Goal: Task Accomplishment & Management: Manage account settings

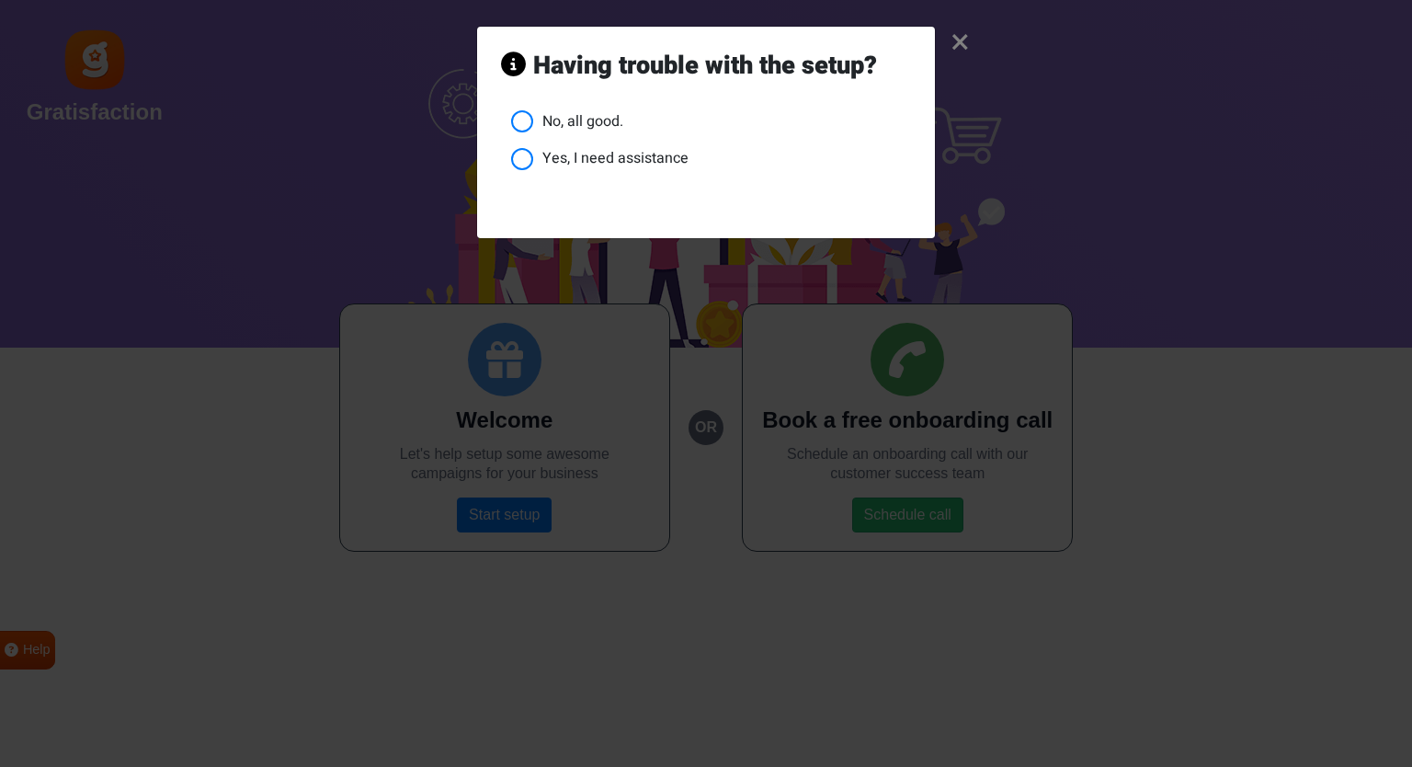
click at [529, 119] on li "No, all good." at bounding box center [711, 121] width 400 height 23
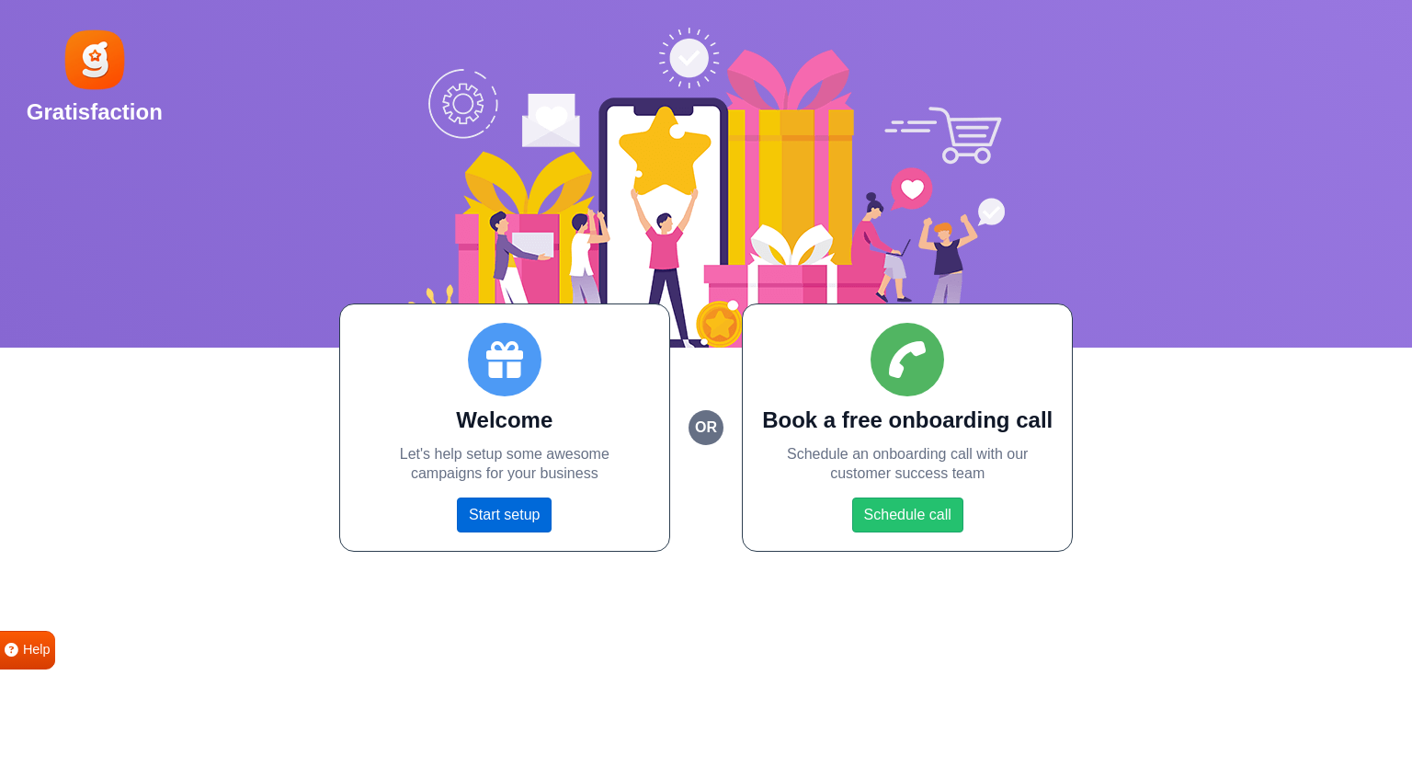
click at [522, 516] on link "Start setup" at bounding box center [504, 514] width 95 height 35
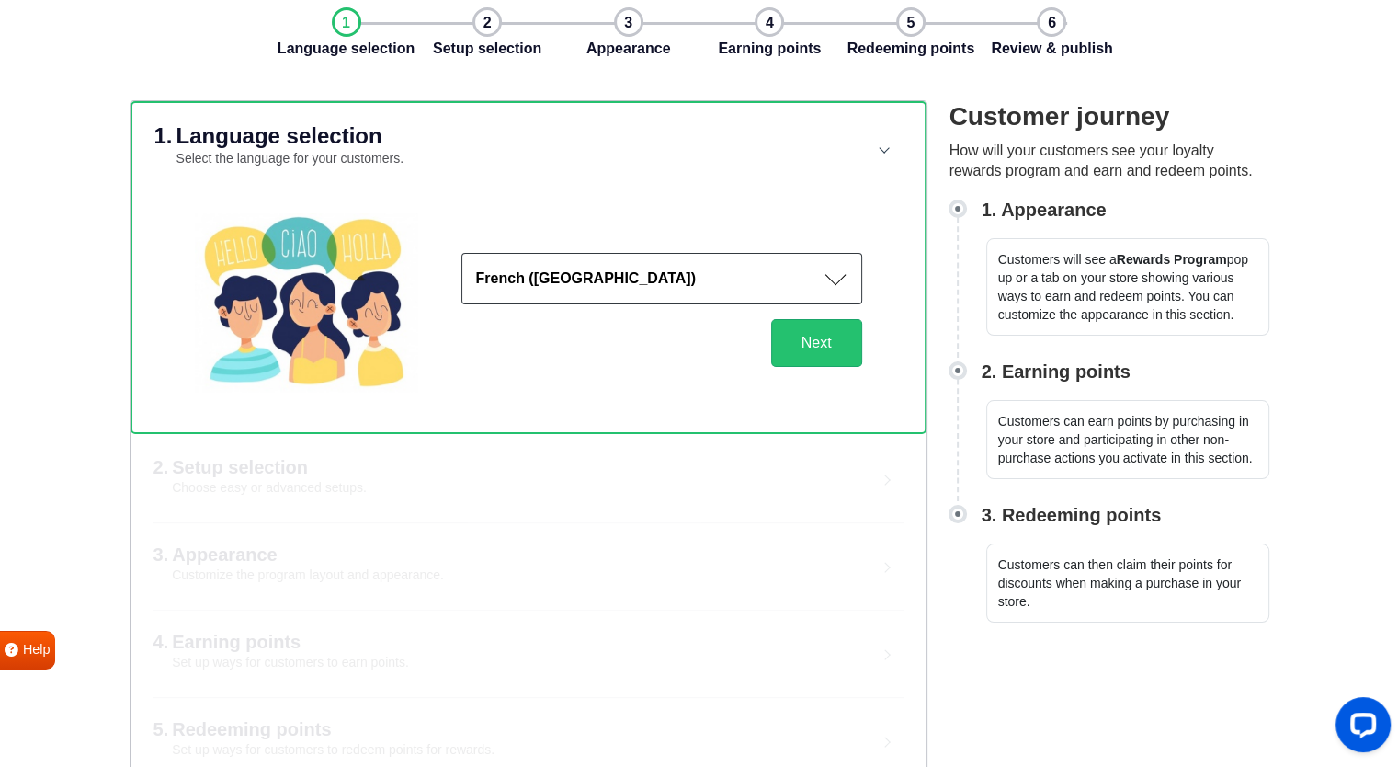
scroll to position [87, 0]
click at [794, 358] on button "Next" at bounding box center [816, 342] width 91 height 48
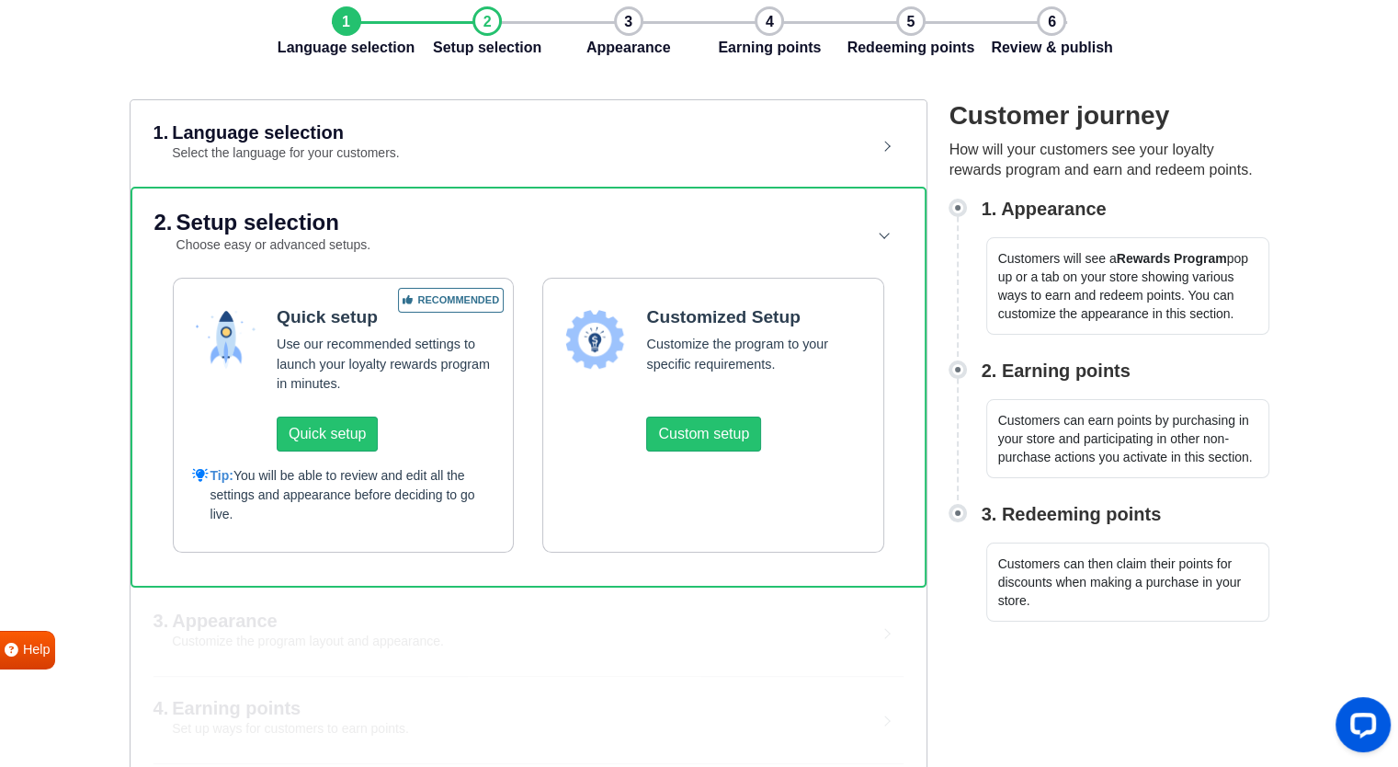
scroll to position [185, 0]
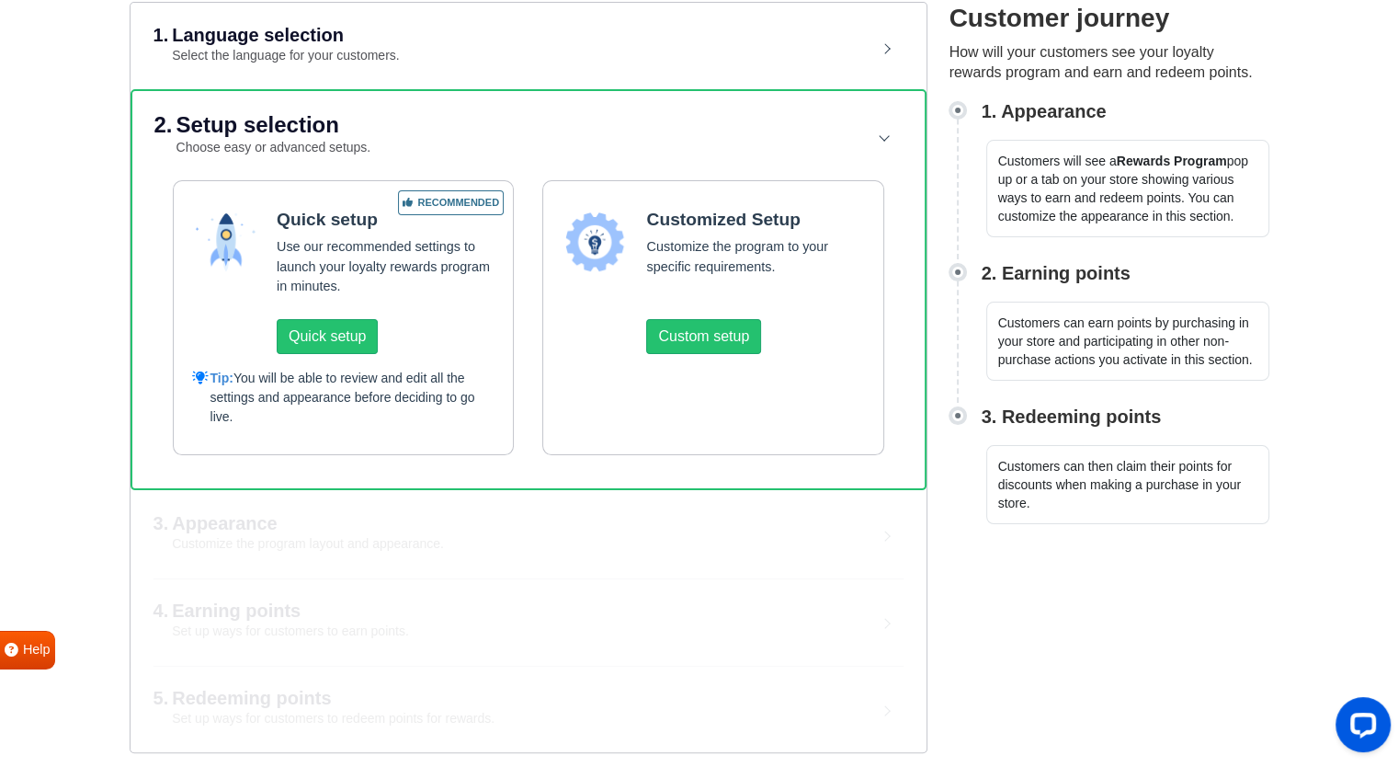
click at [739, 220] on h5 "Customized Setup" at bounding box center [755, 219] width 218 height 21
click at [343, 341] on button "Quick setup" at bounding box center [327, 336] width 101 height 35
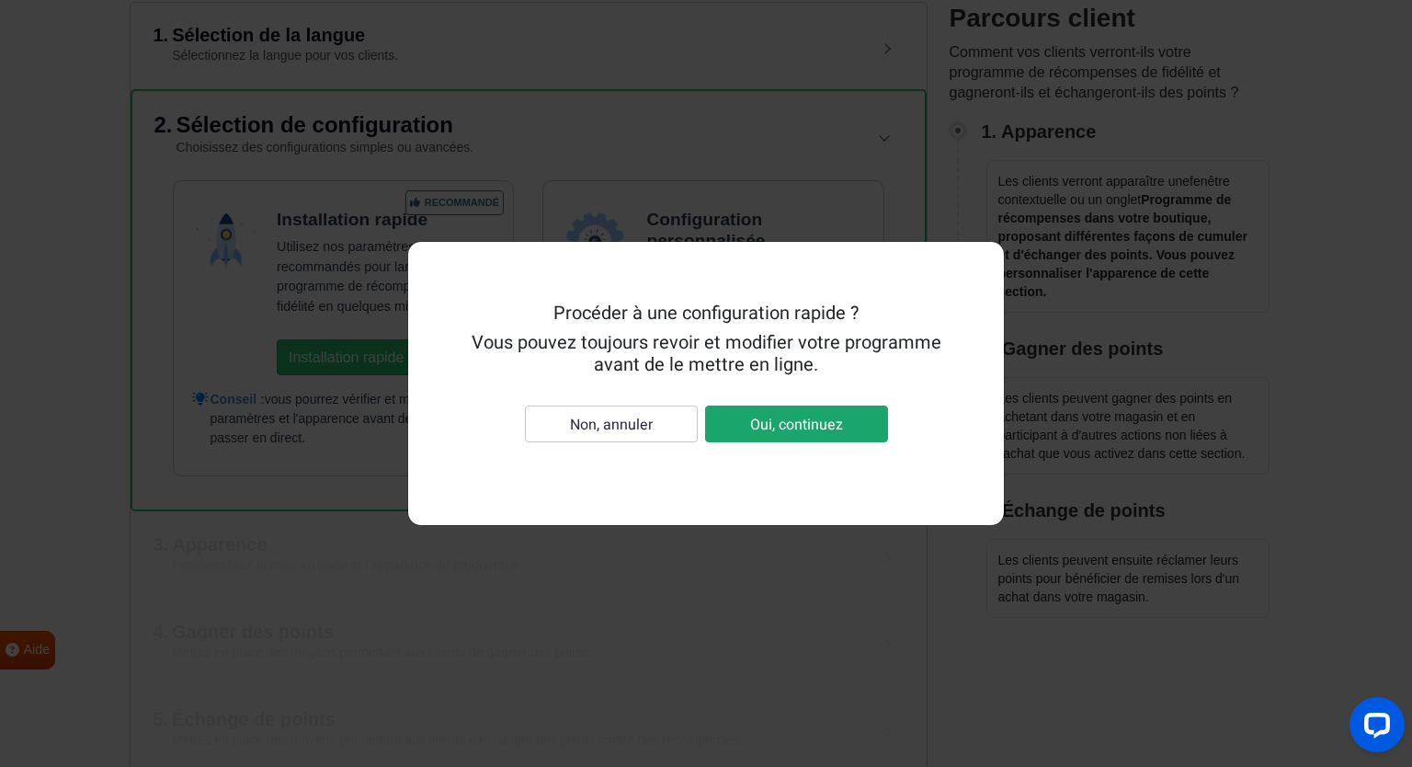
click at [739, 426] on button "Oui, continuez" at bounding box center [796, 423] width 183 height 36
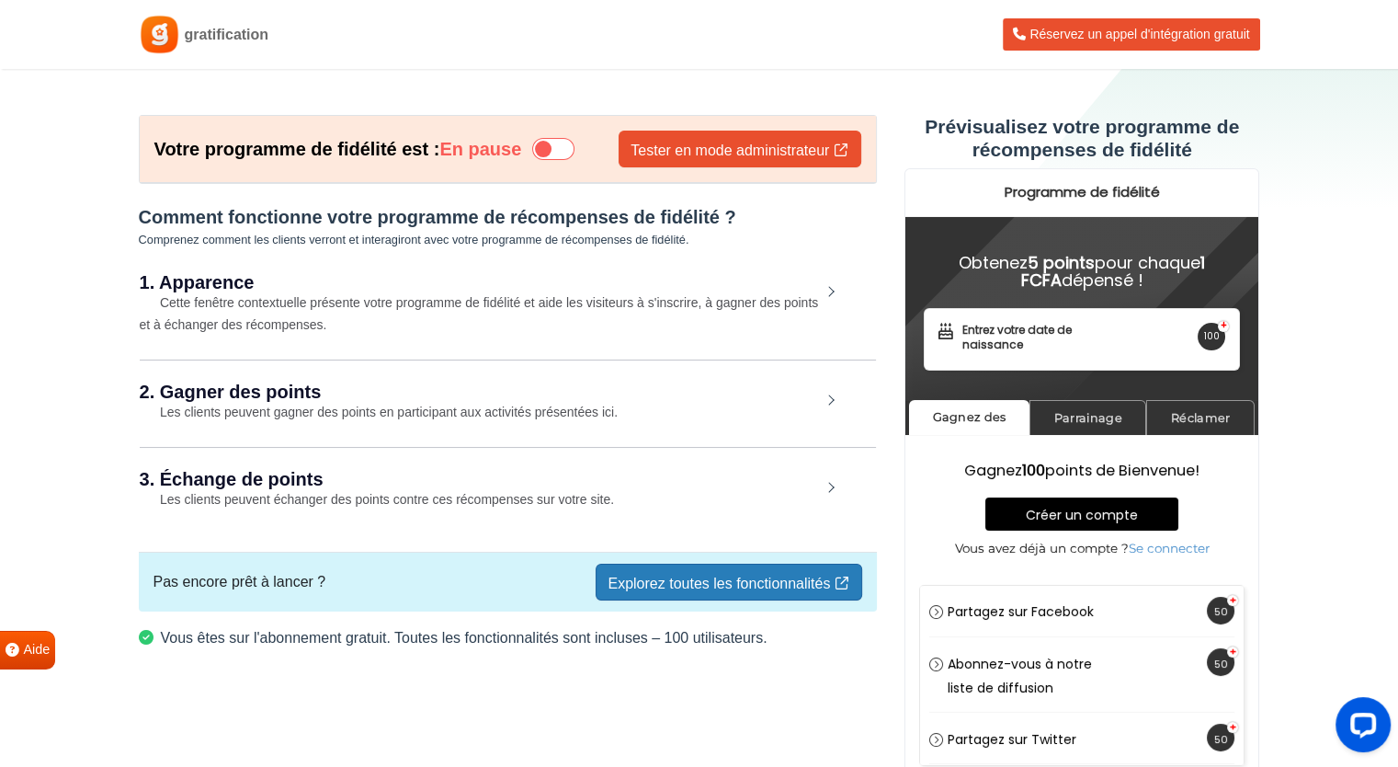
click at [565, 151] on icon at bounding box center [553, 149] width 42 height 22
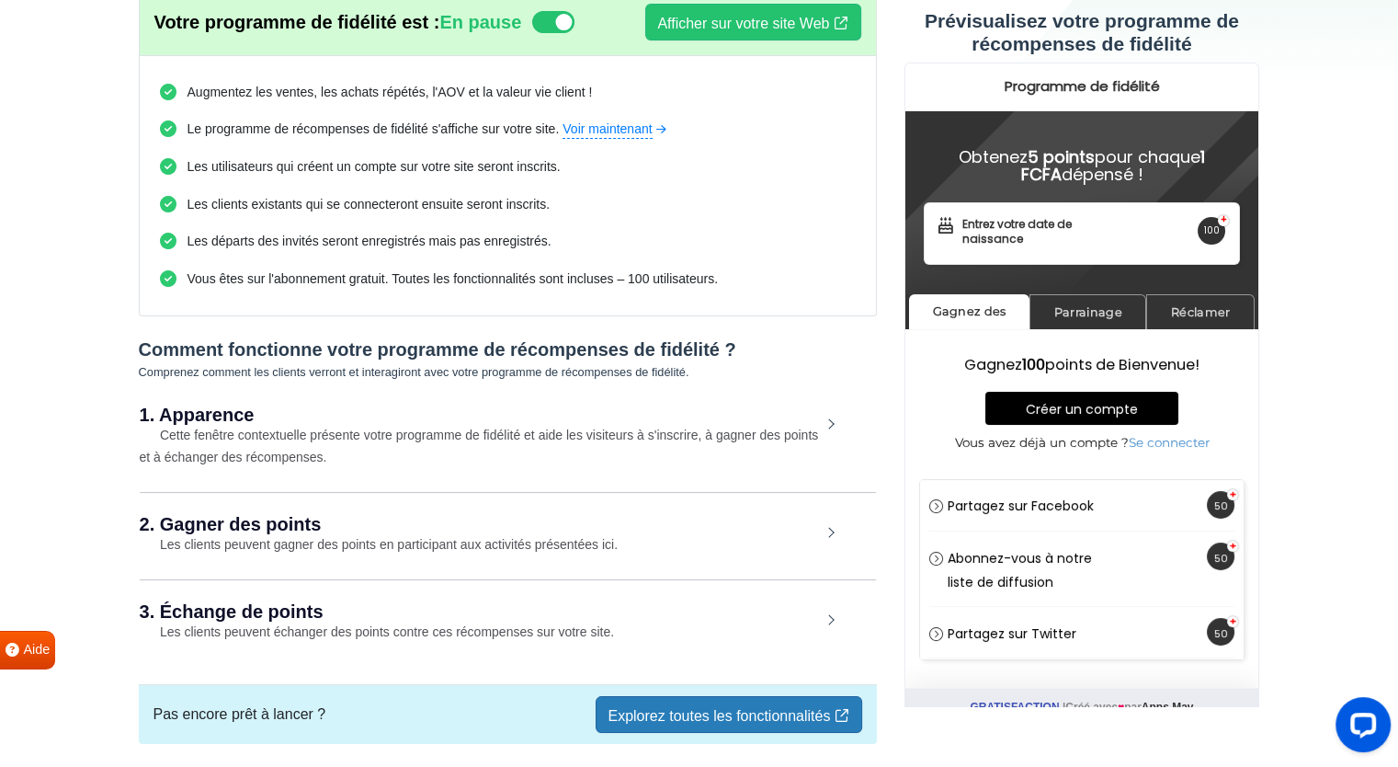
scroll to position [193, 0]
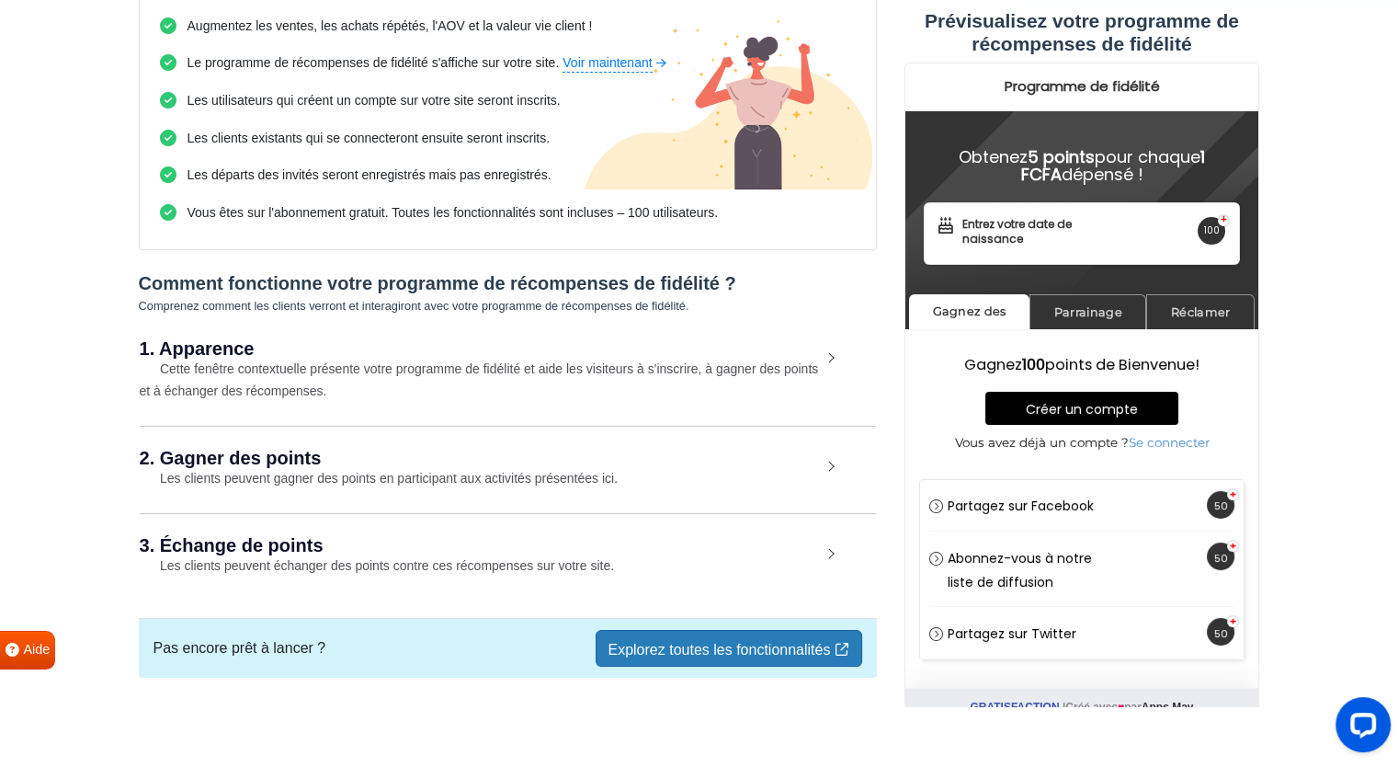
click at [365, 473] on font "Les clients peuvent gagner des points en participant aux activités présentées i…" at bounding box center [389, 478] width 458 height 15
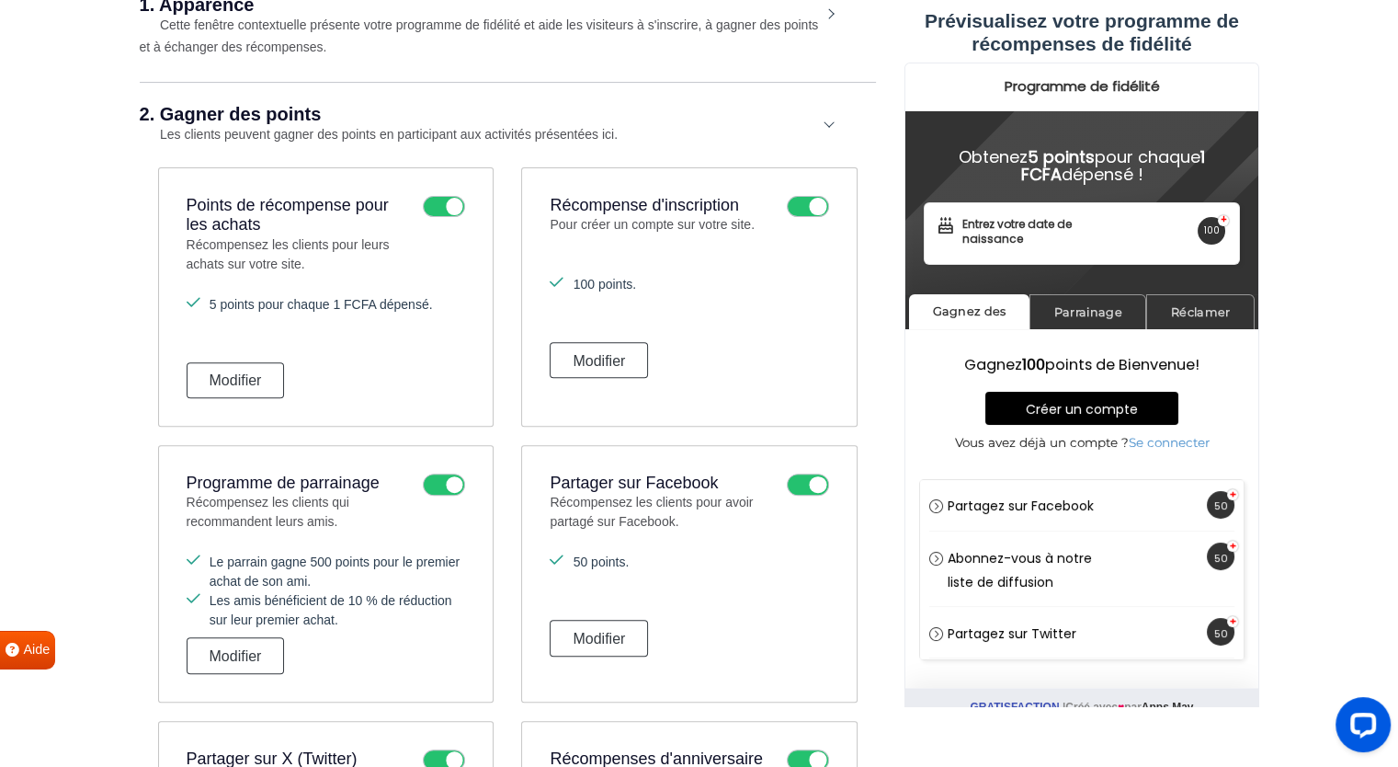
scroll to position [539, 0]
click at [271, 361] on button "Modifier" at bounding box center [236, 378] width 98 height 36
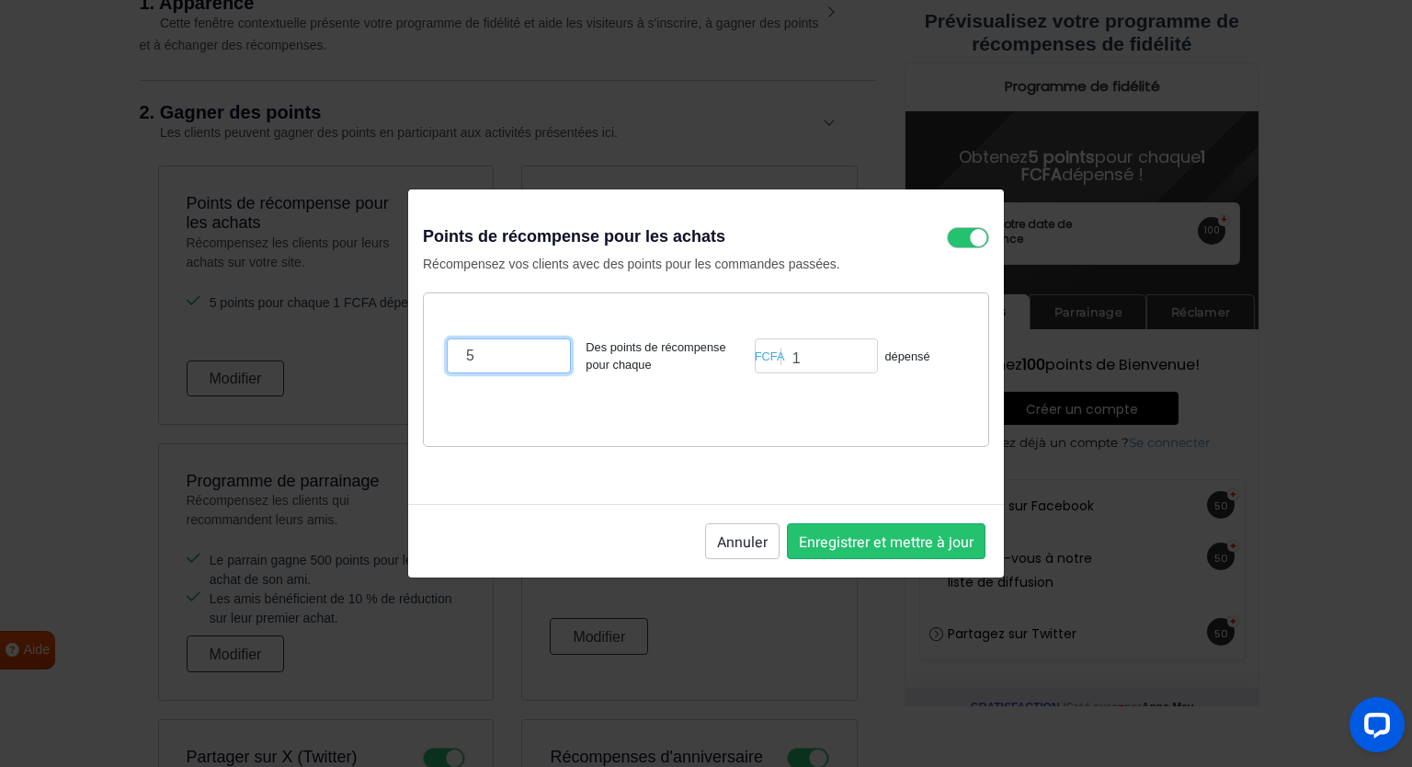
click at [514, 367] on input "5" at bounding box center [509, 355] width 124 height 35
click at [543, 361] on input "4" at bounding box center [509, 355] width 124 height 35
click at [543, 361] on input "3" at bounding box center [509, 355] width 124 height 35
click at [542, 361] on input "2" at bounding box center [509, 355] width 124 height 35
type input "1"
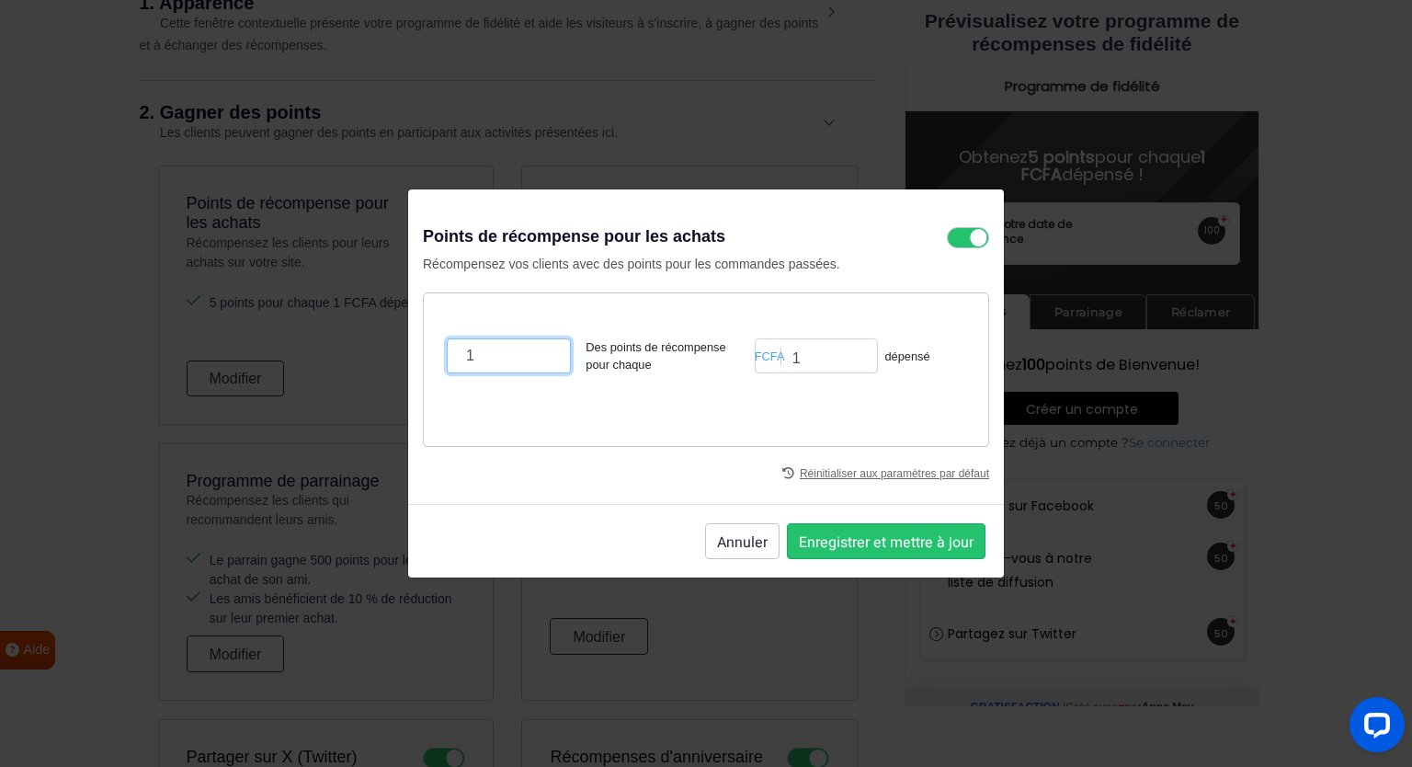
click at [542, 361] on input "1" at bounding box center [509, 355] width 124 height 35
click at [813, 348] on input "1" at bounding box center [816, 355] width 123 height 35
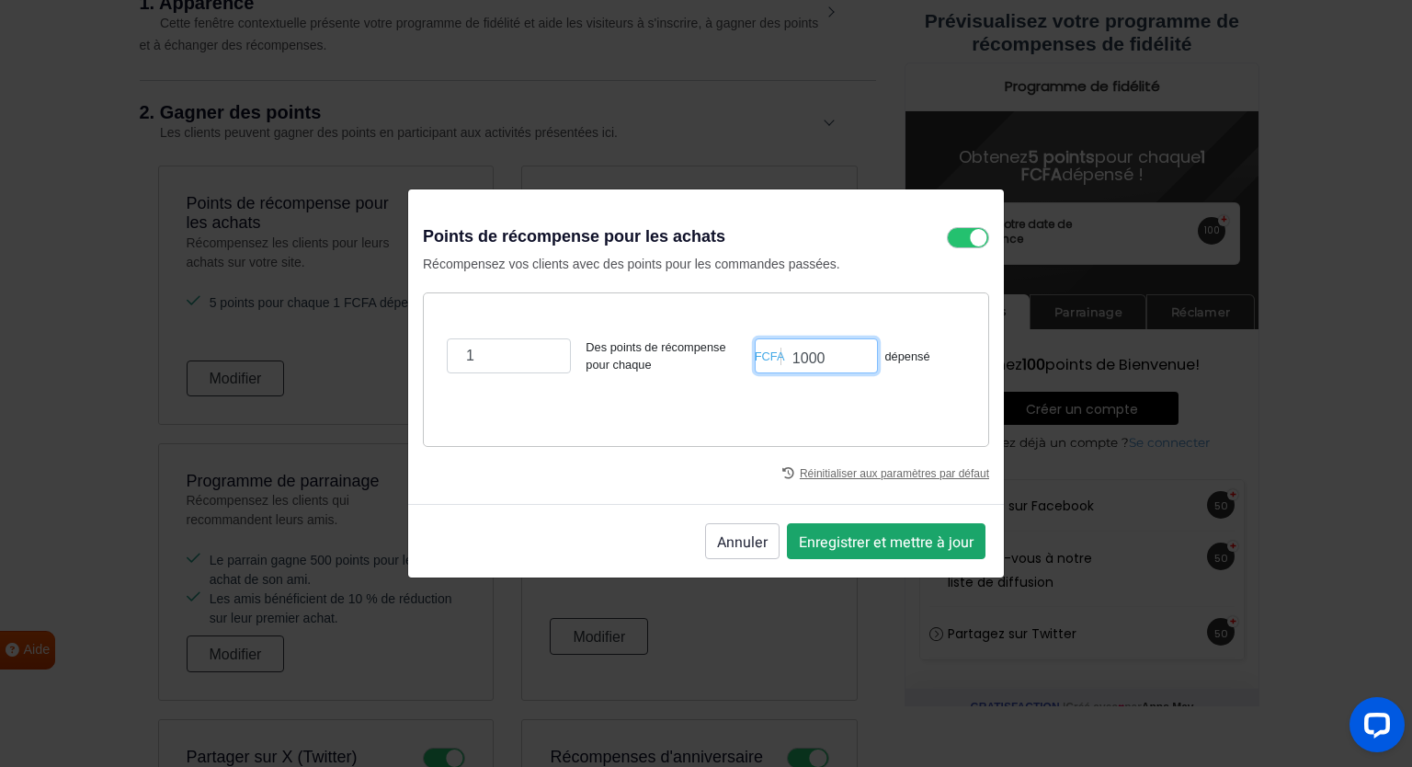
type input "1000"
click at [838, 538] on font "Enregistrer et mettre à jour" at bounding box center [886, 541] width 175 height 22
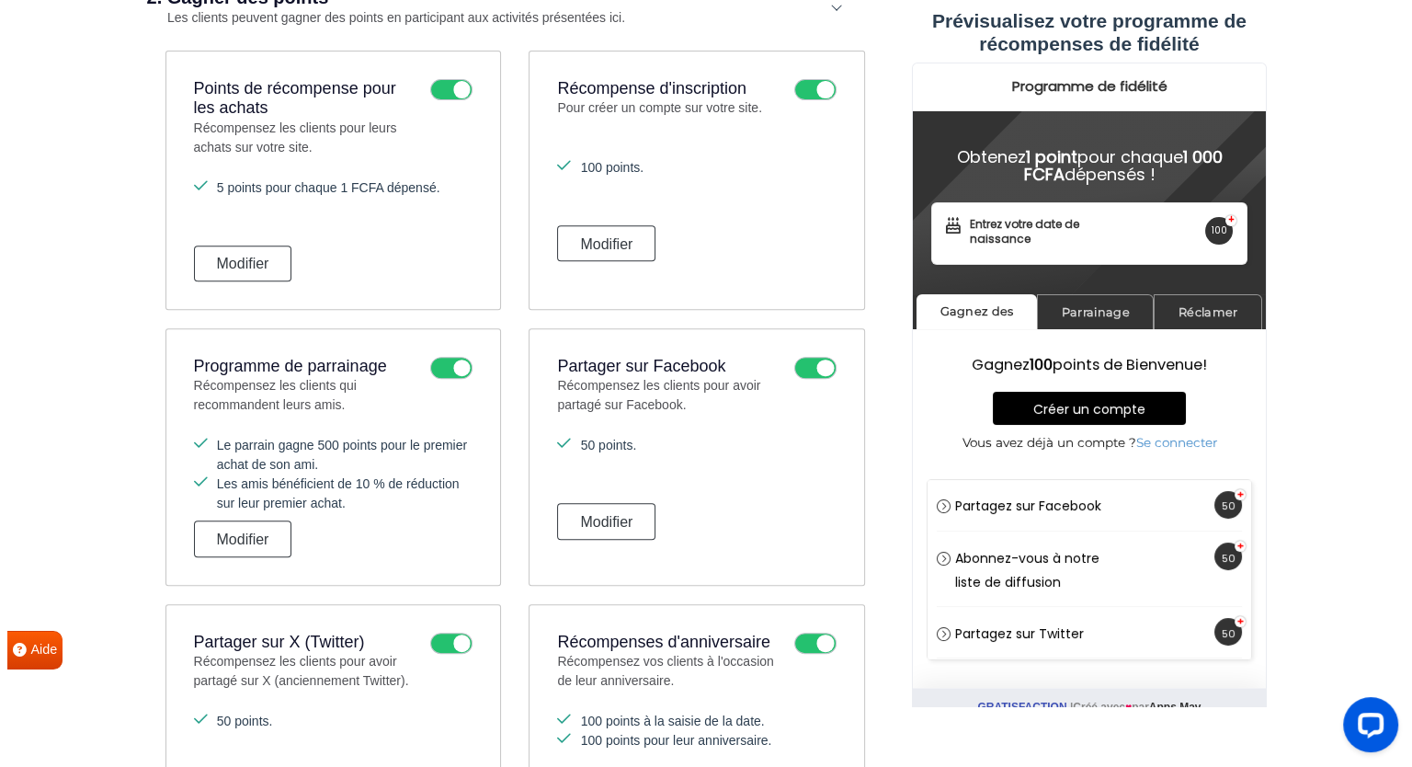
scroll to position [656, 0]
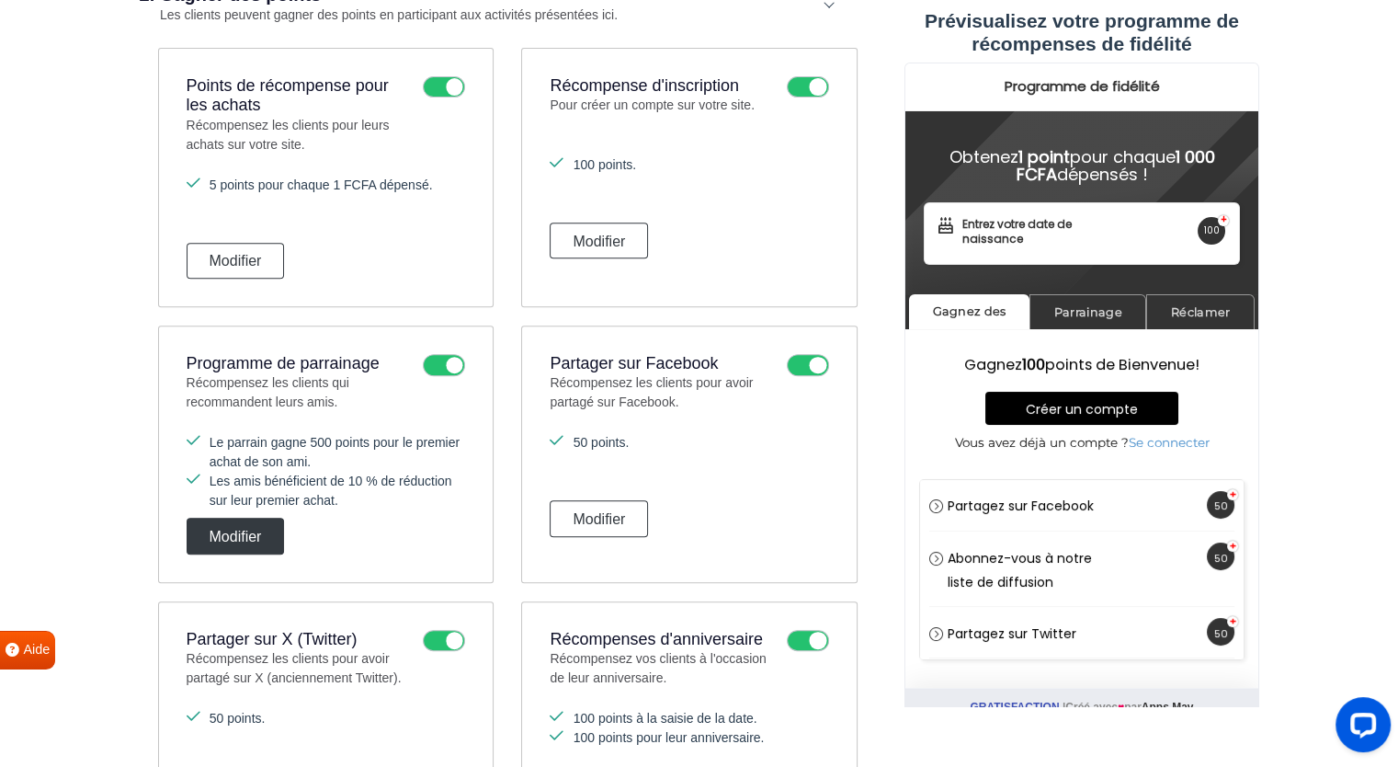
click at [247, 544] on button "Modifier" at bounding box center [236, 535] width 98 height 36
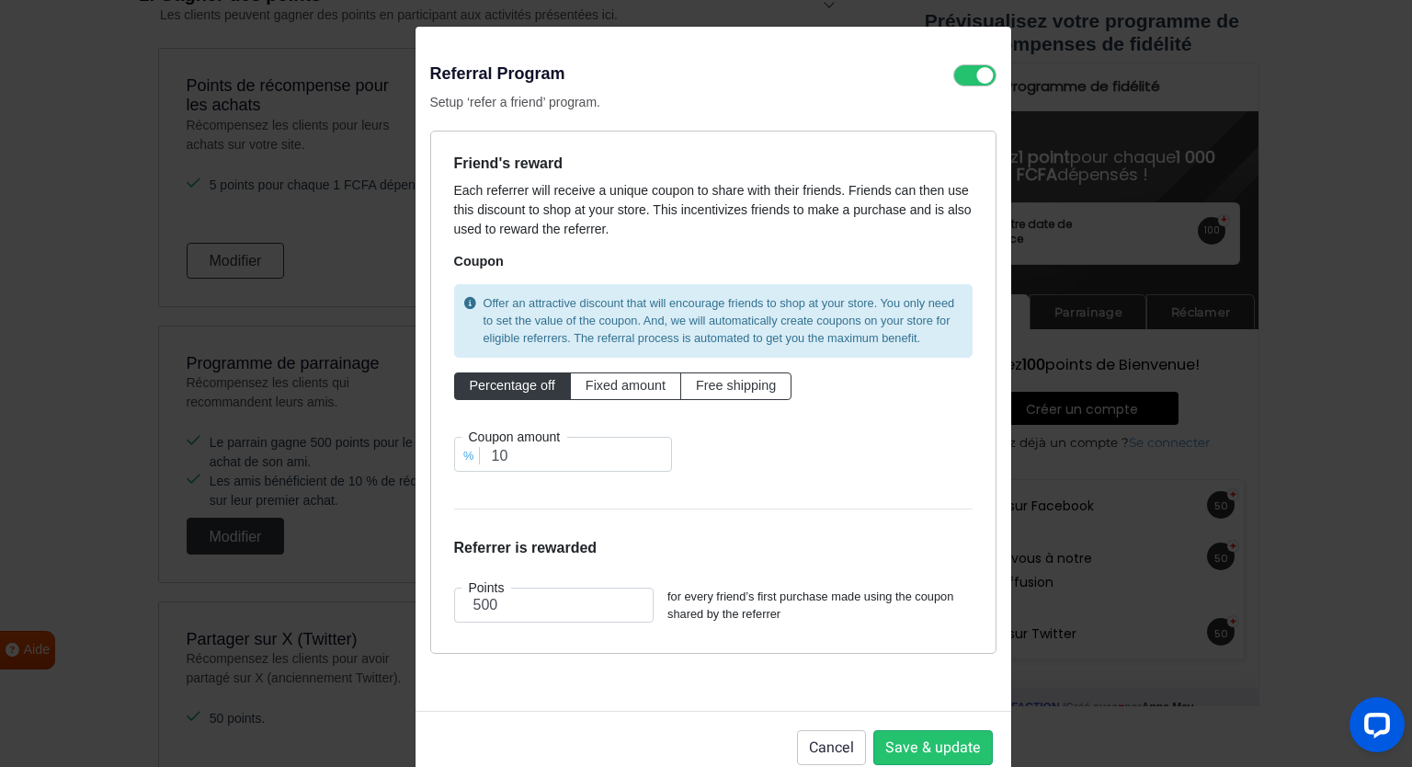
scroll to position [0, 0]
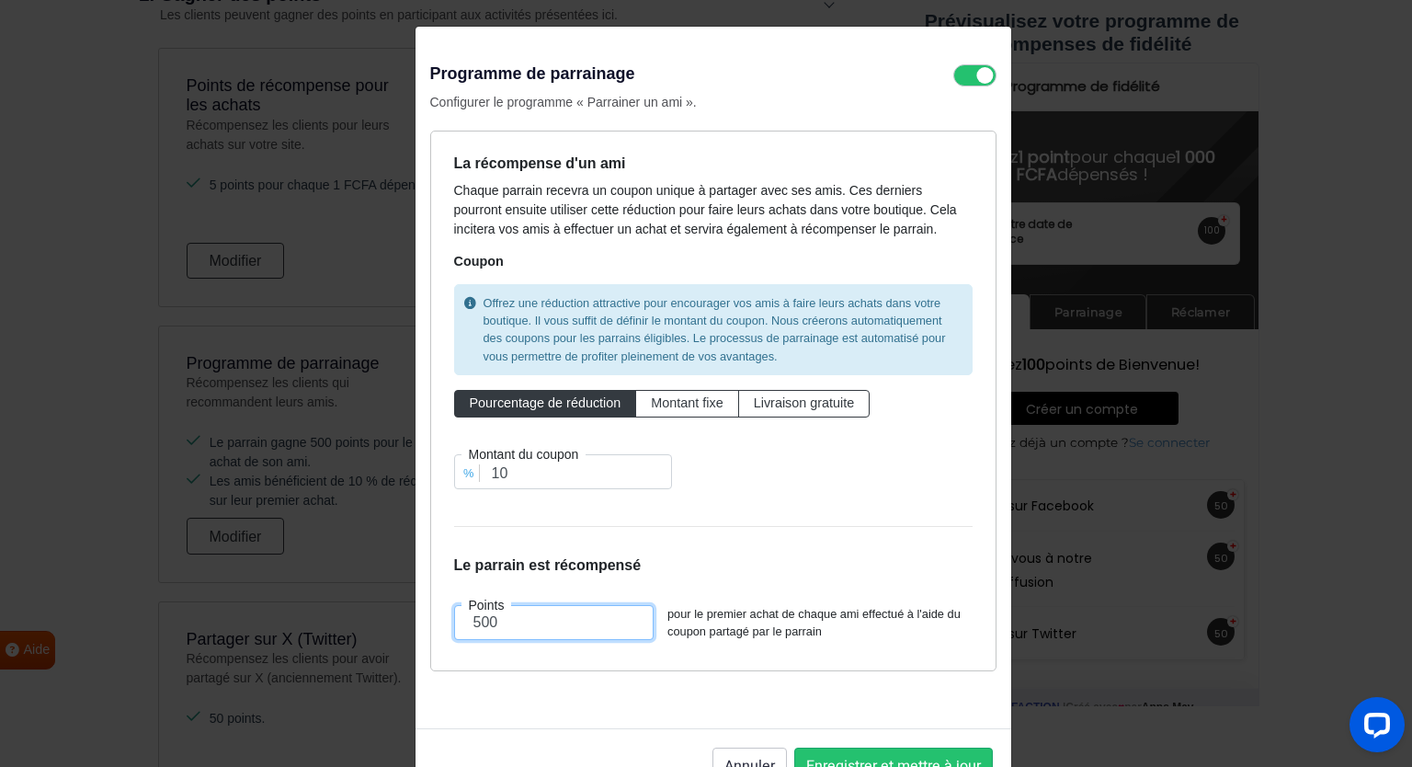
click at [530, 613] on input "500" at bounding box center [554, 622] width 200 height 35
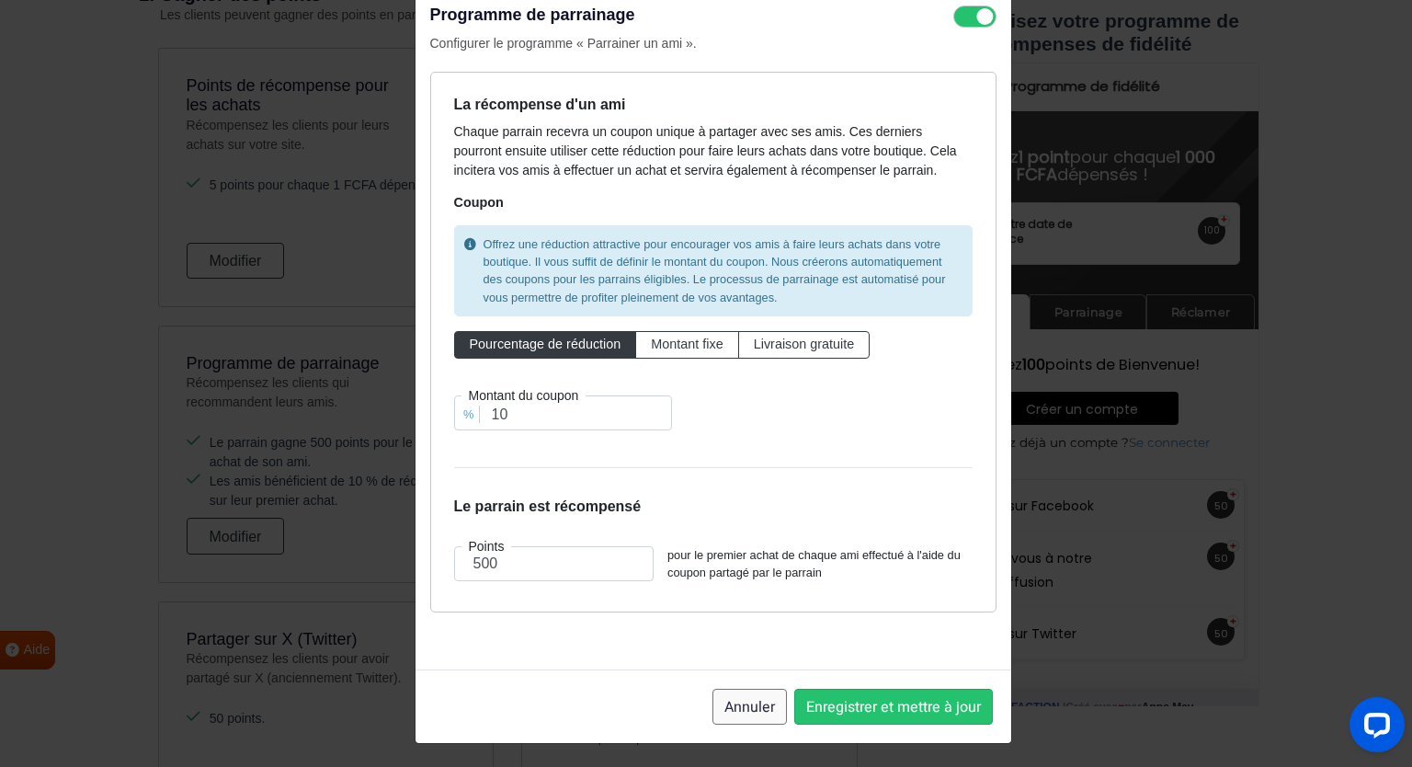
click at [755, 699] on font "Annuler" at bounding box center [749, 707] width 51 height 22
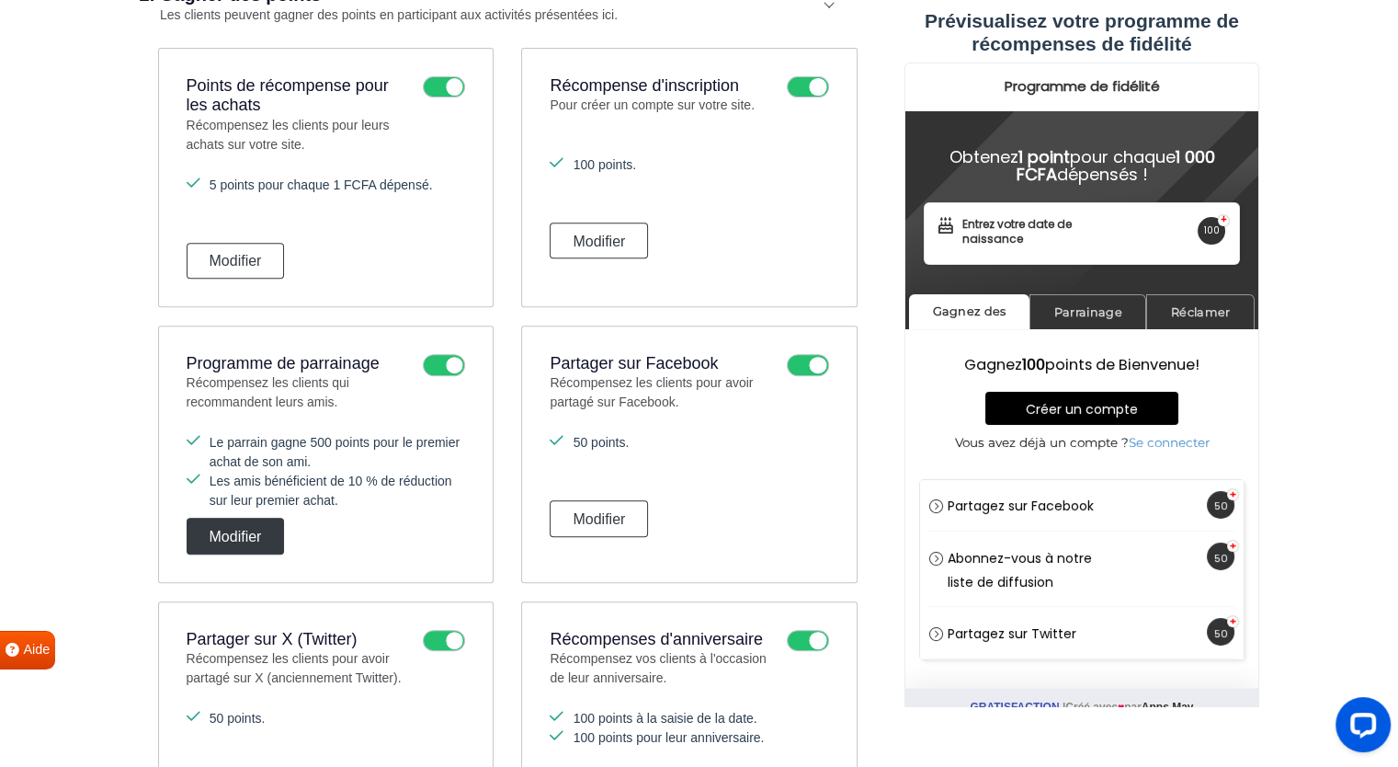
click at [224, 534] on font "Modifier" at bounding box center [236, 537] width 52 height 16
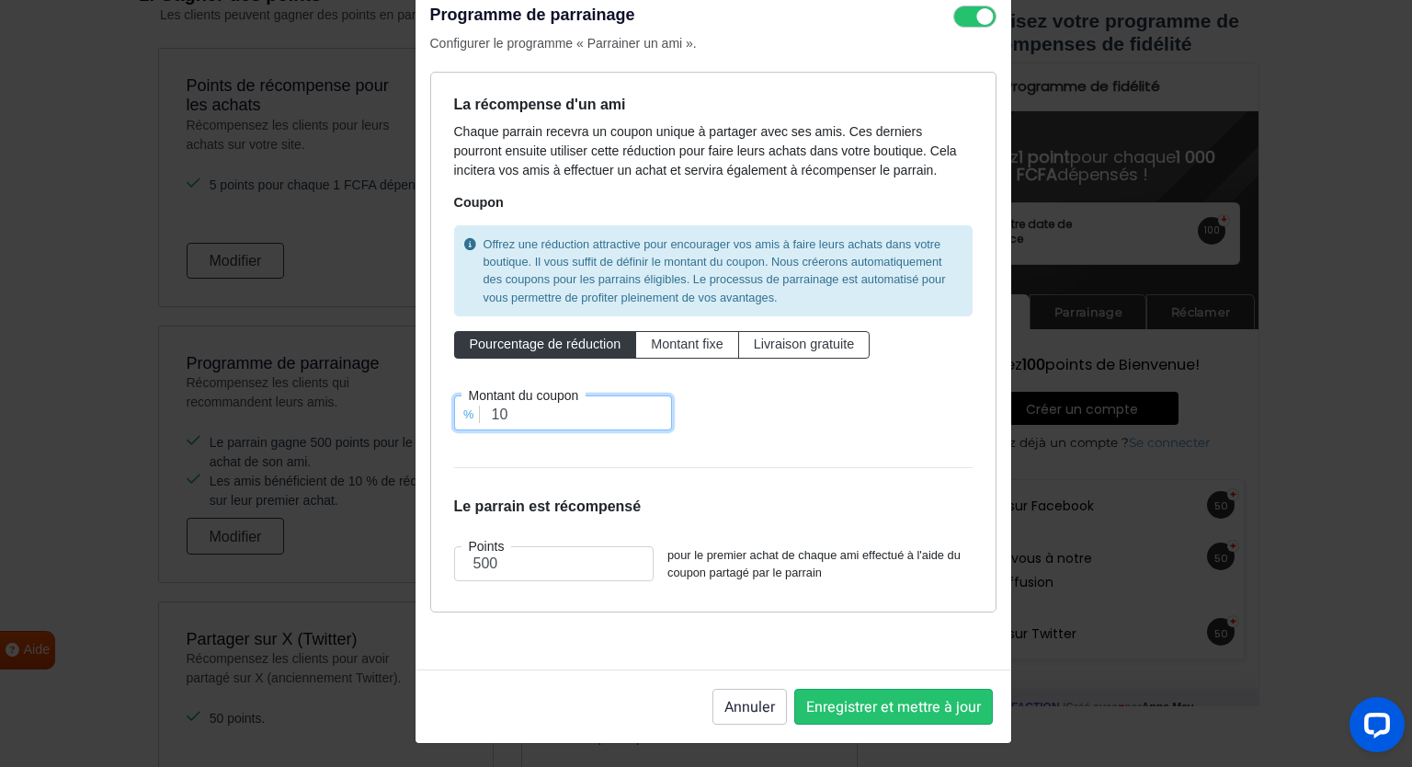
click at [489, 405] on input "10" at bounding box center [563, 412] width 218 height 35
click at [500, 411] on input "30" at bounding box center [563, 412] width 218 height 35
type input "3"
click at [842, 714] on font "Enregistrer et mettre à jour" at bounding box center [893, 707] width 175 height 22
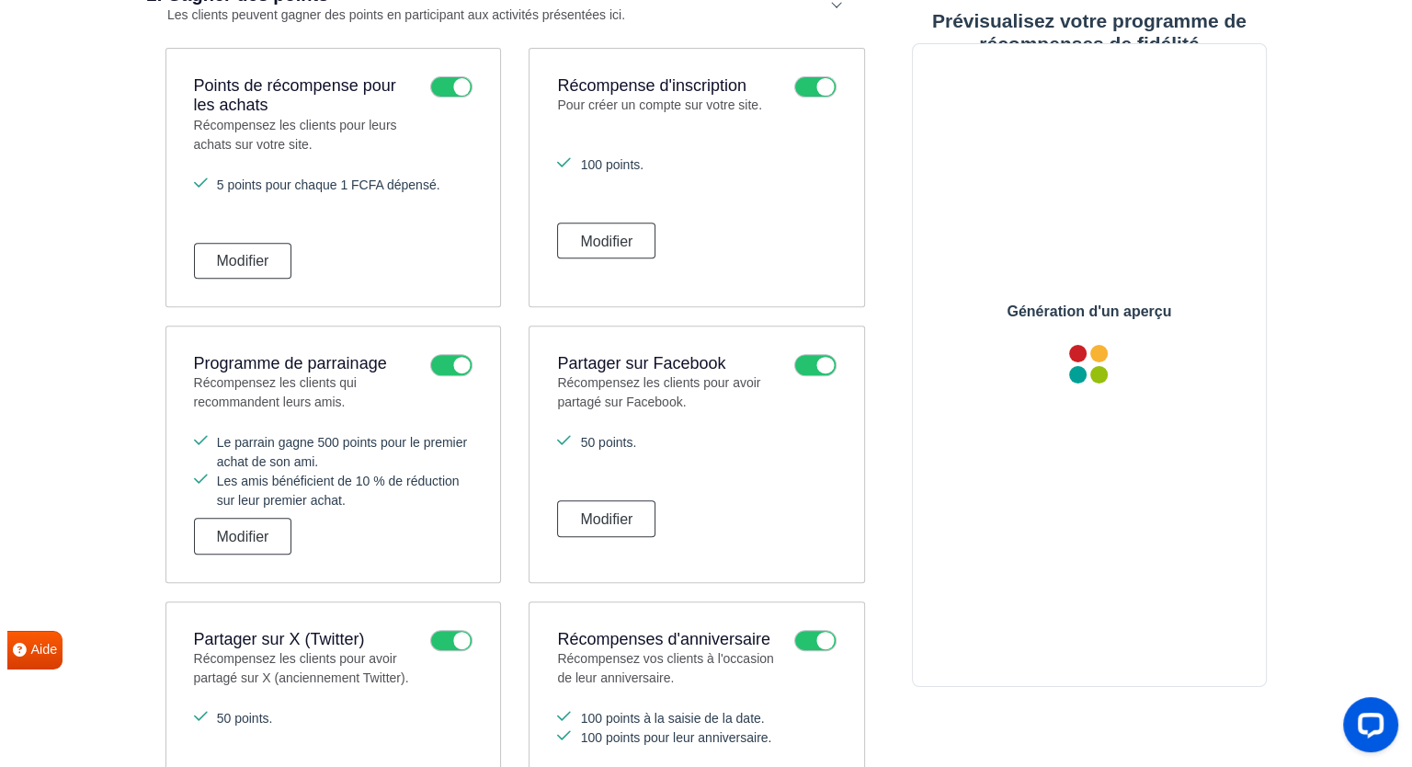
scroll to position [0, 0]
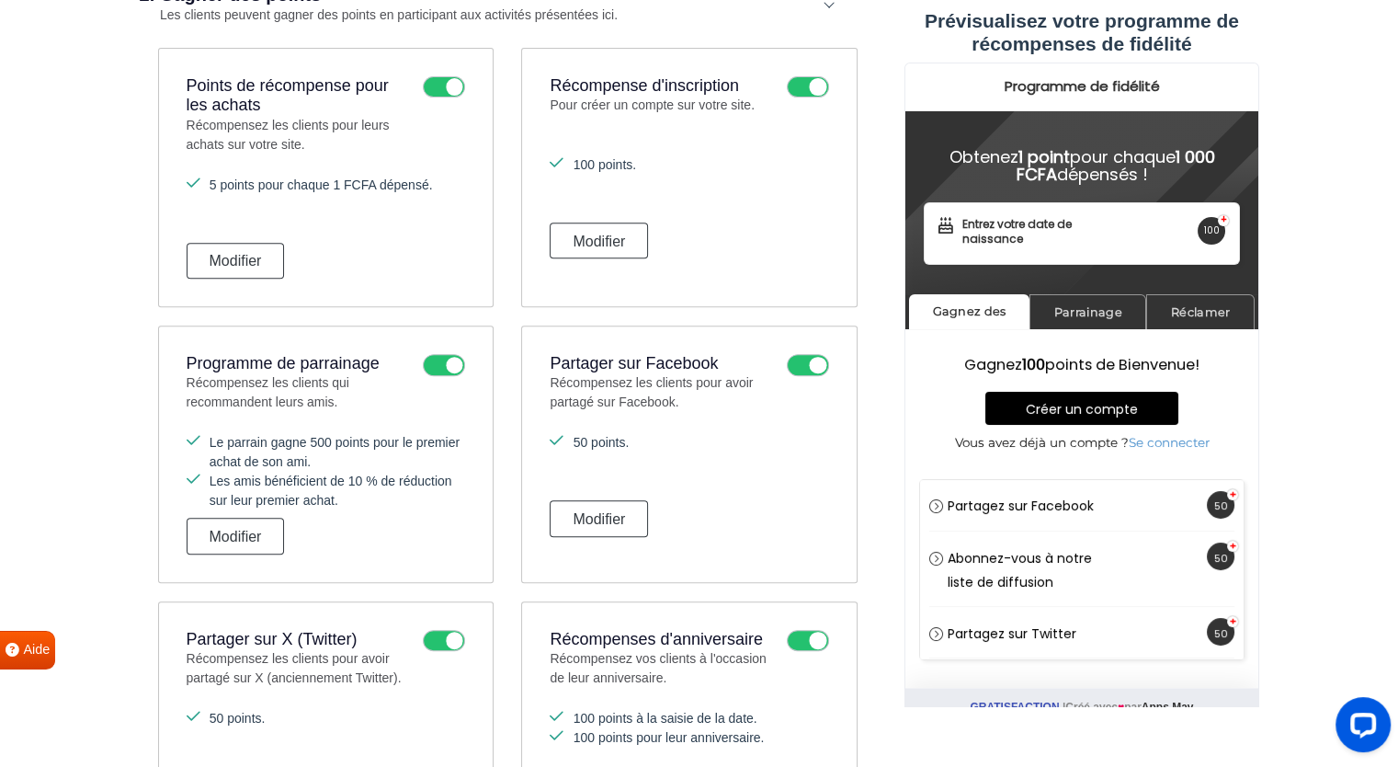
click at [187, 517] on button "Modifier" at bounding box center [236, 535] width 98 height 36
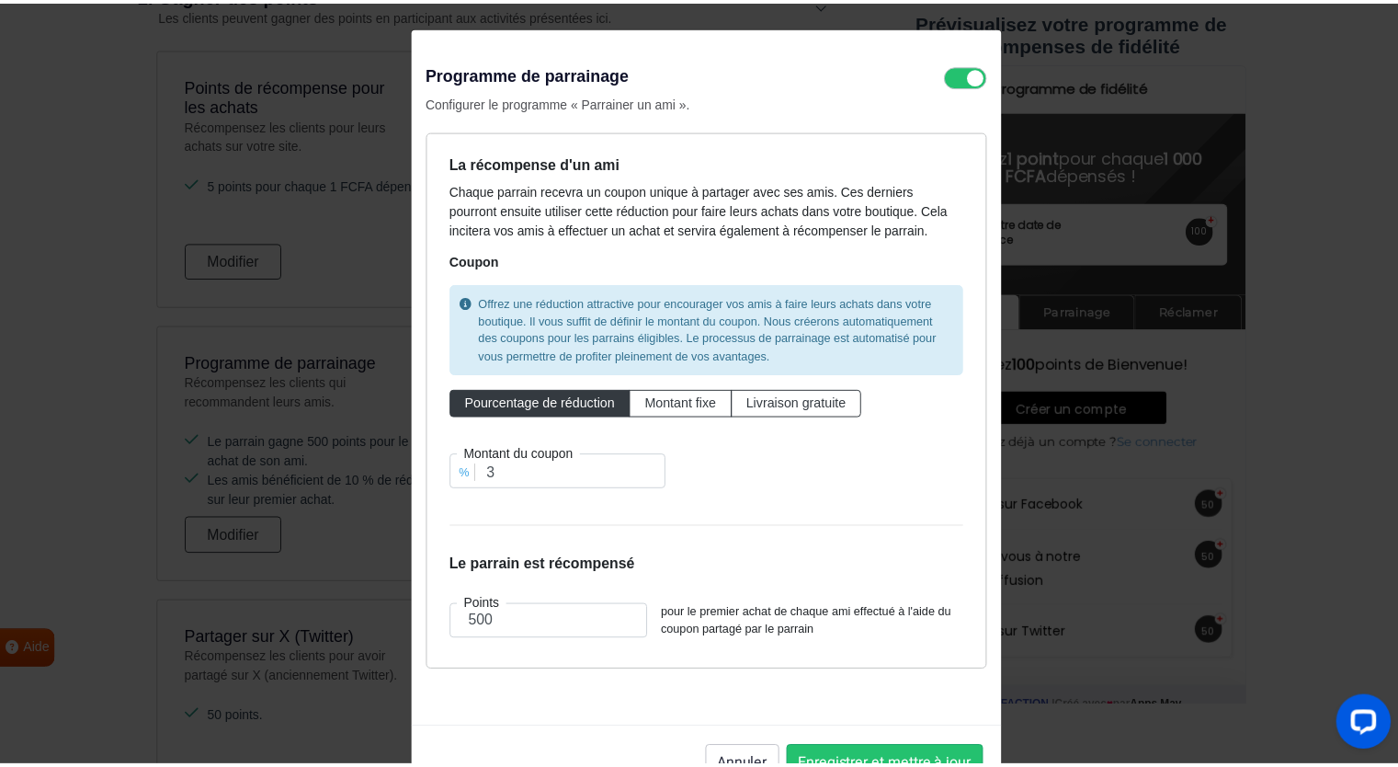
scroll to position [59, 0]
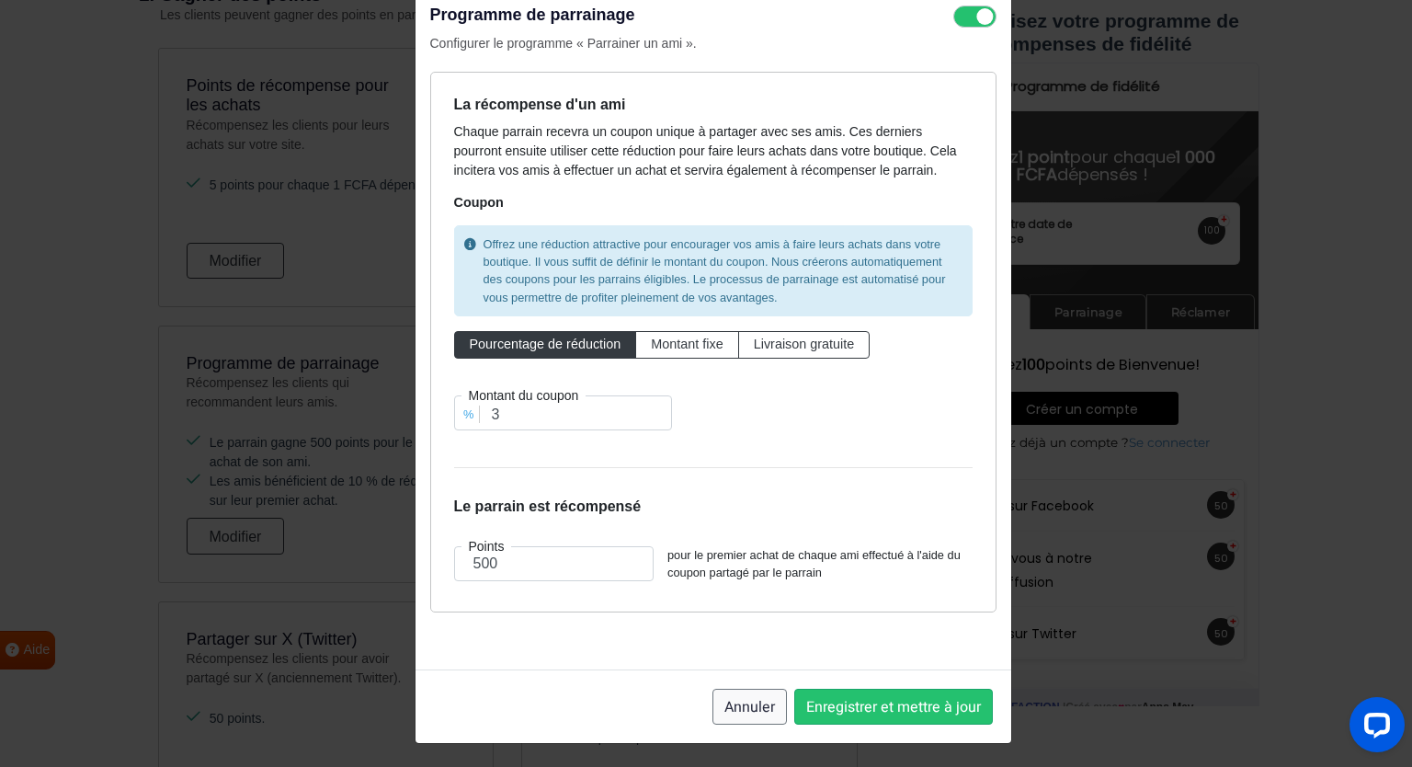
click at [732, 710] on font "Annuler" at bounding box center [749, 707] width 51 height 22
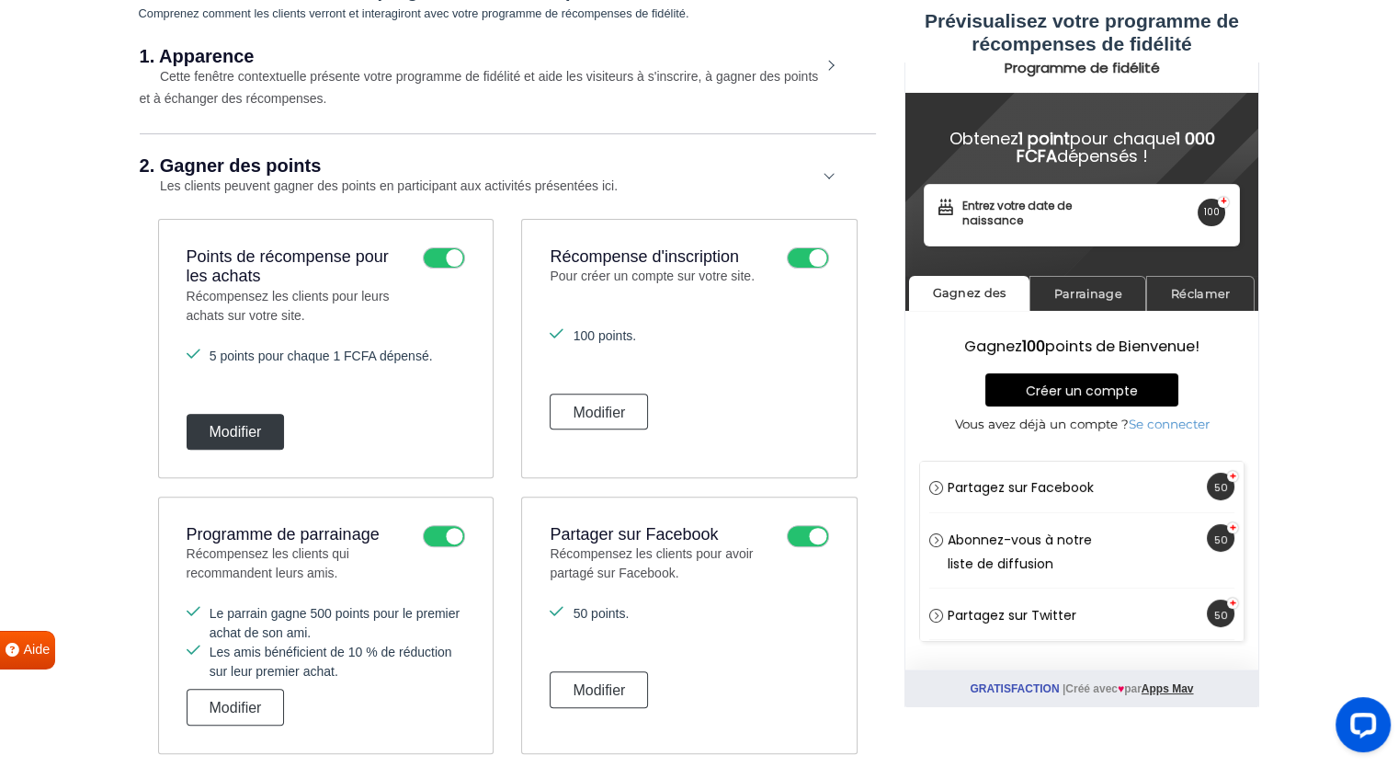
scroll to position [581, 0]
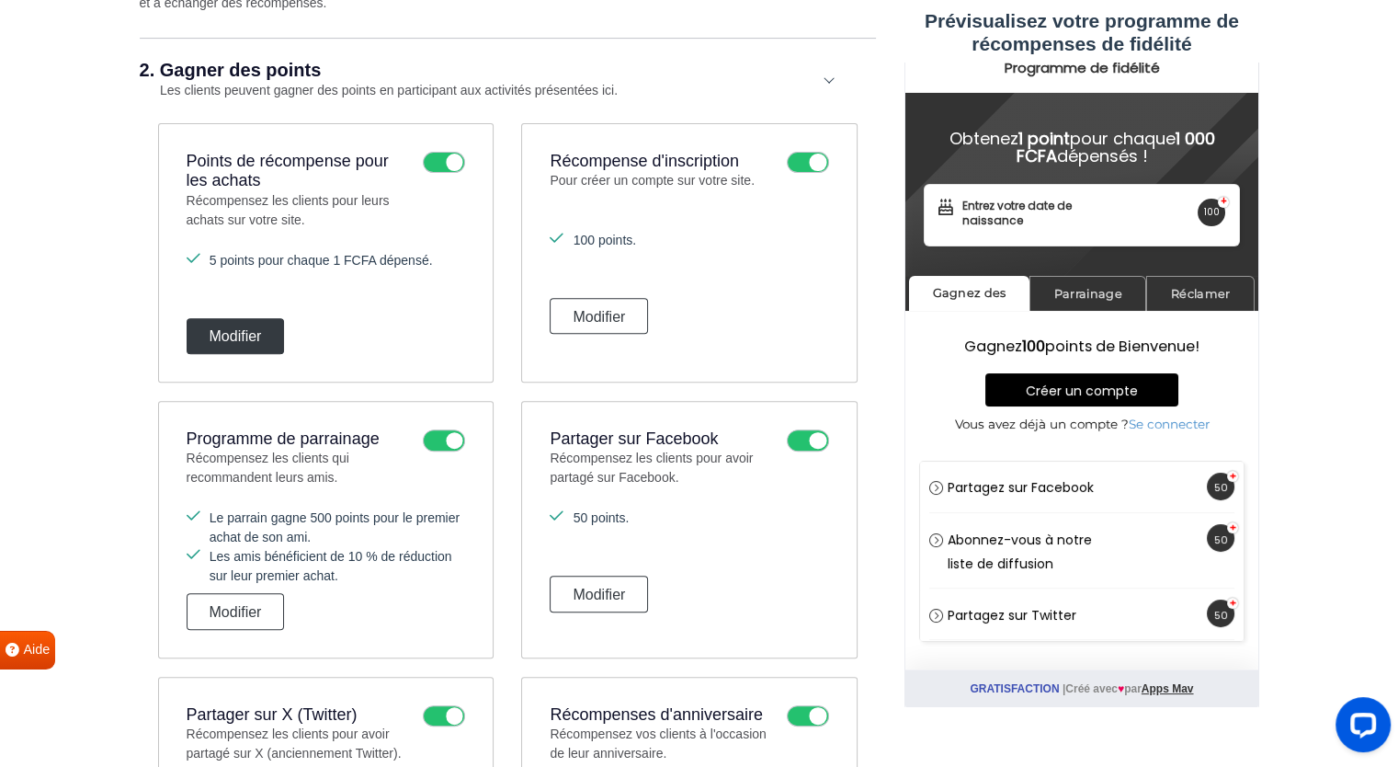
click at [239, 328] on font "Modifier" at bounding box center [236, 336] width 52 height 16
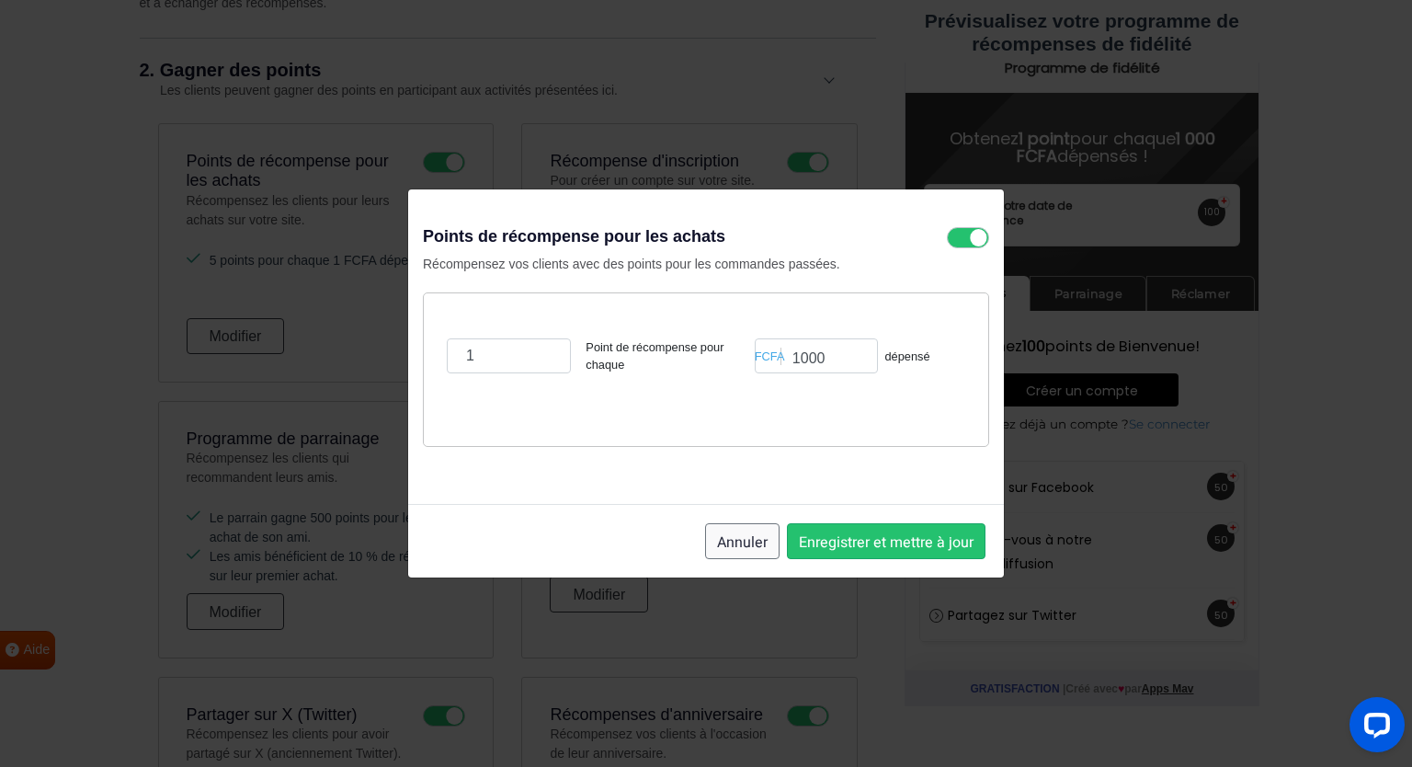
click at [739, 539] on font "Annuler" at bounding box center [742, 541] width 51 height 22
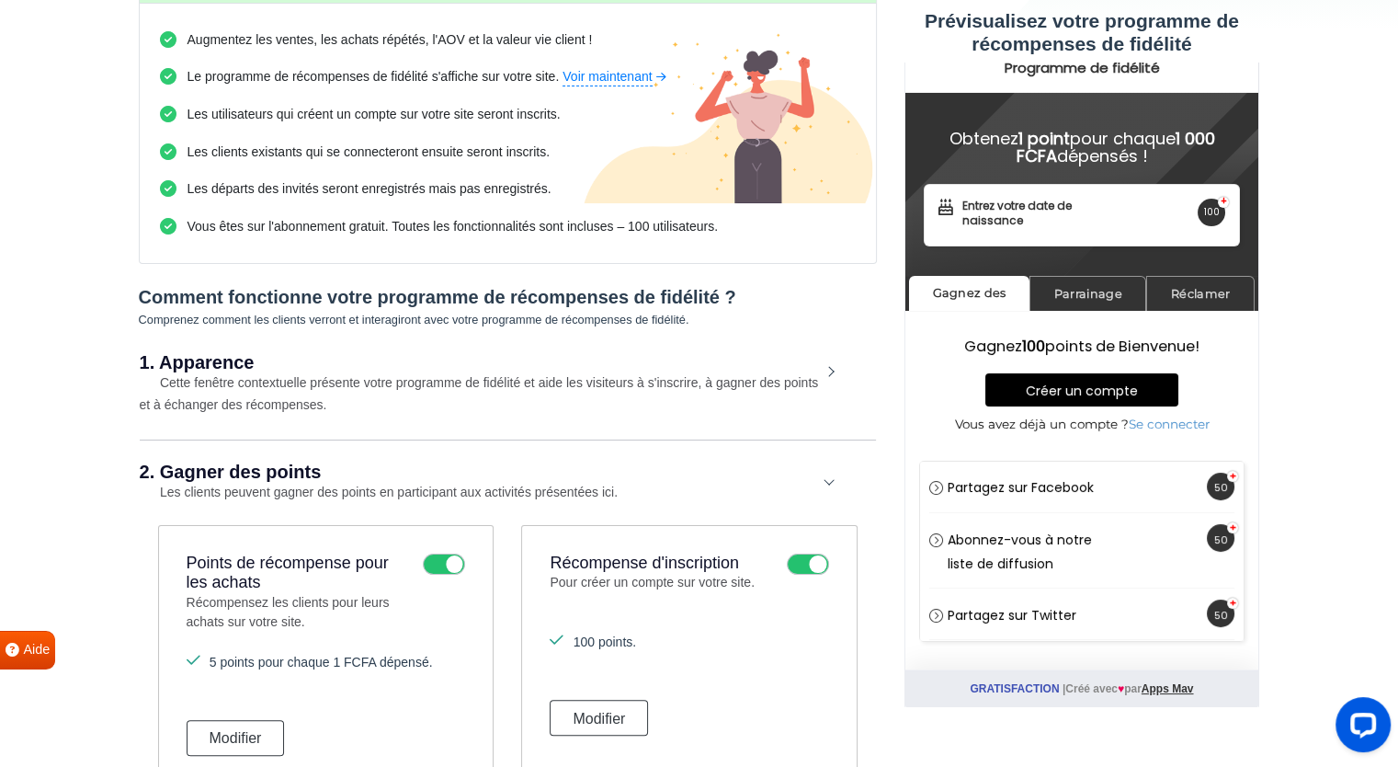
scroll to position [0, 0]
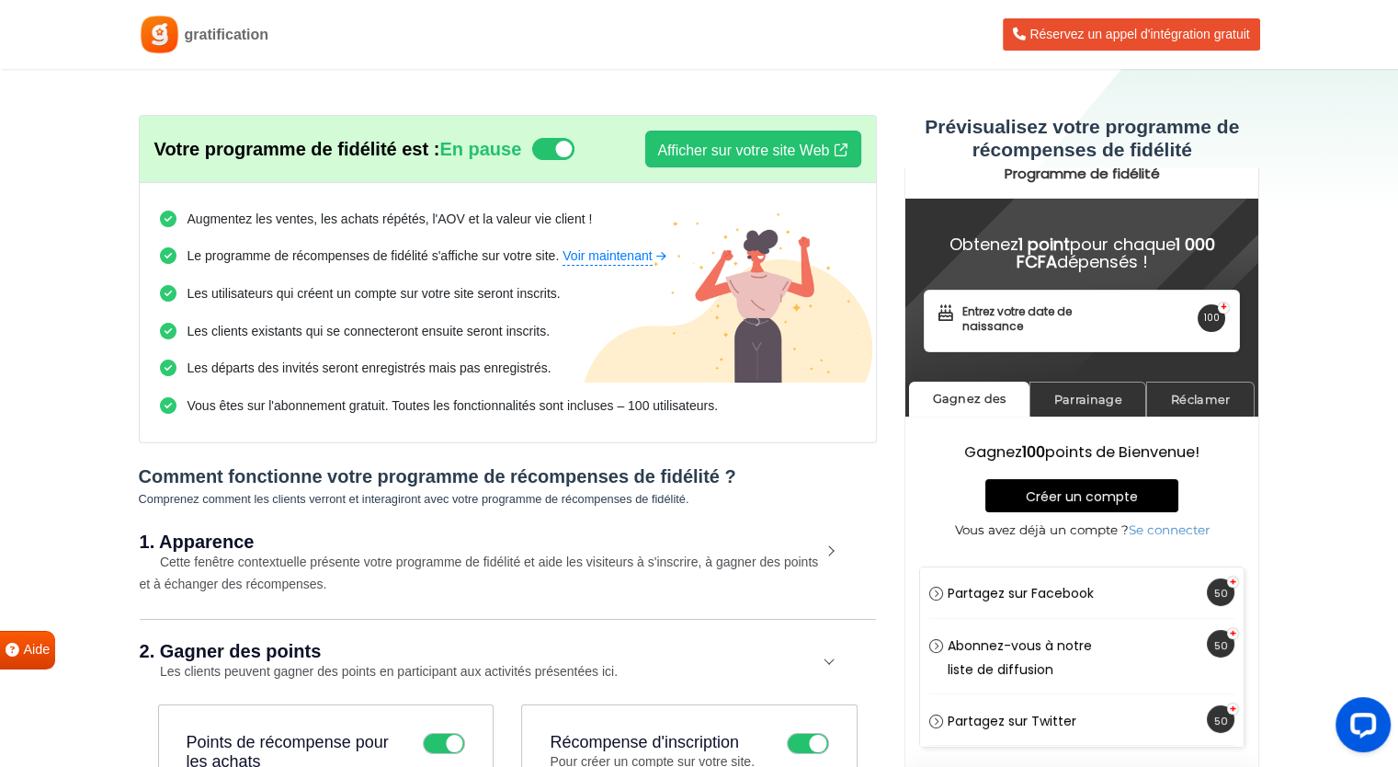
click at [566, 143] on icon at bounding box center [553, 149] width 42 height 22
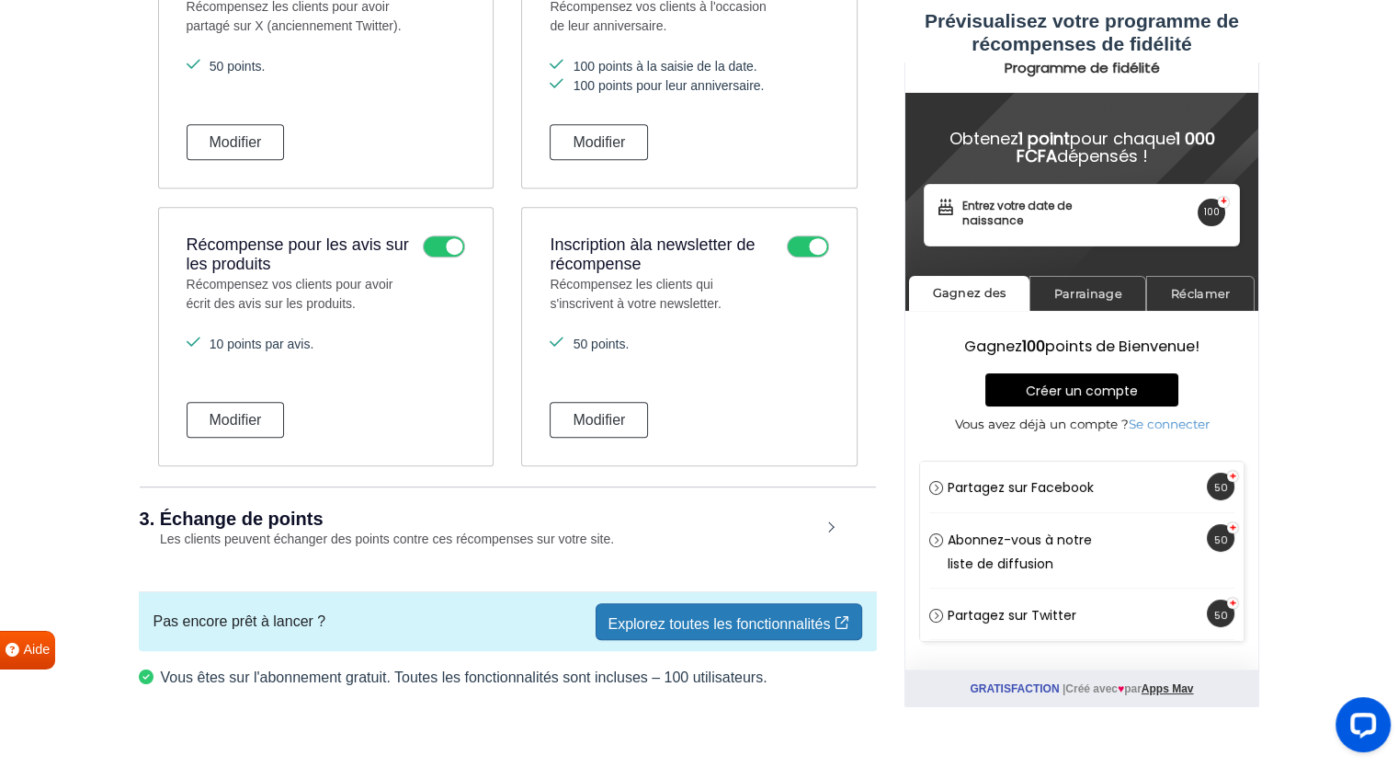
scroll to position [1076, 0]
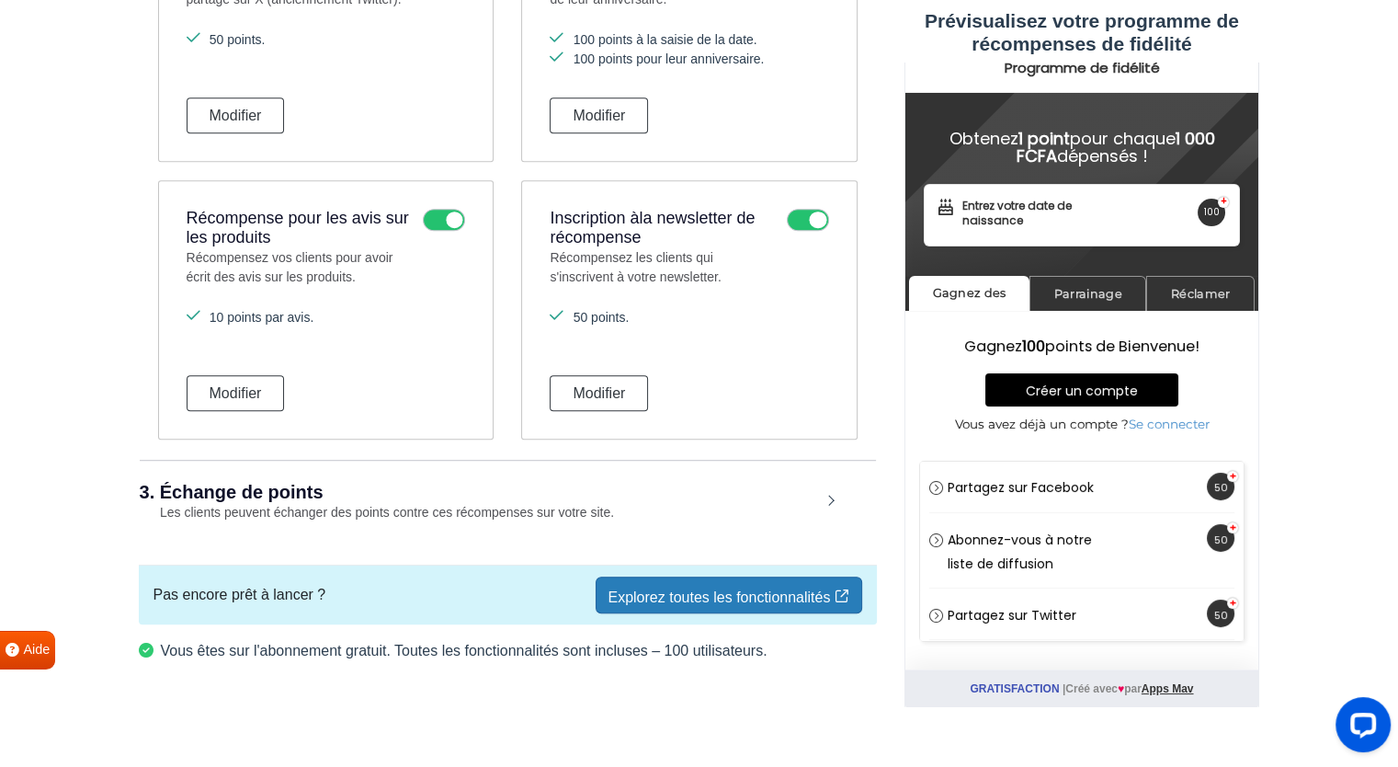
click at [1092, 472] on div "Créer un compte Se connecter" at bounding box center [1081, 487] width 324 height 52
drag, startPoint x: 938, startPoint y: 487, endPoint x: 1013, endPoint y: 363, distance: 145.2
click at [1013, 363] on div "Gagnez 100 points de Bienvenue! Créer un compte Vous avez déjà un compte ? Se c…" at bounding box center [1080, 489] width 325 height 303
click at [1229, 396] on div "Gagnez 100 points de Bienvenue! Créer un compte Vous avez déjà un compte ? Se c…" at bounding box center [1080, 399] width 325 height 122
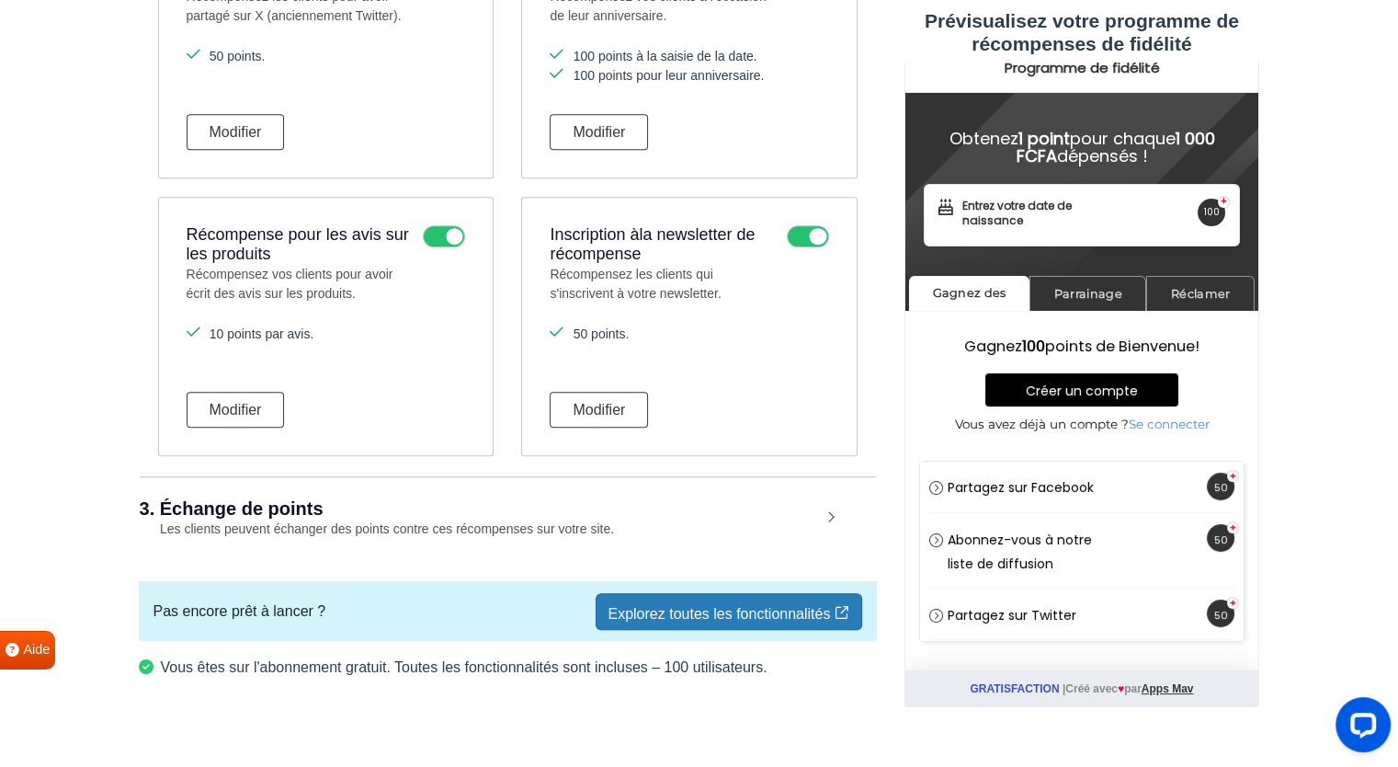
click at [545, 417] on div "Inscription à la newsletter de récompense Récompensez les clients qui s'inscriv…" at bounding box center [688, 326] width 335 height 259
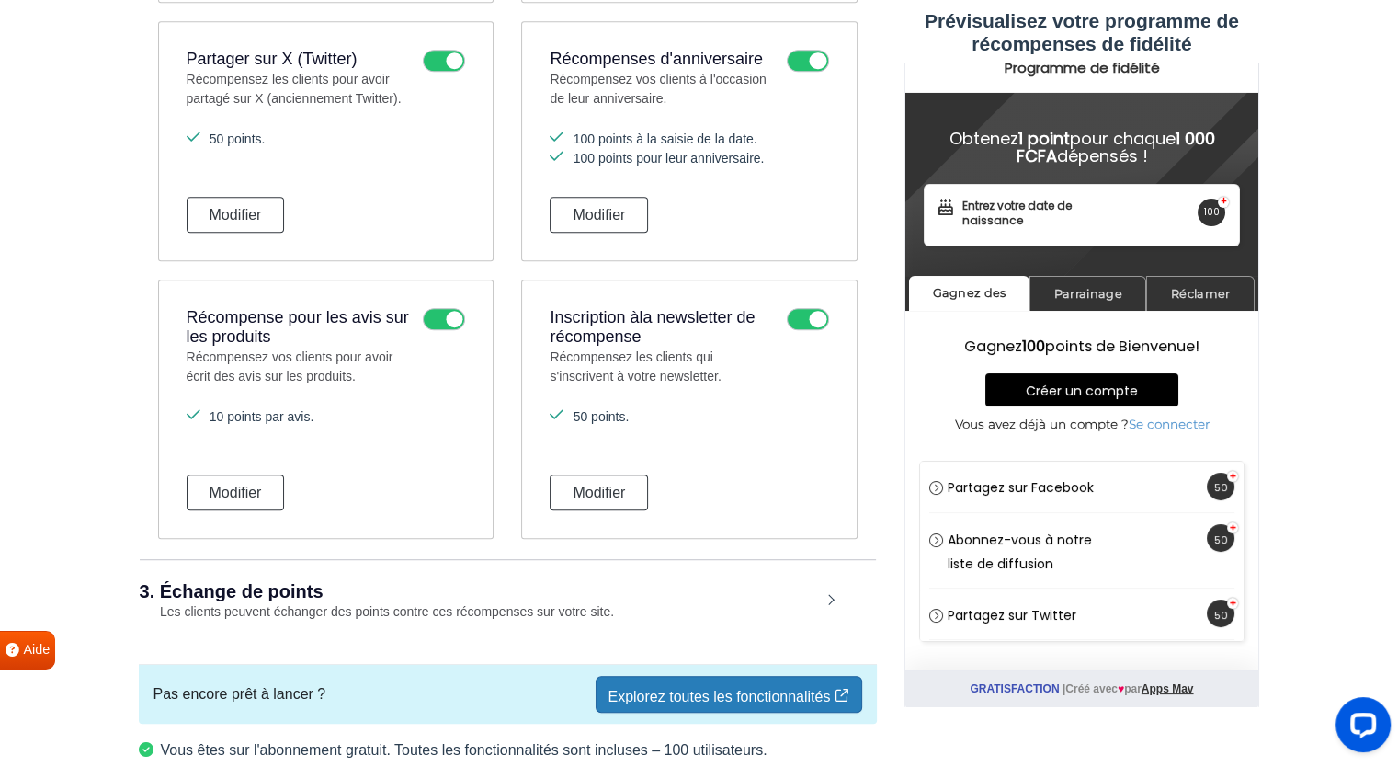
scroll to position [972, 0]
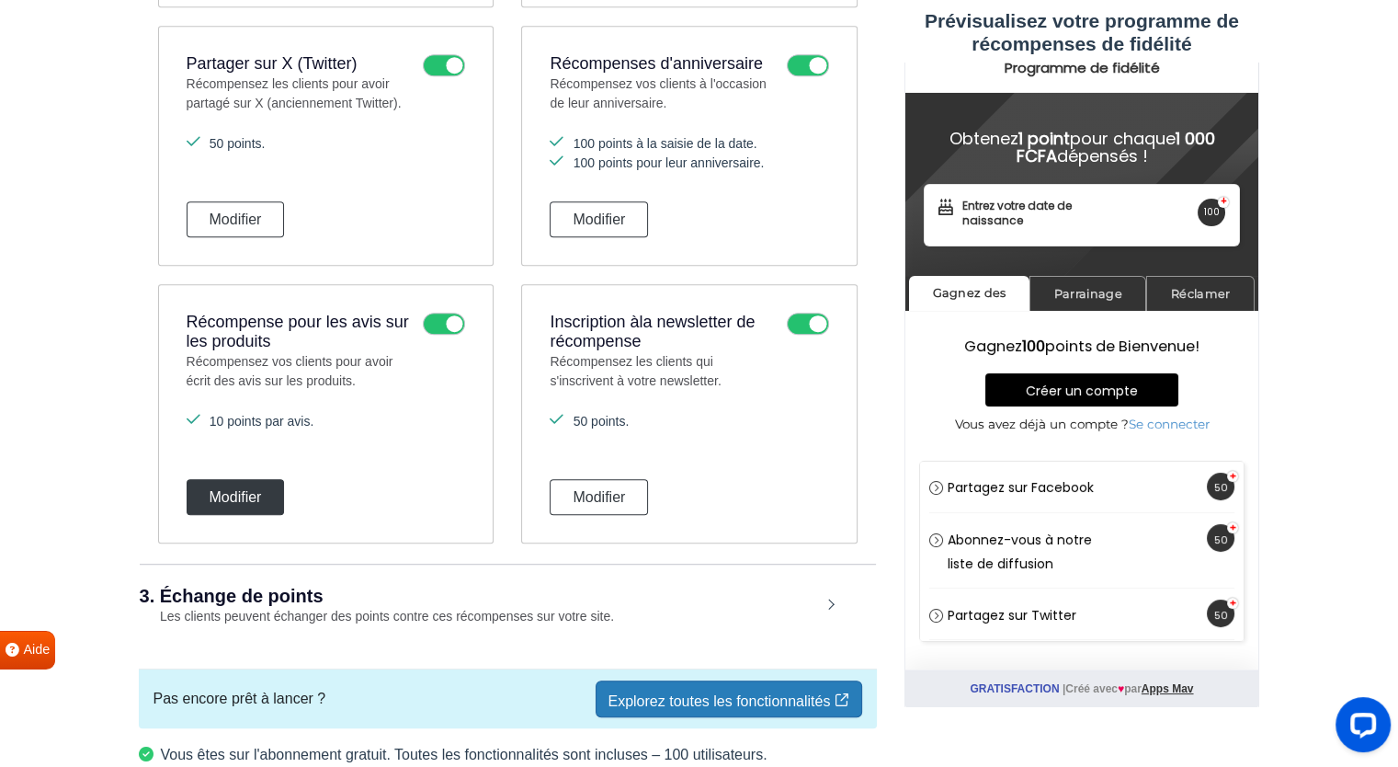
click at [235, 501] on font "Modifier" at bounding box center [236, 497] width 52 height 16
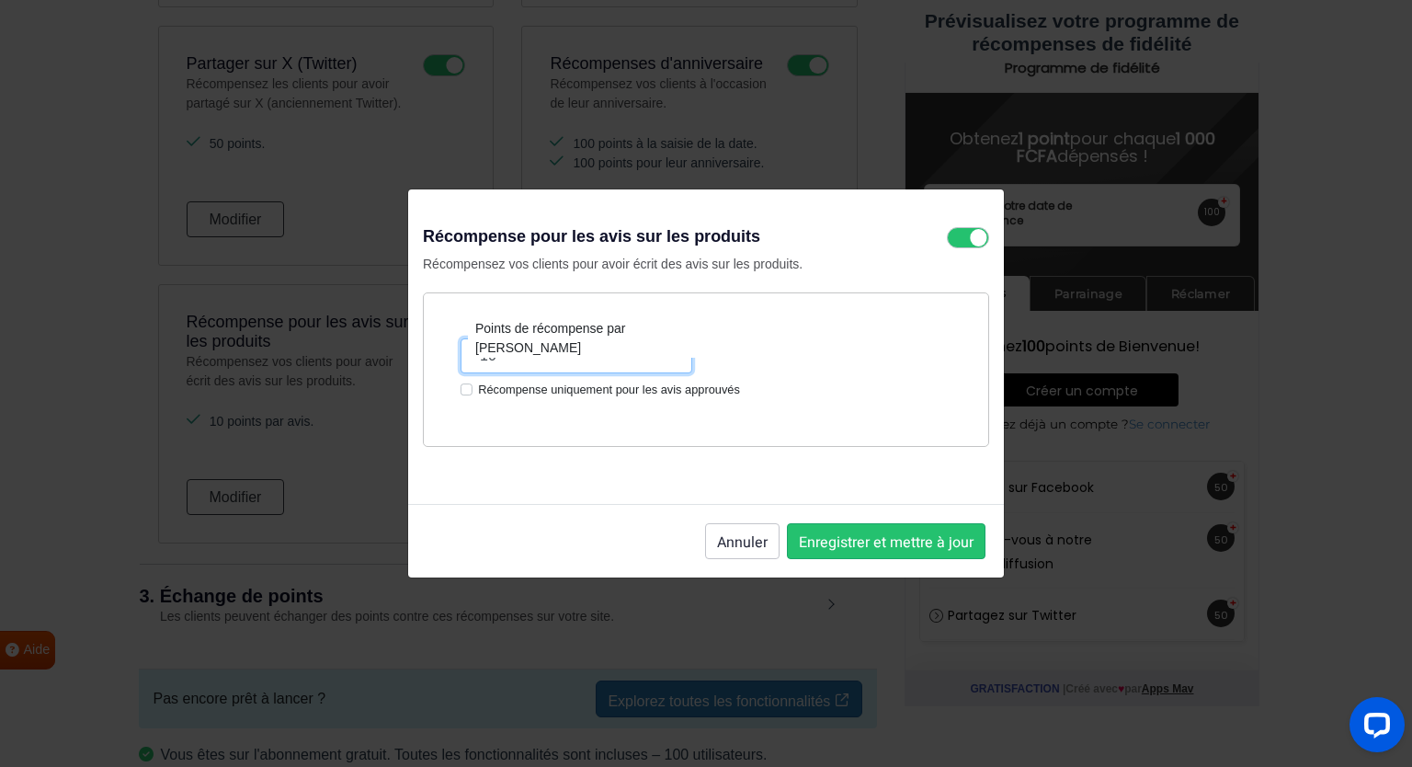
click at [485, 358] on input "10" at bounding box center [576, 355] width 232 height 35
click at [564, 386] on font "Récompense uniquement pour les avis approuvés" at bounding box center [609, 389] width 262 height 13
click at [472, 386] on input "Récompense uniquement pour les avis approuvés" at bounding box center [466, 388] width 12 height 15
checkbox input "true"
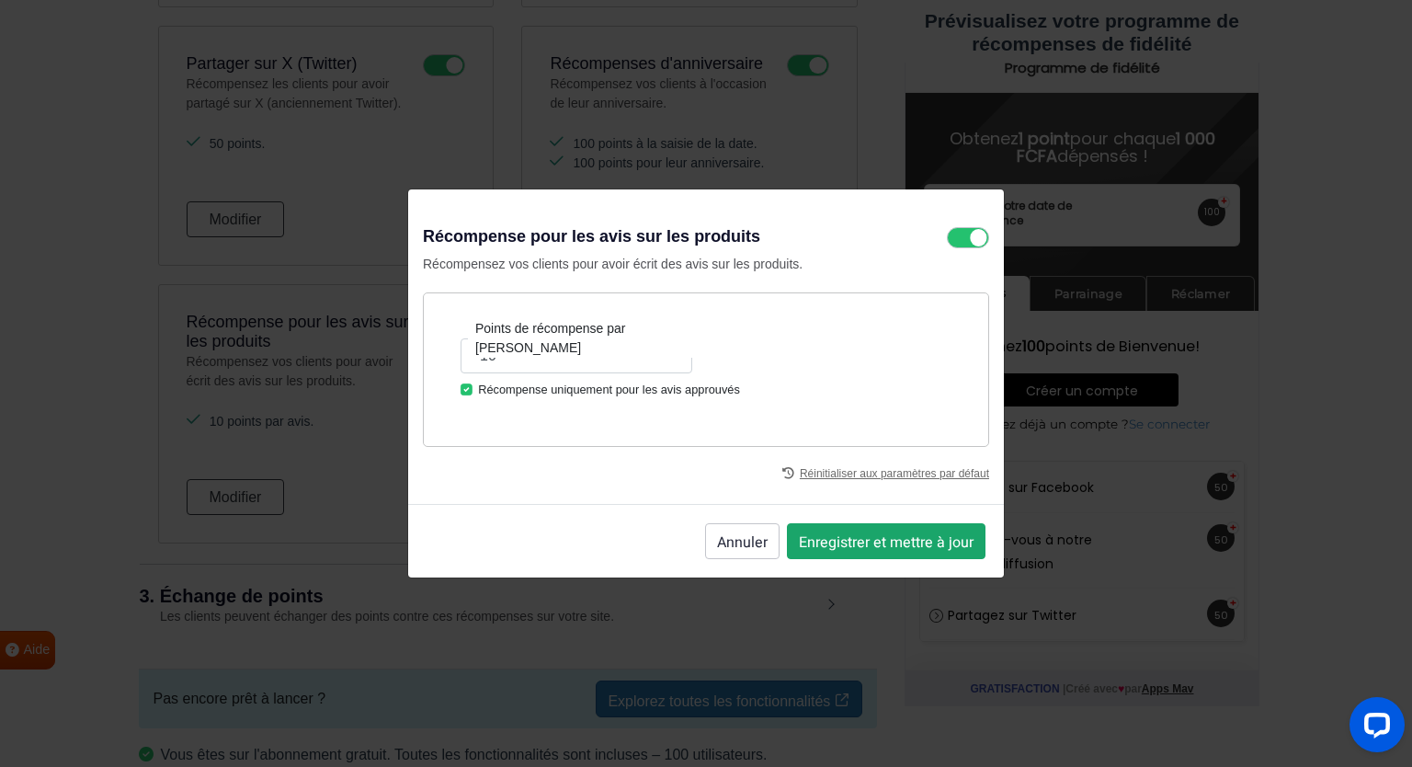
click at [835, 552] on button "Enregistrer et mettre à jour" at bounding box center [886, 541] width 199 height 36
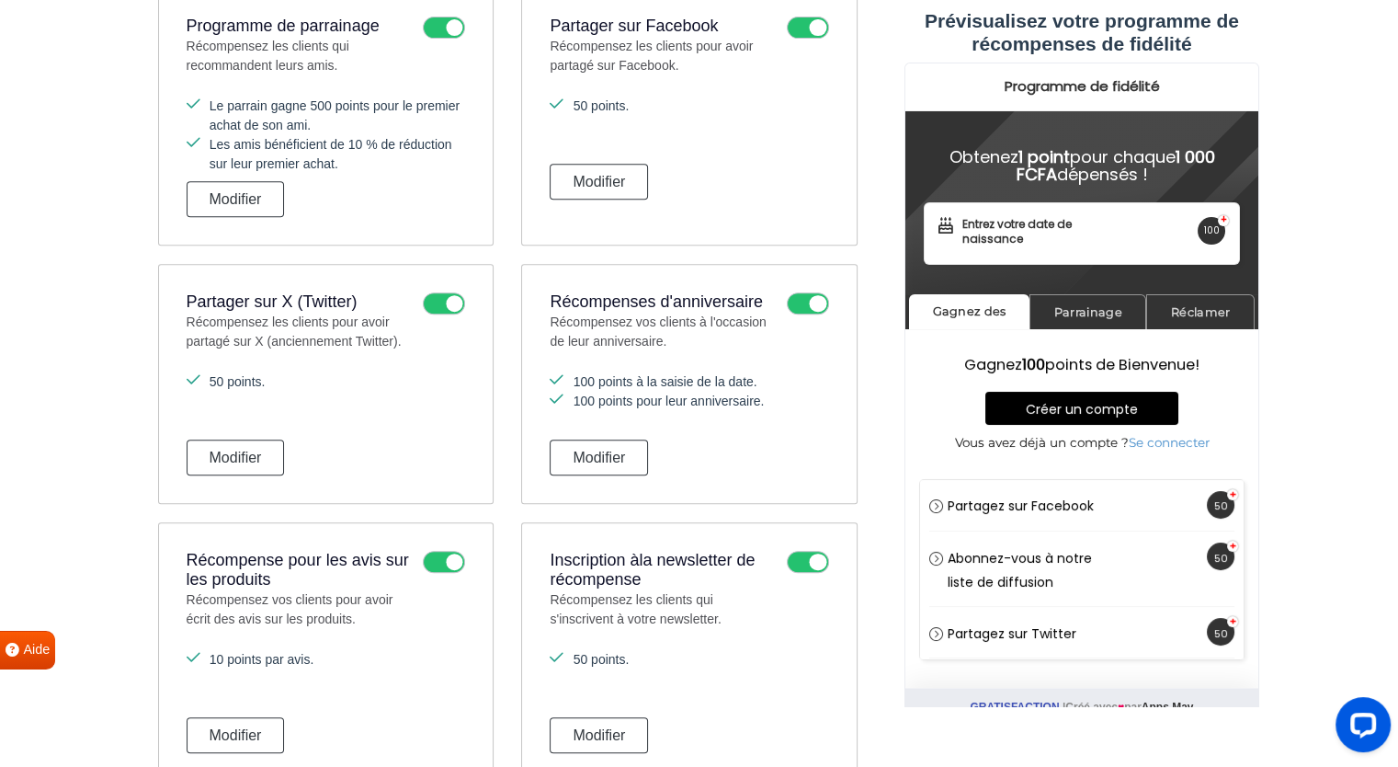
scroll to position [732, 0]
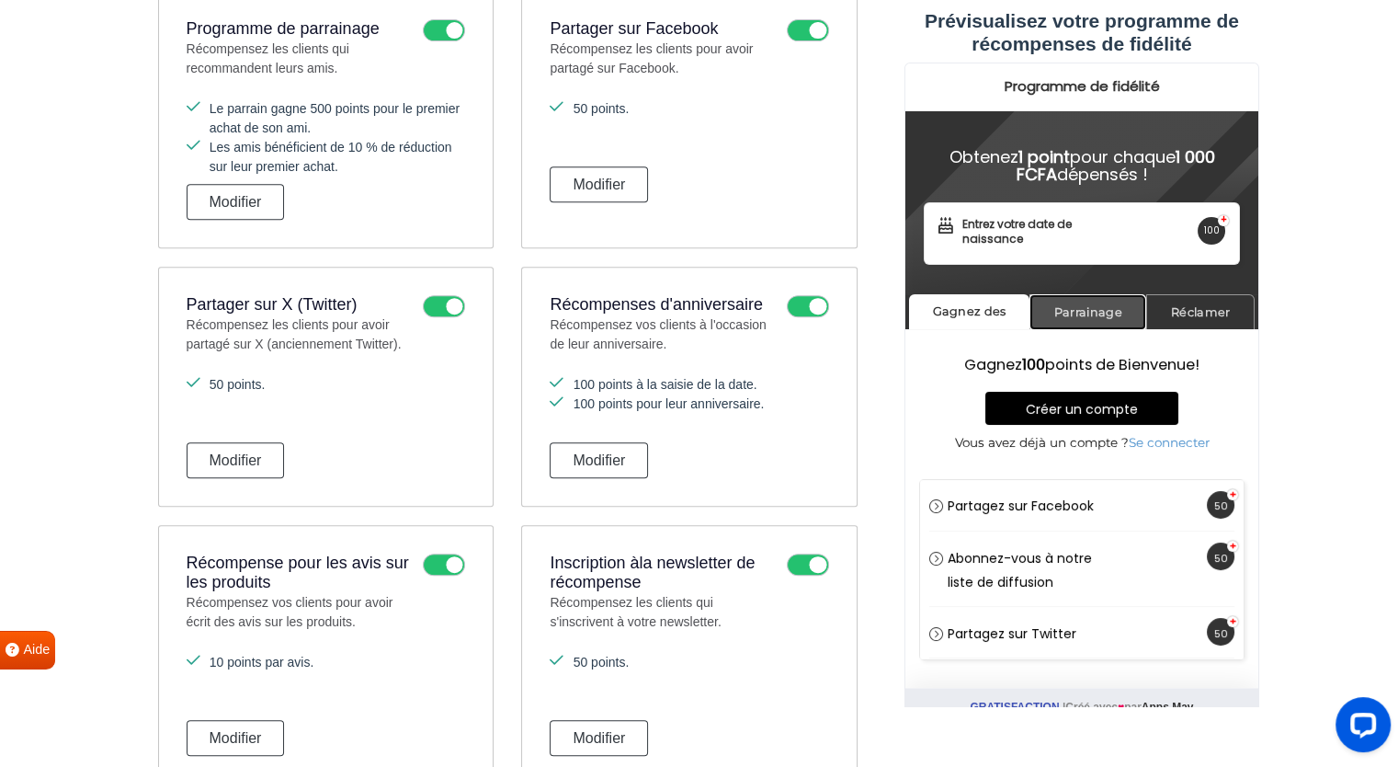
click at [1082, 308] on font "Parrainage" at bounding box center [1087, 312] width 68 height 14
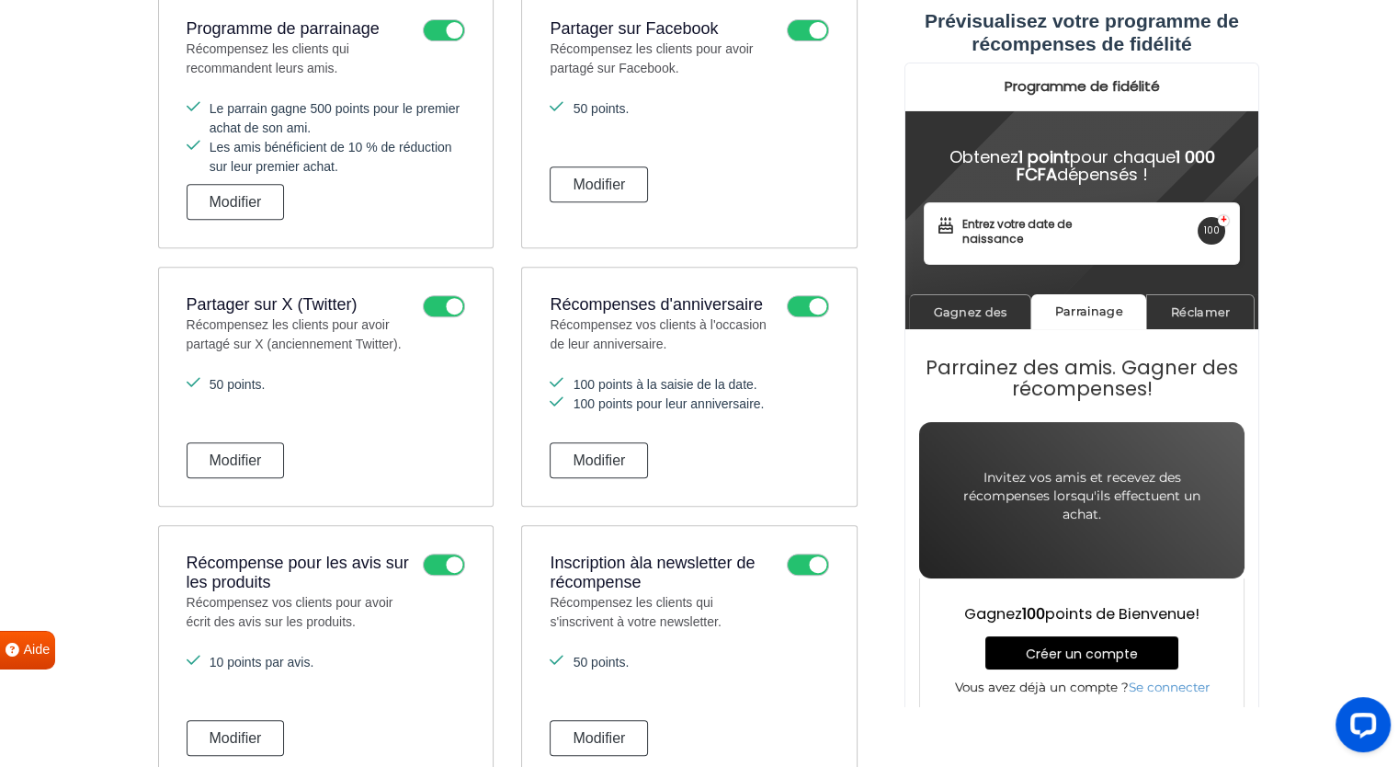
click at [1206, 291] on div "Infos ! Un nouveau mot de passe a été envoyé à votre adresse e-mail. Si vous ne…" at bounding box center [1080, 202] width 353 height 183
click at [1187, 313] on font "Réclamer" at bounding box center [1200, 312] width 60 height 14
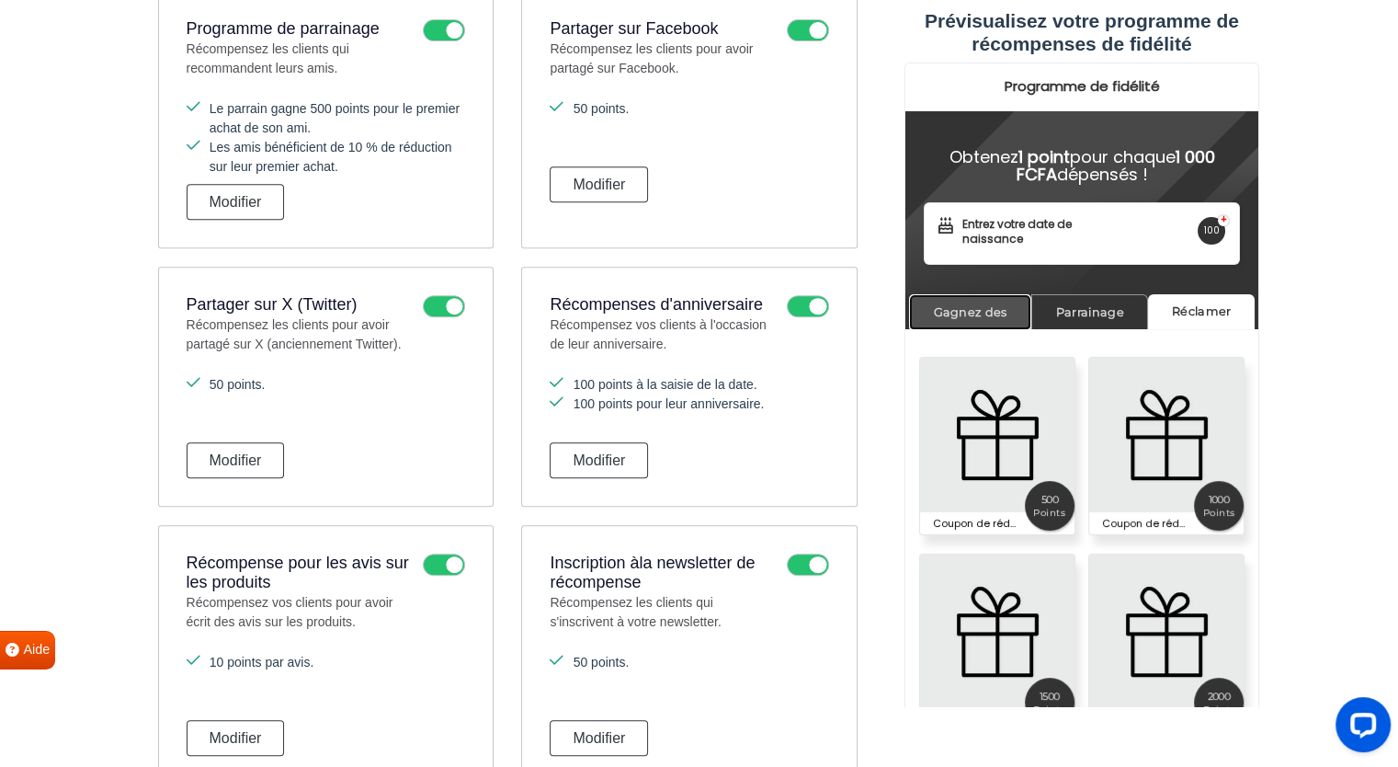
click at [949, 309] on font "Gagnez des" at bounding box center [970, 312] width 74 height 14
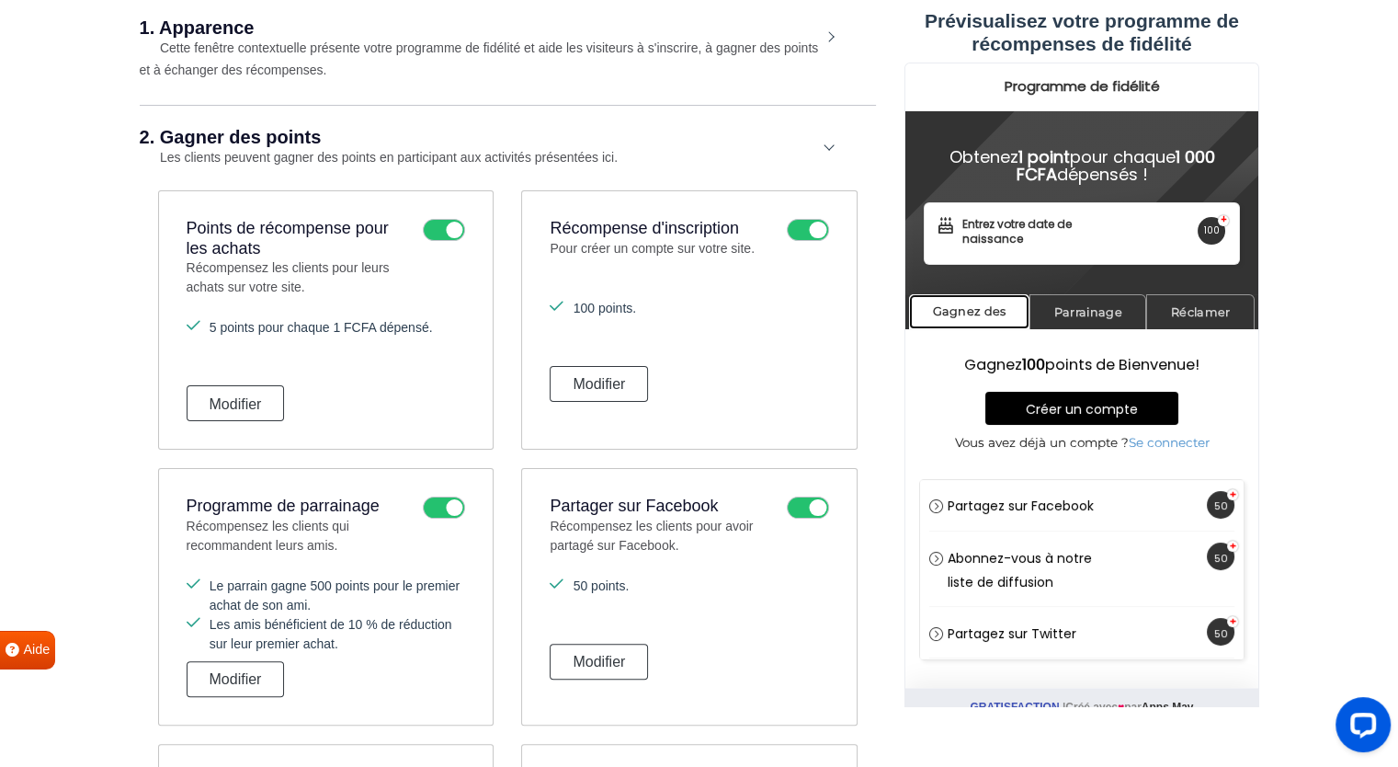
scroll to position [0, 0]
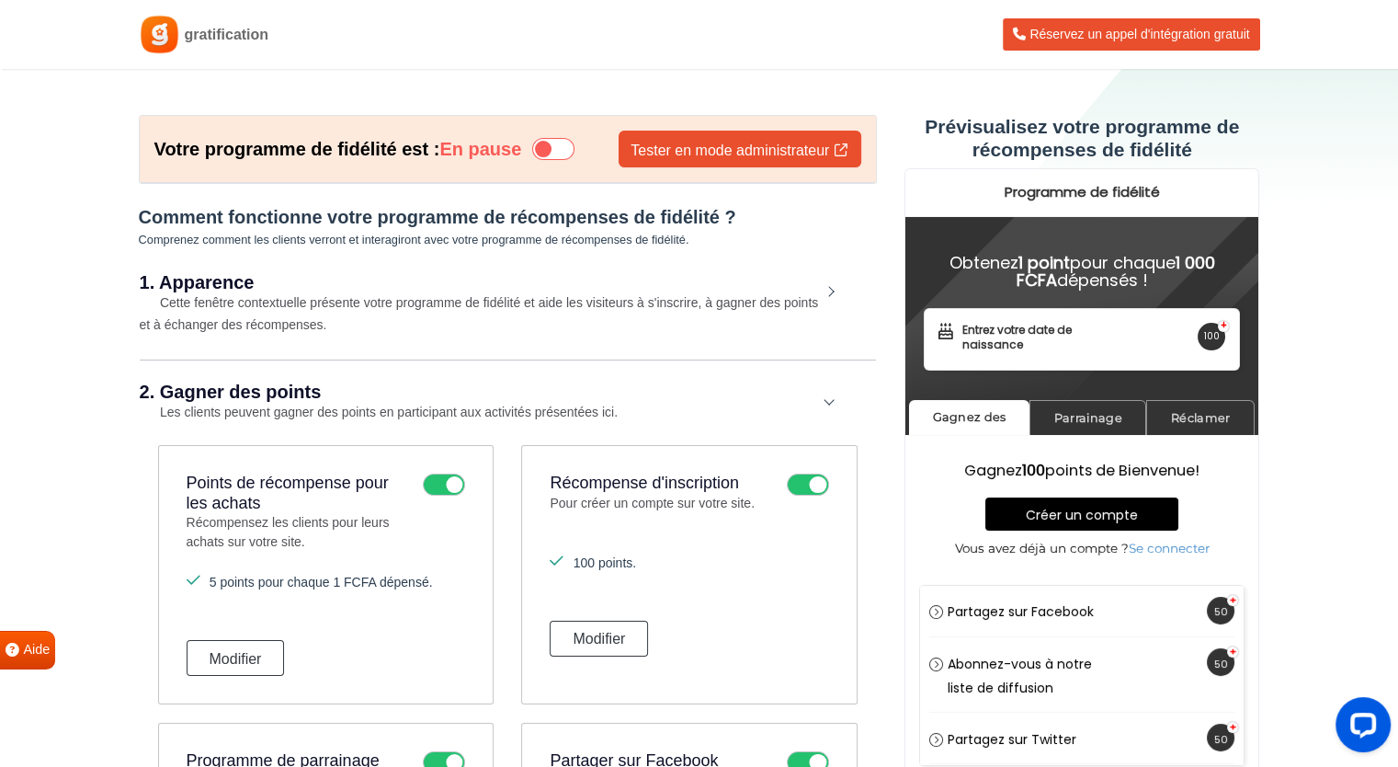
click at [328, 300] on font "Cette fenêtre contextuelle présente votre programme de fidélité et aide les vis…" at bounding box center [479, 313] width 679 height 37
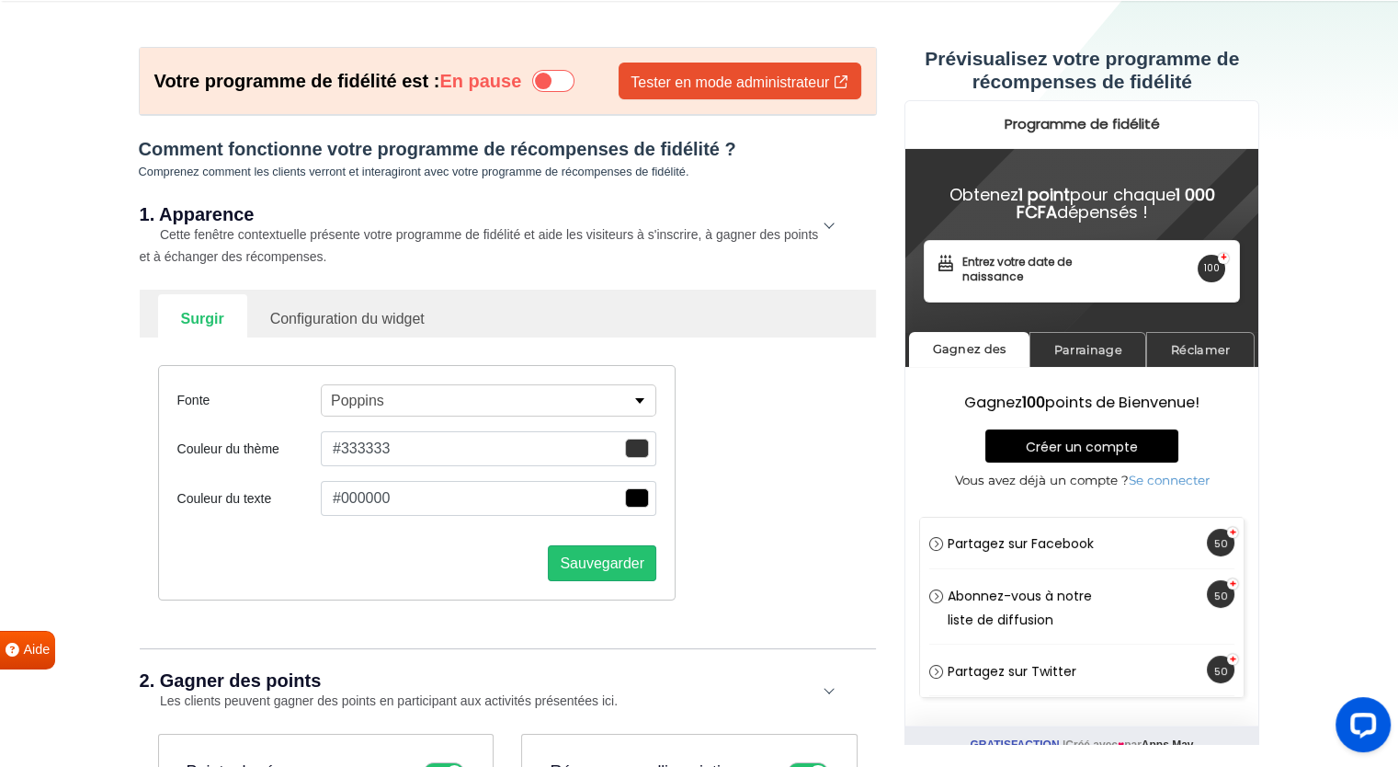
scroll to position [58, 0]
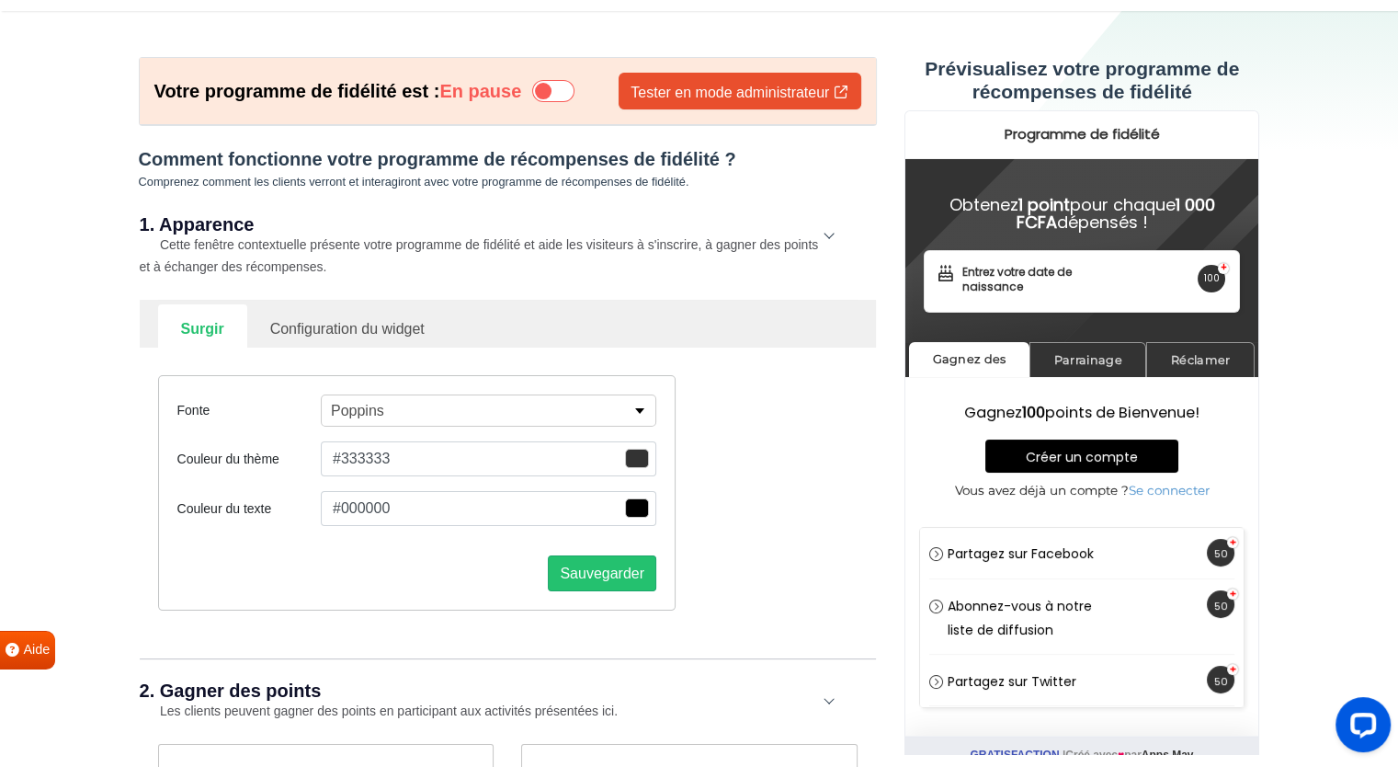
click at [478, 500] on button "#000000" at bounding box center [488, 508] width 335 height 35
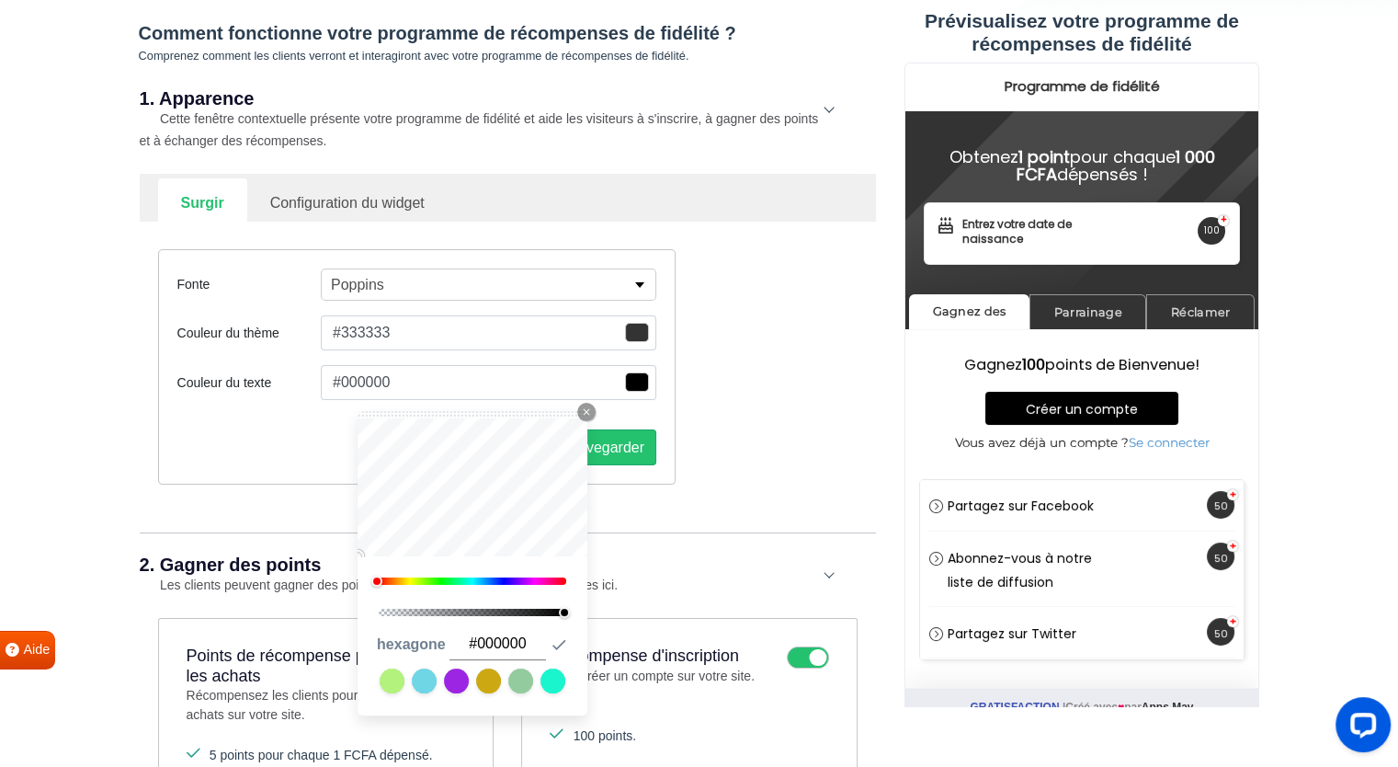
scroll to position [194, 0]
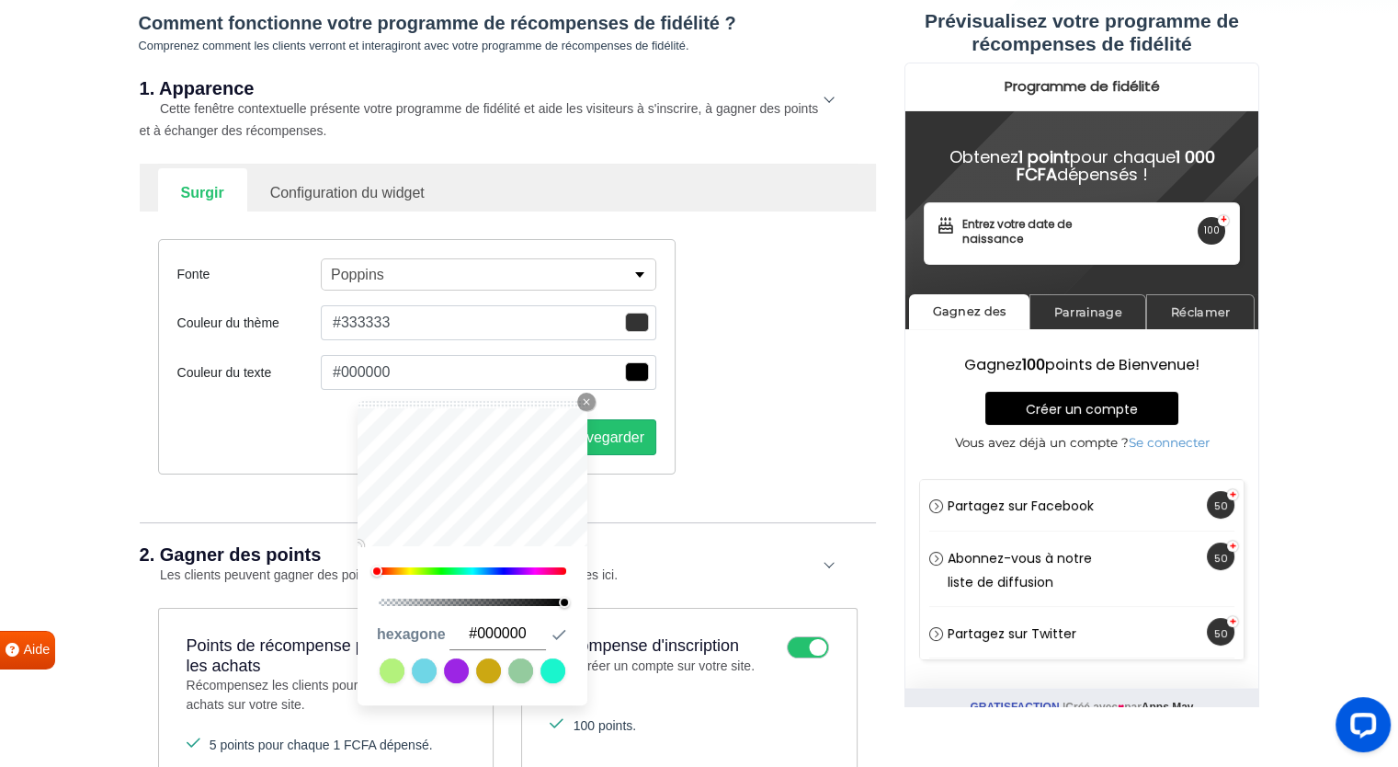
click at [514, 630] on input "#000000" at bounding box center [497, 634] width 97 height 32
paste input "3181FF"
type input "#3181FF"
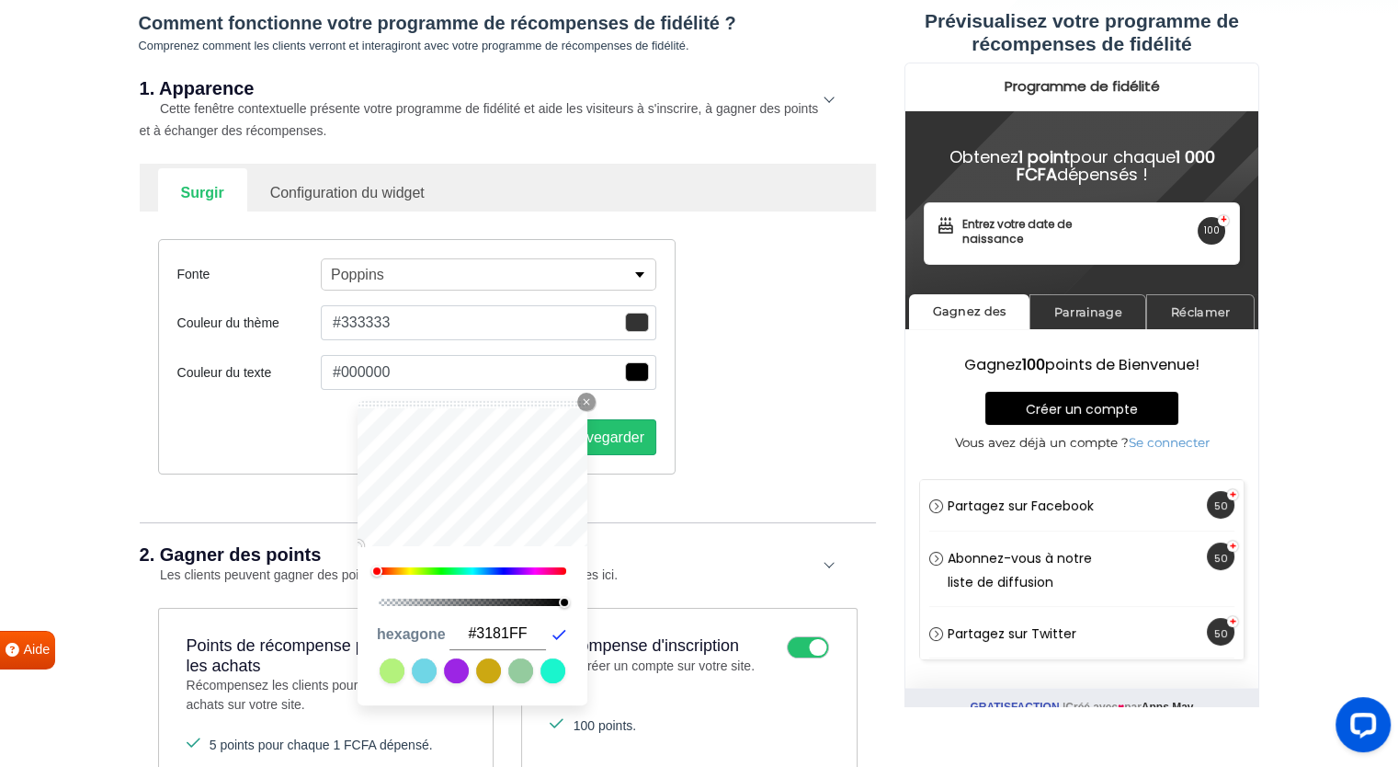
type input "#3181ff"
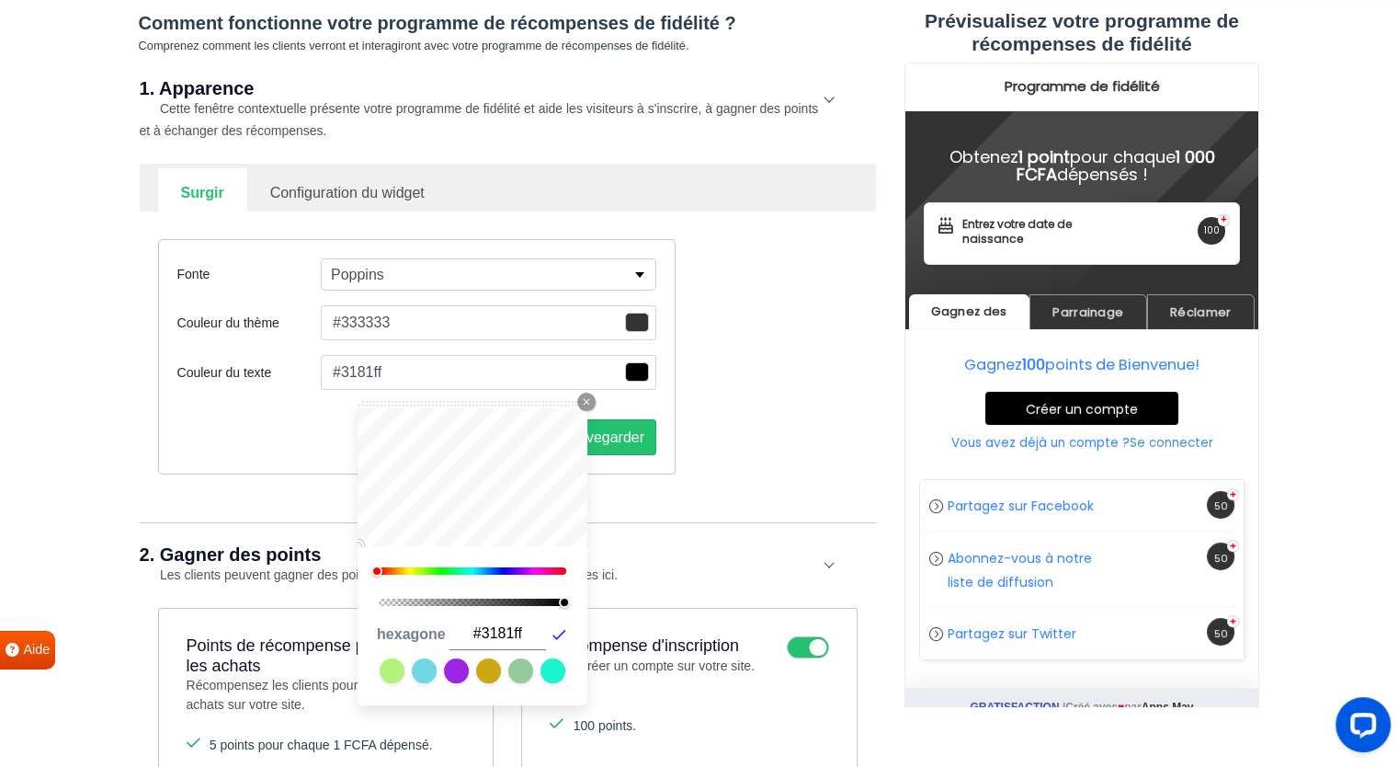
click at [558, 636] on icon "button" at bounding box center [559, 634] width 14 height 10
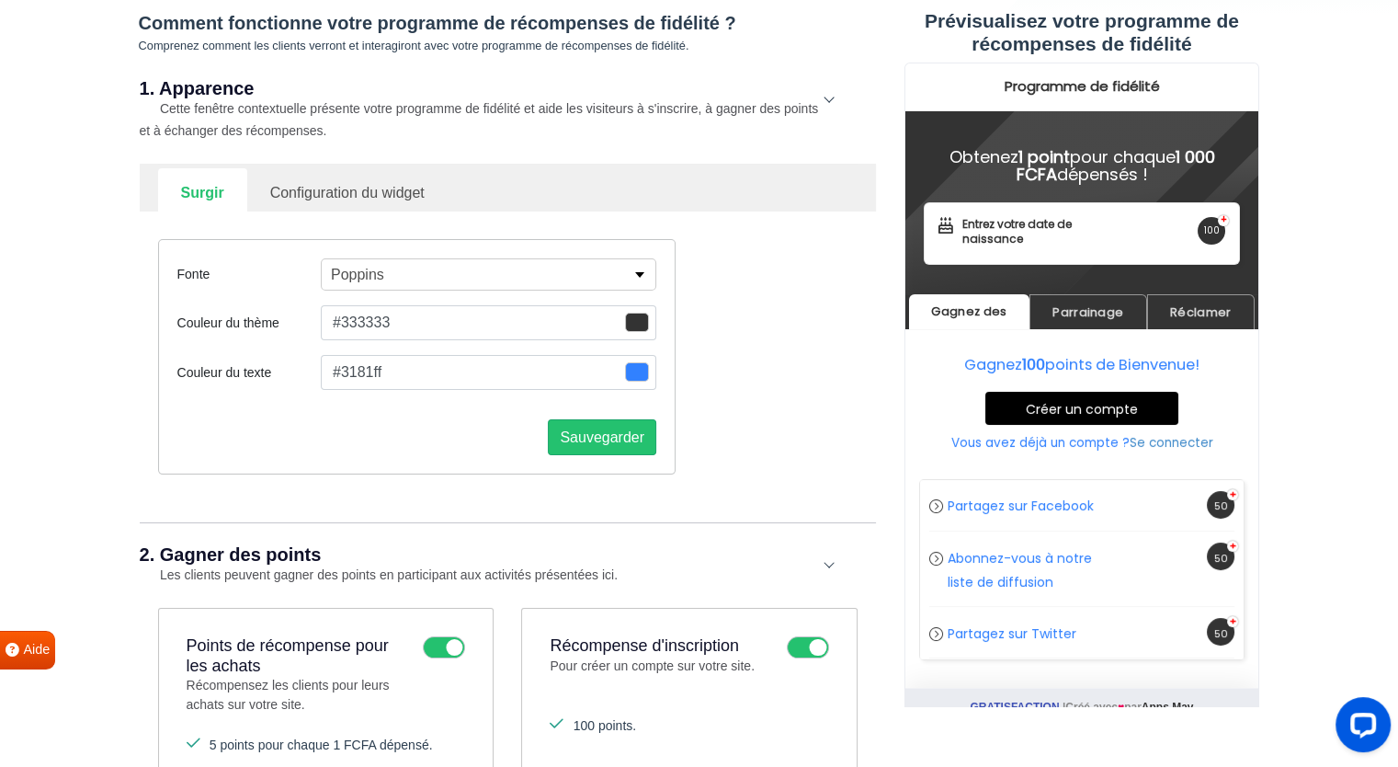
click at [582, 321] on button "#333333" at bounding box center [488, 322] width 335 height 35
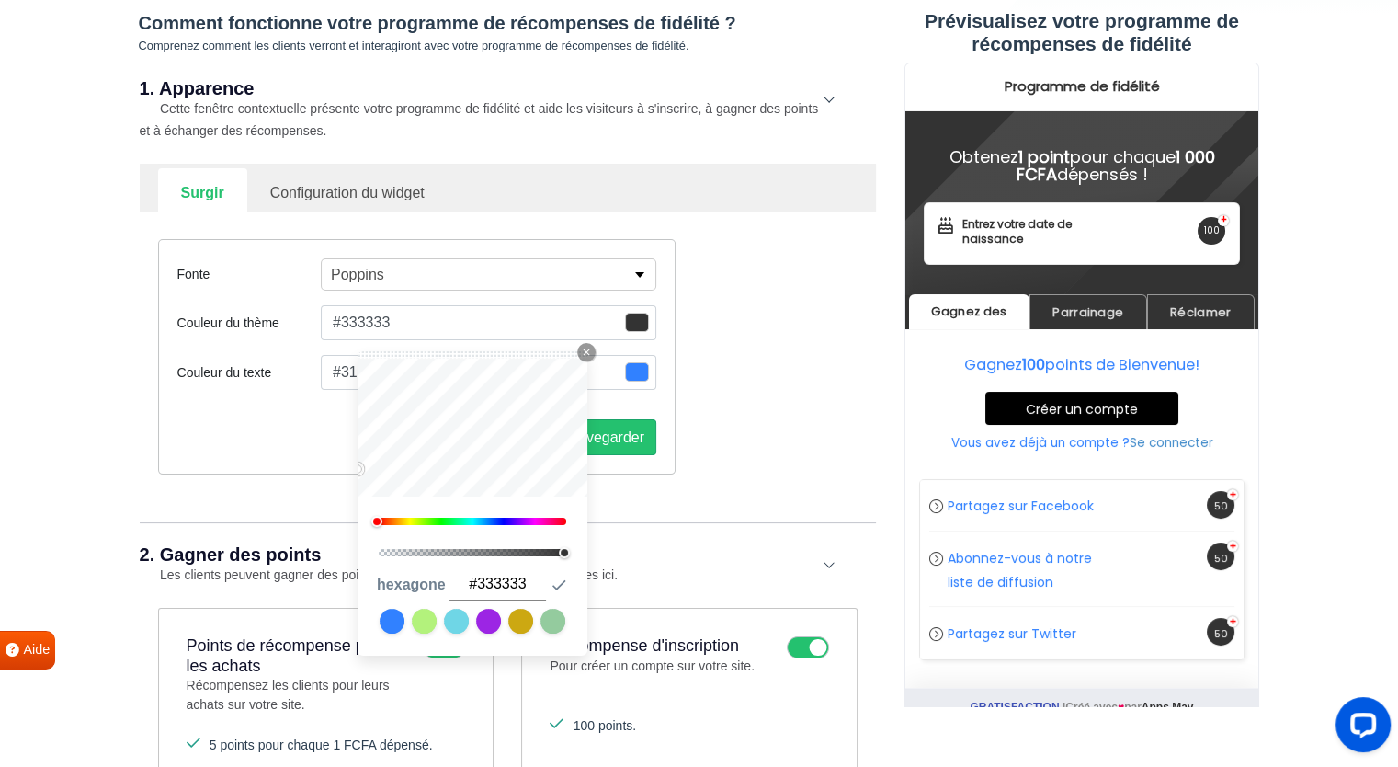
click at [506, 578] on input "#333333" at bounding box center [497, 584] width 97 height 32
paste input "181FF"
type input "#3181FF"
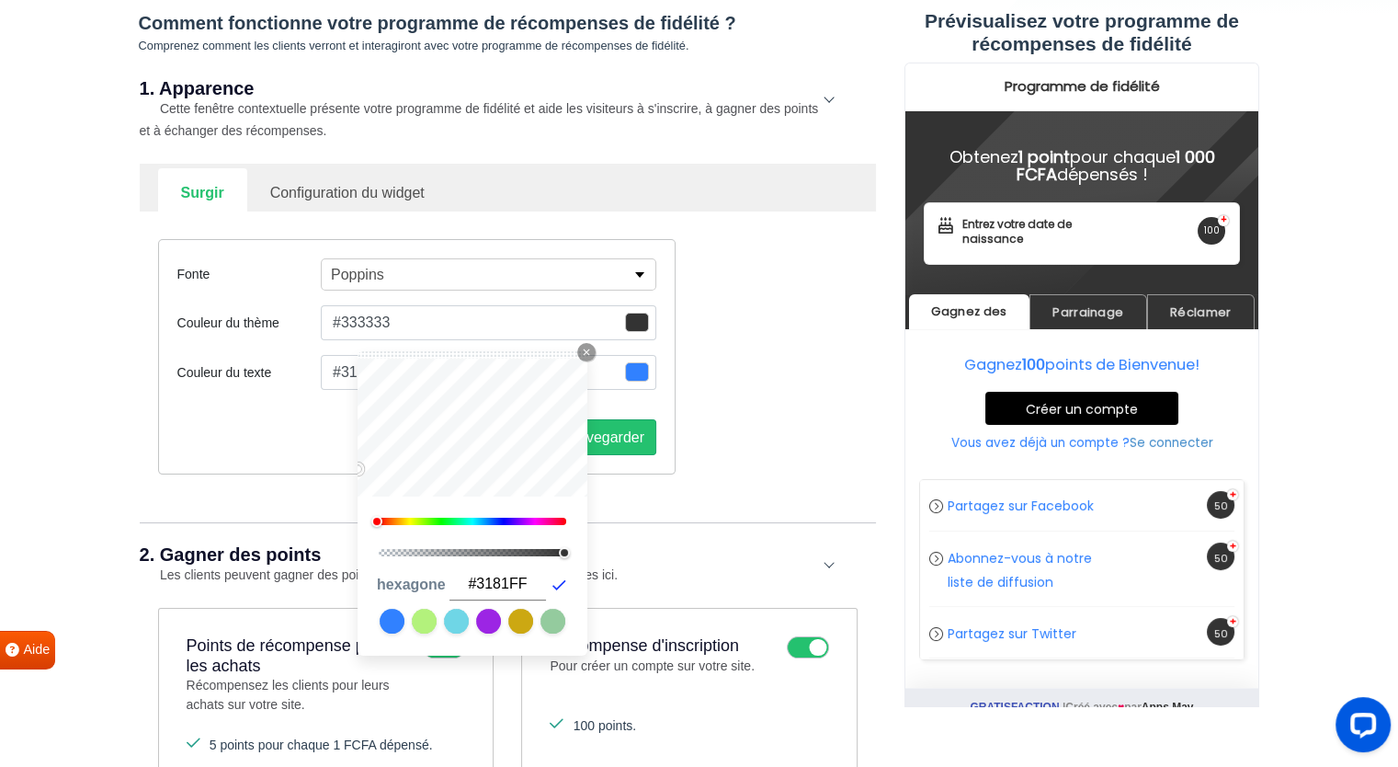
type input "#3181ff"
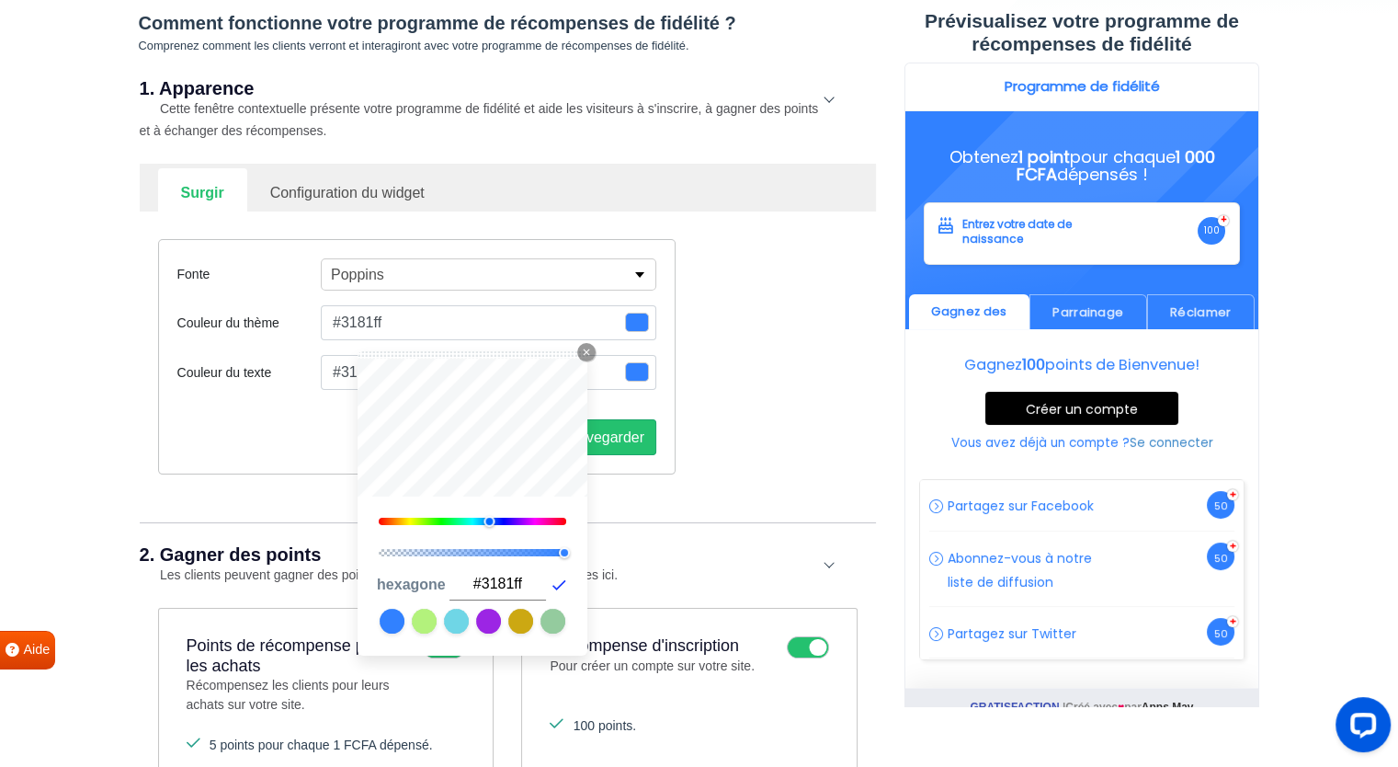
click at [551, 585] on icon "button" at bounding box center [559, 584] width 18 height 18
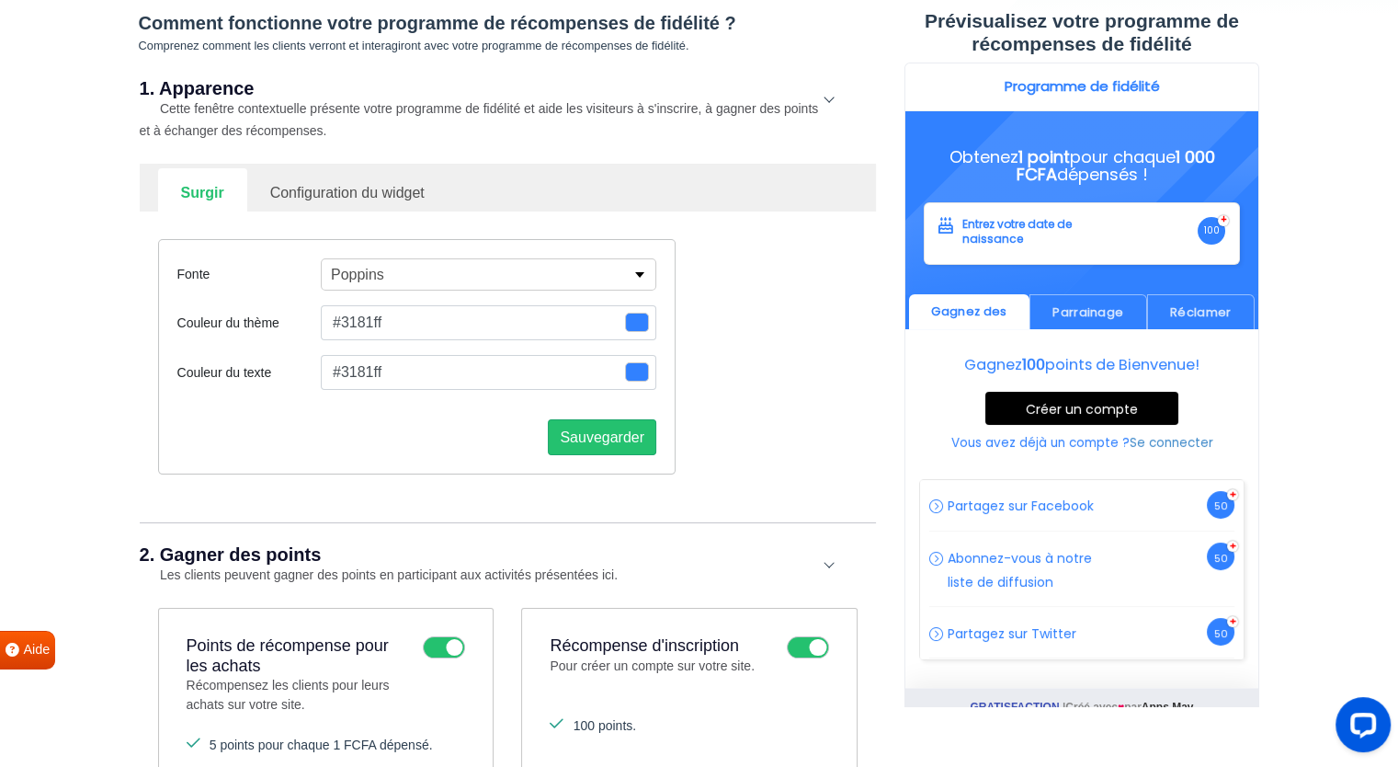
click at [762, 446] on div "Fonte Poppins Alfa Slab One Anek Telugu Anton Archivo Archivo Black Arimo Assis…" at bounding box center [507, 356] width 727 height 290
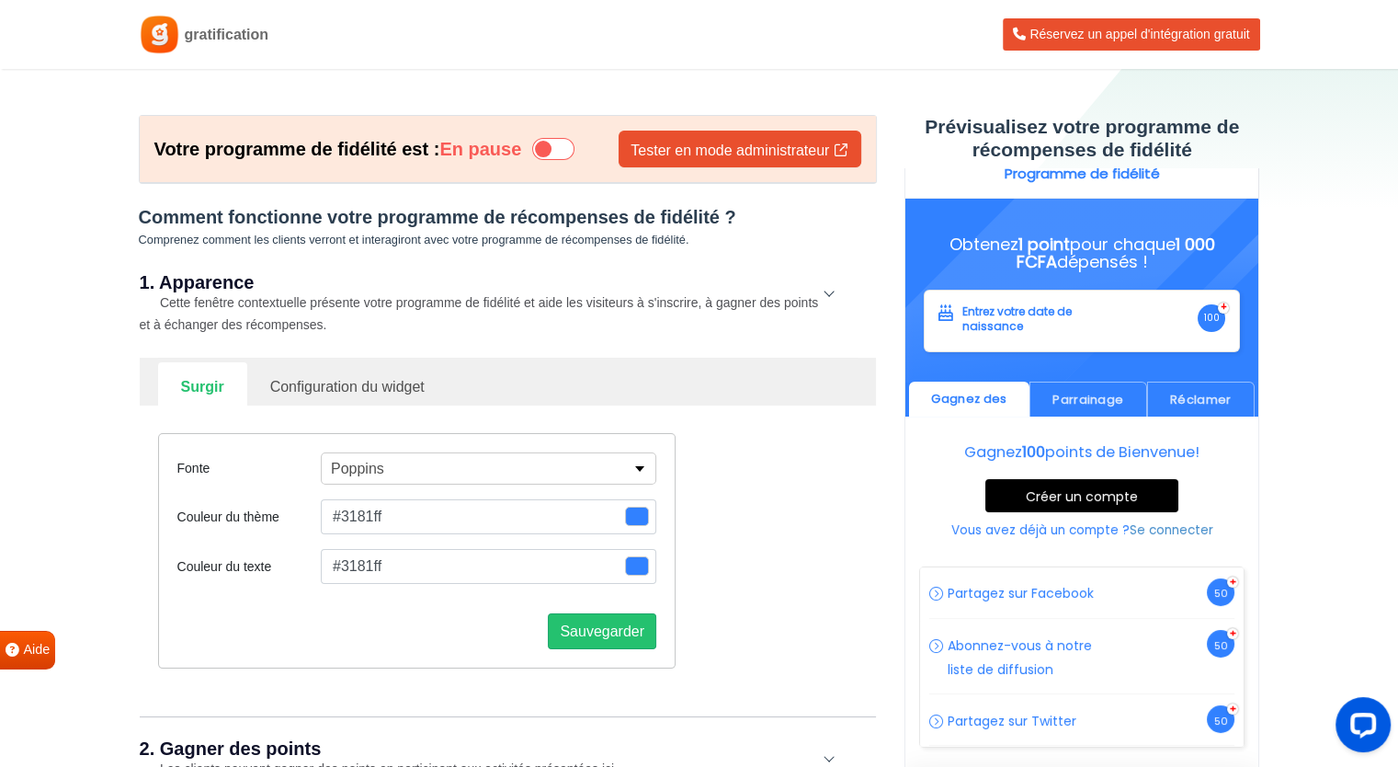
scroll to position [0, 0]
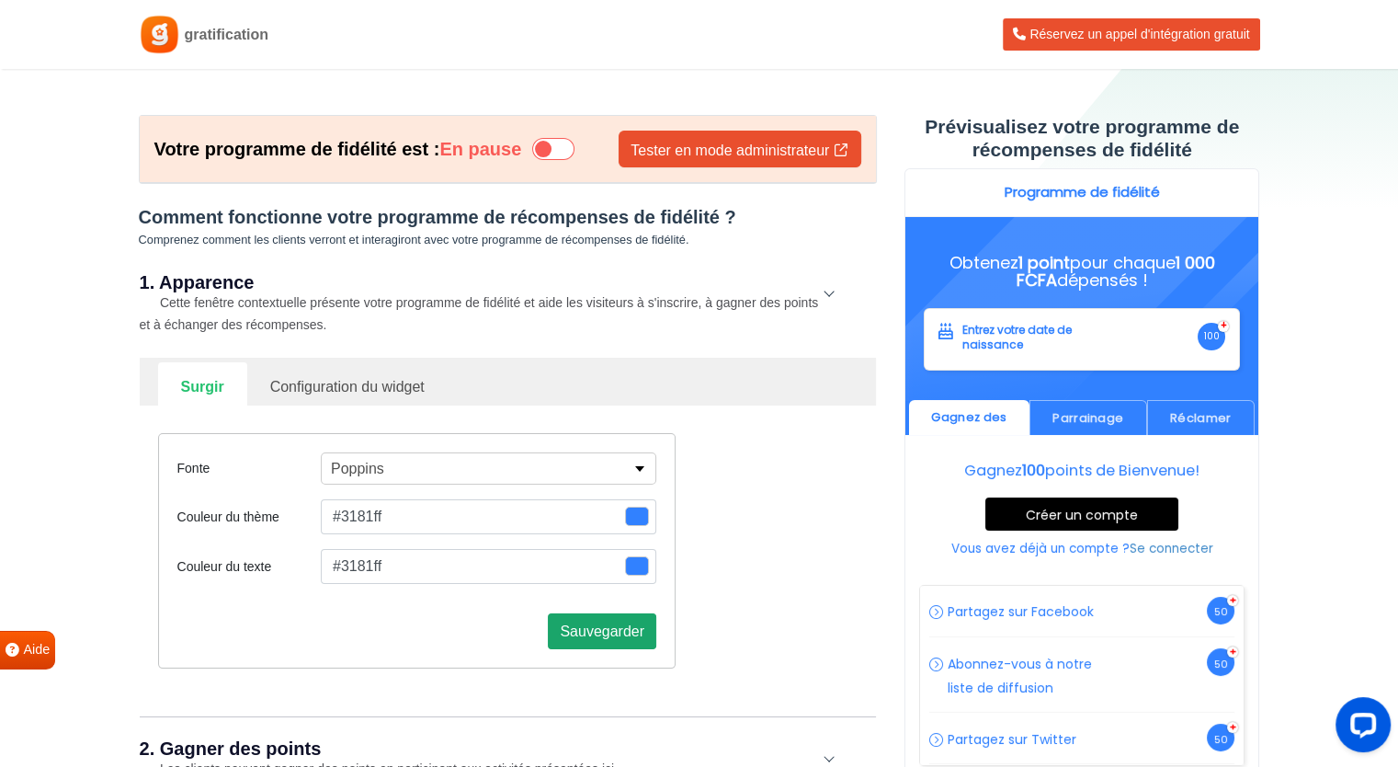
click at [615, 627] on font "Sauvegarder" at bounding box center [602, 631] width 85 height 16
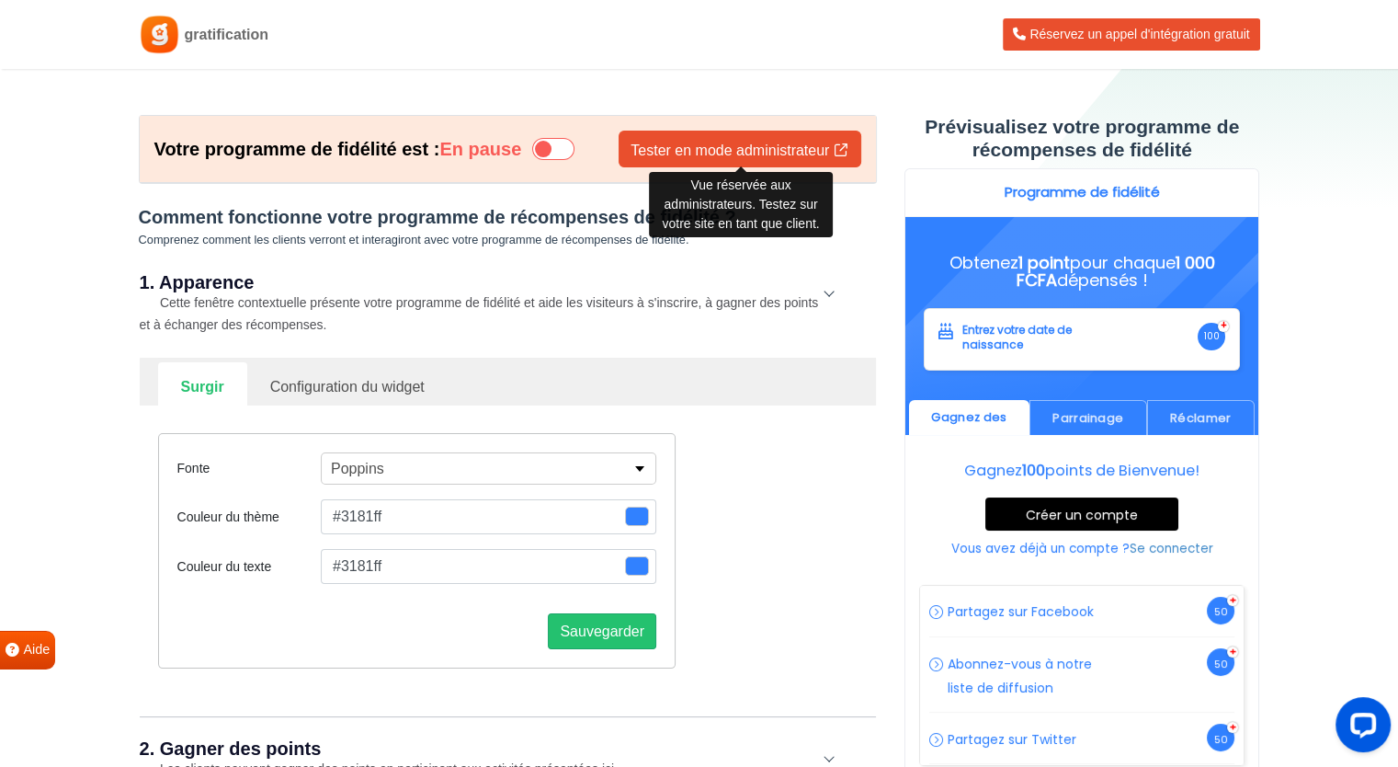
click at [741, 145] on font "Tester en mode administrateur" at bounding box center [730, 150] width 199 height 16
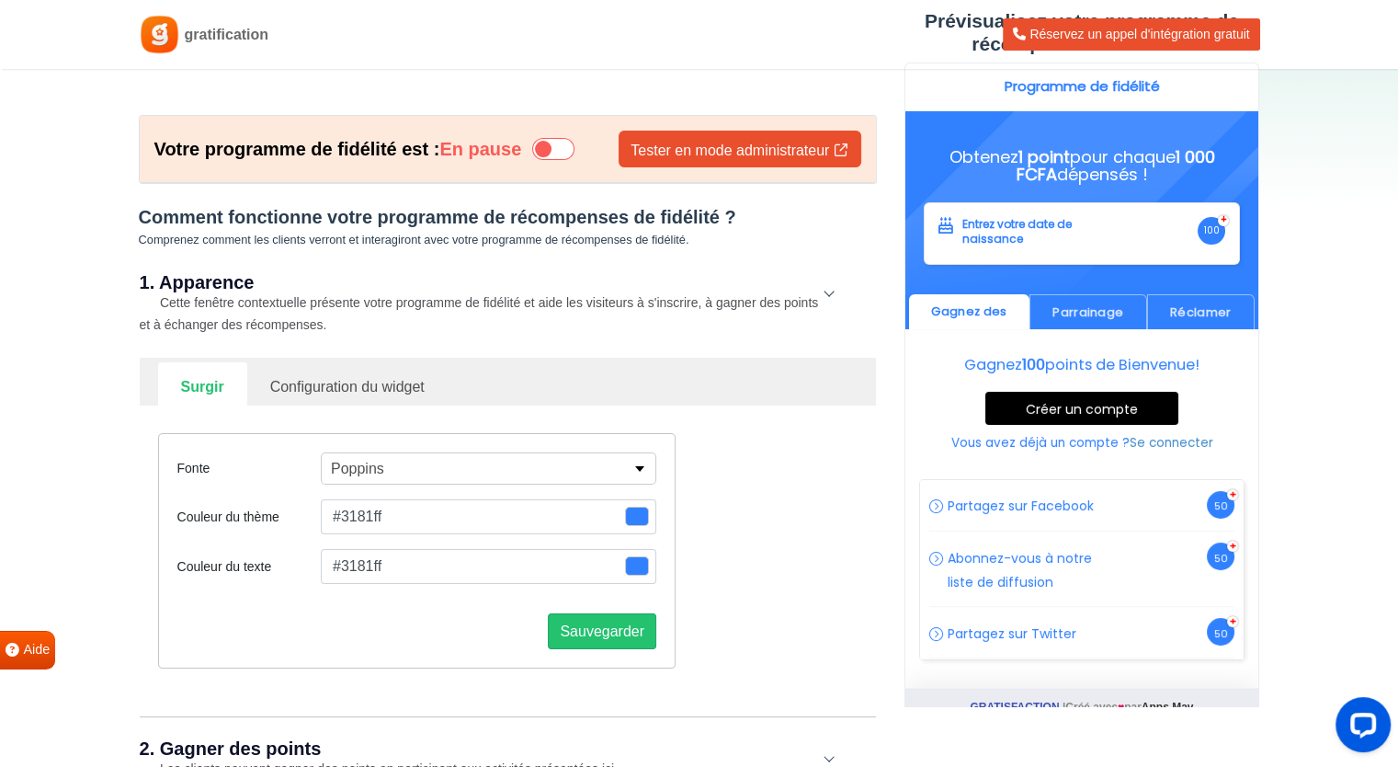
scroll to position [140, 0]
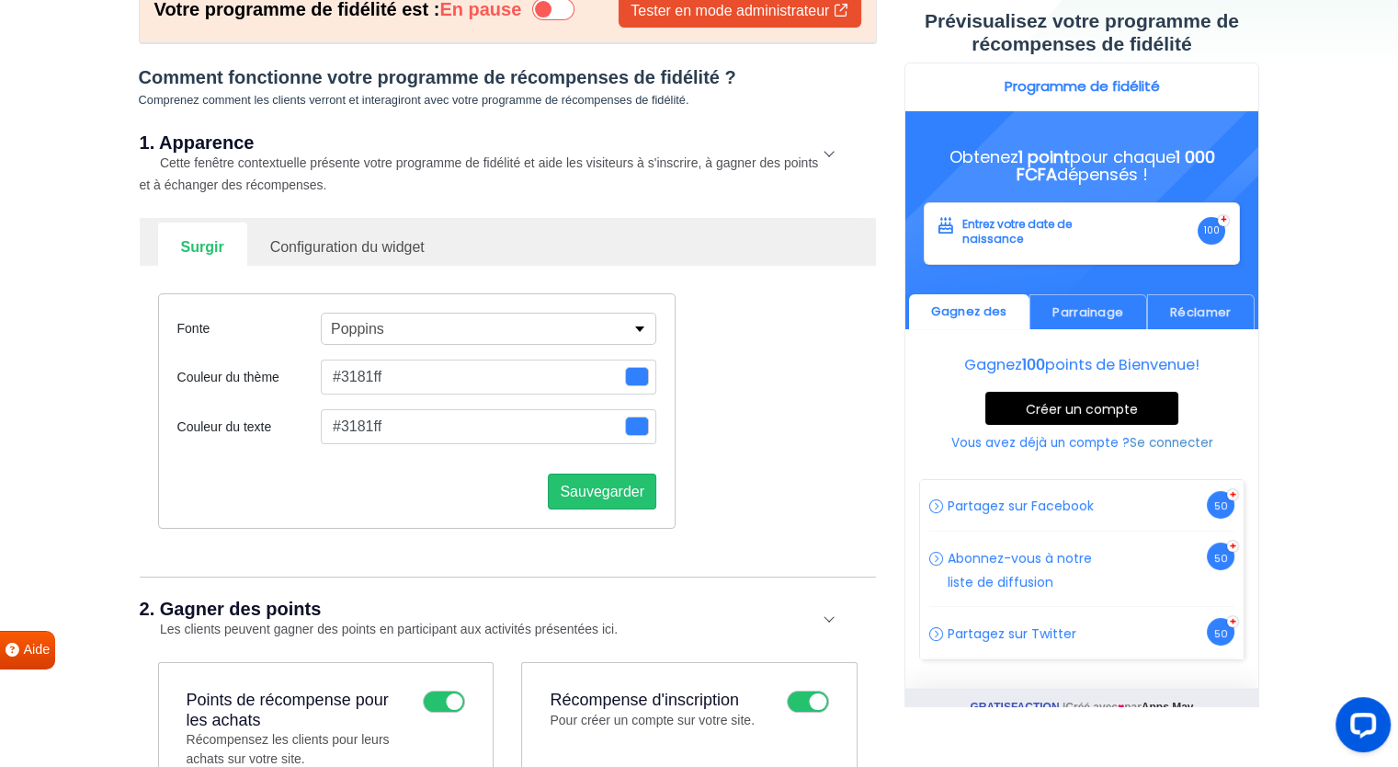
click at [517, 339] on button "Poppins" at bounding box center [488, 329] width 335 height 32
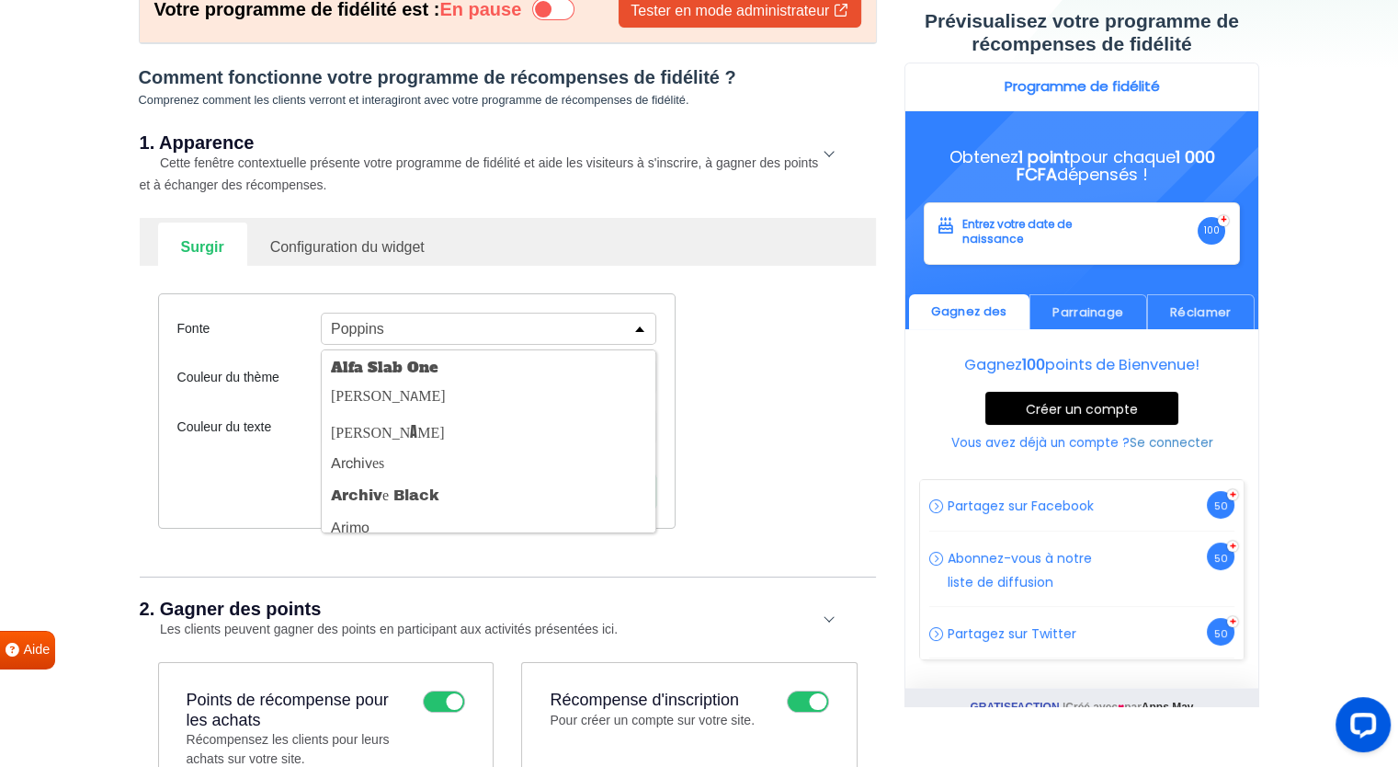
drag, startPoint x: 397, startPoint y: 313, endPoint x: 369, endPoint y: 237, distance: 81.4
click at [369, 237] on div "Surgir Configuration du widget Fonte Poppins Alfa Slab One Anek Télougou Anton …" at bounding box center [507, 387] width 699 height 338
click at [369, 239] on font "Configuration du widget" at bounding box center [347, 247] width 154 height 16
select select "right"
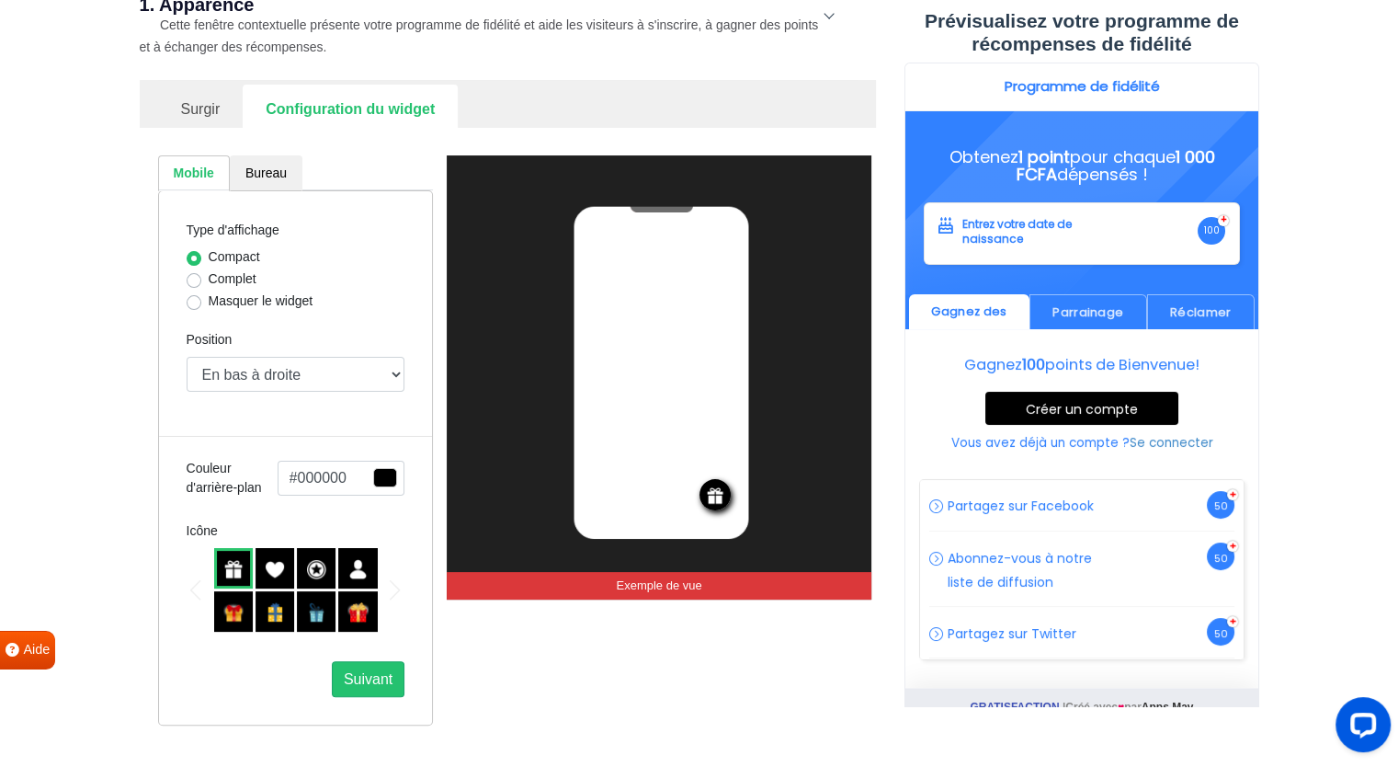
scroll to position [278, 0]
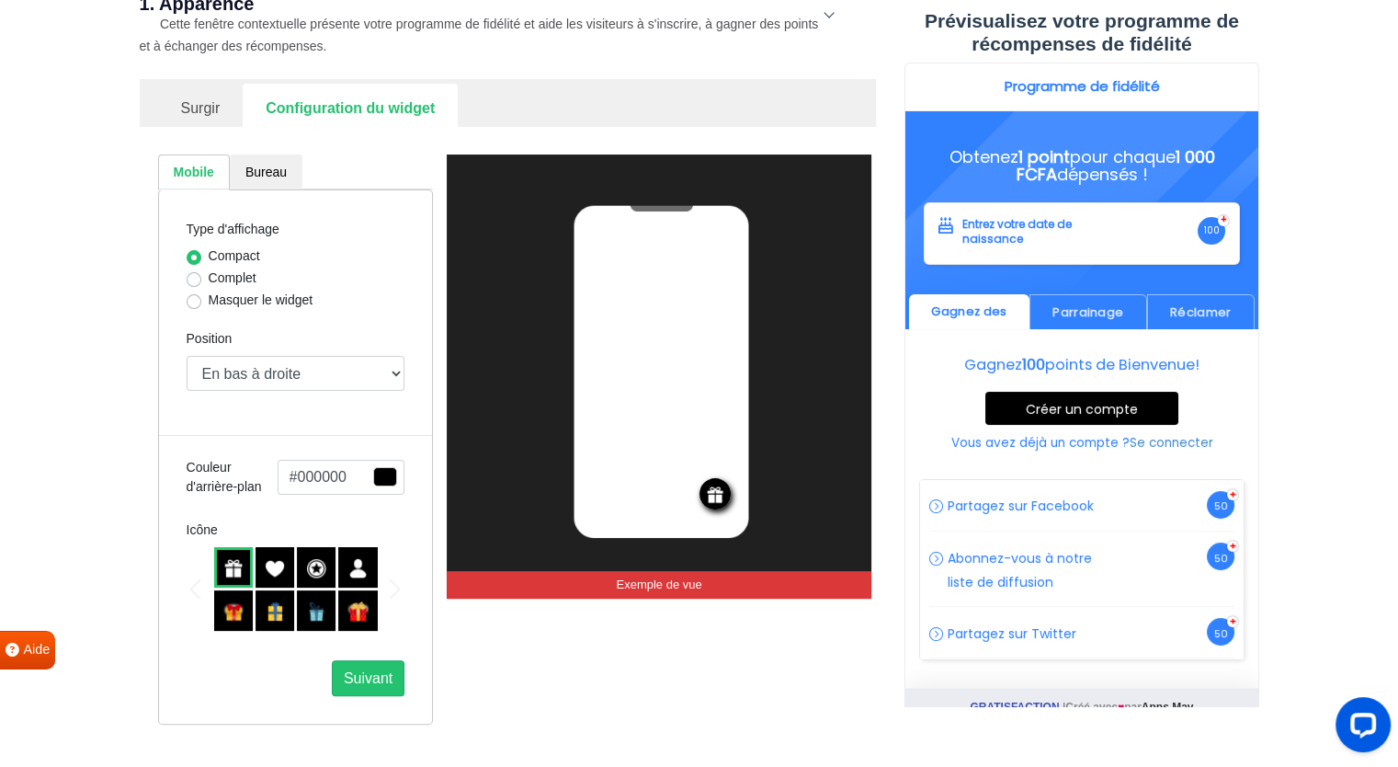
click at [397, 468] on button "#000000" at bounding box center [342, 477] width 128 height 35
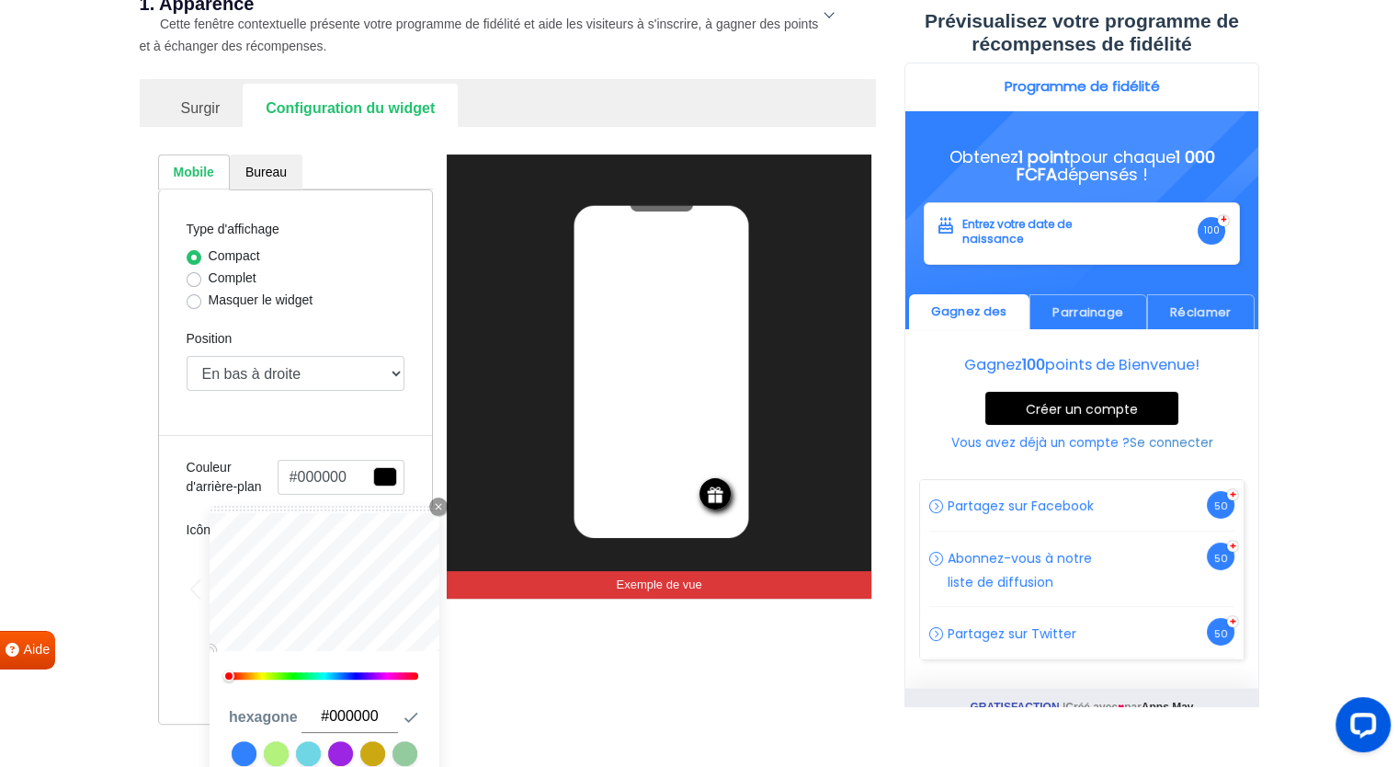
click at [334, 710] on input "#000000" at bounding box center [349, 716] width 97 height 32
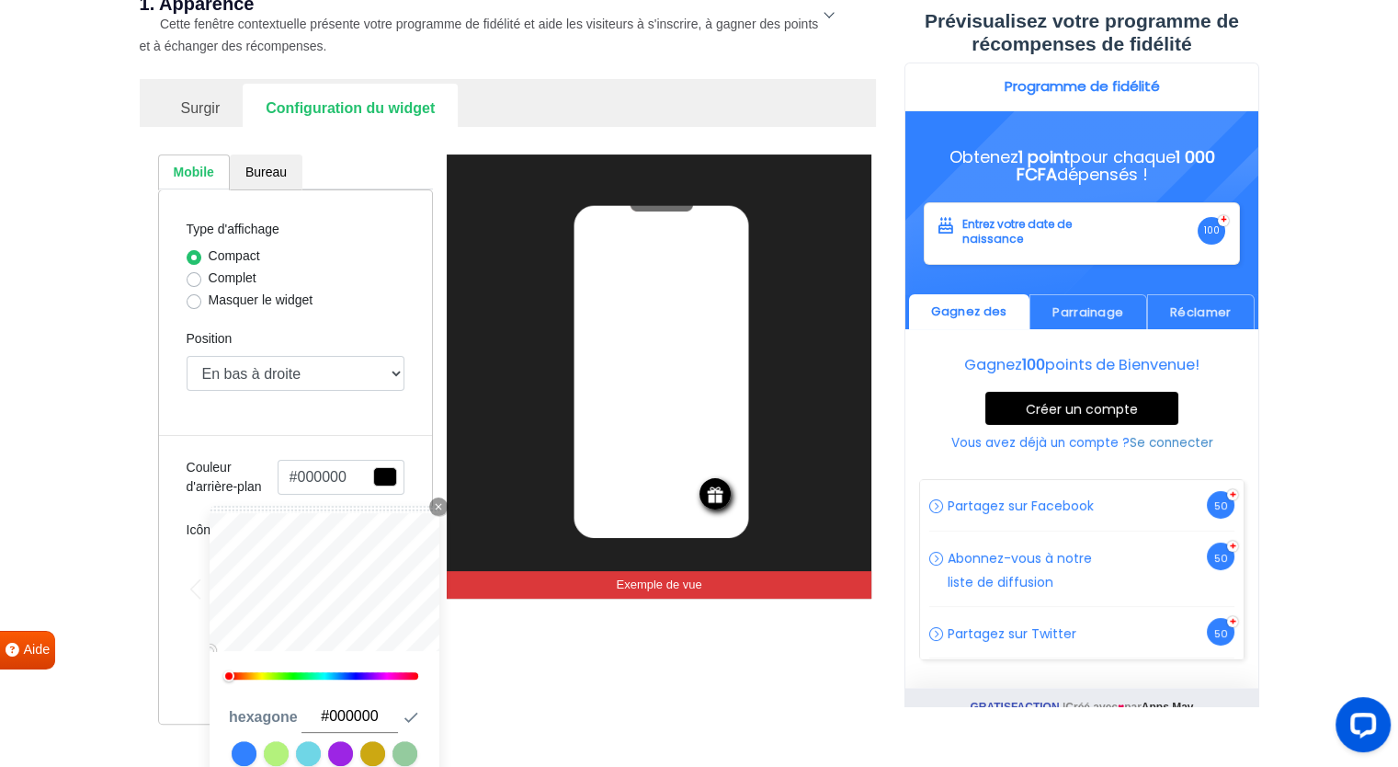
click at [334, 710] on input "#000000" at bounding box center [349, 716] width 97 height 32
paste input "3181FF"
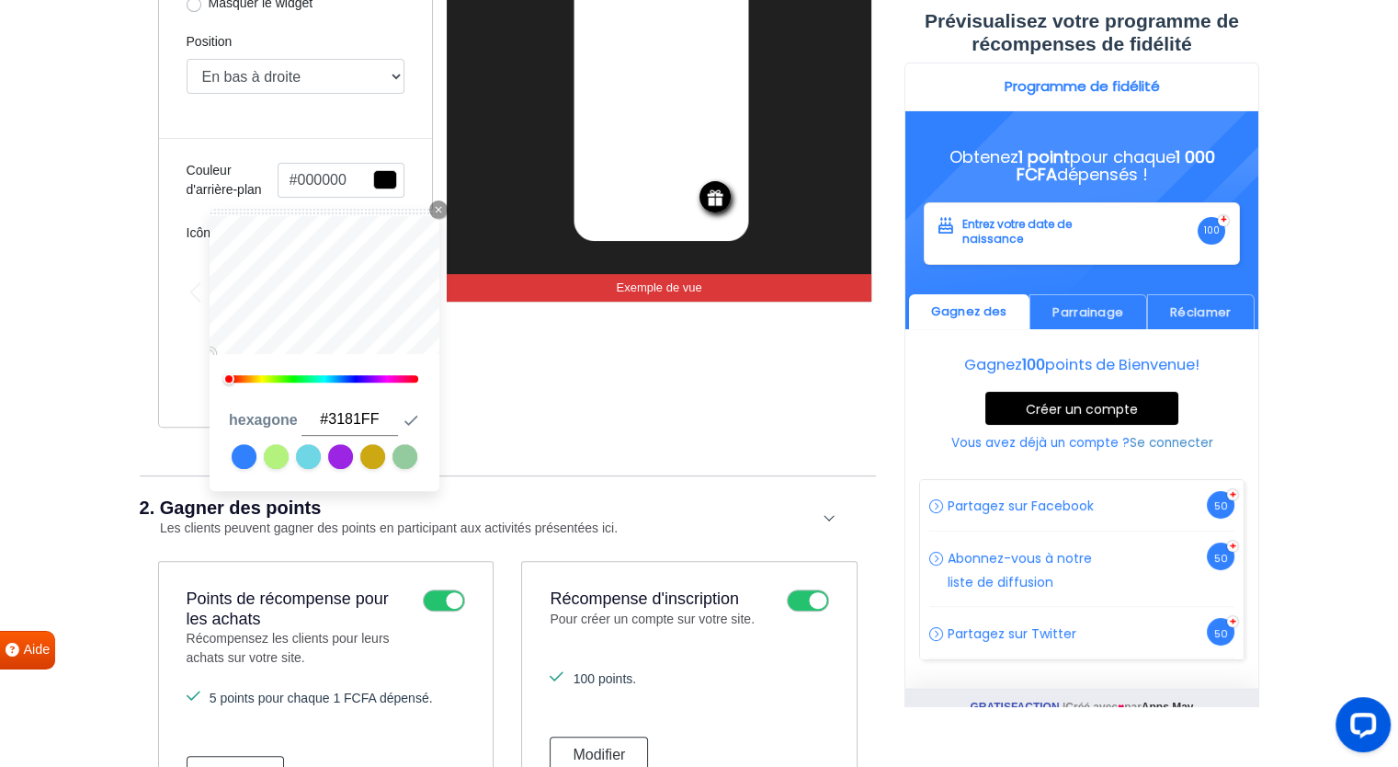
scroll to position [576, 0]
type input "#3181FF"
type input "#3181ff"
click at [407, 416] on icon "button" at bounding box center [411, 419] width 18 height 18
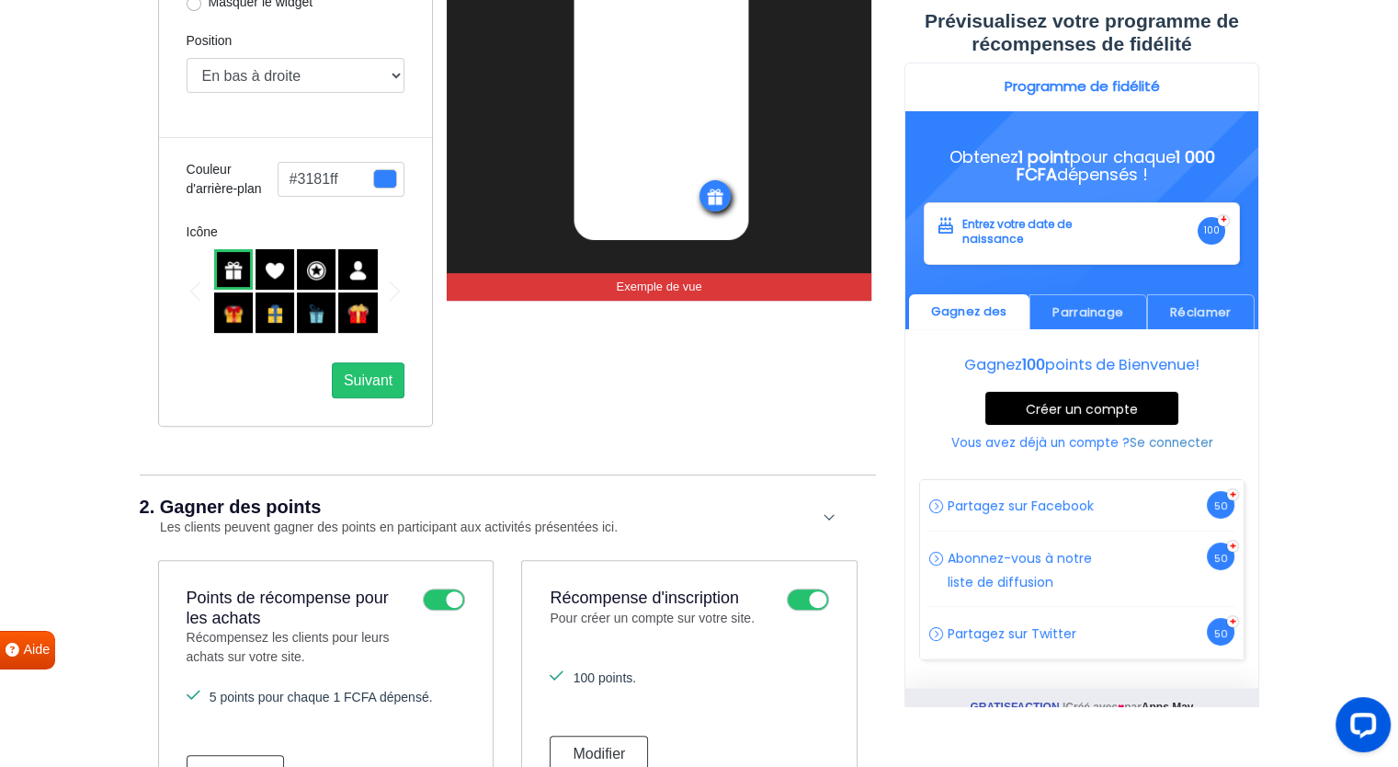
click at [617, 409] on div "RÉCOMPENSES Exemple de vue" at bounding box center [659, 142] width 425 height 570
click at [360, 376] on font "Suivant" at bounding box center [368, 380] width 49 height 16
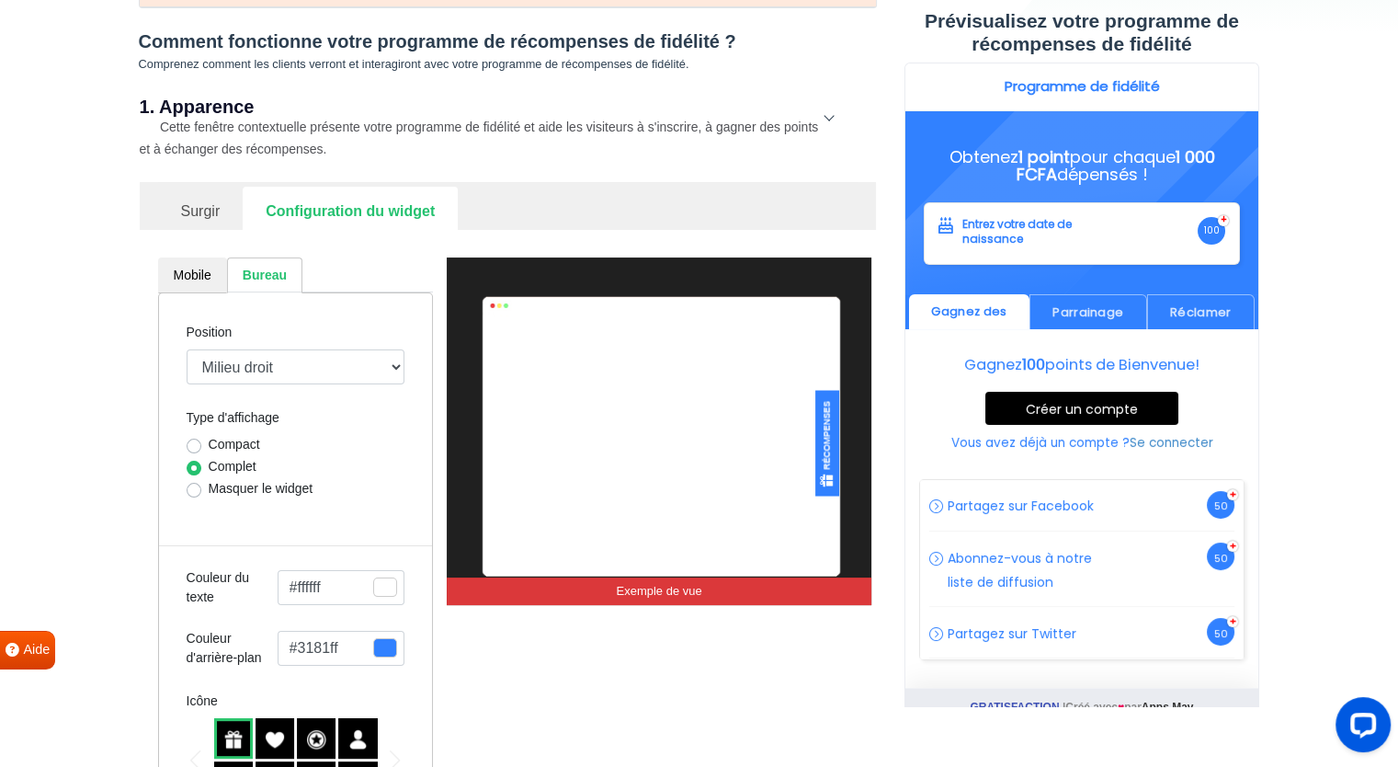
scroll to position [168, 0]
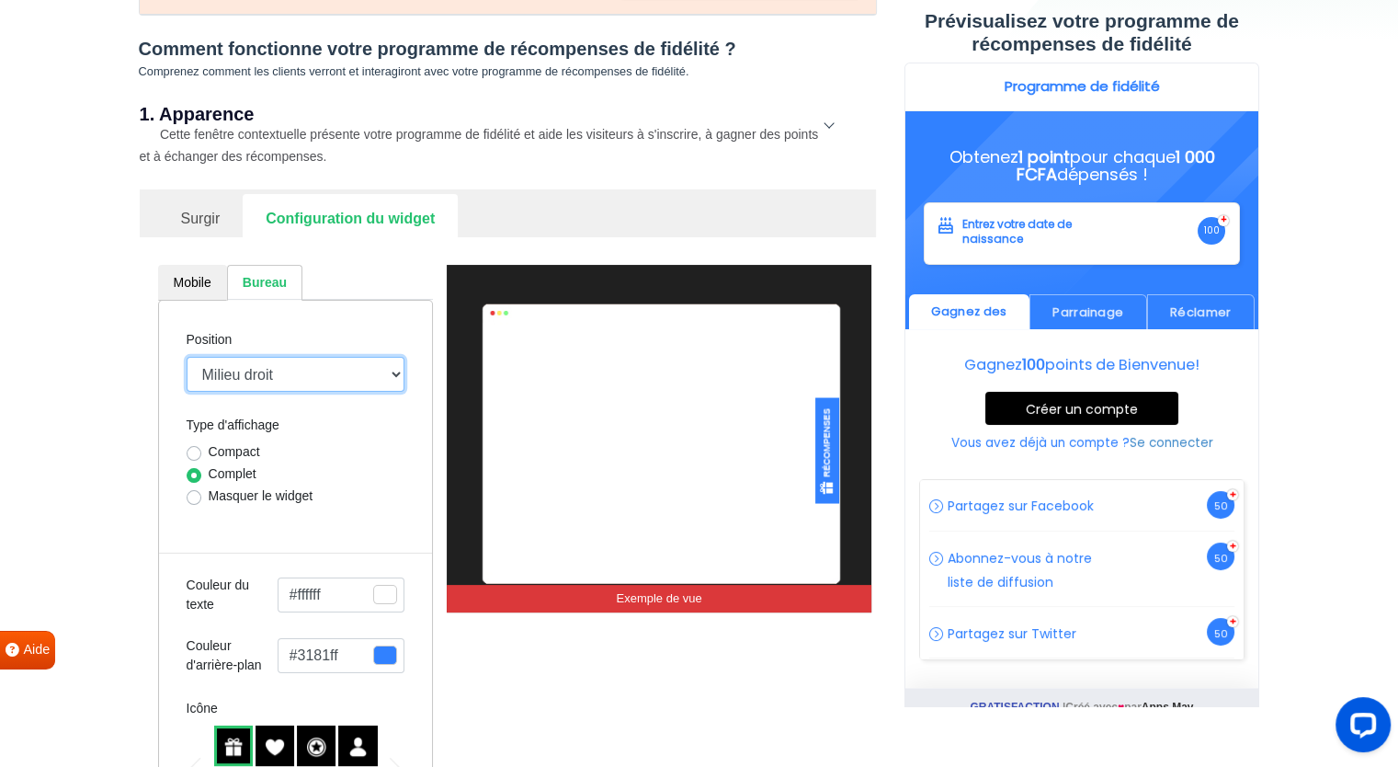
click at [281, 379] on select "Milieu droit Milieu gauche Barre supérieure En haut à gauche En haut à droite E…" at bounding box center [296, 374] width 219 height 35
click at [187, 357] on select "Milieu droit Milieu gauche Barre supérieure En haut à gauche En haut à droite E…" at bounding box center [296, 374] width 219 height 35
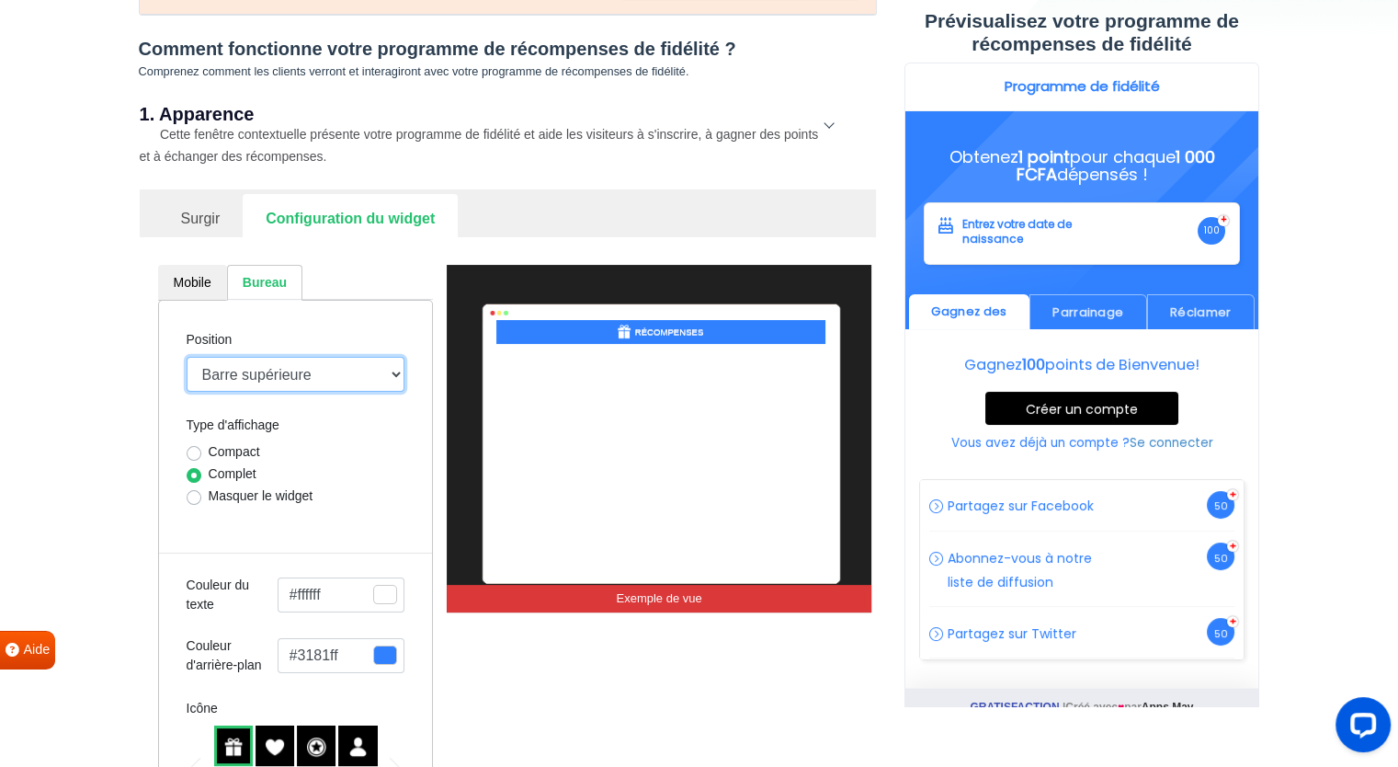
click at [278, 370] on select "Milieu droit Milieu gauche Barre supérieure En haut à gauche En haut à droite E…" at bounding box center [296, 374] width 219 height 35
click at [187, 357] on select "Milieu droit Milieu gauche Barre supérieure En haut à gauche En haut à droite E…" at bounding box center [296, 374] width 219 height 35
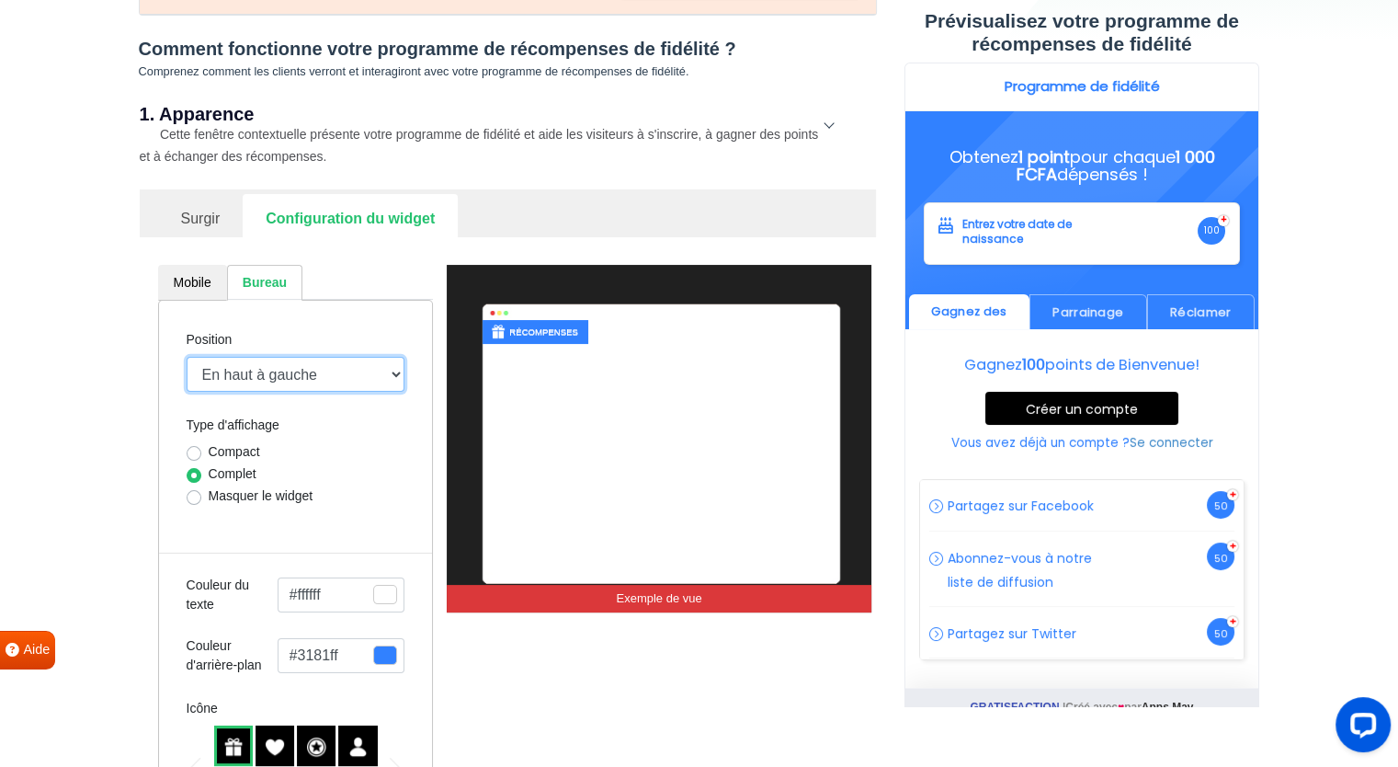
click at [294, 381] on select "Milieu droit Milieu gauche Barre supérieure En haut à gauche En haut à droite E…" at bounding box center [296, 374] width 219 height 35
select select "top-right-corner"
click at [187, 357] on select "Milieu droit Milieu gauche Barre supérieure En haut à gauche En haut à droite E…" at bounding box center [296, 374] width 219 height 35
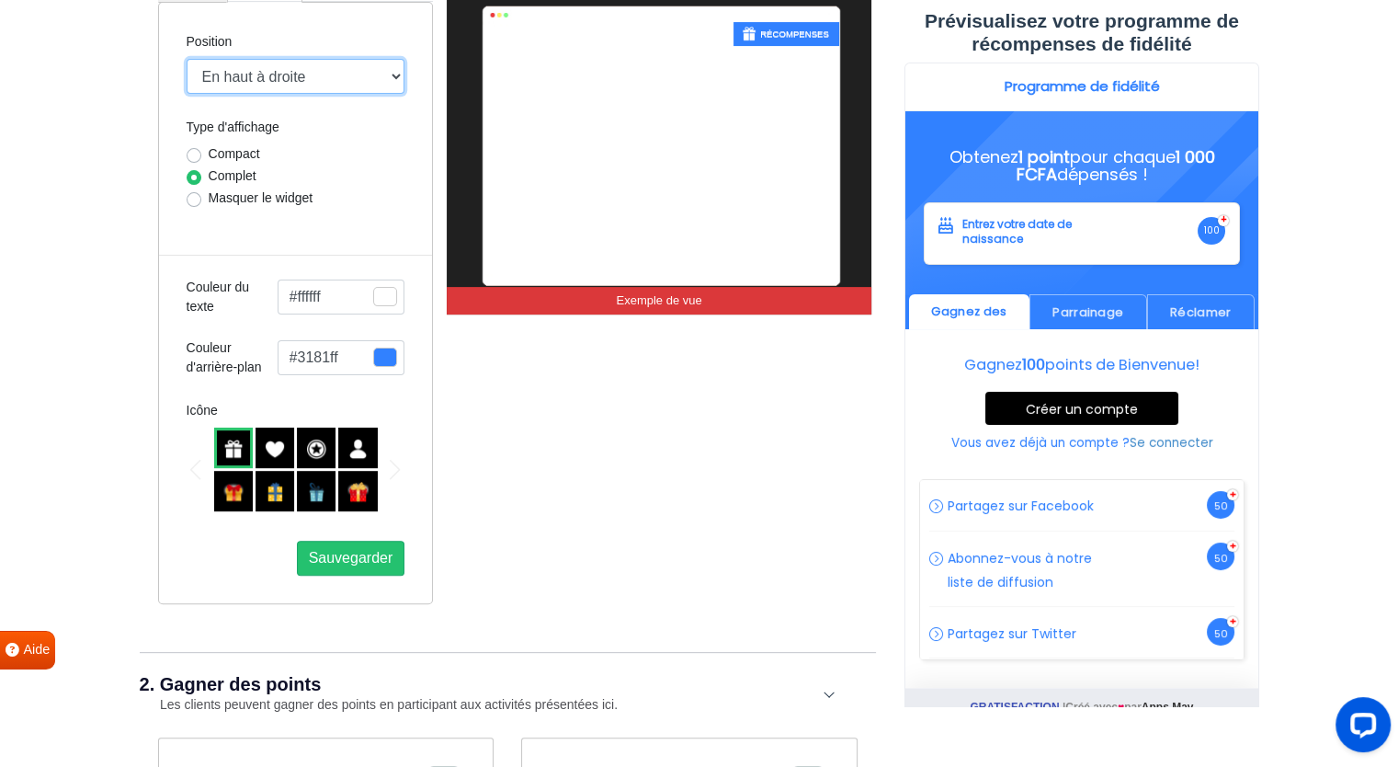
scroll to position [423, 0]
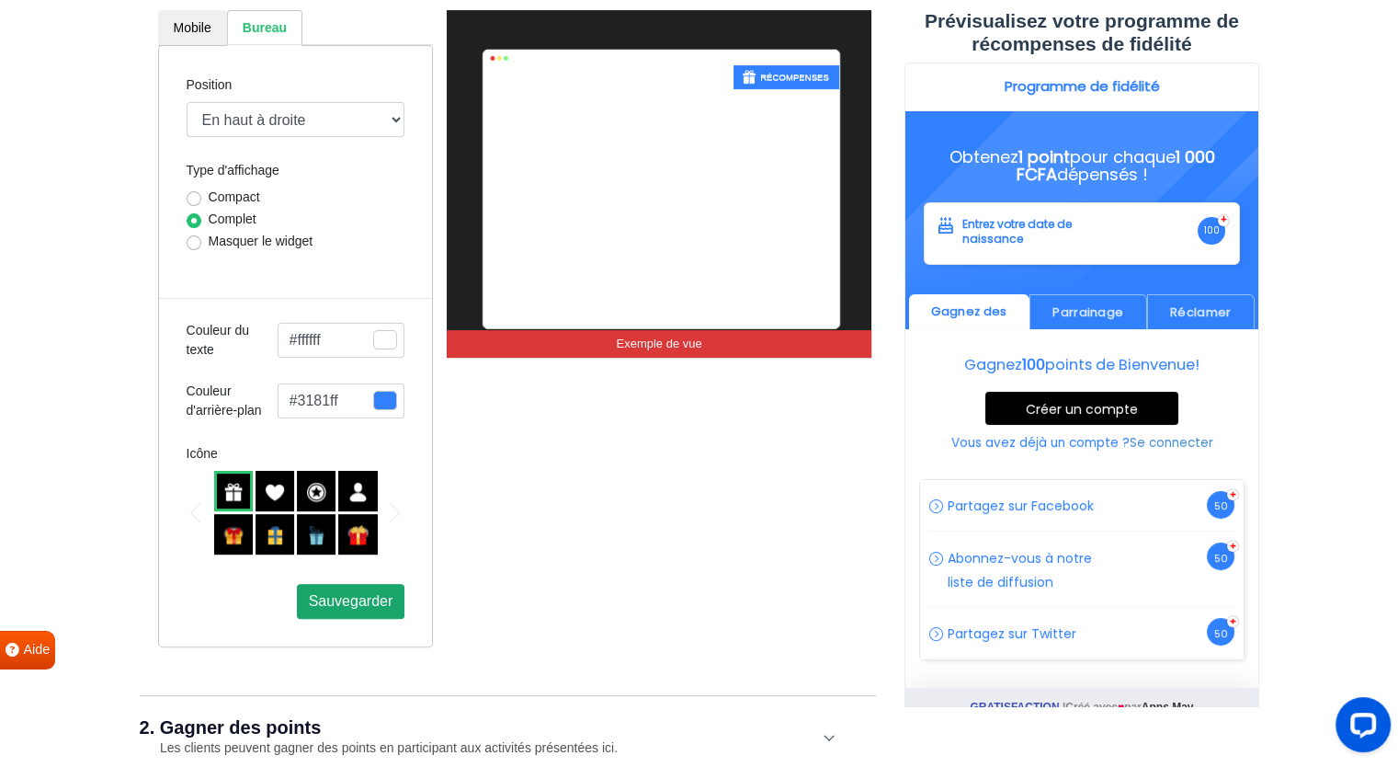
click at [342, 613] on button "Sauvegarder" at bounding box center [351, 601] width 108 height 35
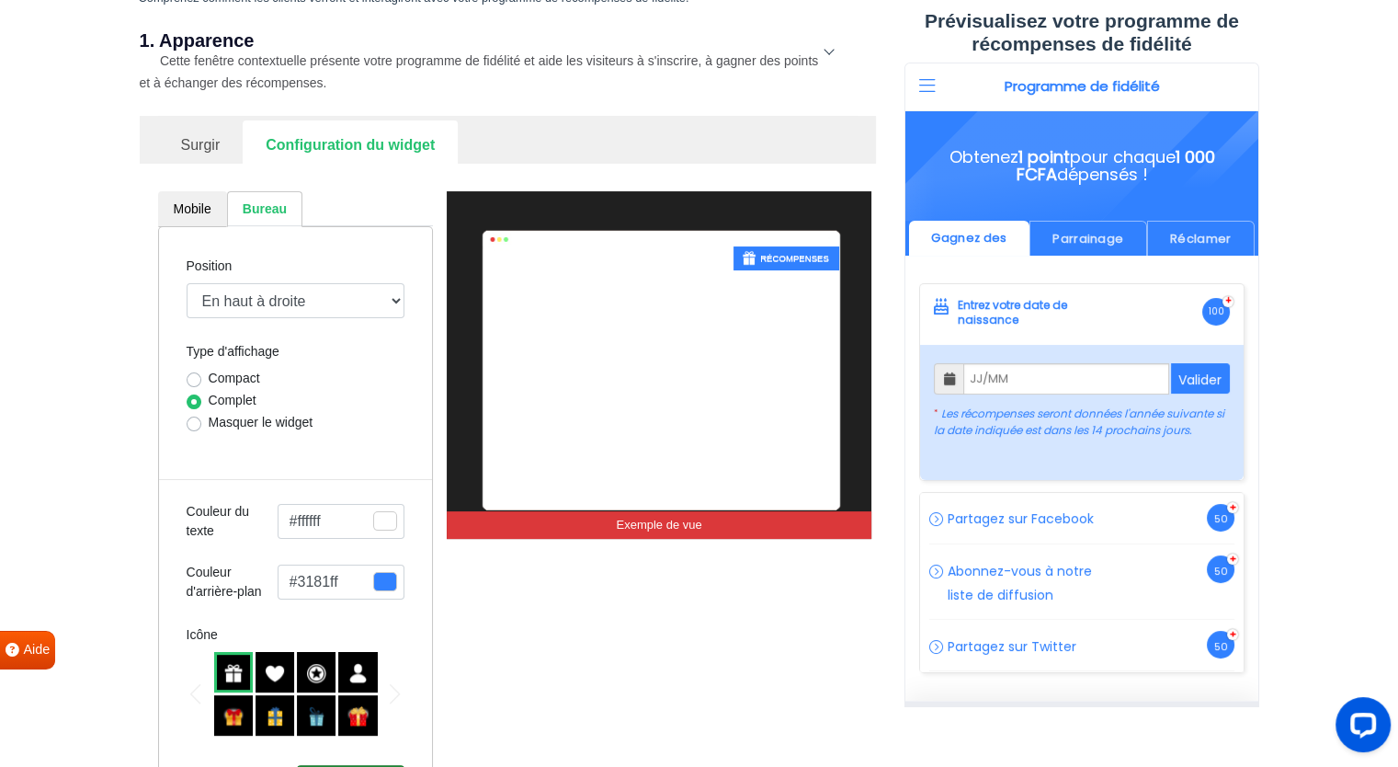
scroll to position [254, 0]
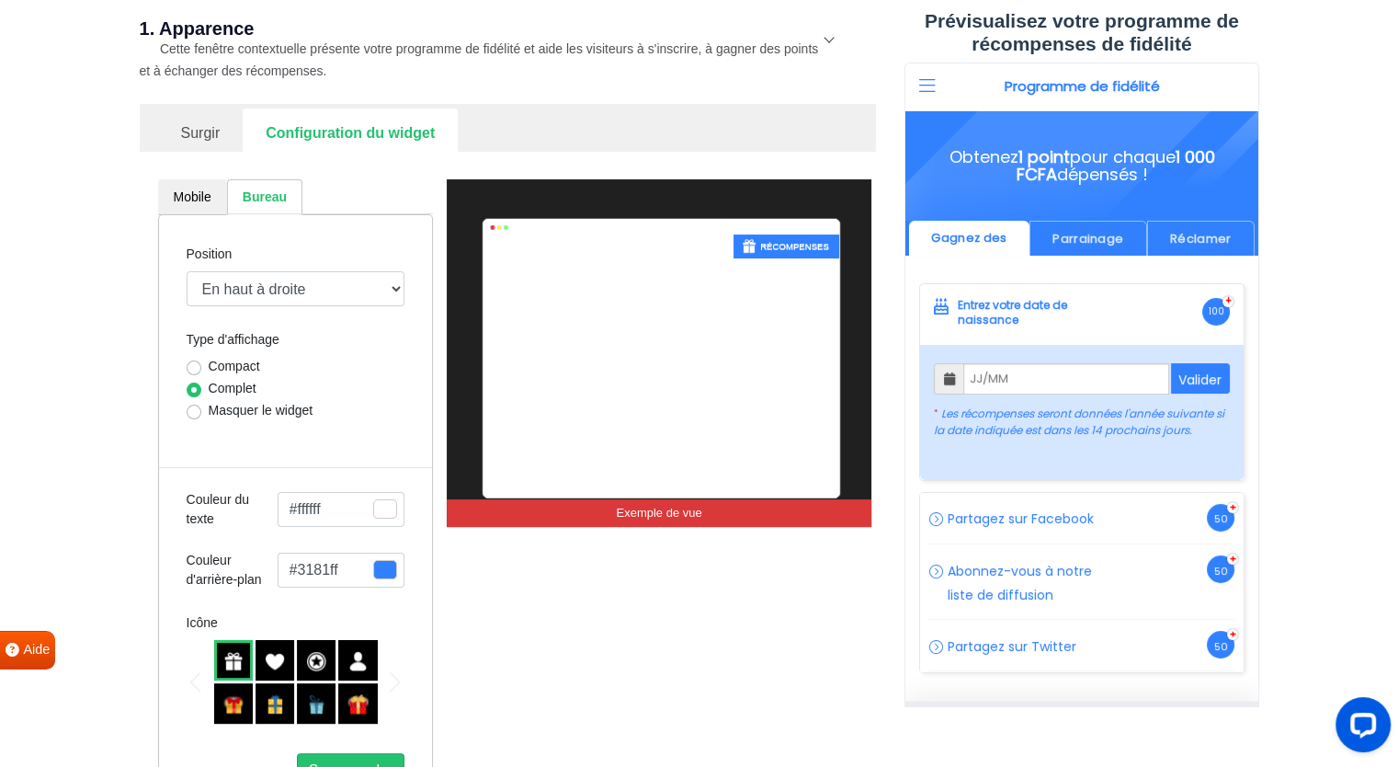
click at [213, 403] on font "Masquer le widget" at bounding box center [261, 410] width 105 height 15
click at [201, 403] on input "Masquer le widget" at bounding box center [194, 410] width 15 height 18
radio input "true"
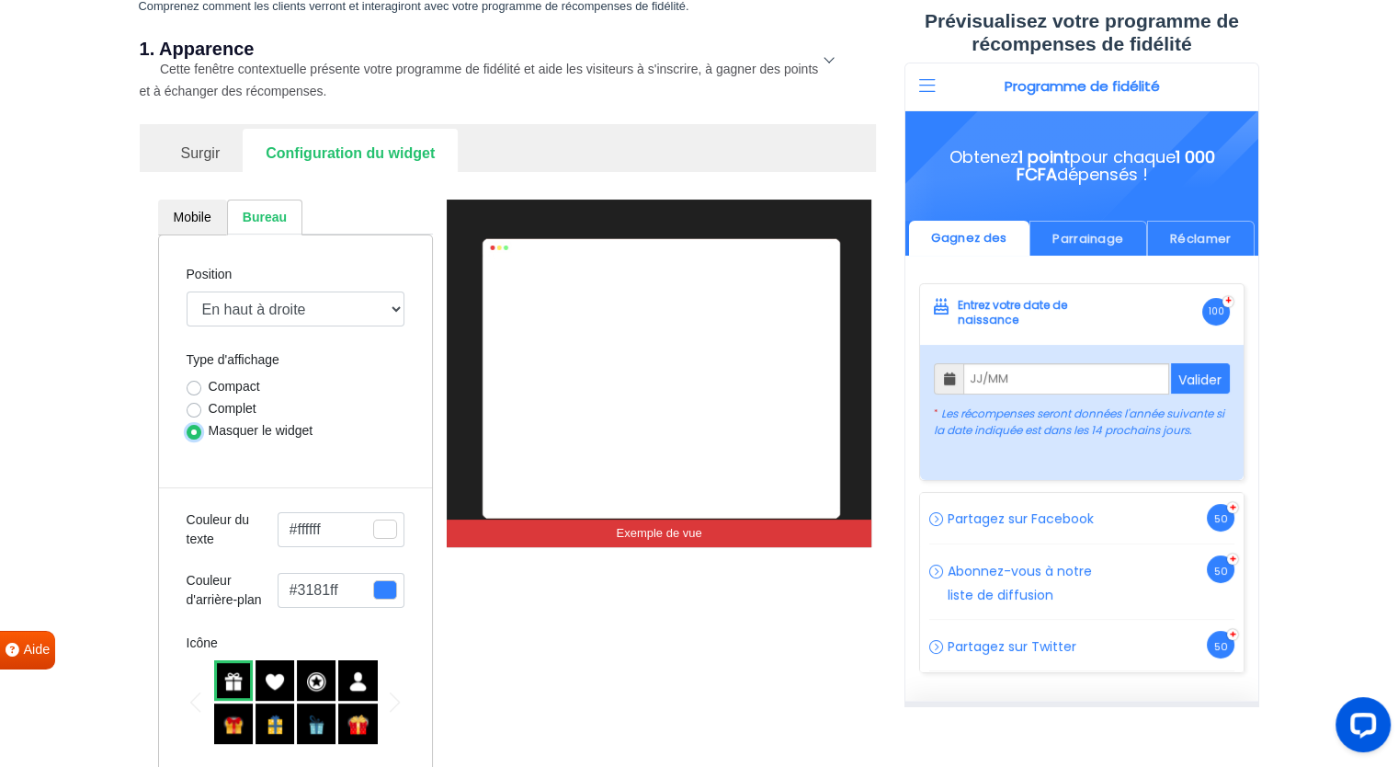
scroll to position [172, 0]
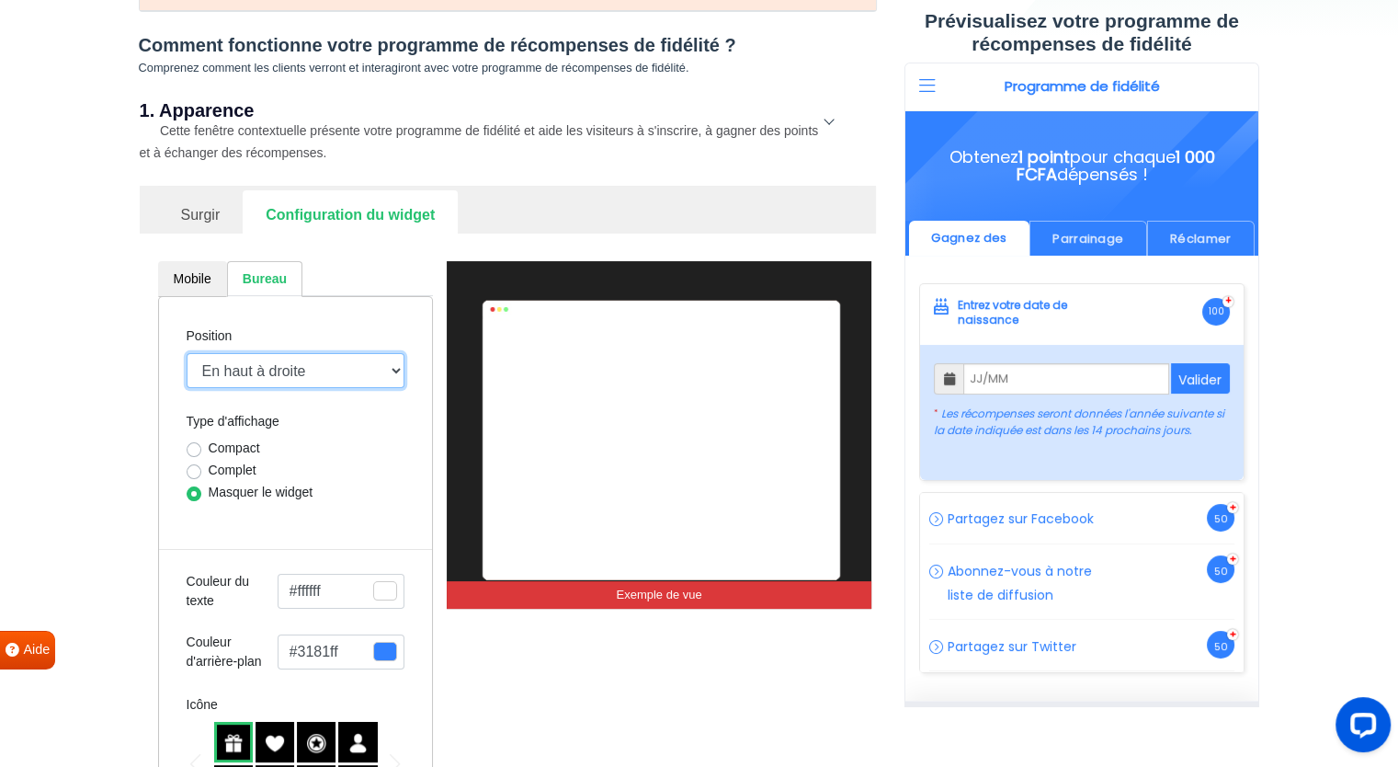
click at [234, 363] on select "Milieu droit Milieu gauche Barre supérieure En haut à gauche En haut à droite E…" at bounding box center [296, 370] width 219 height 35
drag, startPoint x: 234, startPoint y: 363, endPoint x: 195, endPoint y: 471, distance: 114.6
click at [195, 471] on div "Position Milieu droit Milieu gauche Barre supérieure En haut à gauche En haut à…" at bounding box center [296, 597] width 276 height 602
click at [209, 471] on label "Complet" at bounding box center [233, 469] width 48 height 19
click at [195, 471] on input "Complet" at bounding box center [194, 469] width 15 height 18
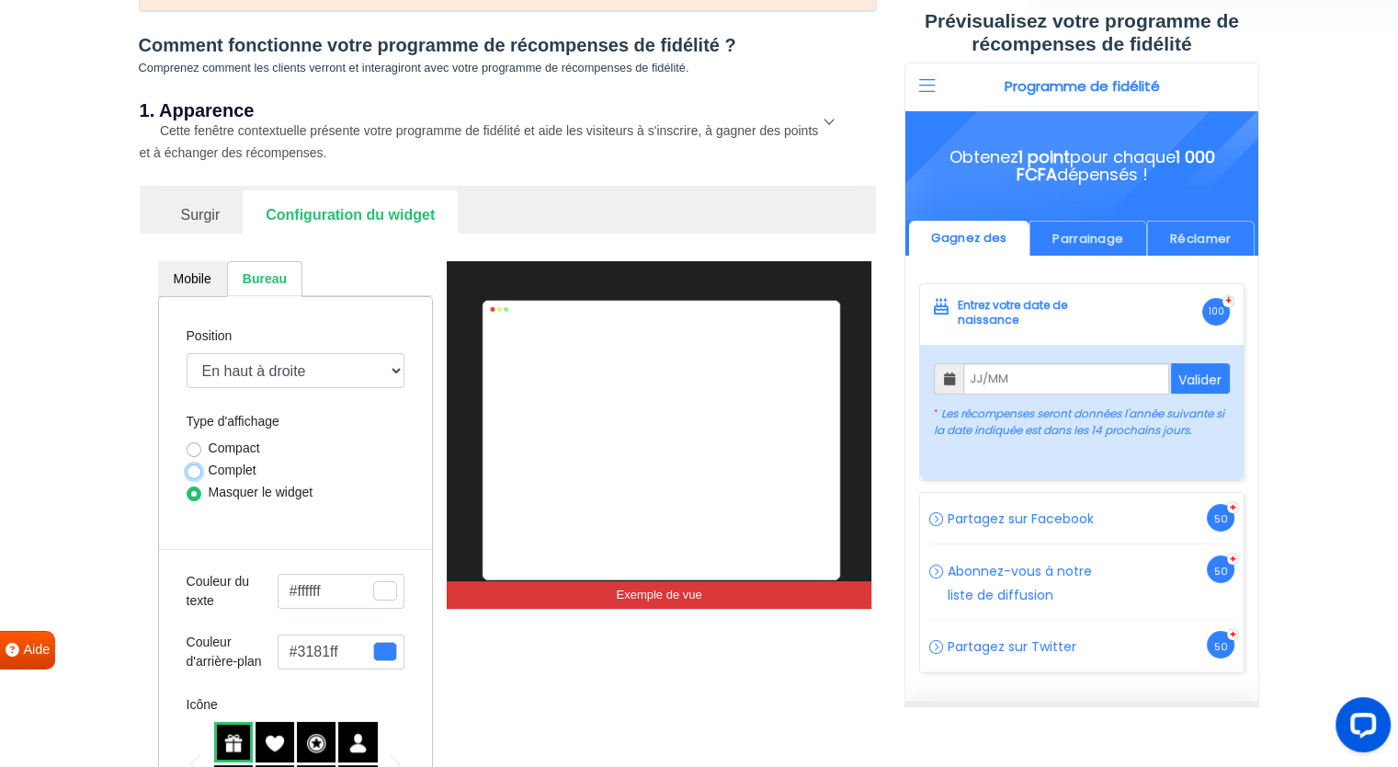
radio input "true"
click at [209, 449] on label "Compact" at bounding box center [234, 447] width 51 height 19
click at [193, 449] on input "Compact" at bounding box center [194, 447] width 15 height 18
radio input "true"
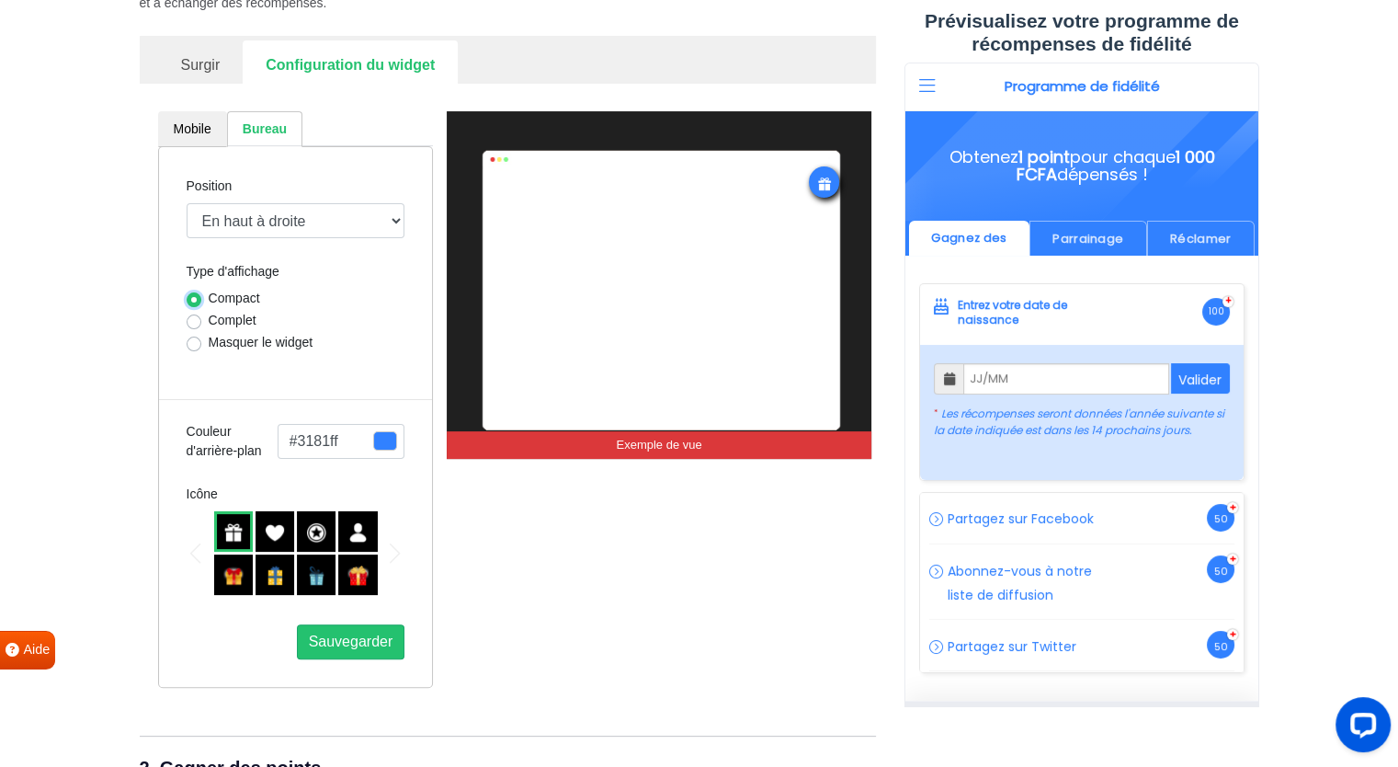
scroll to position [327, 0]
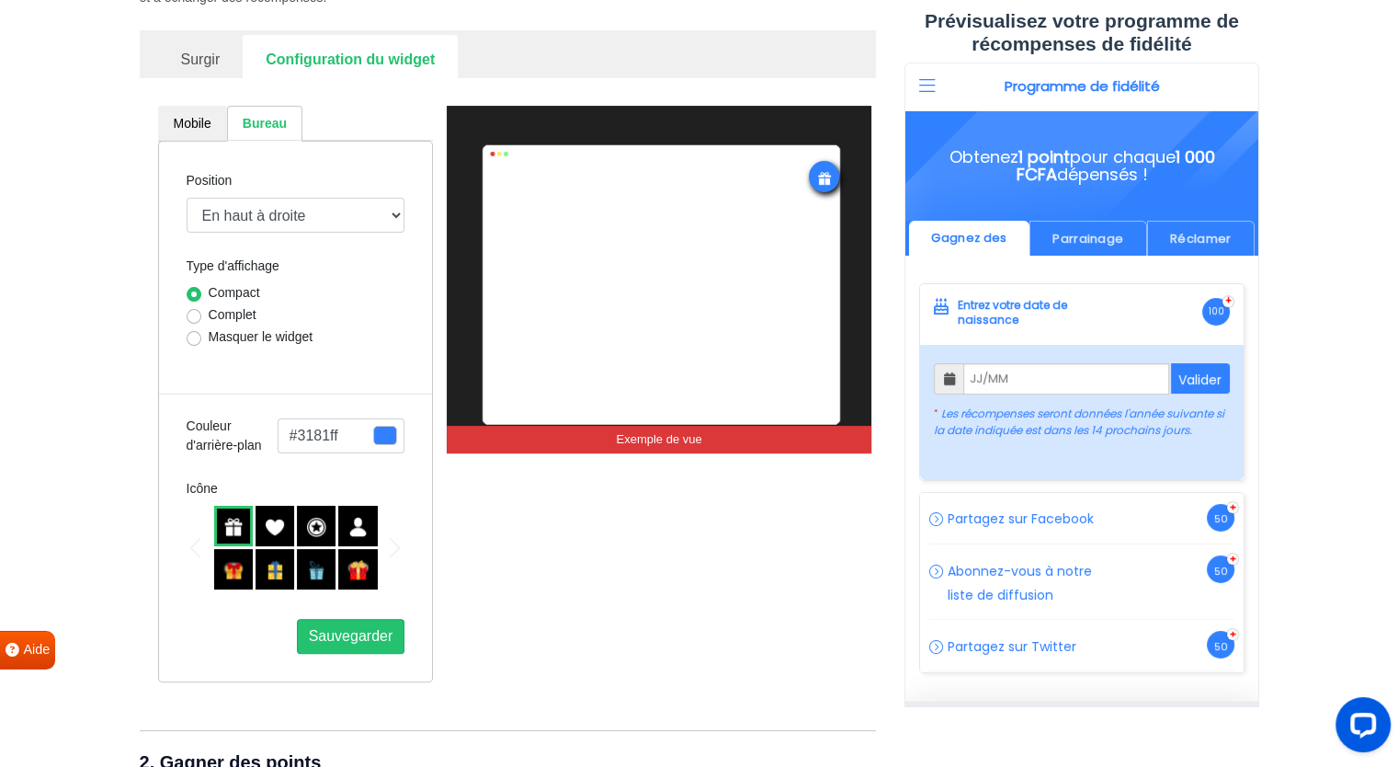
click at [209, 333] on label "Masquer le widget" at bounding box center [261, 336] width 105 height 19
click at [193, 333] on input "Masquer le widget" at bounding box center [194, 336] width 15 height 18
radio input "true"
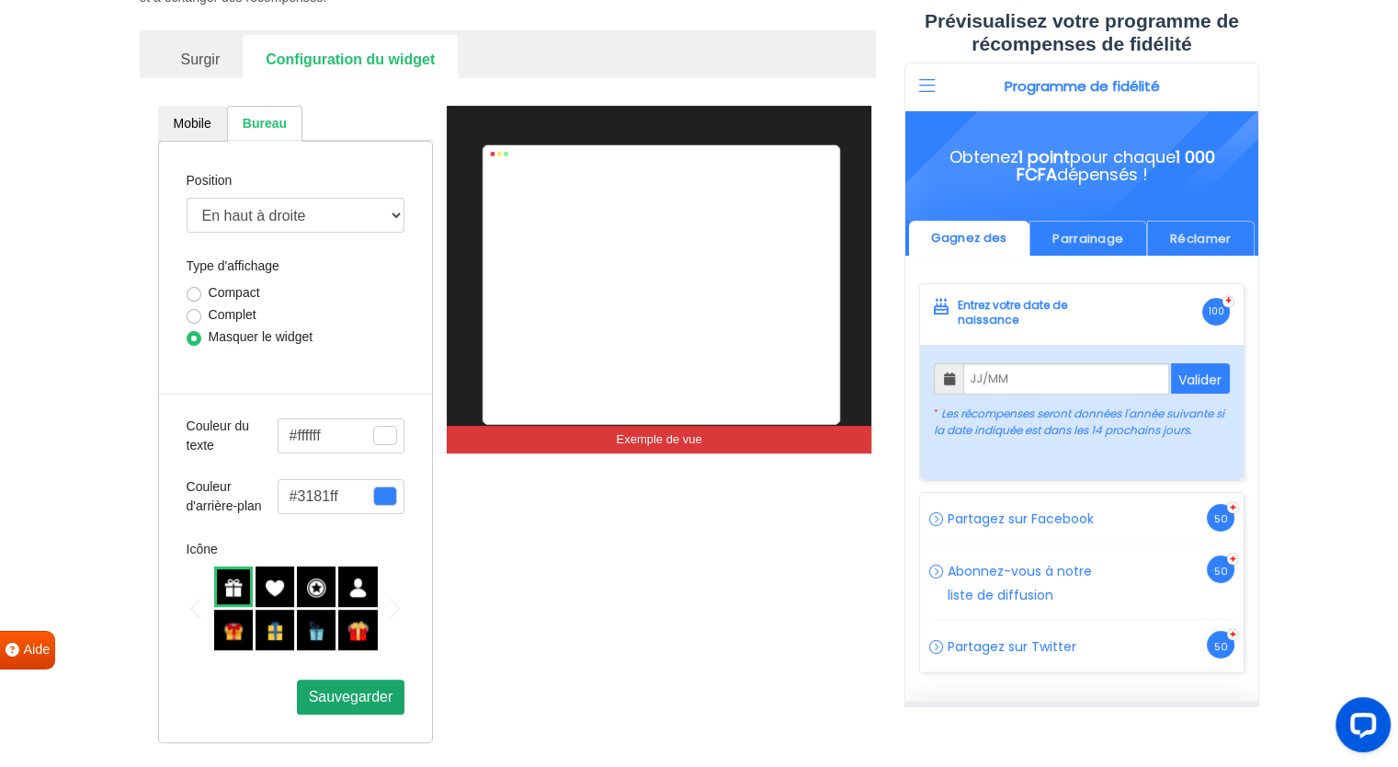
click at [346, 683] on button "Sauvegarder" at bounding box center [351, 696] width 108 height 35
click at [209, 295] on label "Compact" at bounding box center [234, 292] width 51 height 19
click at [188, 295] on input "Compact" at bounding box center [194, 292] width 15 height 18
radio input "true"
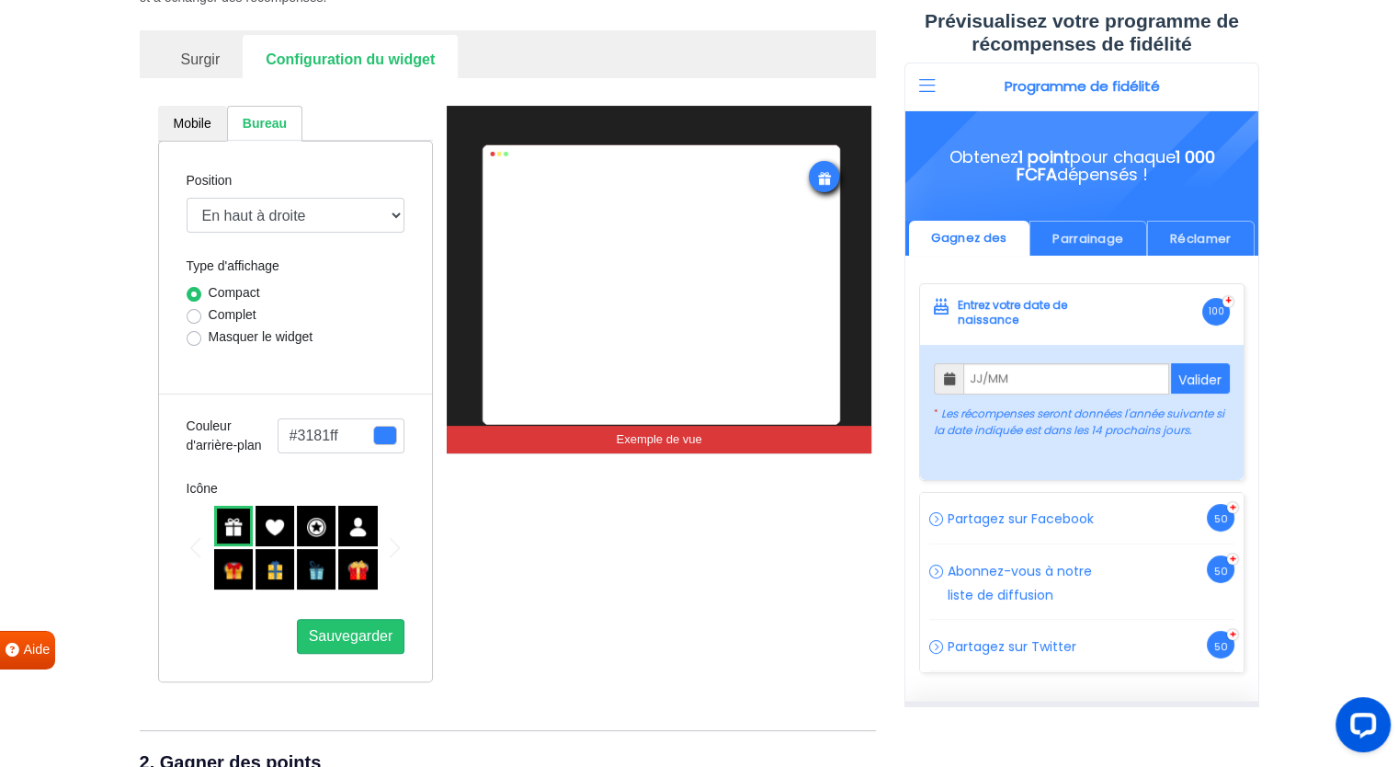
click at [204, 312] on div "Complet" at bounding box center [296, 316] width 219 height 22
click at [209, 314] on label "Complet" at bounding box center [233, 314] width 48 height 19
click at [192, 314] on input "Complet" at bounding box center [194, 314] width 15 height 18
radio input "true"
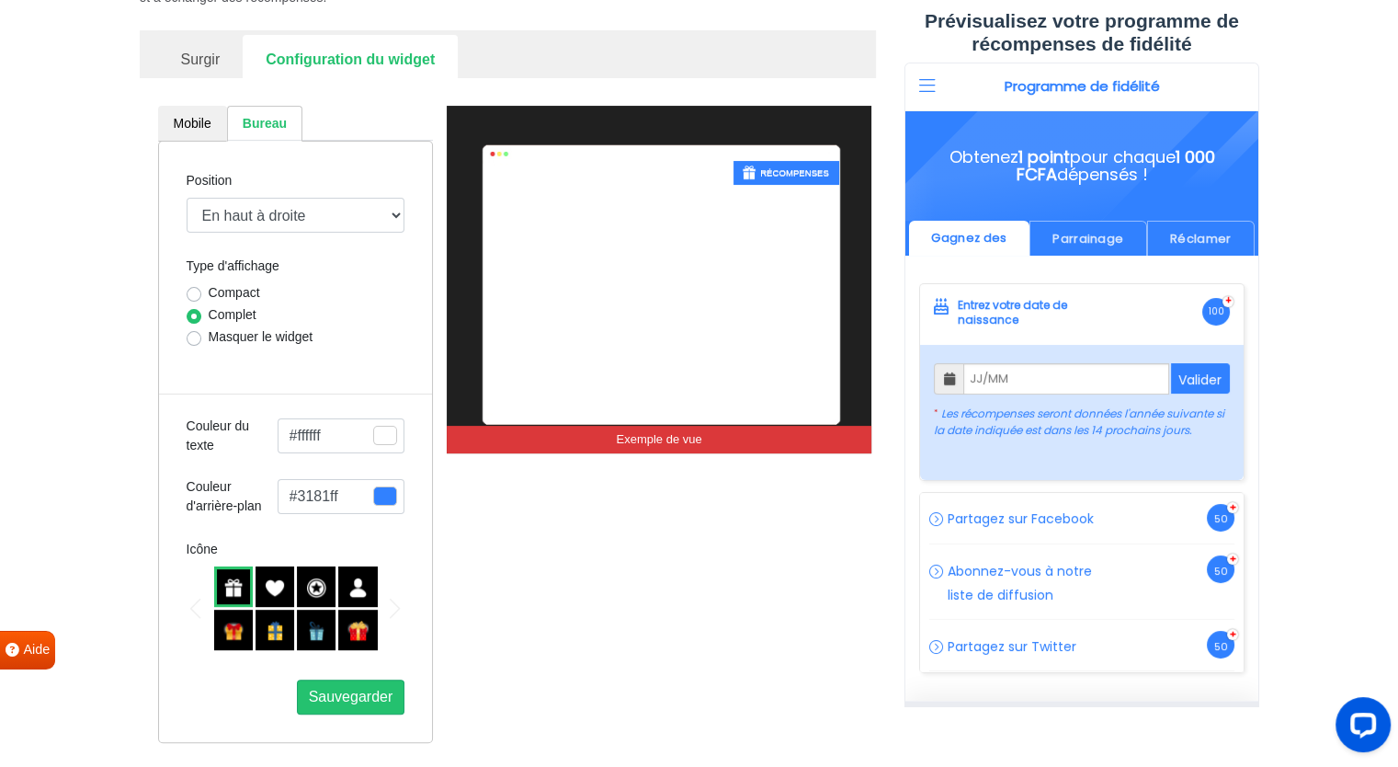
click at [358, 585] on img at bounding box center [357, 587] width 20 height 20
click at [316, 592] on img at bounding box center [316, 587] width 20 height 20
click at [358, 698] on font "Sauvegarder" at bounding box center [351, 696] width 85 height 16
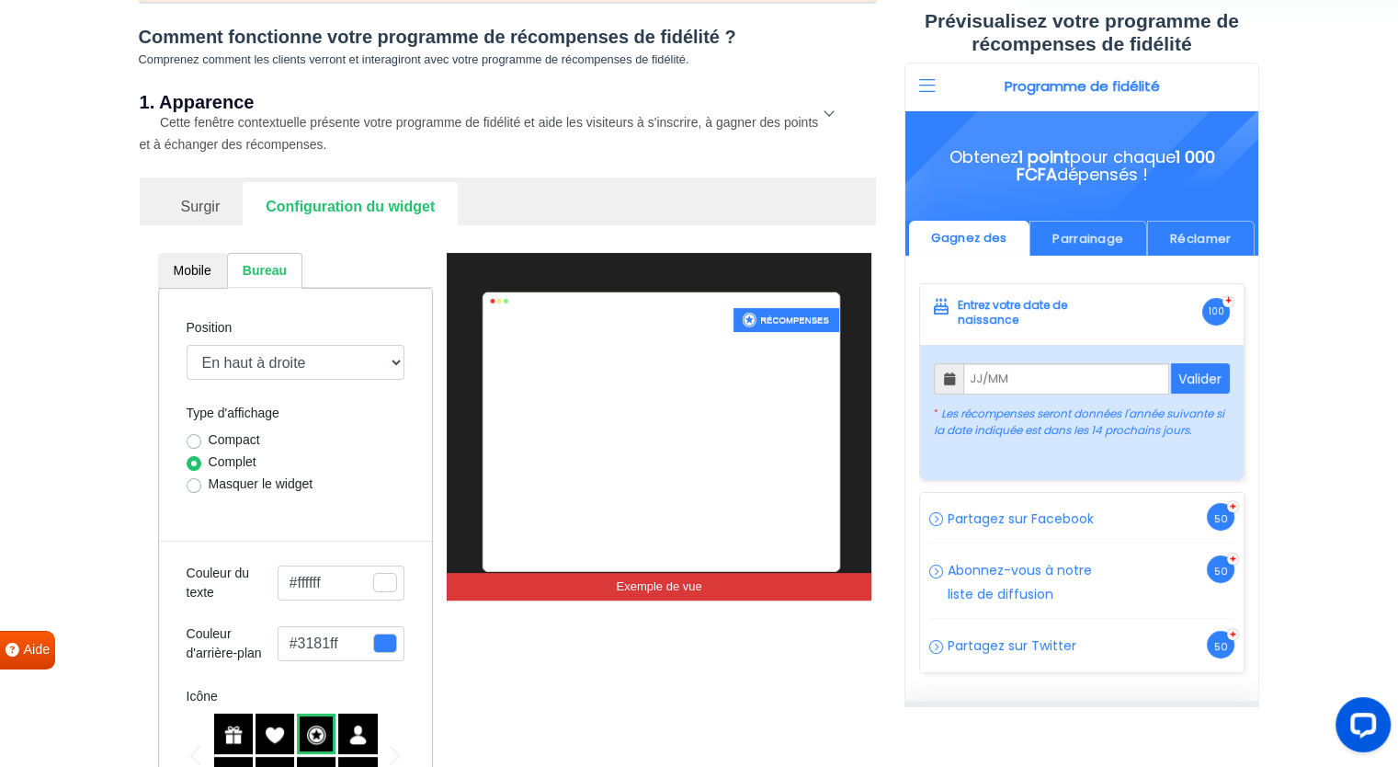
scroll to position [176, 0]
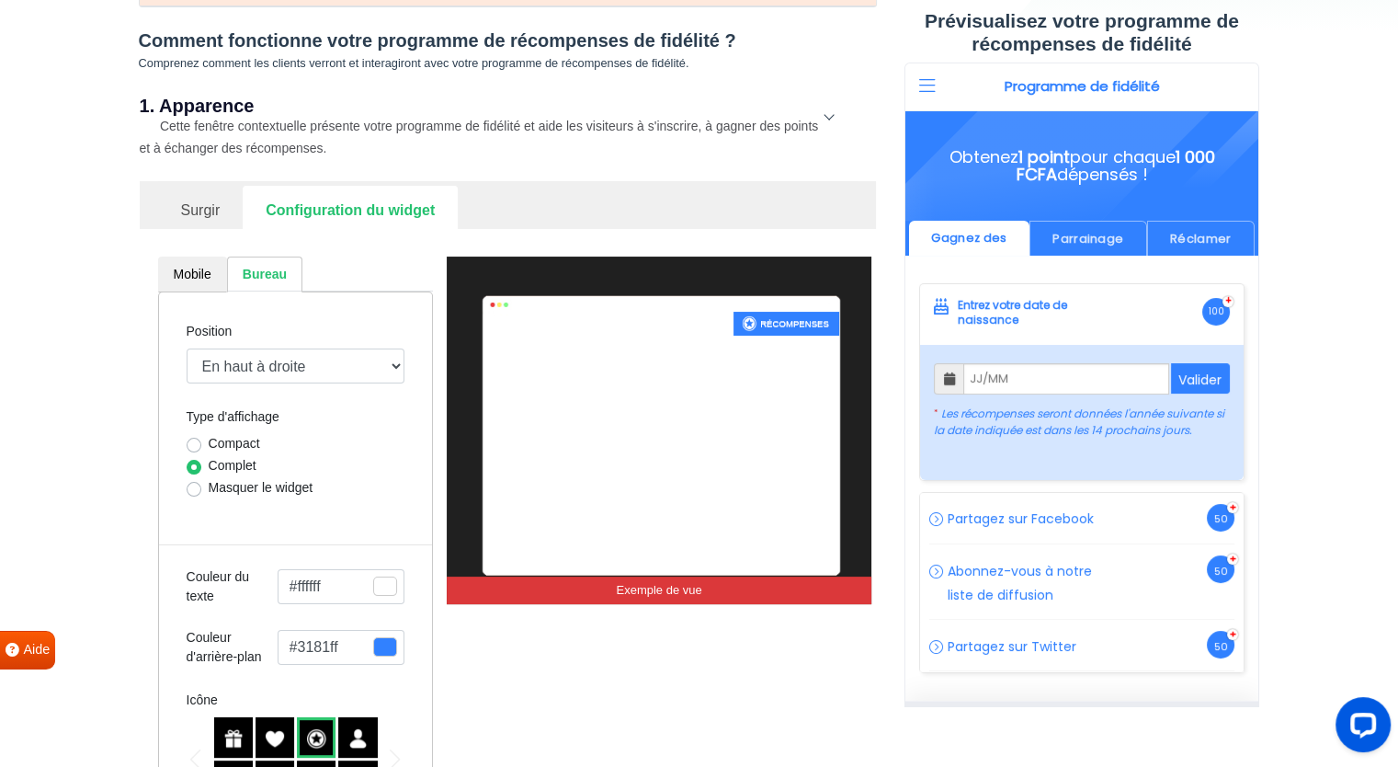
click at [198, 203] on font "Surgir" at bounding box center [201, 210] width 40 height 16
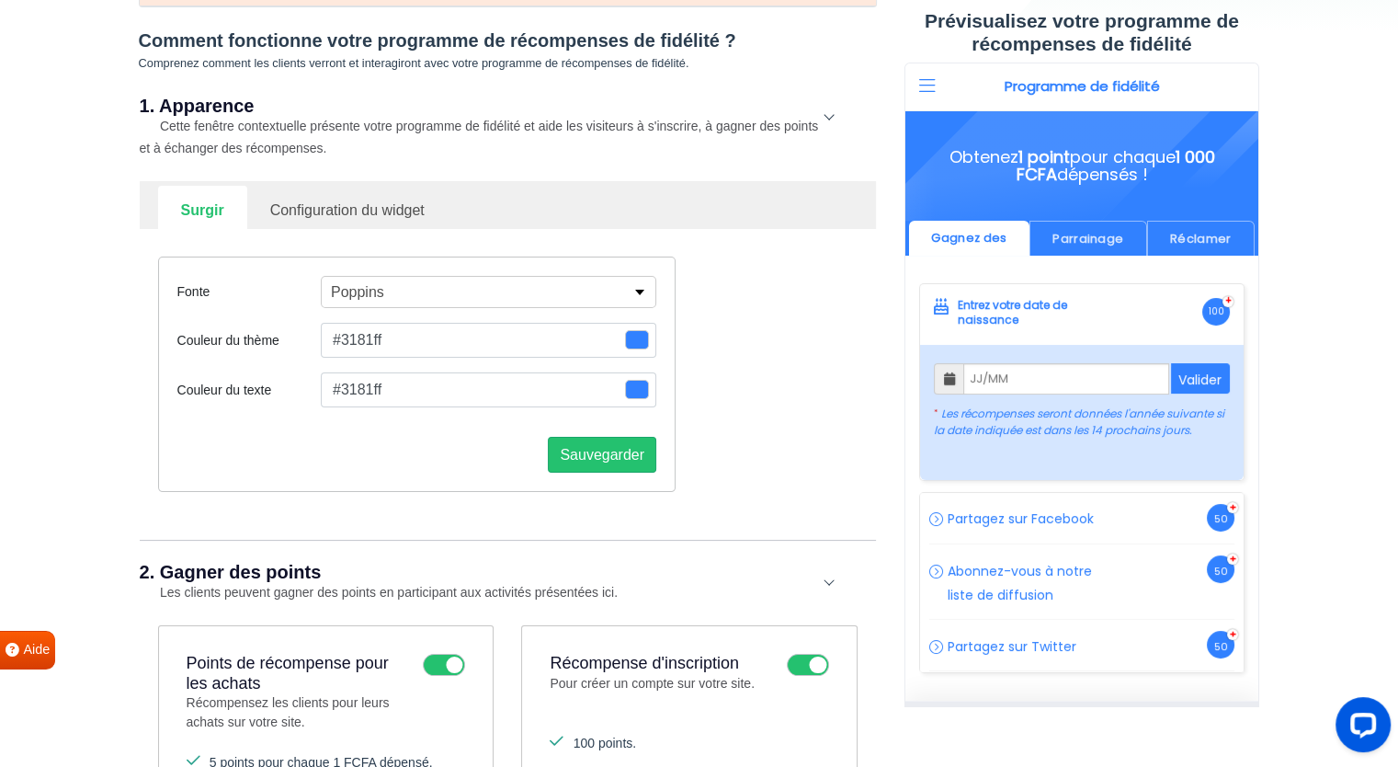
click at [337, 211] on font "Configuration du widget" at bounding box center [347, 210] width 154 height 16
select select "right"
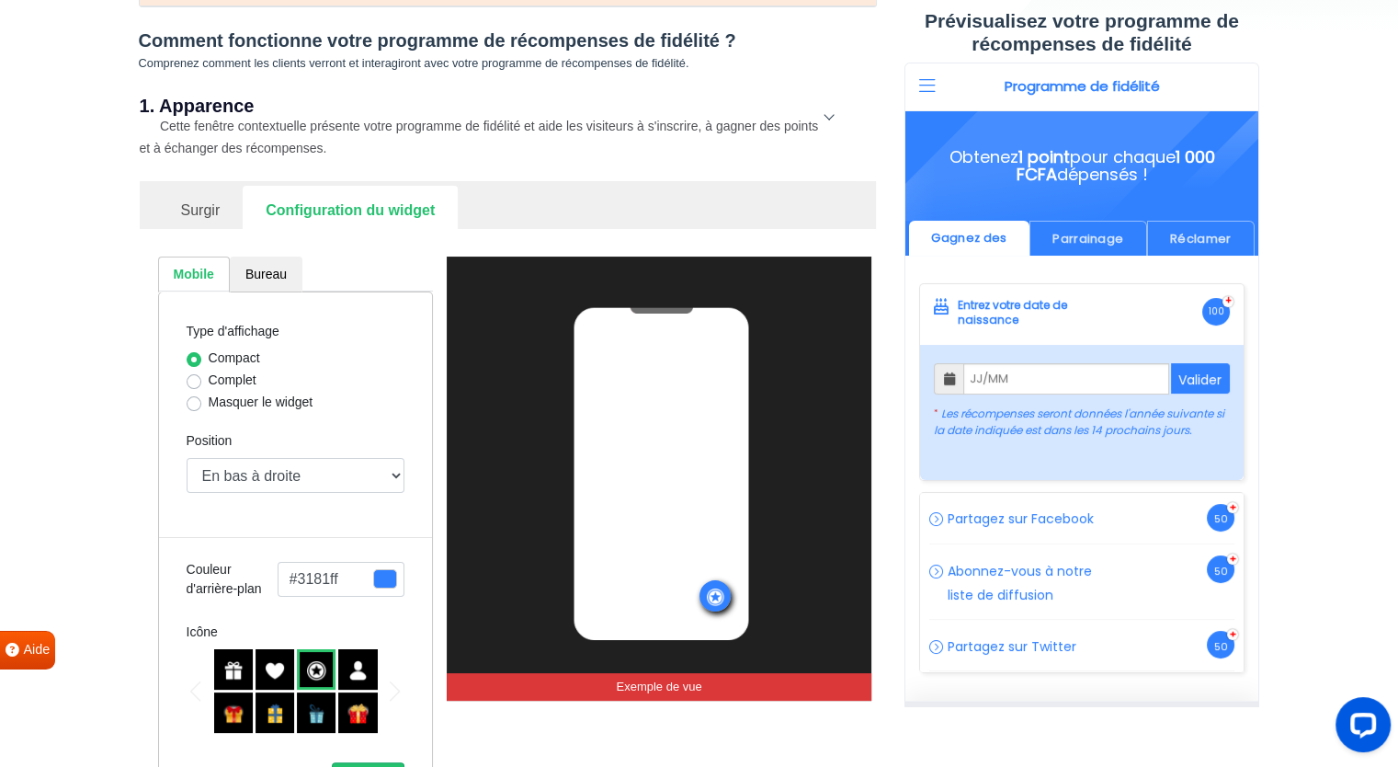
scroll to position [294, 0]
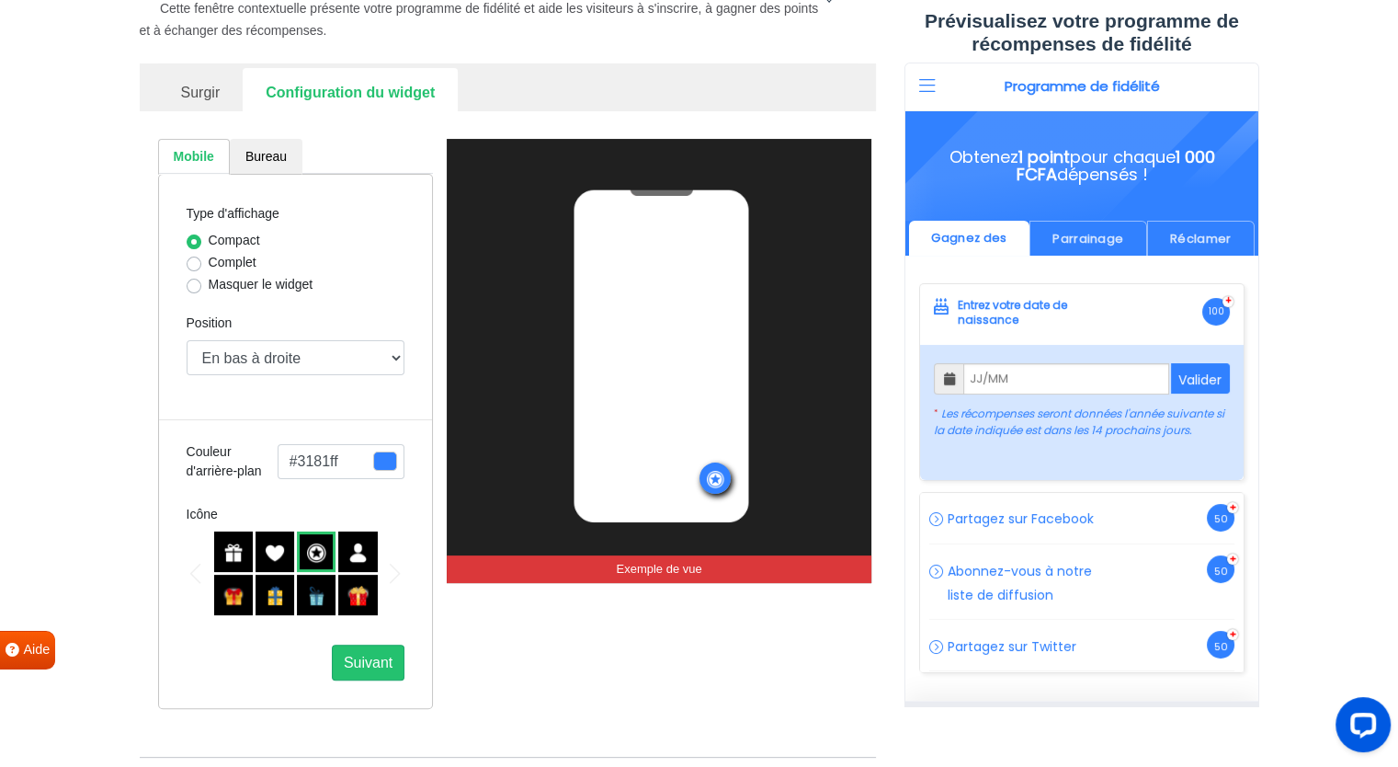
click at [395, 574] on div "Diapositive suivante" at bounding box center [395, 573] width 9 height 20
click at [209, 278] on label "Masquer le widget" at bounding box center [261, 284] width 105 height 19
click at [194, 278] on input "Masquer le widget" at bounding box center [194, 284] width 15 height 18
radio input "true"
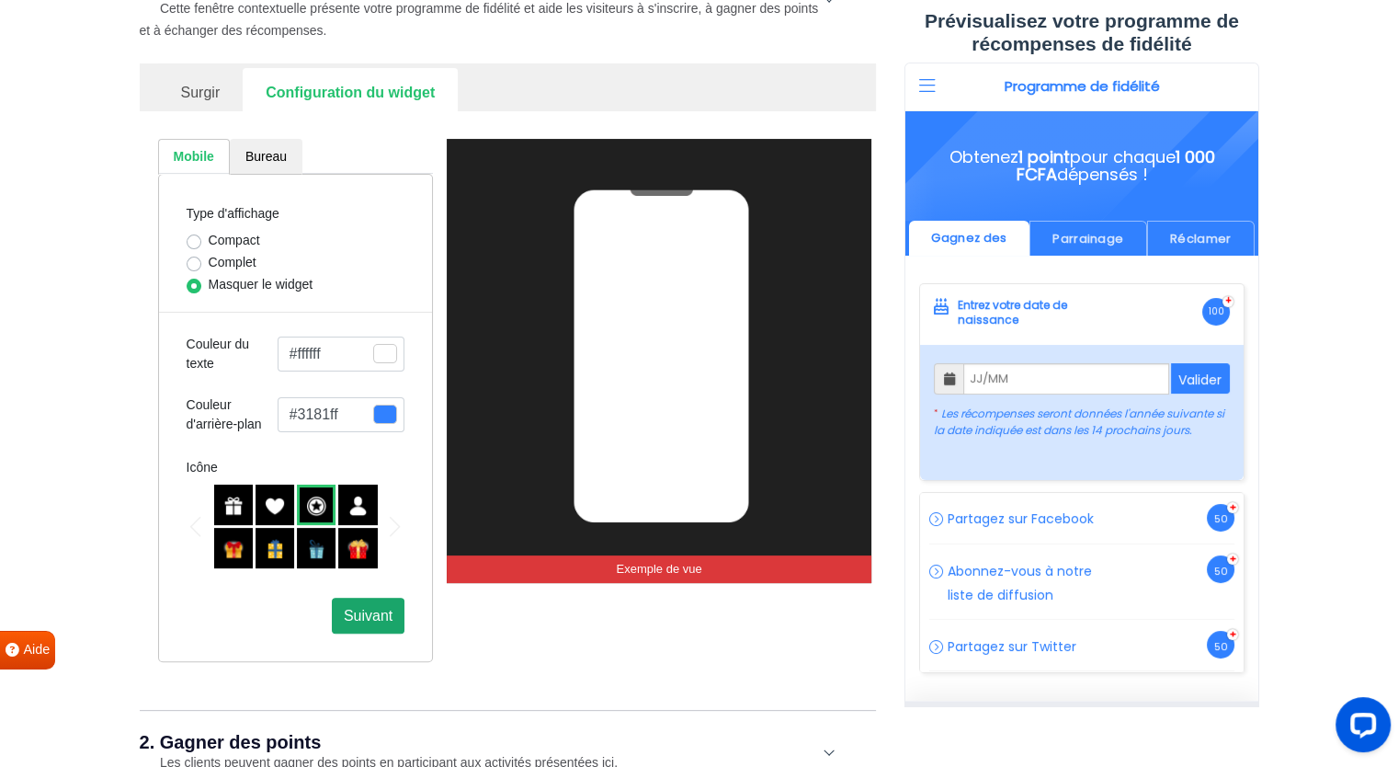
click at [364, 611] on font "Suivant" at bounding box center [368, 616] width 49 height 16
select select "top-right-corner"
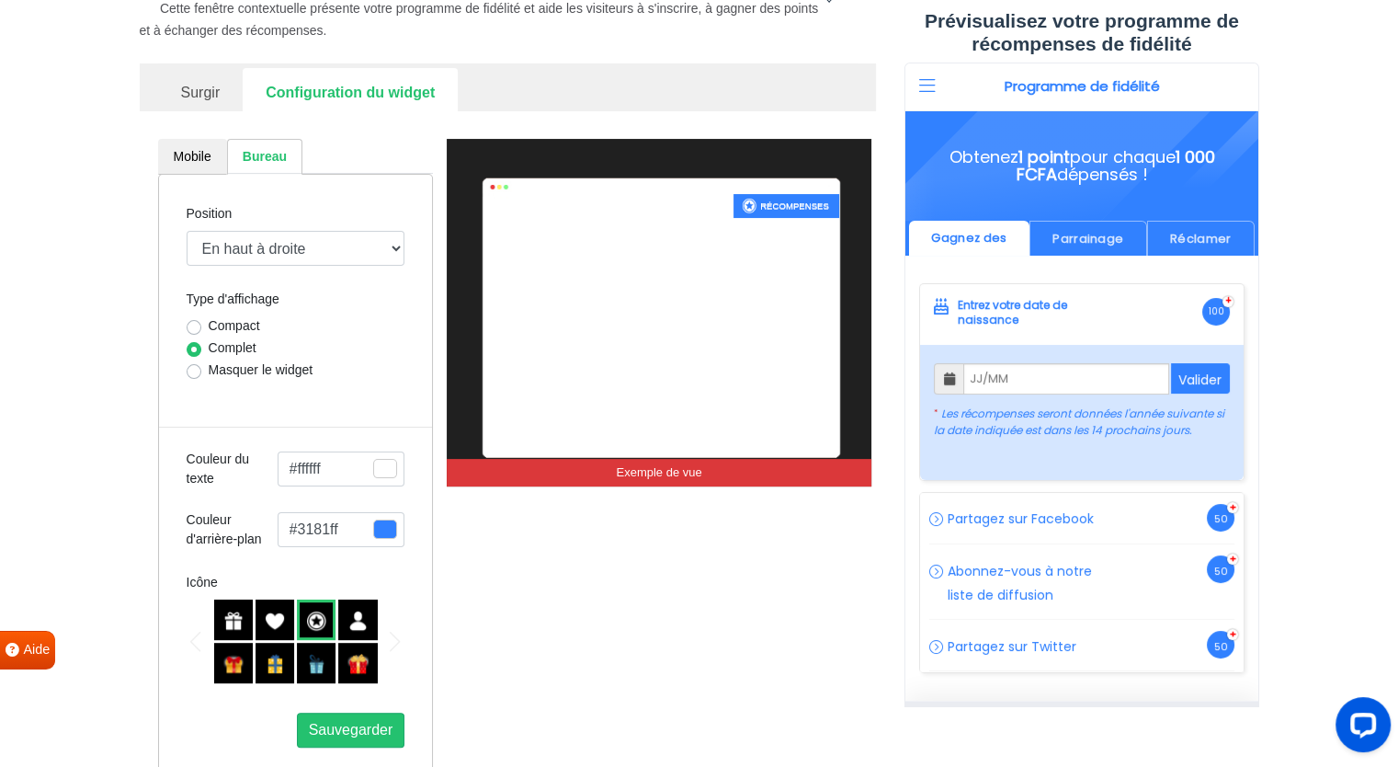
click at [209, 368] on label "Masquer le widget" at bounding box center [261, 369] width 105 height 19
click at [188, 368] on input "Masquer le widget" at bounding box center [194, 369] width 15 height 18
radio input "true"
click at [199, 146] on link "Mobile" at bounding box center [192, 157] width 69 height 36
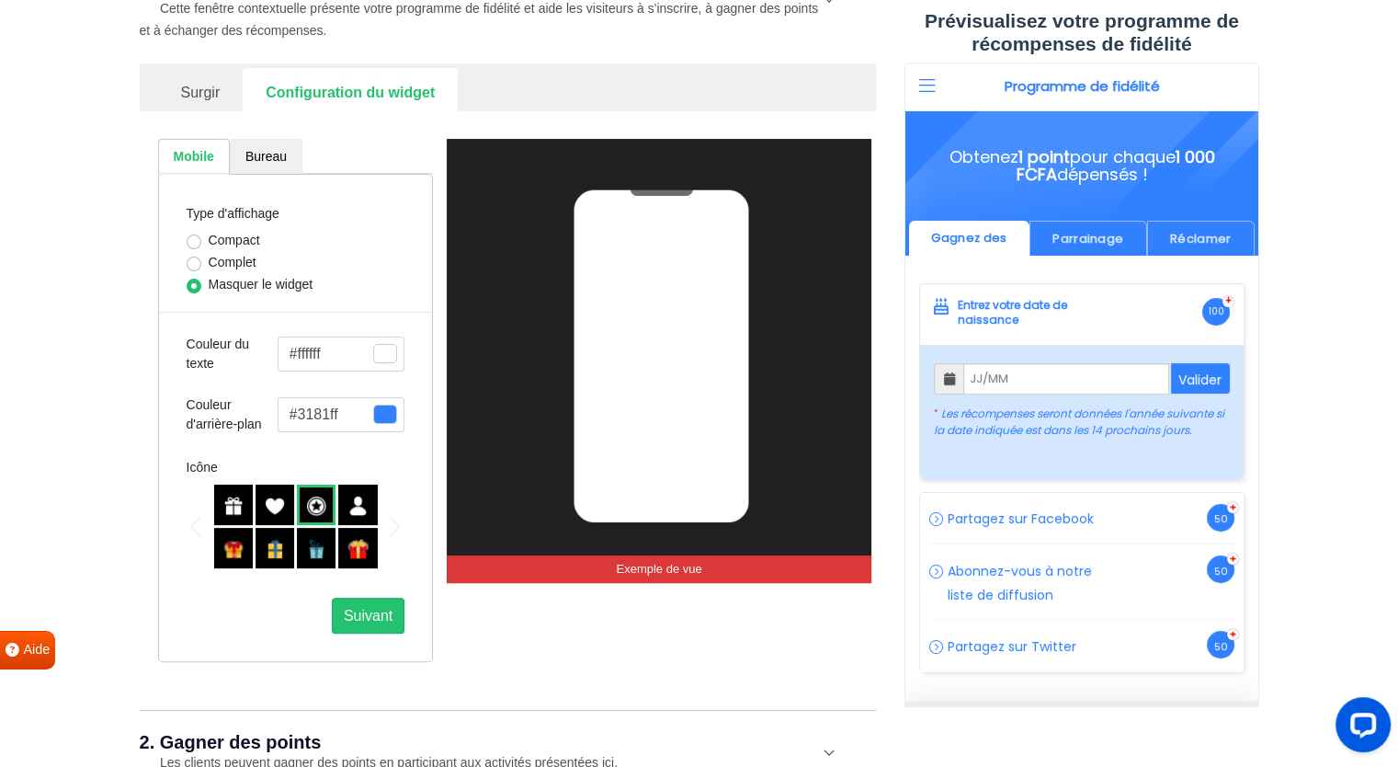
click at [265, 165] on link "Bureau" at bounding box center [266, 157] width 73 height 36
select select "top-right-corner"
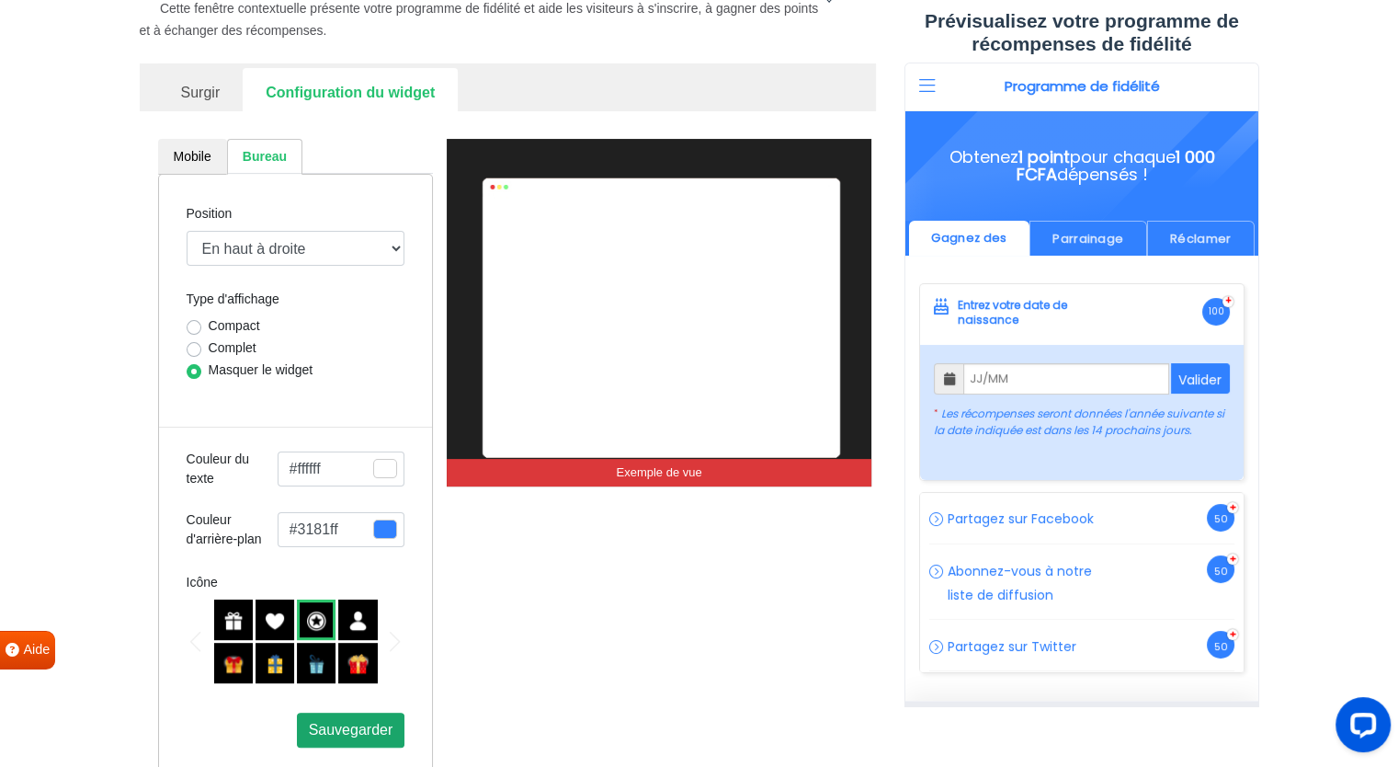
click at [340, 712] on button "Sauvegarder" at bounding box center [351, 729] width 108 height 35
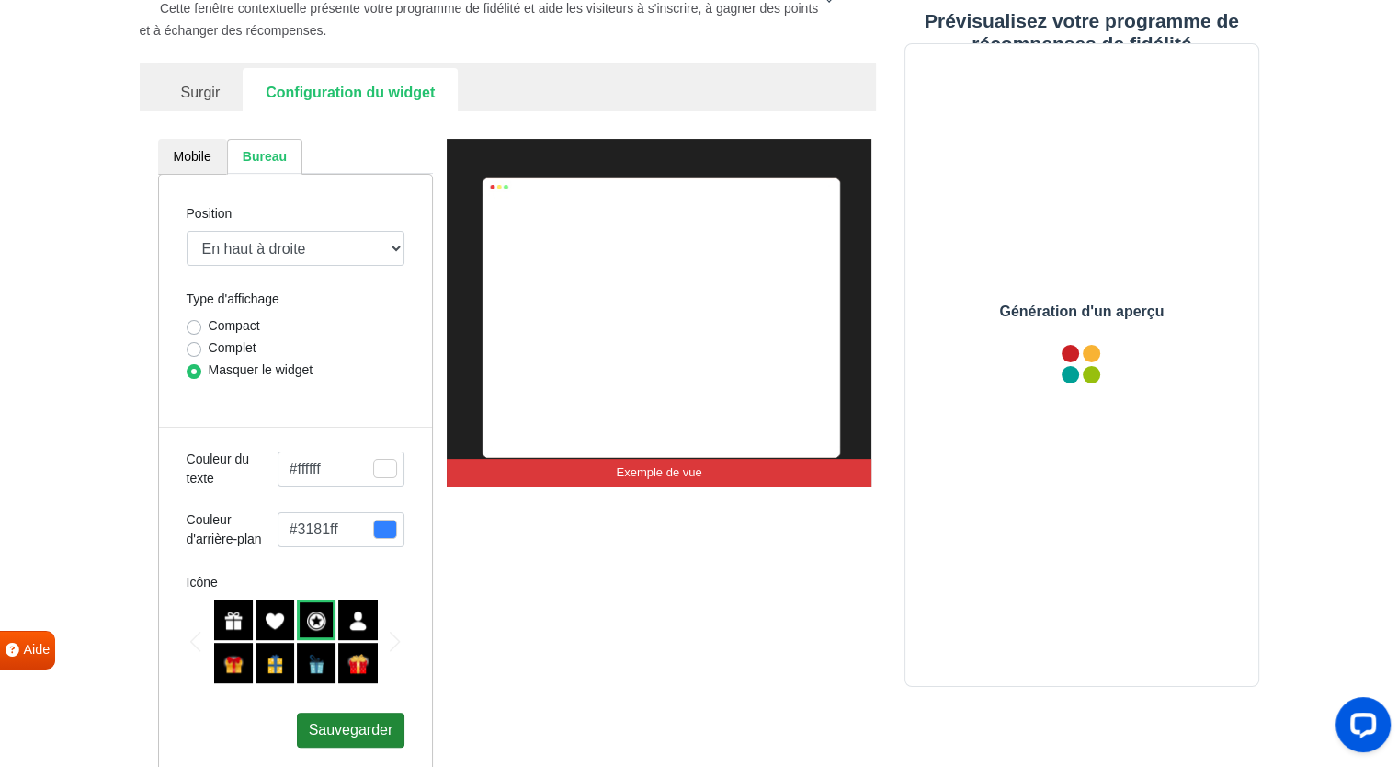
scroll to position [0, 0]
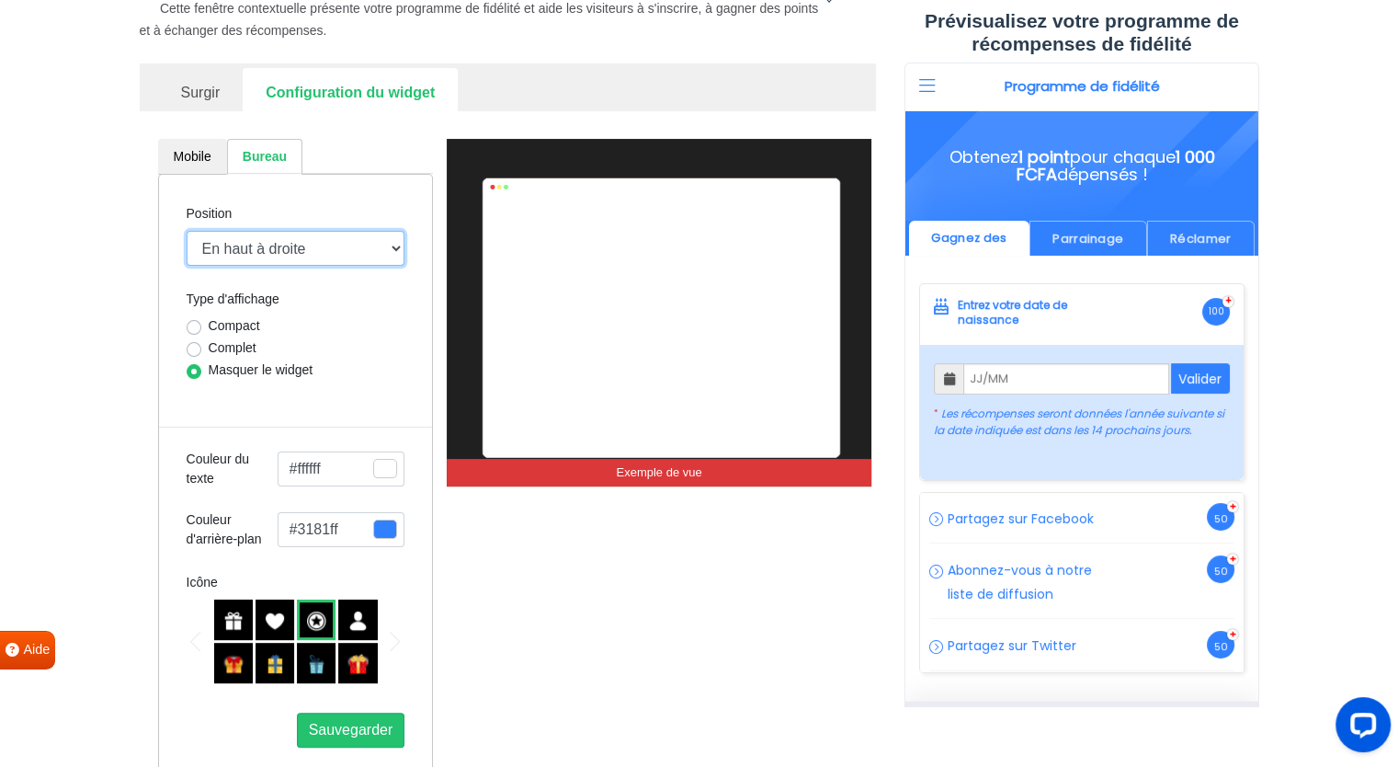
click at [263, 247] on select "Milieu droit Milieu gauche Barre supérieure En haut à gauche En haut à droite E…" at bounding box center [296, 248] width 219 height 35
drag, startPoint x: 158, startPoint y: 369, endPoint x: 214, endPoint y: 347, distance: 60.3
click at [214, 347] on div "Position Milieu droit Milieu gauche Barre supérieure En haut à gauche En haut à…" at bounding box center [296, 475] width 276 height 602
click at [214, 347] on font "Complet" at bounding box center [233, 347] width 48 height 15
click at [201, 347] on input "Complet" at bounding box center [194, 347] width 15 height 18
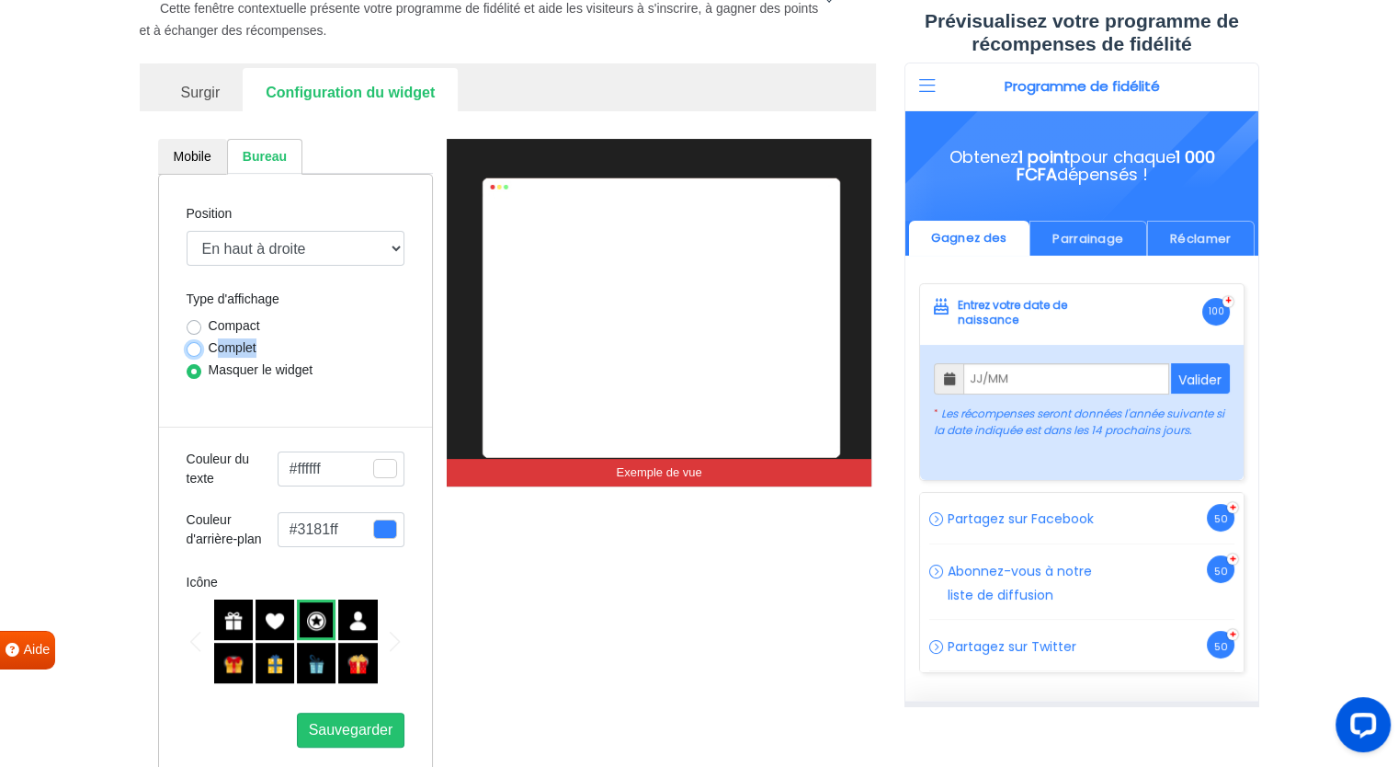
radio input "true"
click at [209, 323] on label "Compact" at bounding box center [234, 325] width 51 height 19
click at [199, 323] on input "Compact" at bounding box center [194, 325] width 15 height 18
radio input "true"
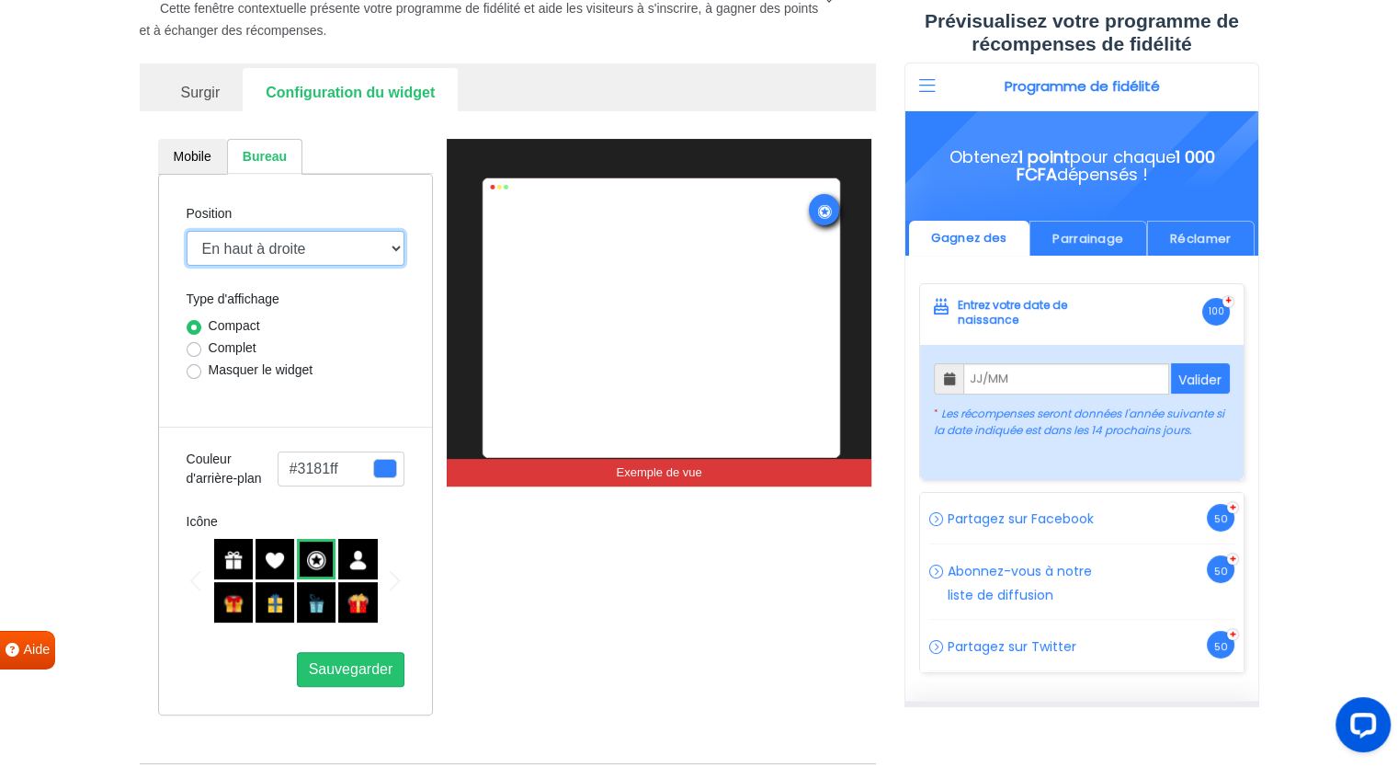
click at [217, 248] on select "Milieu droit Milieu gauche Barre supérieure En haut à gauche En haut à droite E…" at bounding box center [296, 248] width 219 height 35
click at [187, 231] on select "Milieu droit Milieu gauche Barre supérieure En haut à gauche En haut à droite E…" at bounding box center [296, 248] width 219 height 35
click at [271, 243] on select "Milieu droit Milieu gauche Barre supérieure En haut à gauche En haut à droite E…" at bounding box center [296, 248] width 219 height 35
click at [187, 231] on select "Milieu droit Milieu gauche Barre supérieure En haut à gauche En haut à droite E…" at bounding box center [296, 248] width 219 height 35
click at [266, 248] on select "Milieu droit Milieu gauche Barre supérieure En haut à gauche En haut à droite E…" at bounding box center [296, 248] width 219 height 35
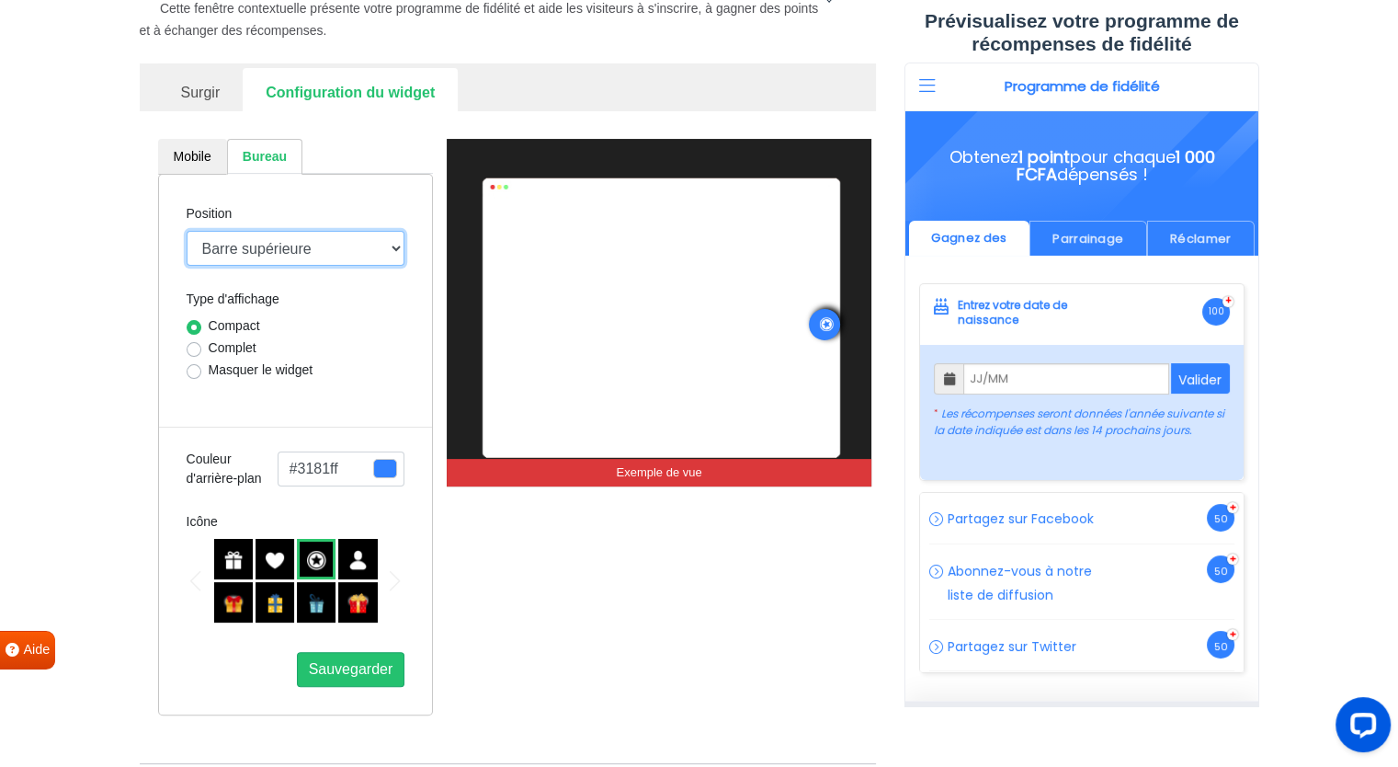
click at [187, 231] on select "Milieu droit Milieu gauche Barre supérieure En haut à gauche En haut à droite E…" at bounding box center [296, 248] width 219 height 35
drag, startPoint x: 280, startPoint y: 249, endPoint x: 279, endPoint y: 370, distance: 121.3
click at [279, 370] on div "Position Milieu droit Milieu gauche Barre supérieure En haut à gauche En haut à…" at bounding box center [296, 444] width 276 height 541
click at [187, 231] on select "Milieu droit Milieu gauche Barre supérieure En haut à gauche En haut à droite E…" at bounding box center [296, 248] width 219 height 35
click at [283, 258] on select "Milieu droit Milieu gauche Barre supérieure En haut à gauche En haut à droite E…" at bounding box center [296, 248] width 219 height 35
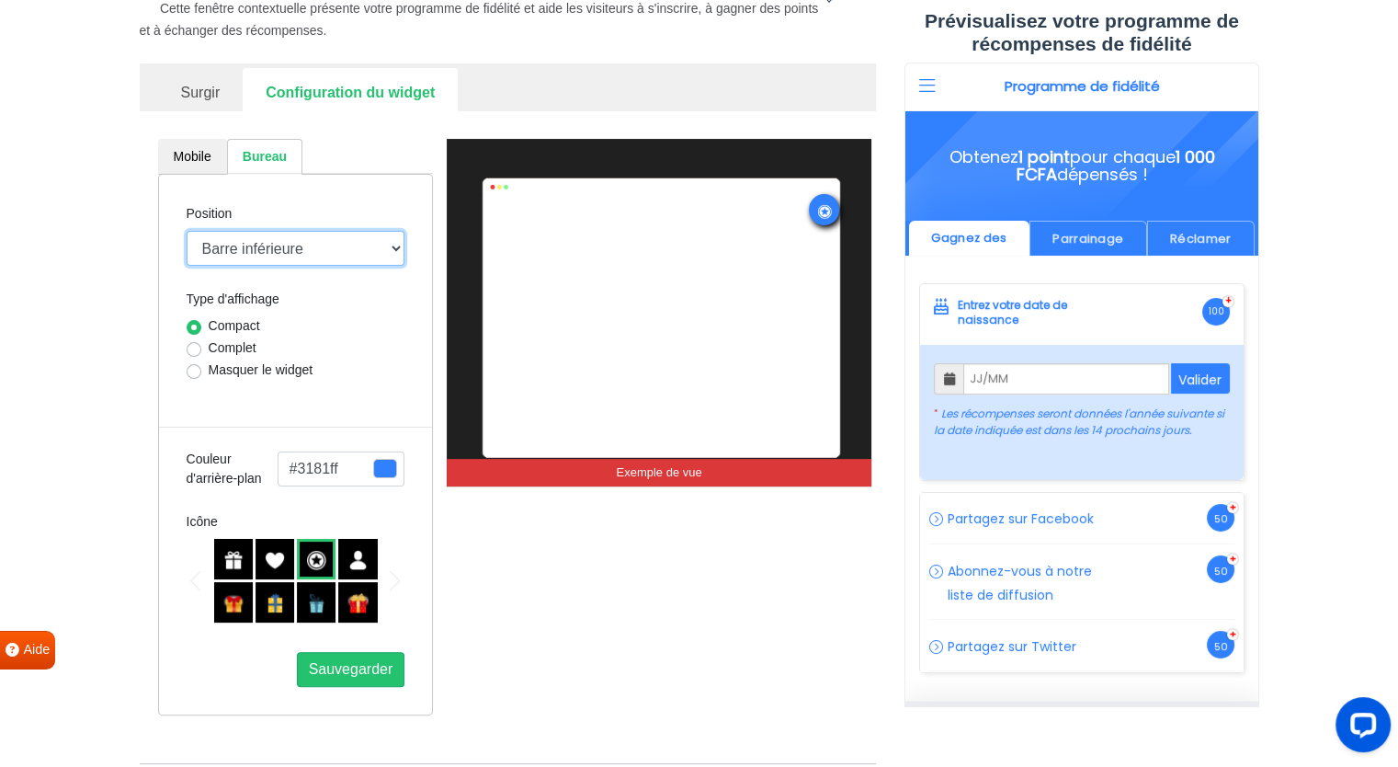
click at [187, 231] on select "Milieu droit Milieu gauche Barre supérieure En haut à gauche En haut à droite E…" at bounding box center [296, 248] width 219 height 35
click at [289, 264] on select "Milieu droit Milieu gauche Barre supérieure En haut à gauche En haut à droite E…" at bounding box center [296, 248] width 219 height 35
select select "top-right-corner"
click at [187, 231] on select "Milieu droit Milieu gauche Barre supérieure En haut à gauche En haut à droite E…" at bounding box center [296, 248] width 219 height 35
click at [337, 675] on font "Sauvegarder" at bounding box center [351, 669] width 85 height 16
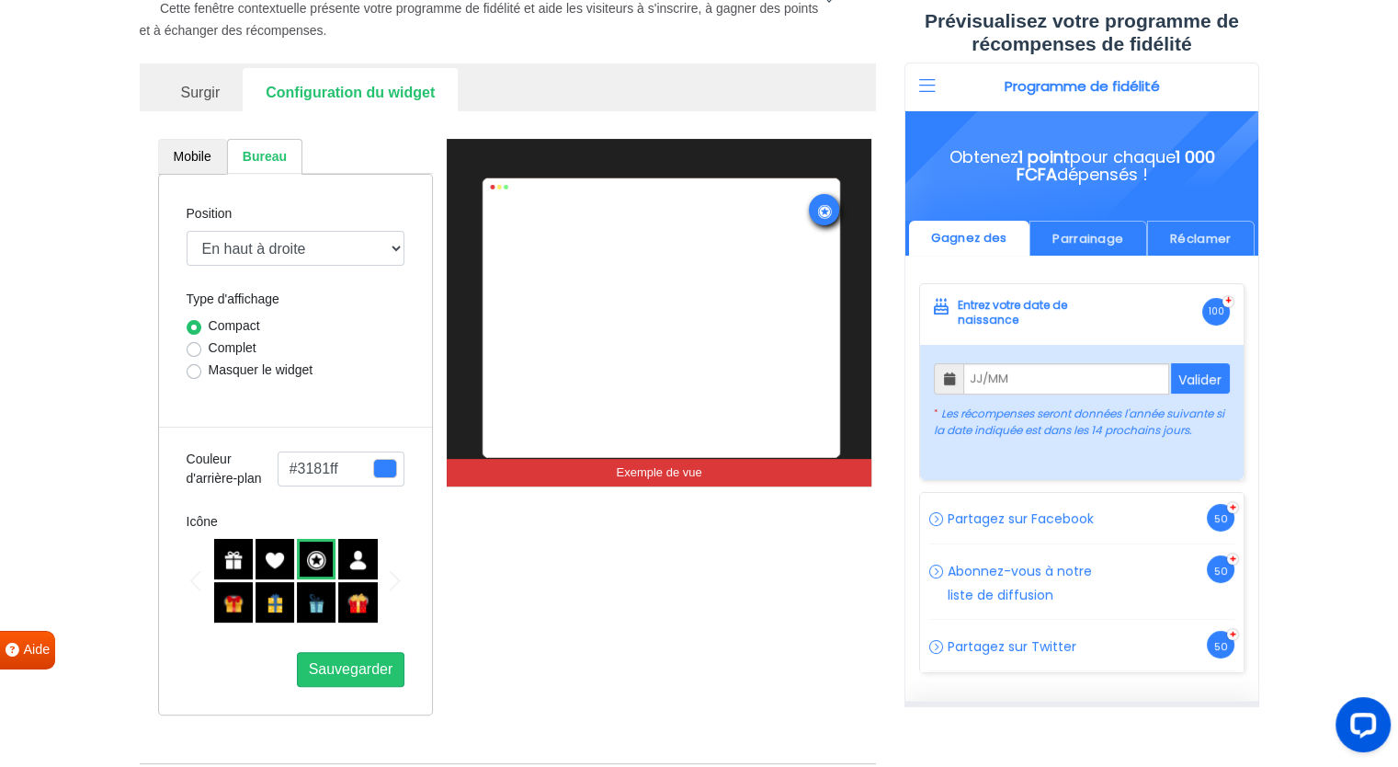
click at [174, 151] on font "Mobile" at bounding box center [193, 156] width 38 height 15
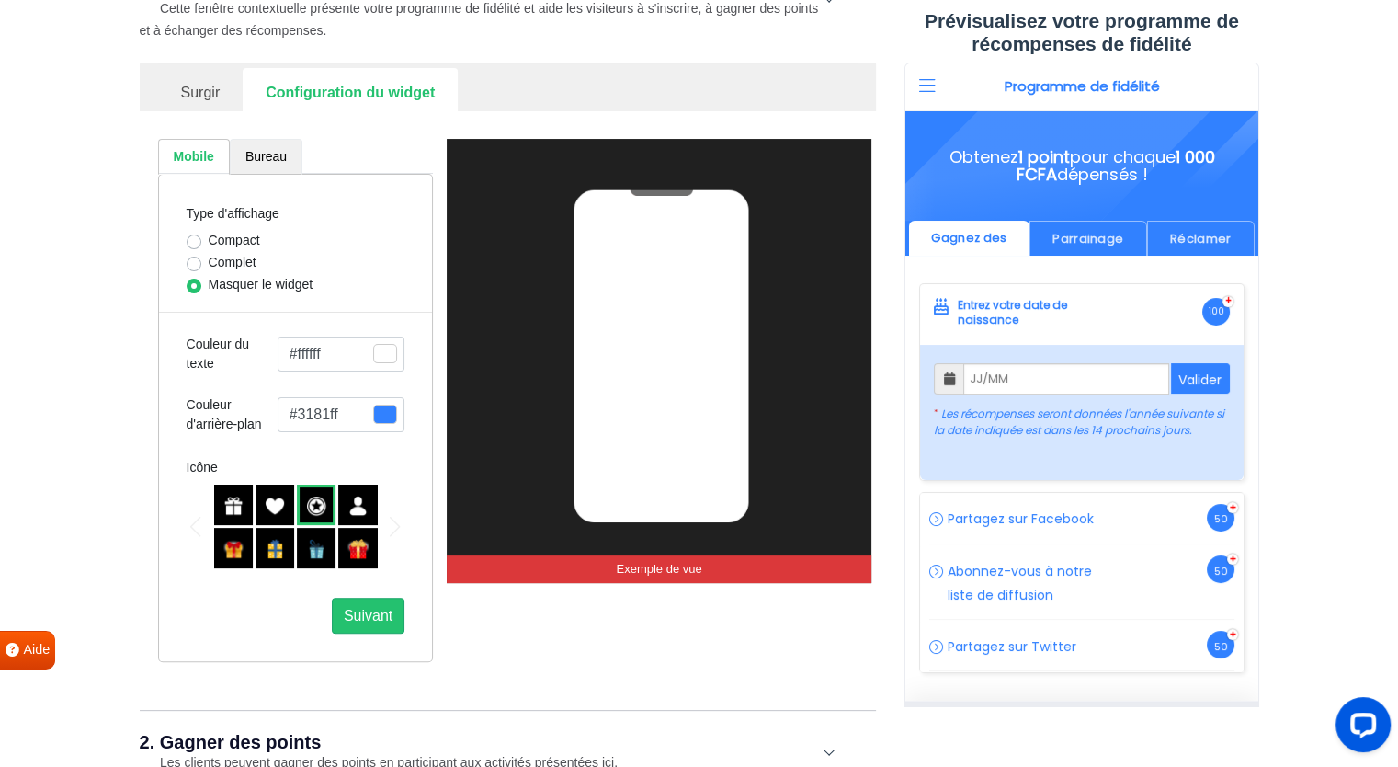
click at [258, 162] on font "Bureau" at bounding box center [265, 156] width 41 height 15
select select "top-right-corner"
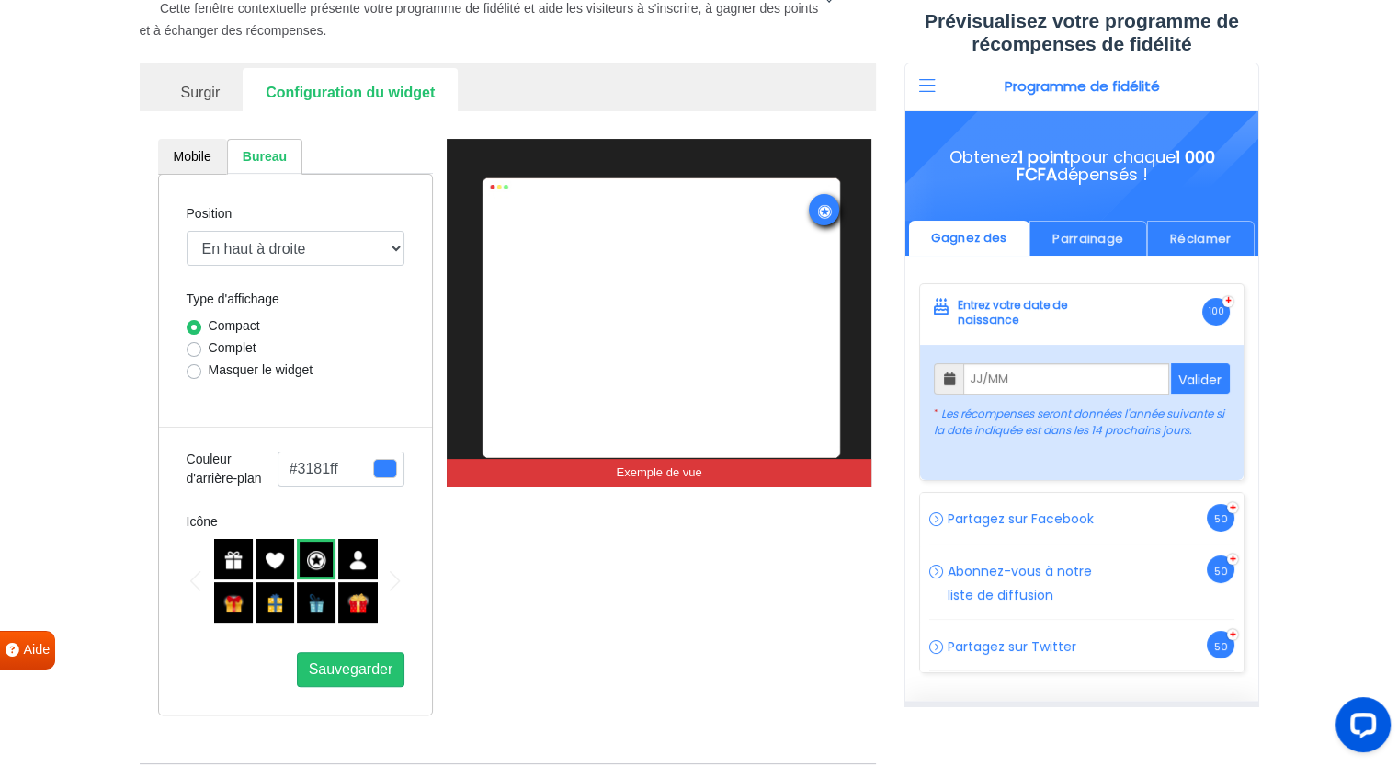
click at [209, 366] on label "Masquer le widget" at bounding box center [261, 369] width 105 height 19
click at [190, 366] on input "Masquer le widget" at bounding box center [194, 369] width 15 height 18
radio input "true"
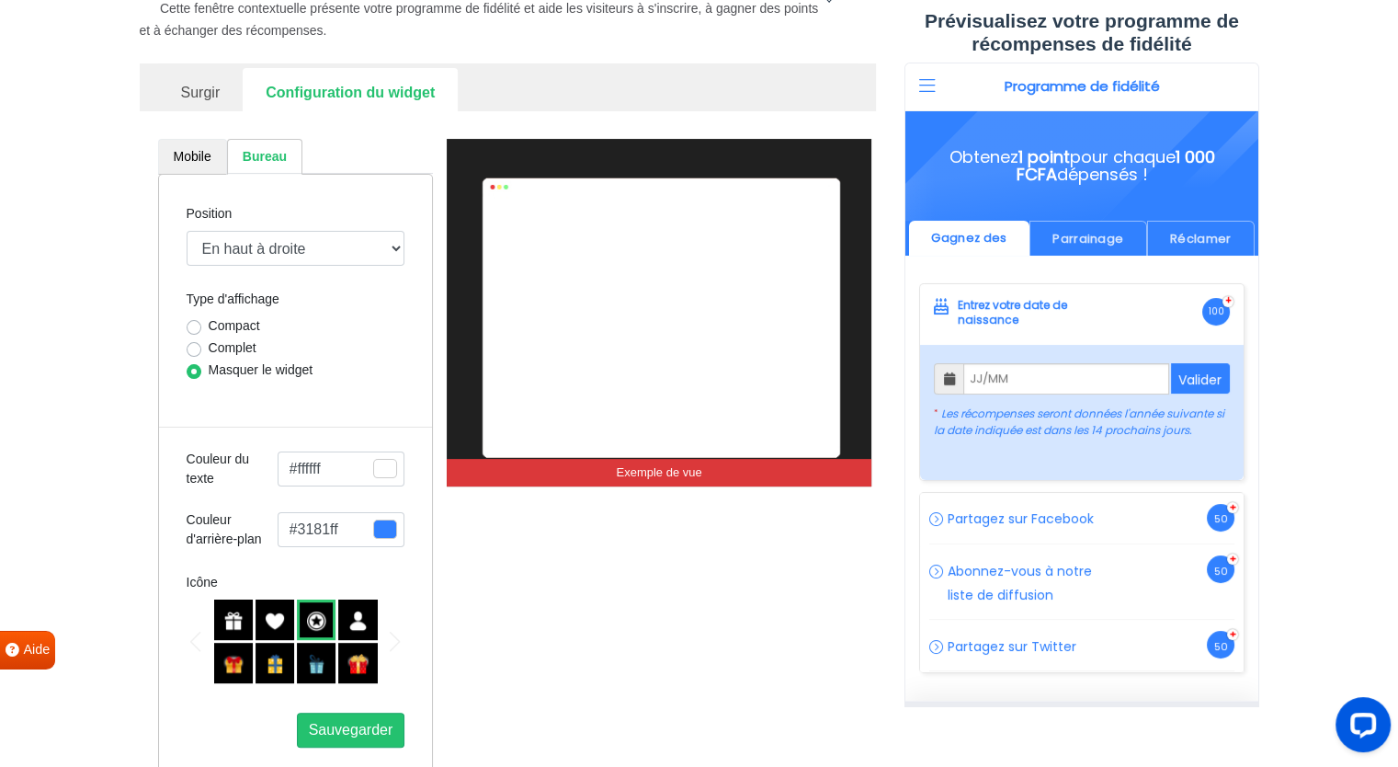
click at [195, 141] on link "Mobile" at bounding box center [192, 157] width 69 height 36
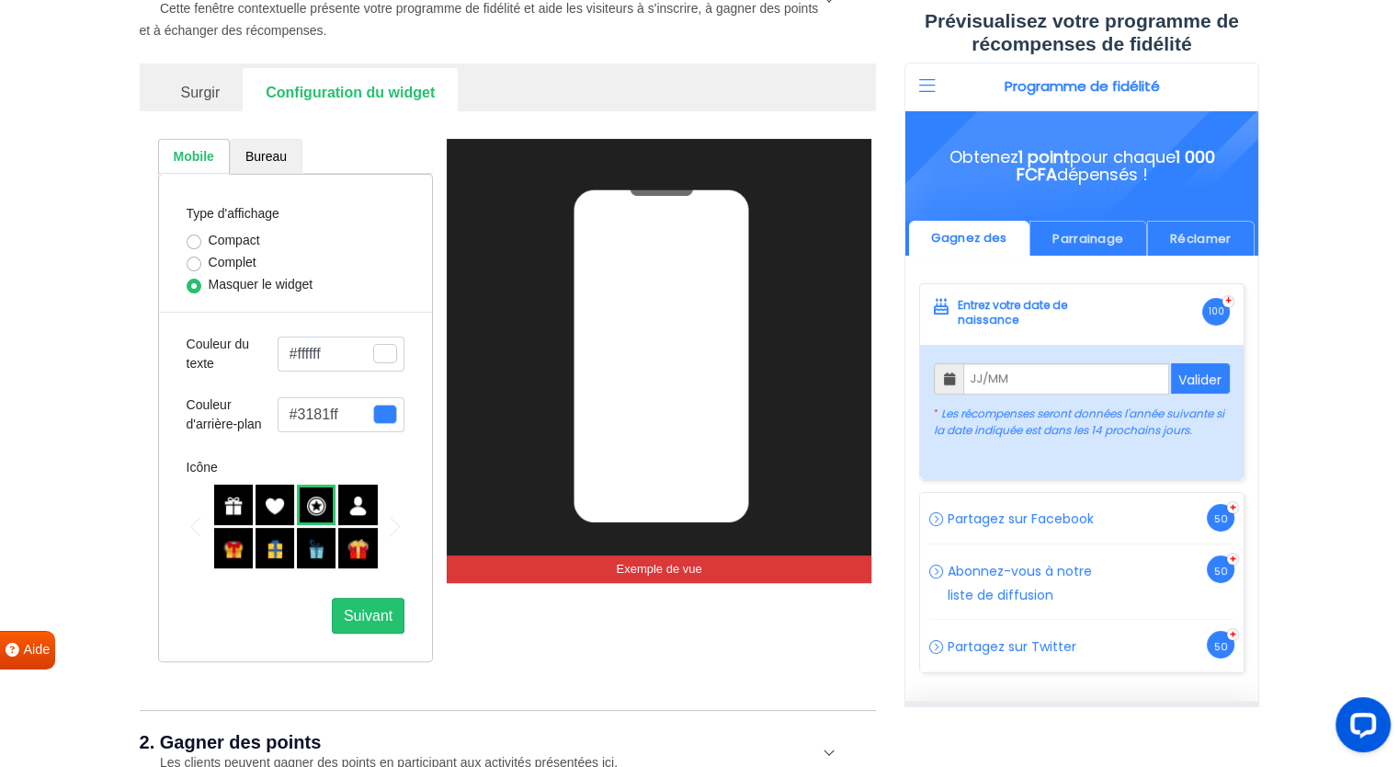
click at [267, 143] on link "Bureau" at bounding box center [266, 157] width 73 height 36
select select "top-right-corner"
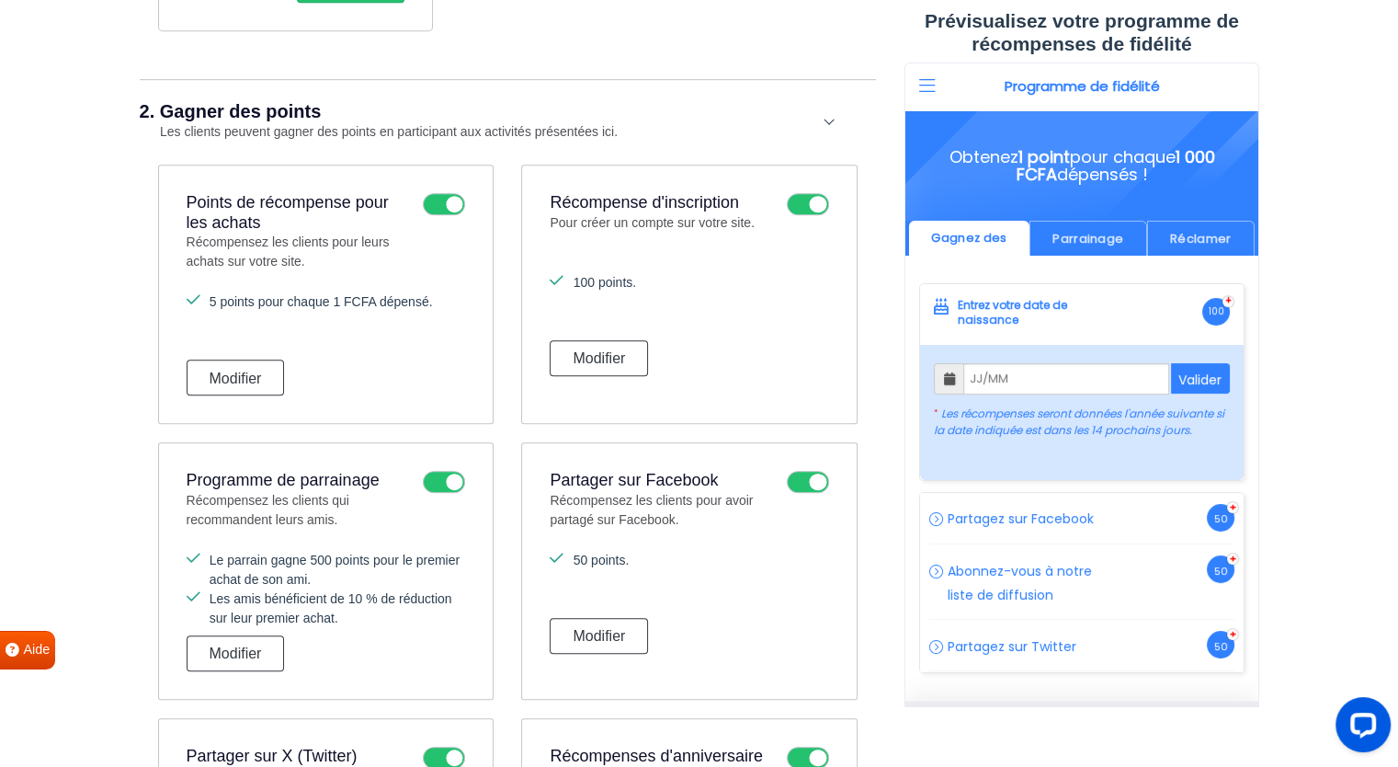
scroll to position [1040, 0]
click at [813, 210] on icon at bounding box center [808, 203] width 42 height 22
click at [0, 0] on input "checkbox" at bounding box center [0, 0] width 0 height 0
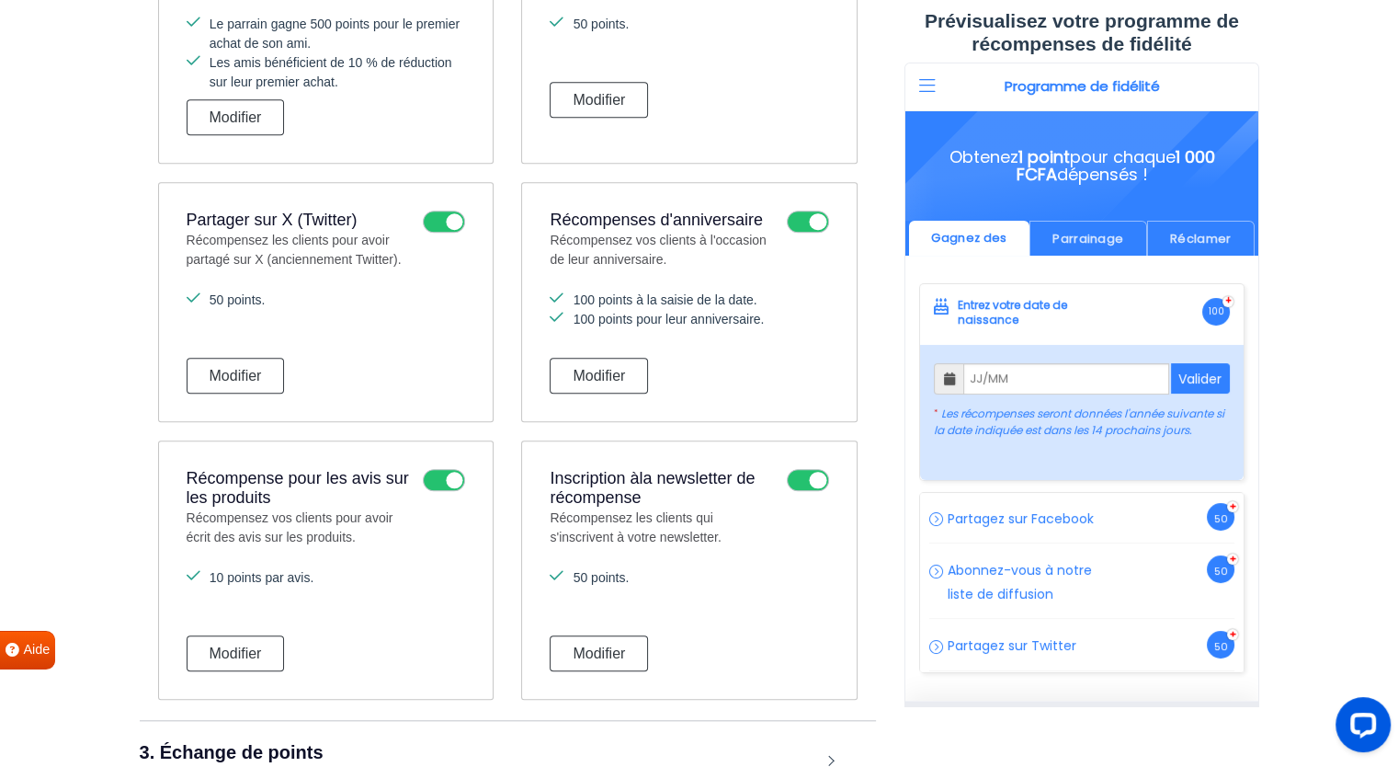
scroll to position [1541, 0]
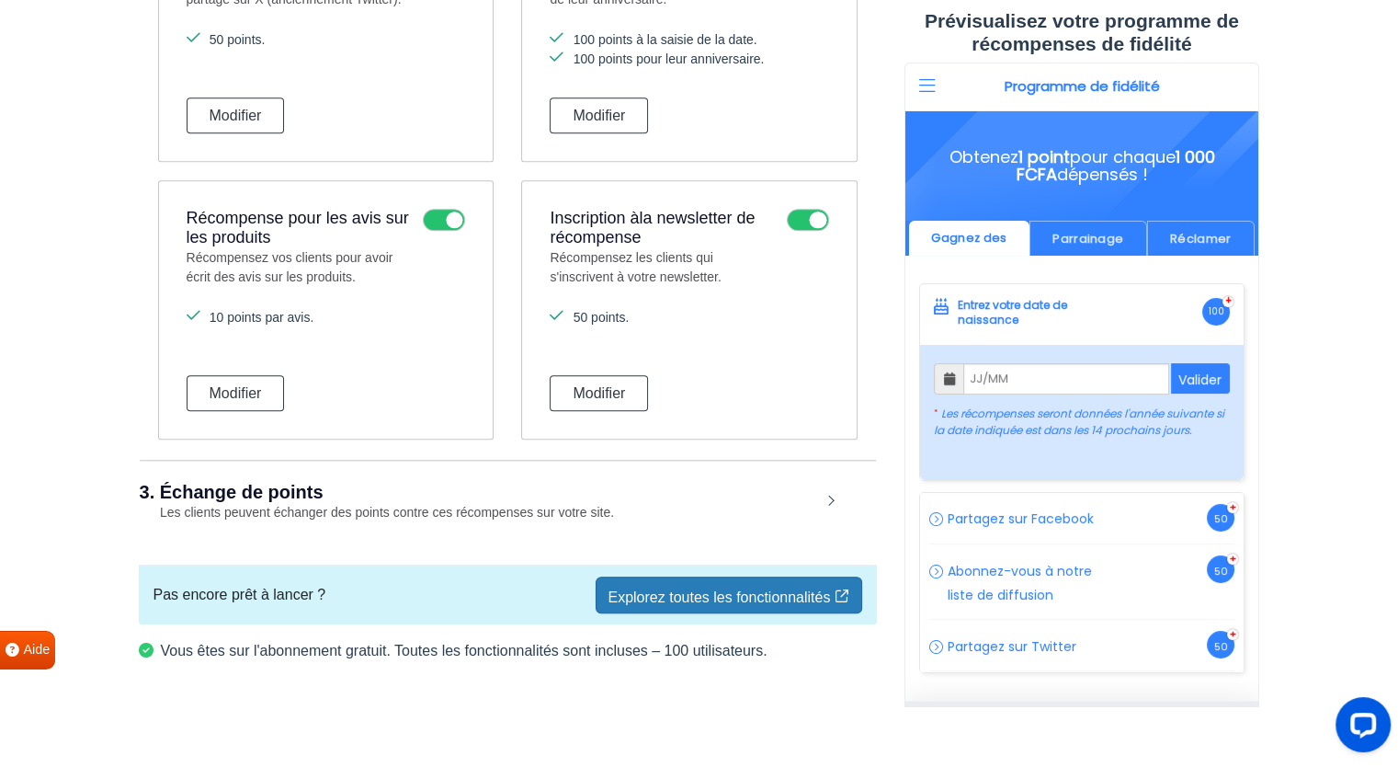
scroll to position [1824, 0]
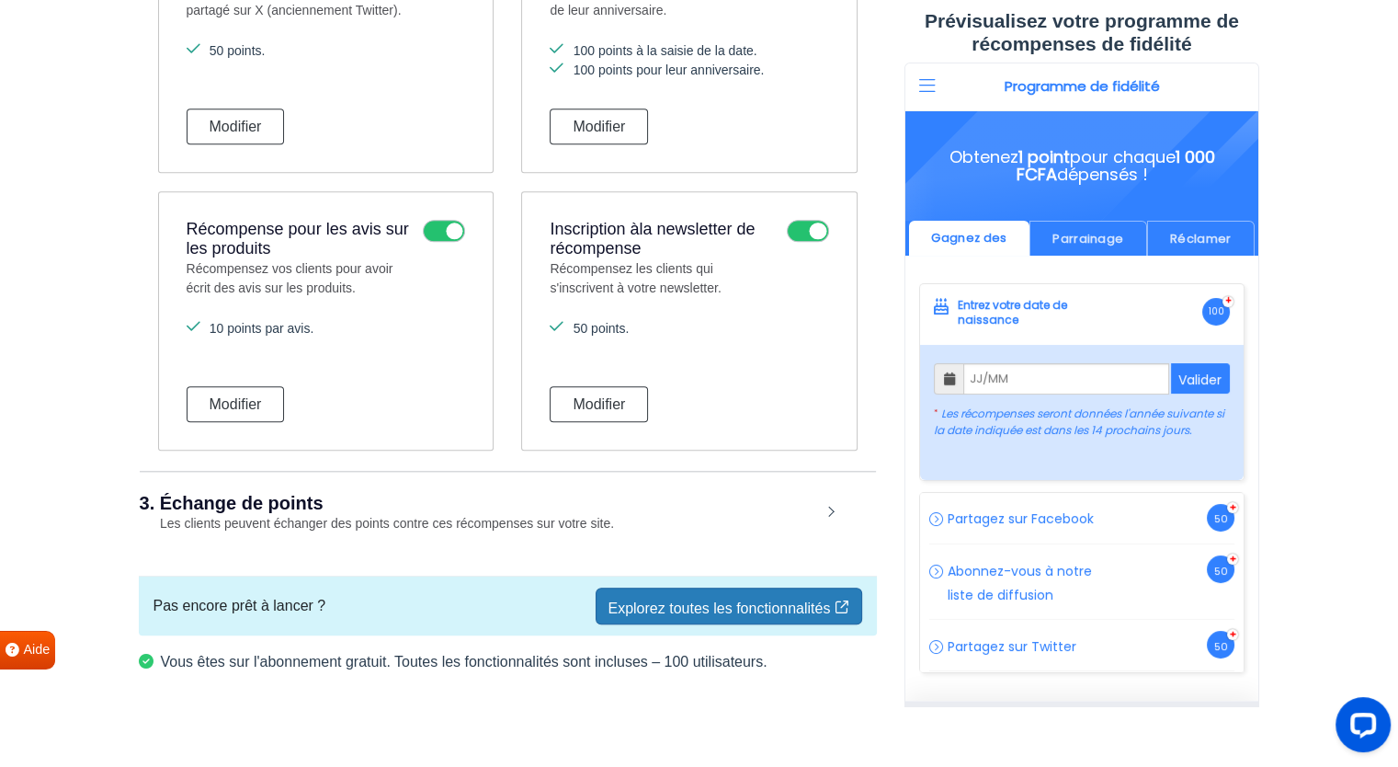
click at [334, 528] on font "Les clients peuvent échanger des points contre ces récompenses sur votre site." at bounding box center [387, 523] width 454 height 15
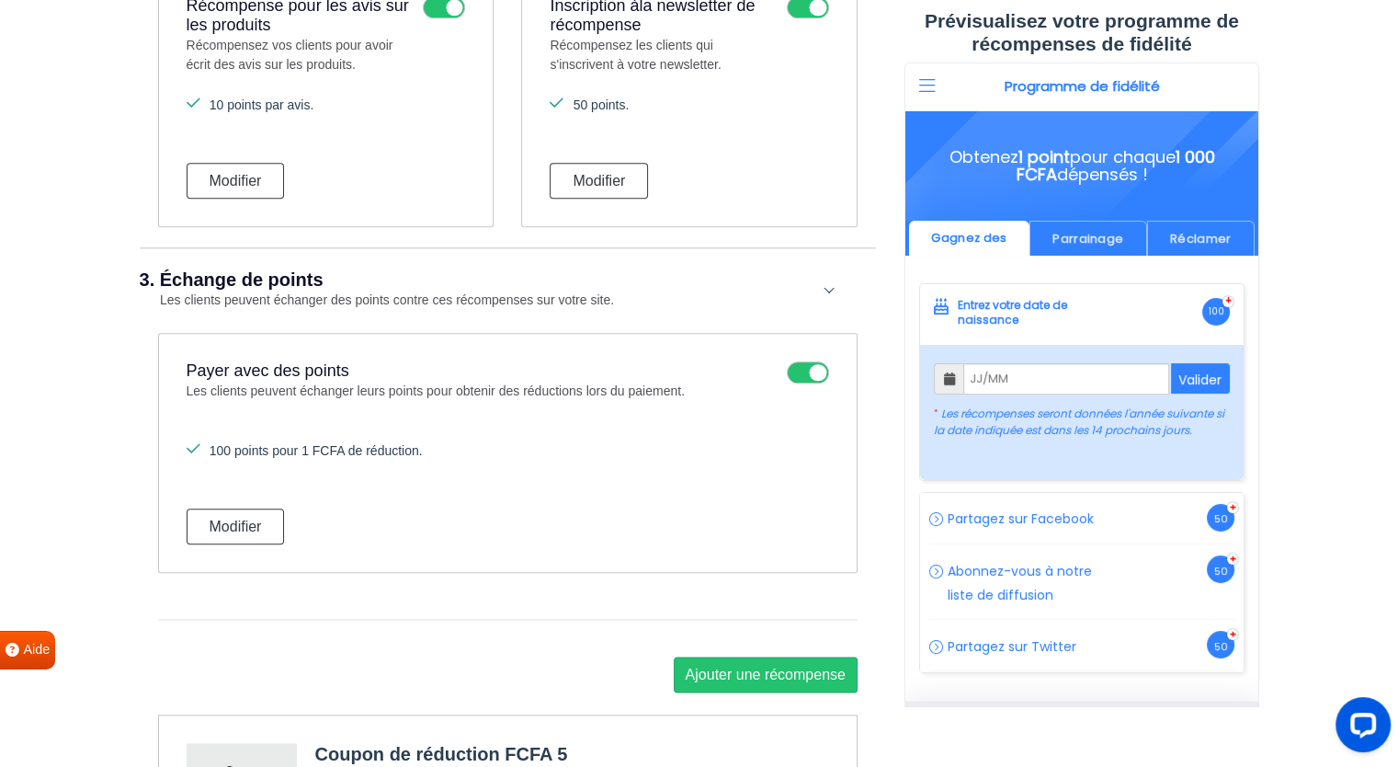
scroll to position [2052, 0]
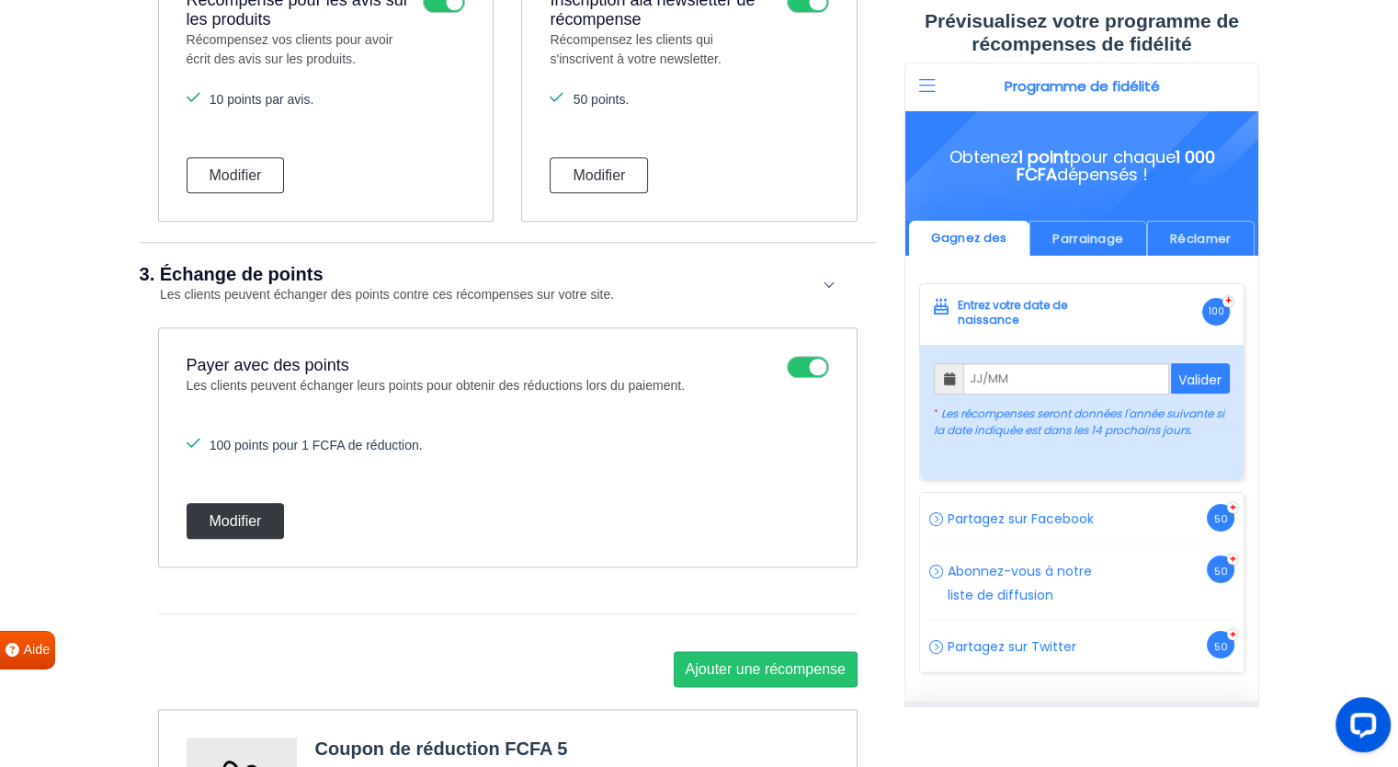
click at [239, 523] on font "Modifier" at bounding box center [236, 521] width 52 height 16
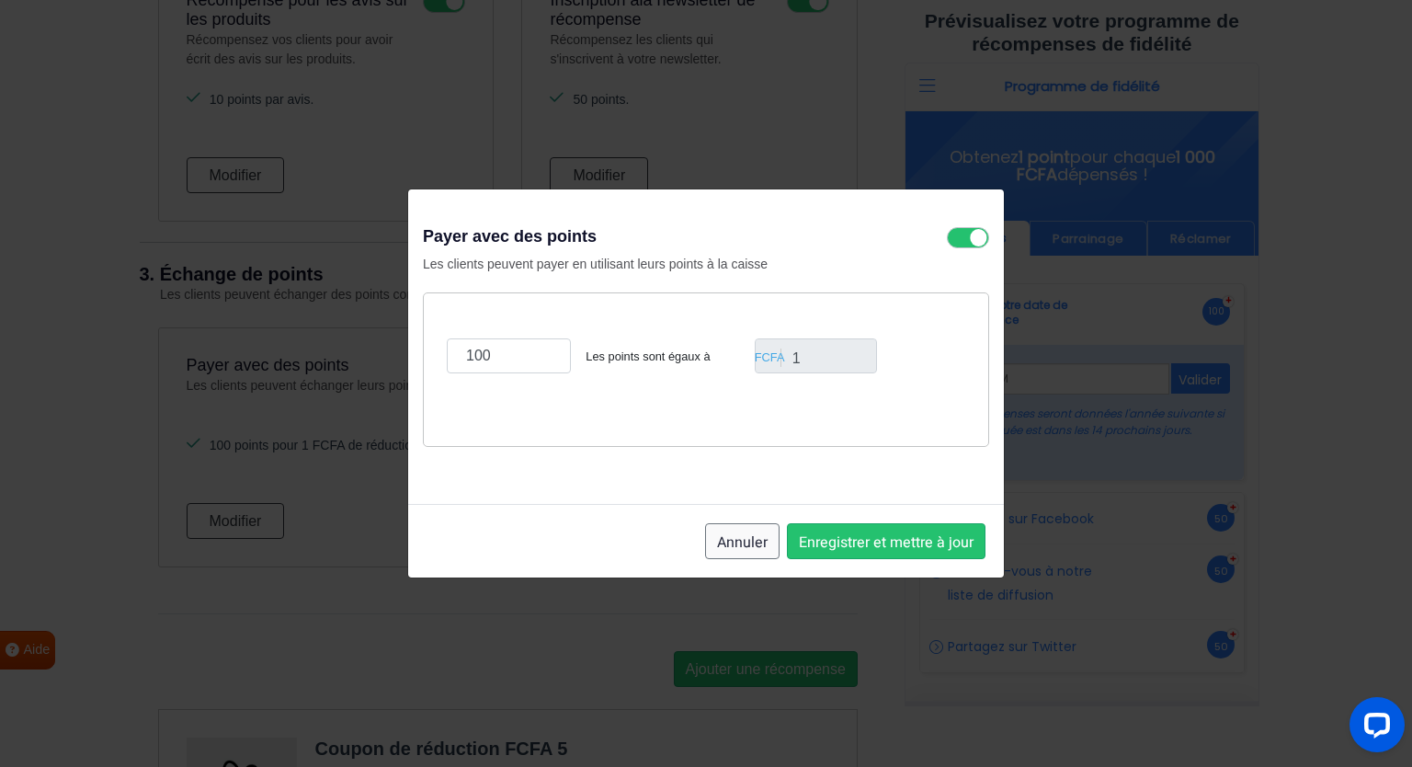
click at [756, 531] on font "Annuler" at bounding box center [742, 541] width 51 height 22
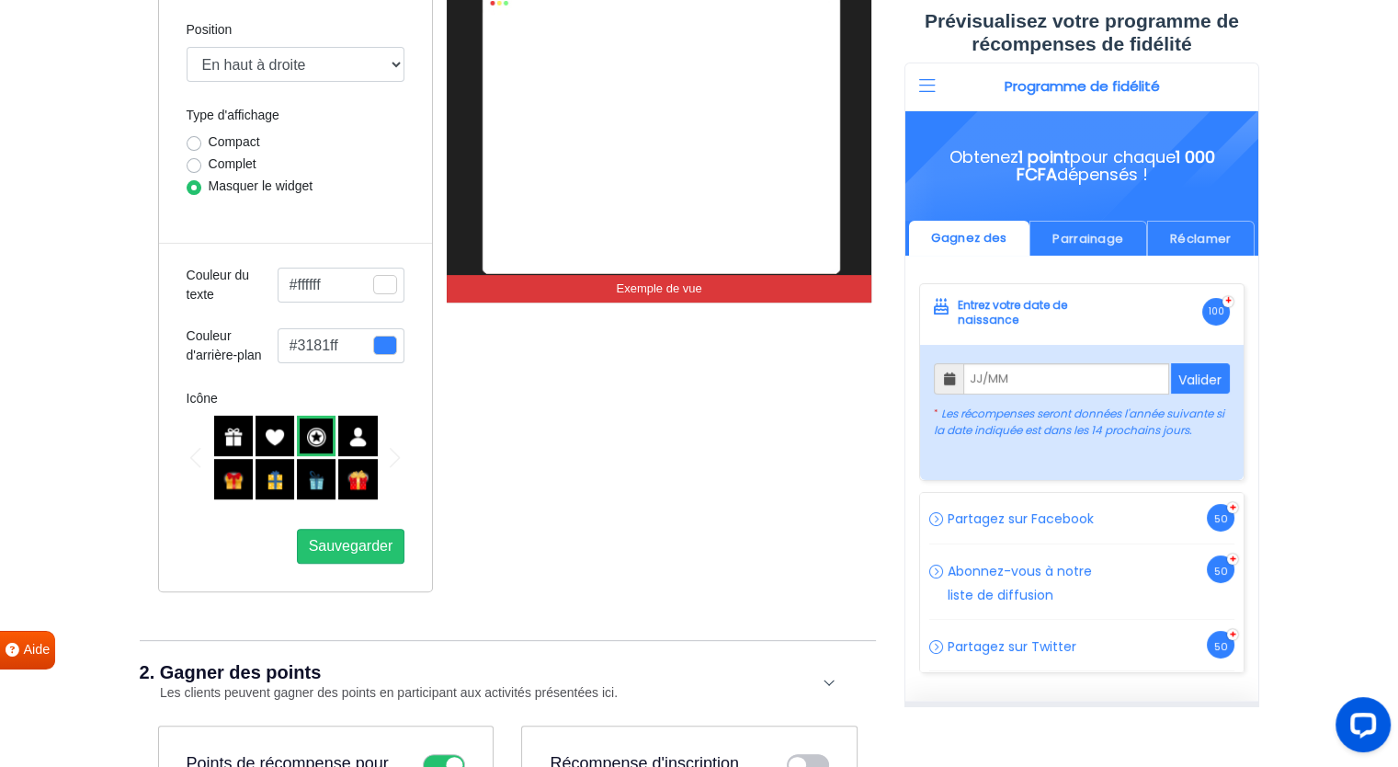
scroll to position [555, 0]
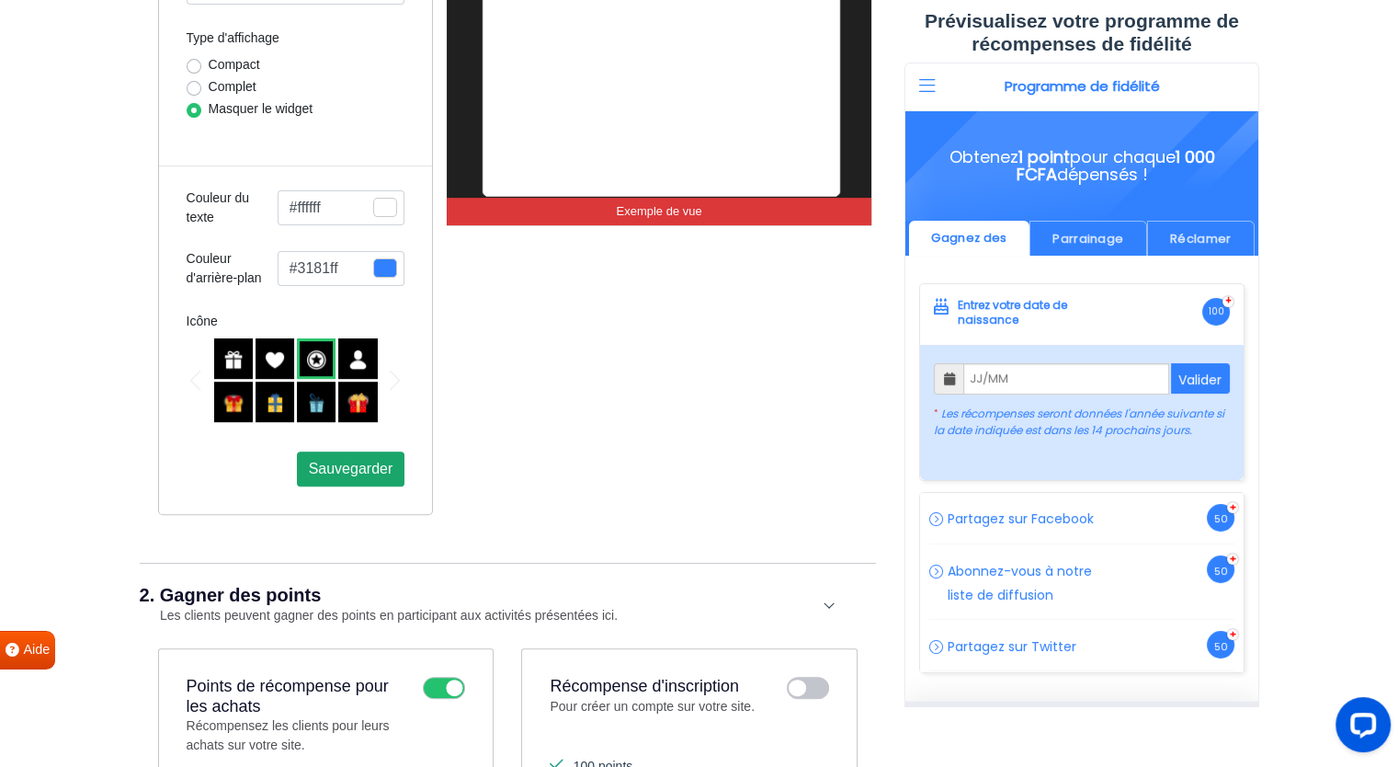
click at [356, 474] on font "Sauvegarder" at bounding box center [351, 468] width 85 height 16
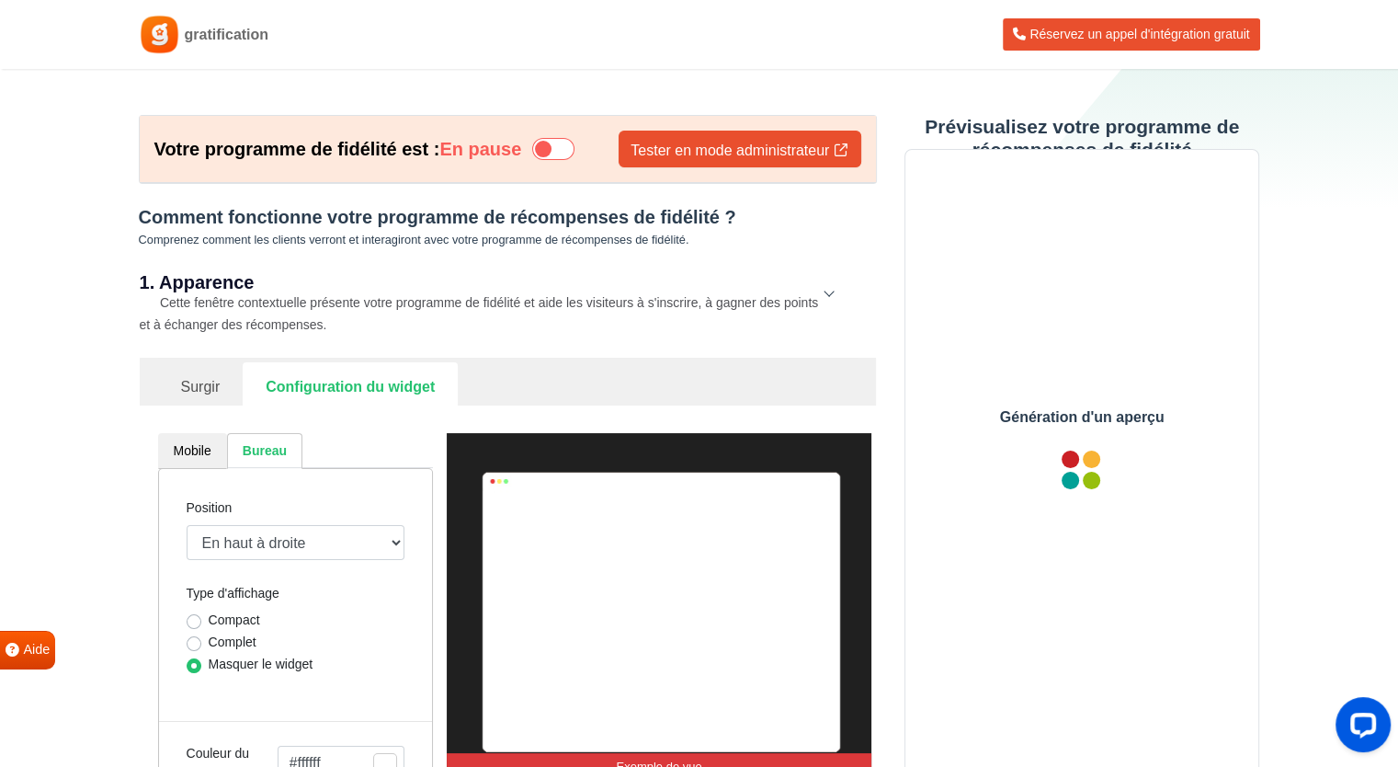
scroll to position [0, 0]
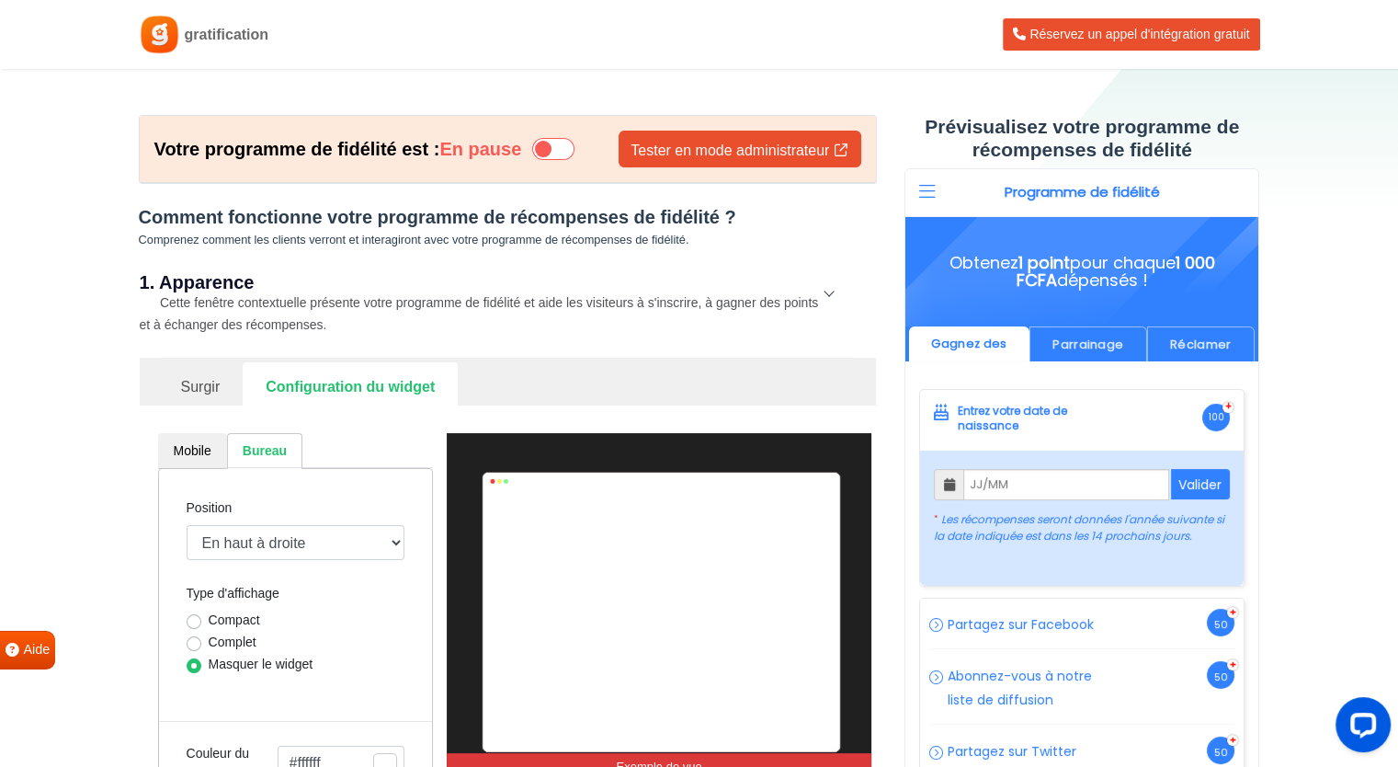
click at [214, 369] on link "Surgir" at bounding box center [200, 384] width 85 height 45
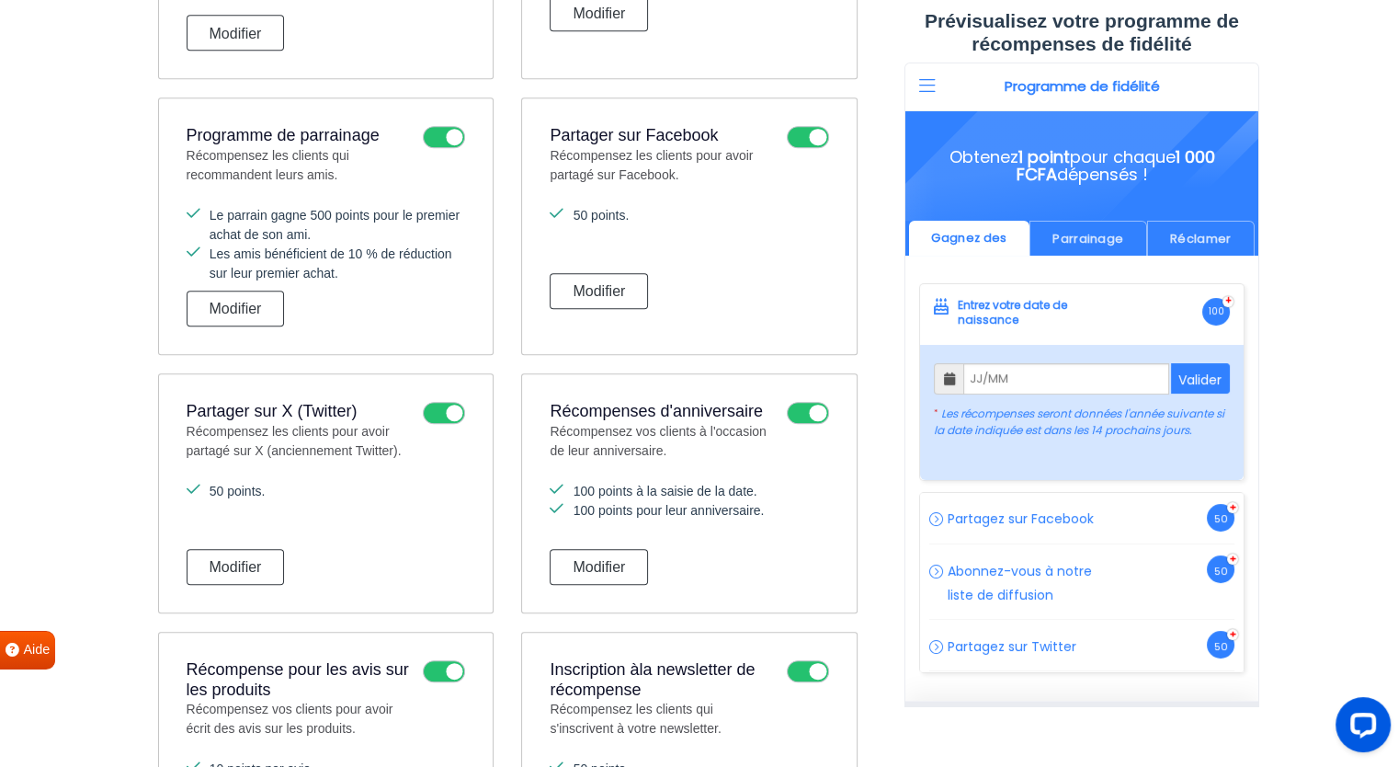
scroll to position [1072, 0]
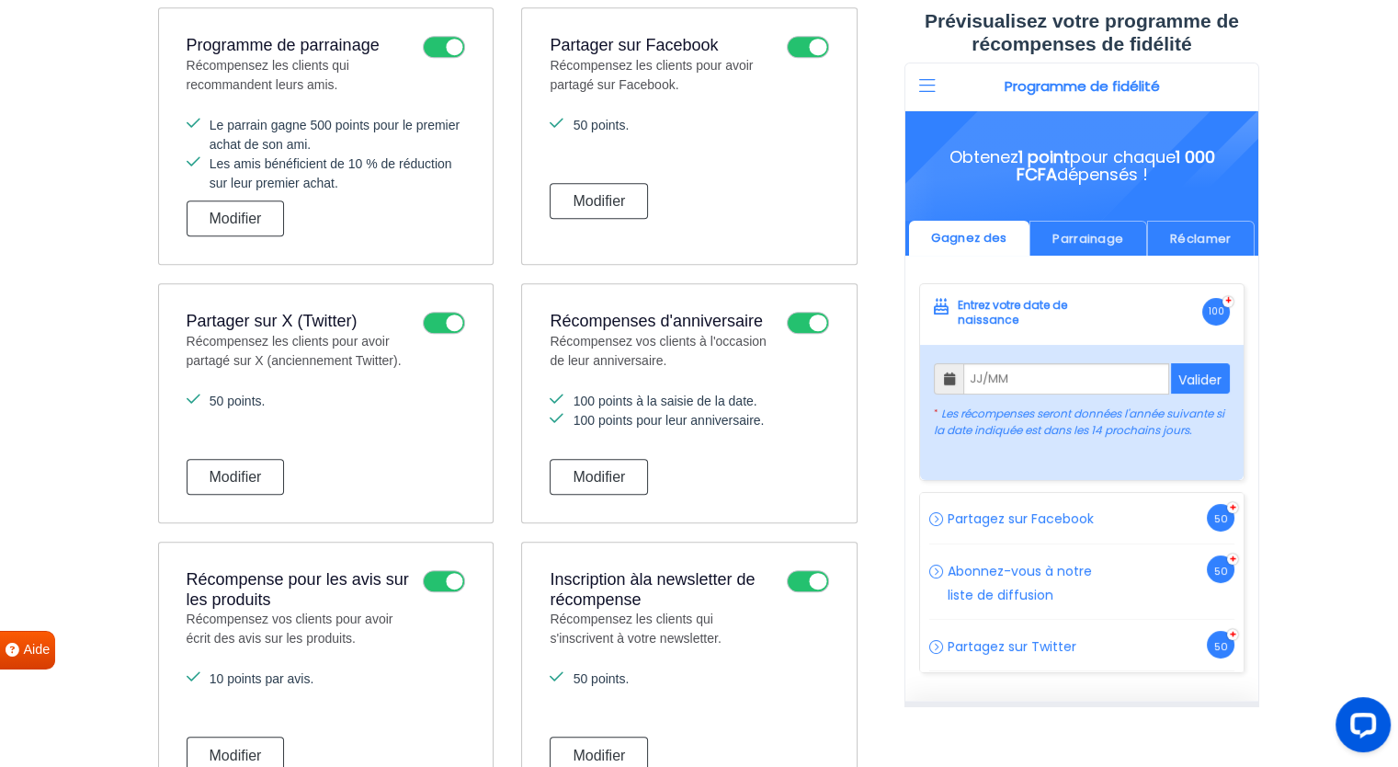
click at [812, 319] on icon at bounding box center [808, 323] width 42 height 22
click at [0, 0] on input "checkbox" at bounding box center [0, 0] width 0 height 0
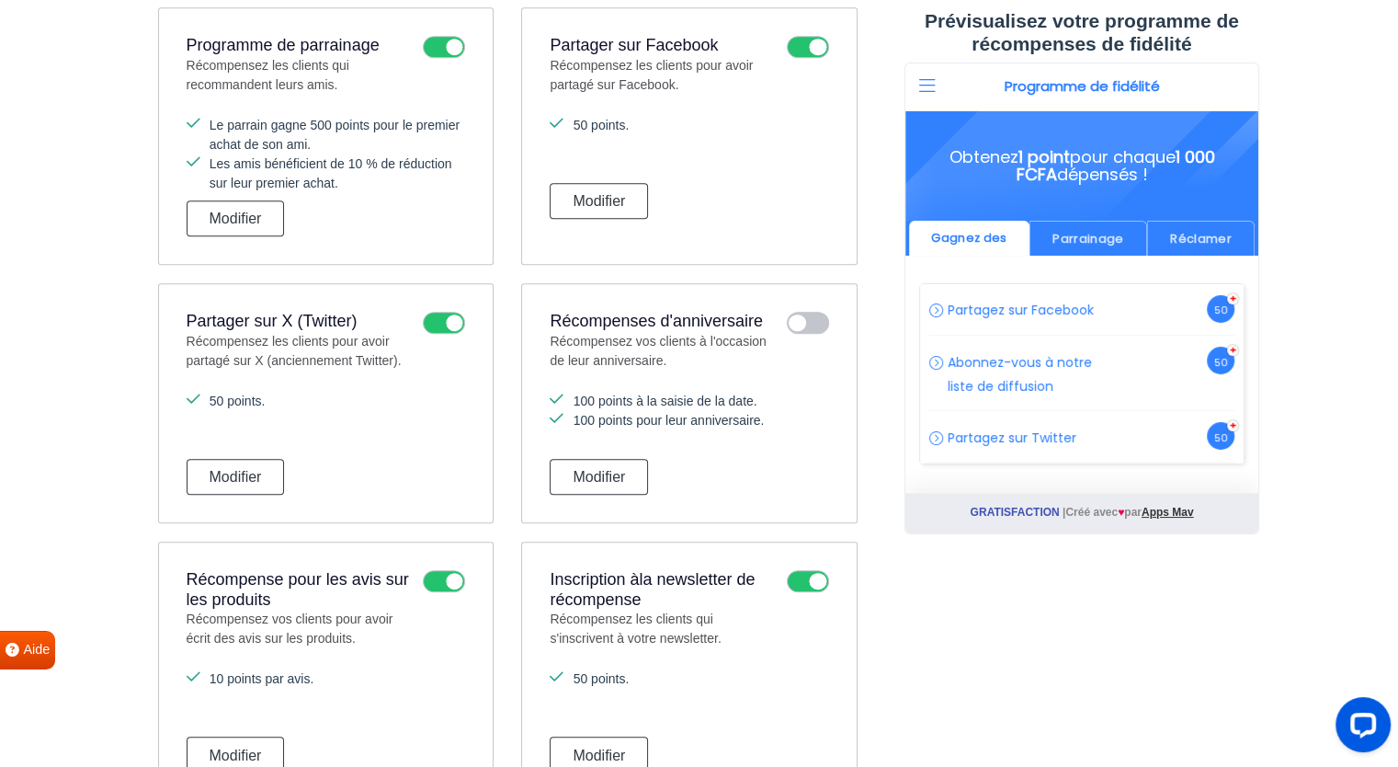
scroll to position [0, 0]
click at [802, 321] on icon at bounding box center [808, 323] width 42 height 22
click at [0, 0] on input "checkbox" at bounding box center [0, 0] width 0 height 0
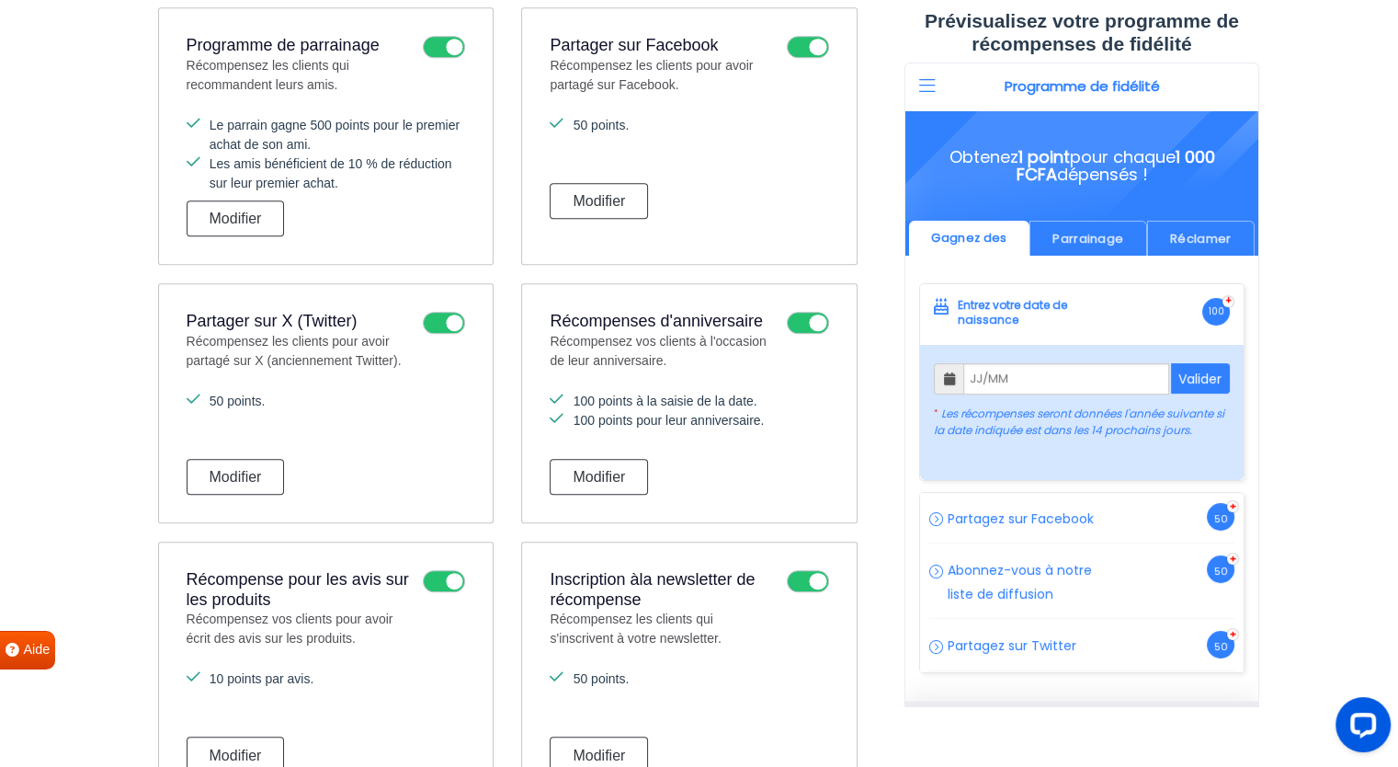
click at [802, 321] on icon at bounding box center [808, 323] width 42 height 22
click at [0, 0] on input "checkbox" at bounding box center [0, 0] width 0 height 0
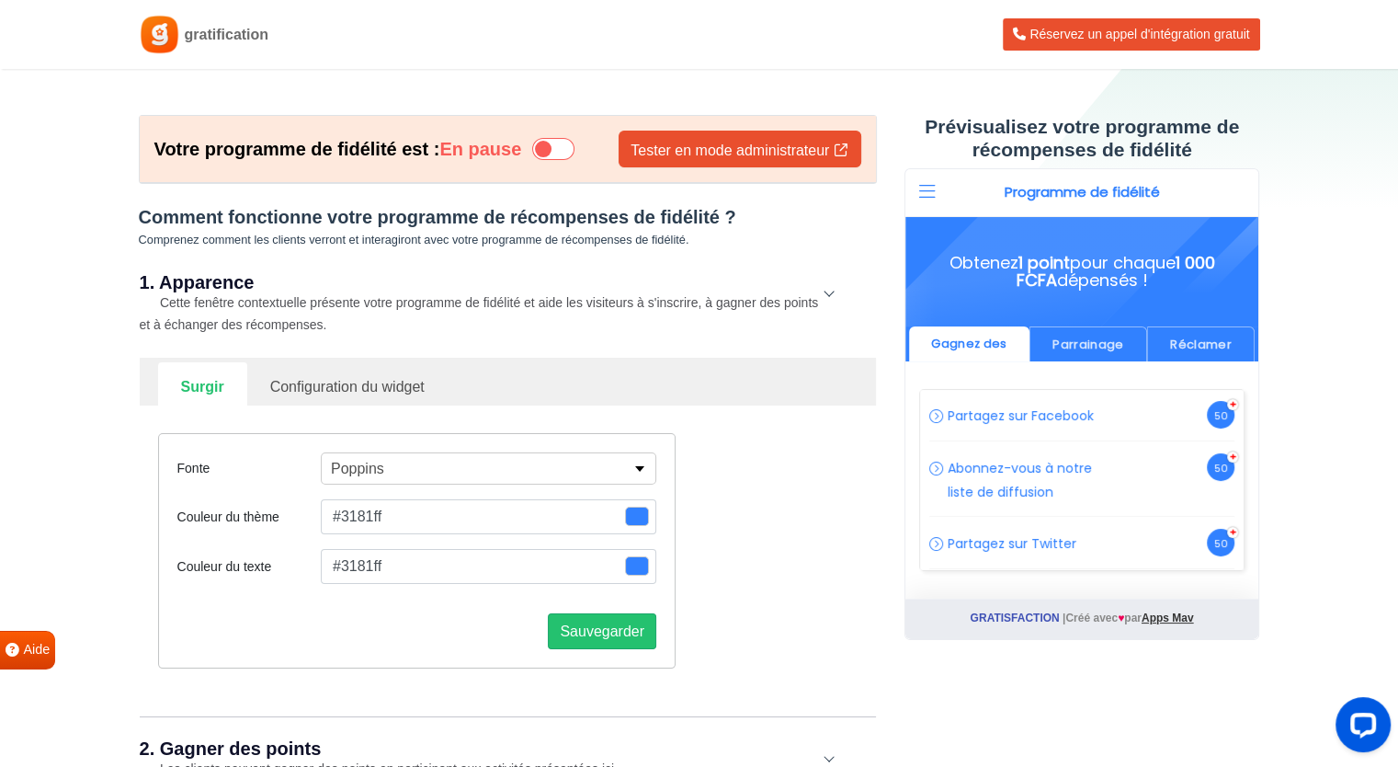
click at [412, 381] on font "Configuration du widget" at bounding box center [347, 387] width 154 height 16
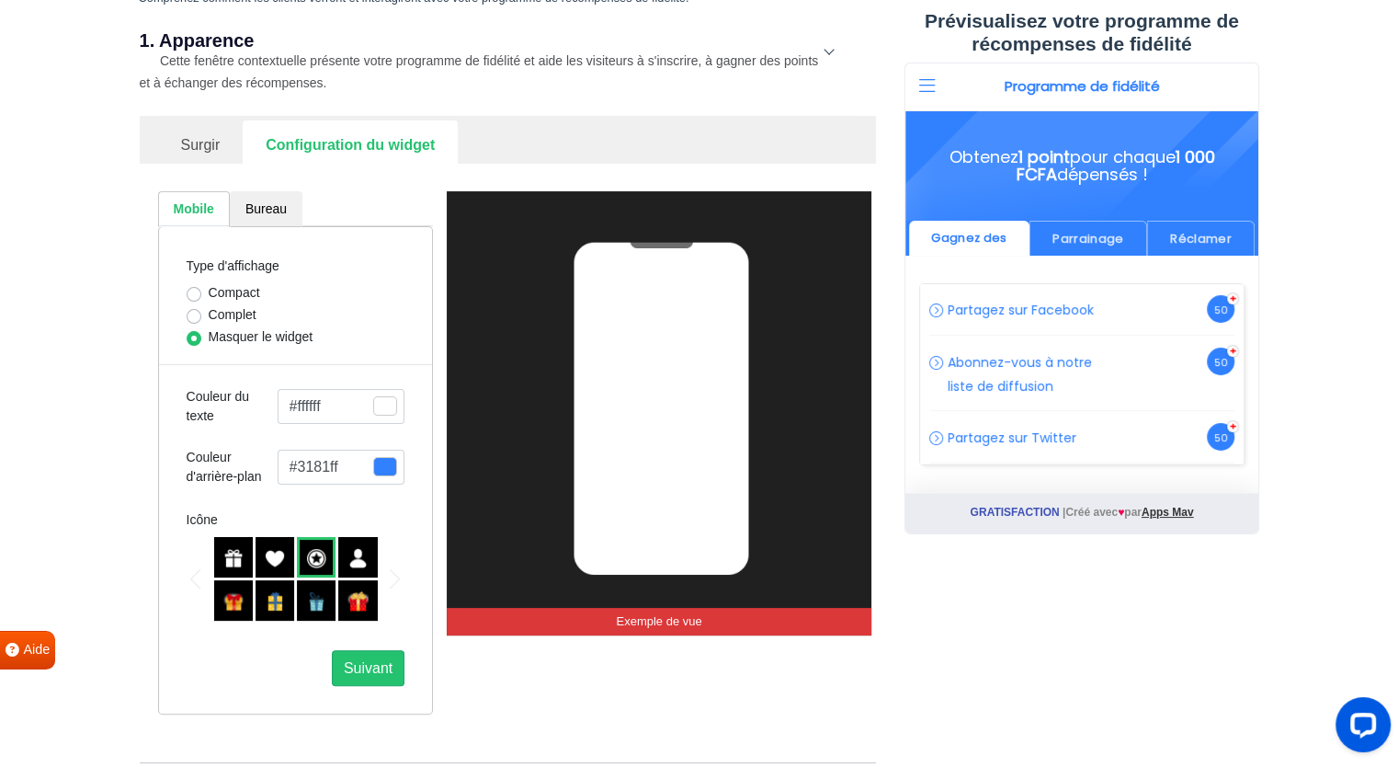
scroll to position [243, 0]
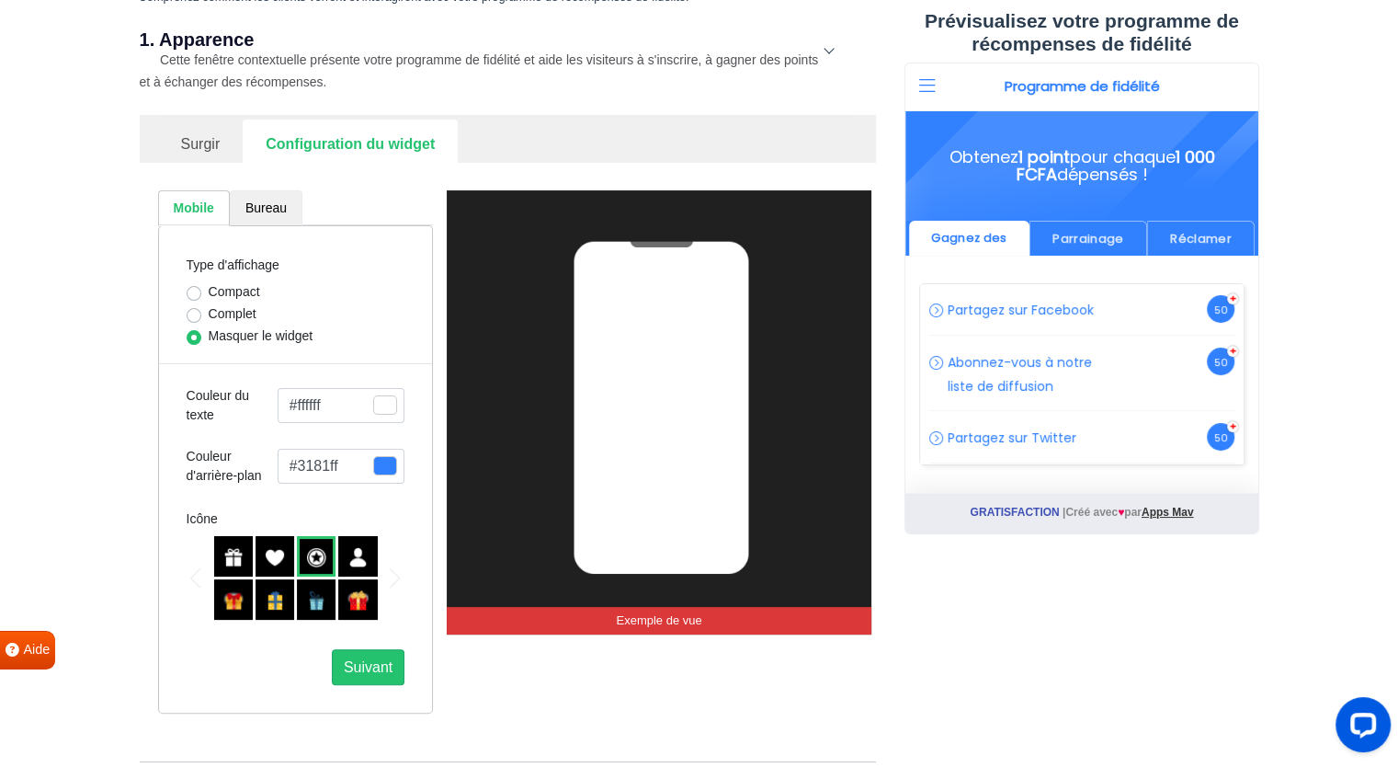
click at [267, 201] on font "Bureau" at bounding box center [265, 207] width 41 height 15
select select "top-right-corner"
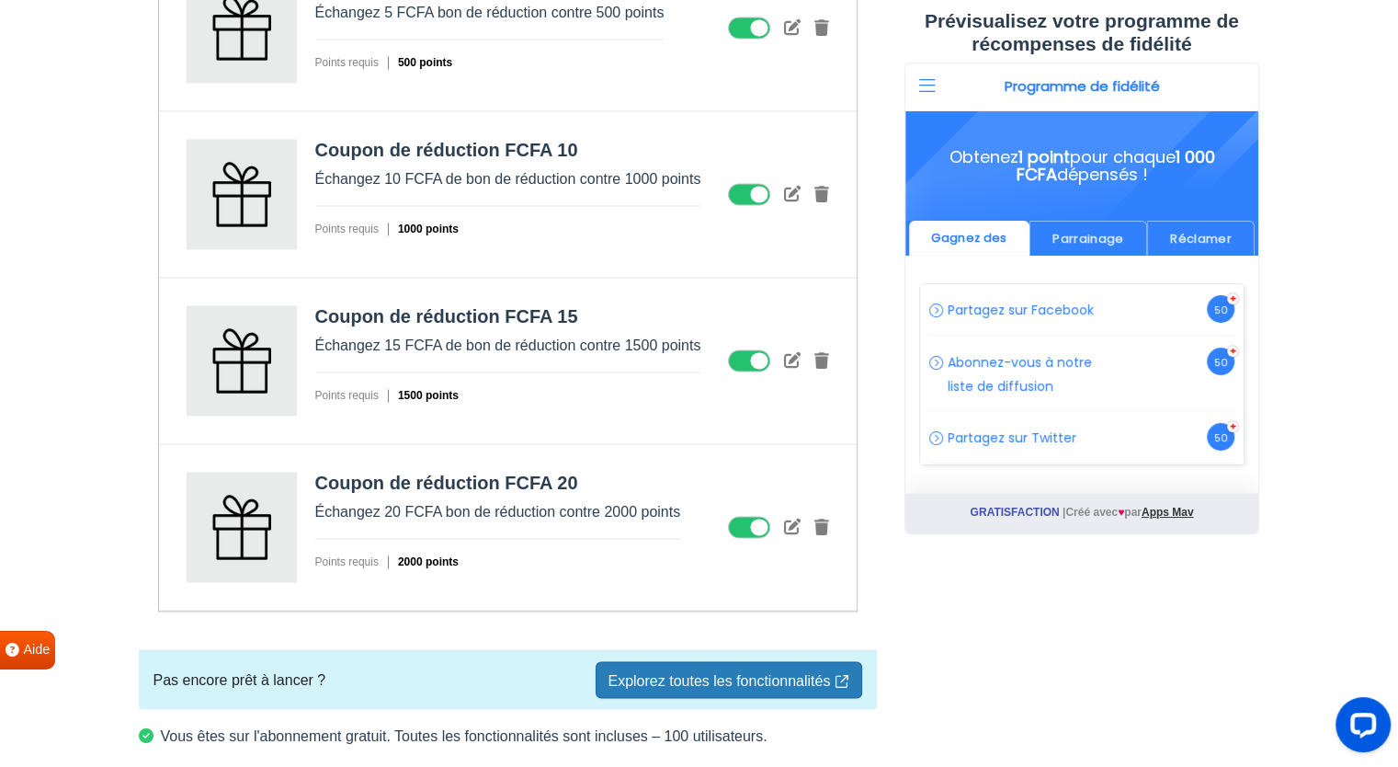
scroll to position [2902, 0]
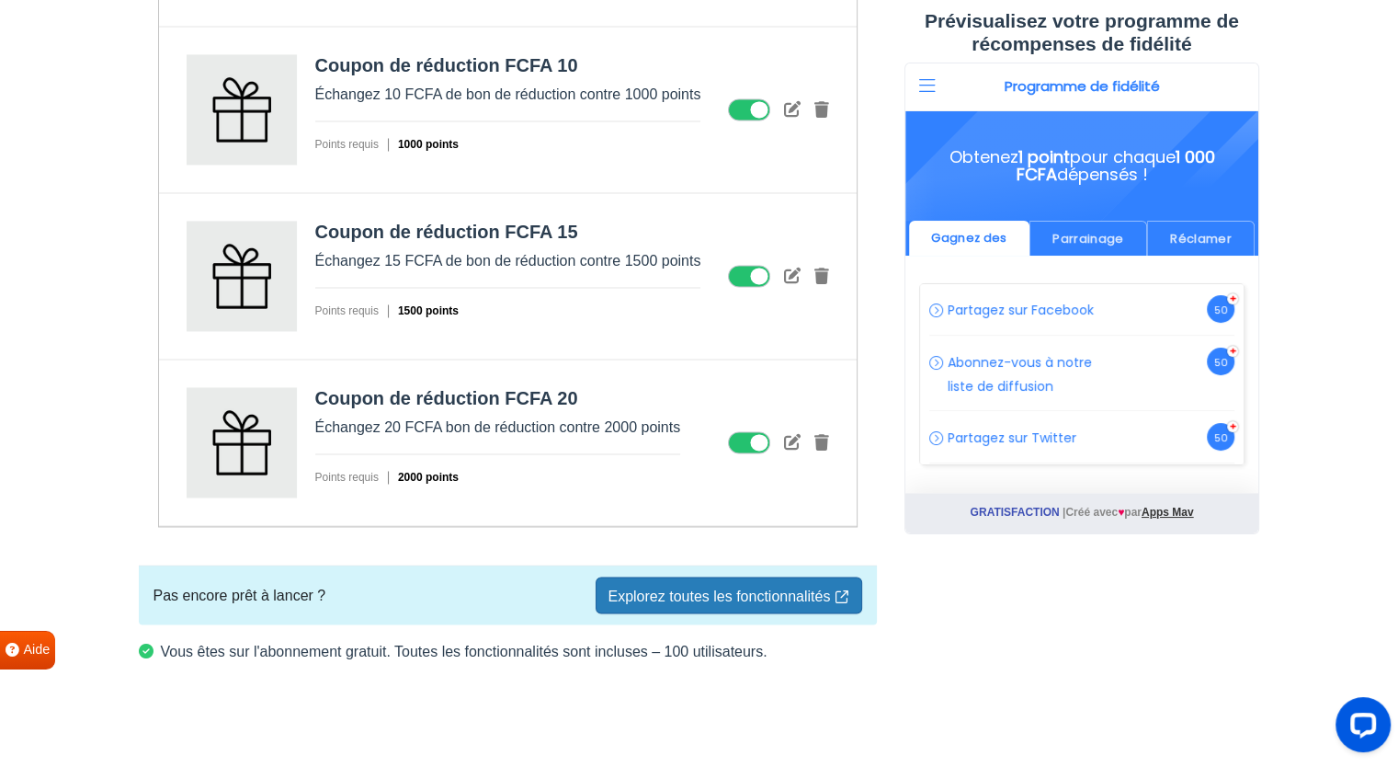
click at [749, 449] on icon at bounding box center [749, 442] width 42 height 22
click at [0, 0] on input "checkbox" at bounding box center [0, 0] width 0 height 0
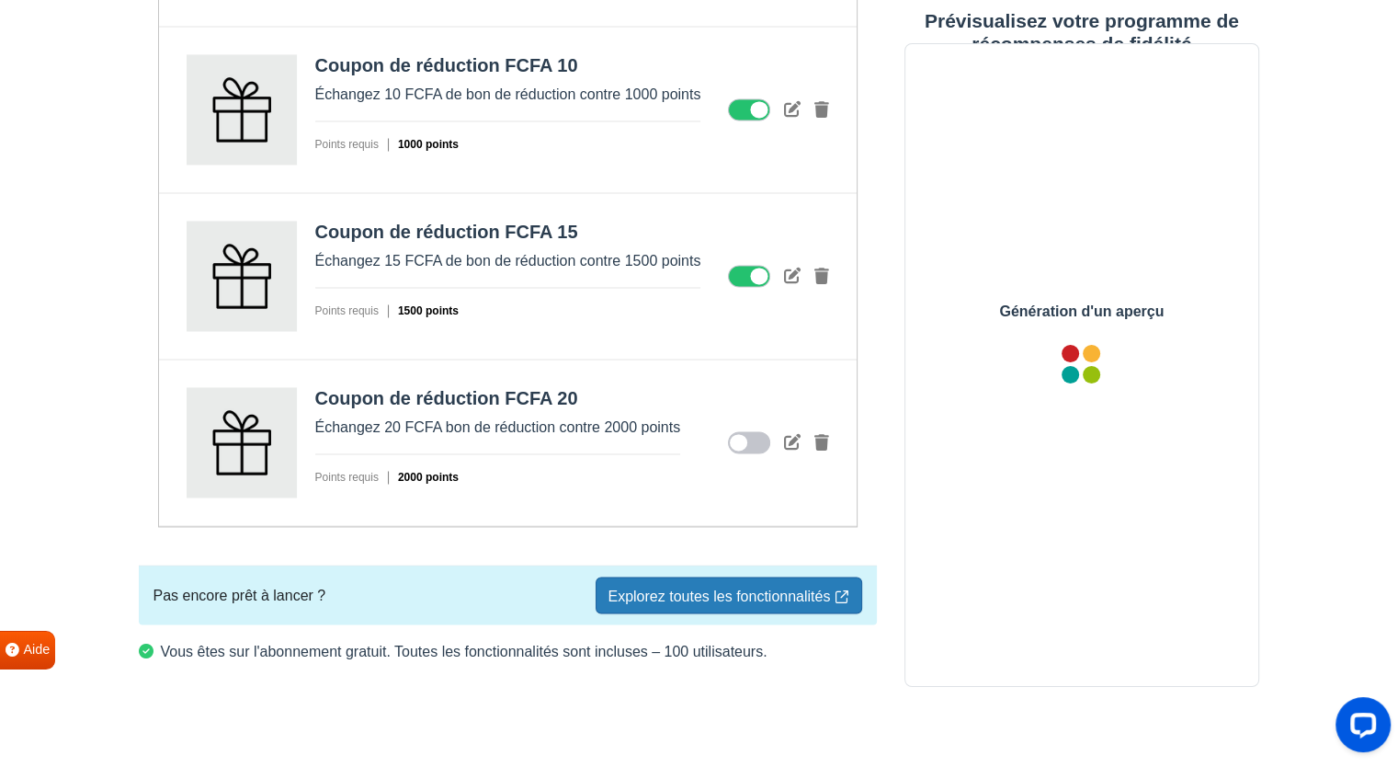
click at [753, 284] on icon at bounding box center [749, 276] width 42 height 22
click at [0, 0] on input "checkbox" at bounding box center [0, 0] width 0 height 0
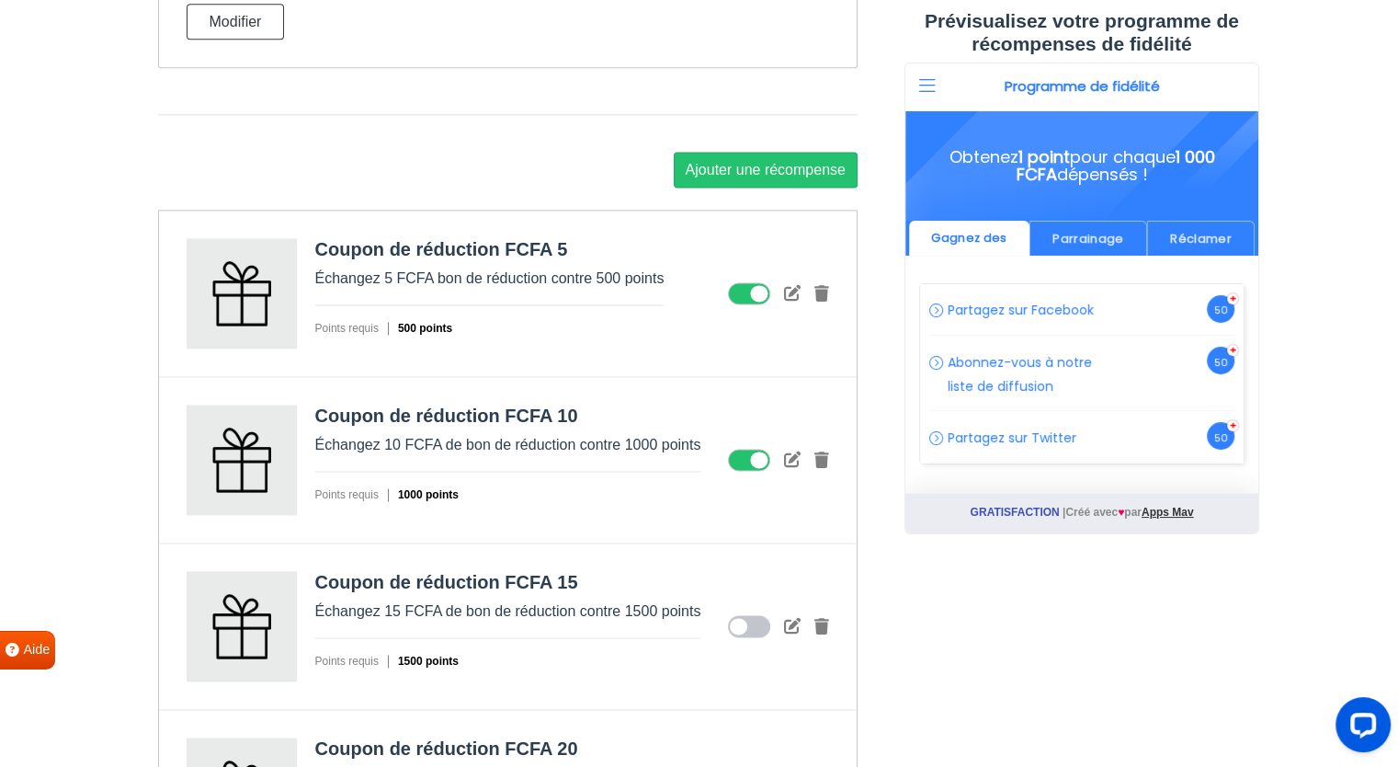
scroll to position [2548, 0]
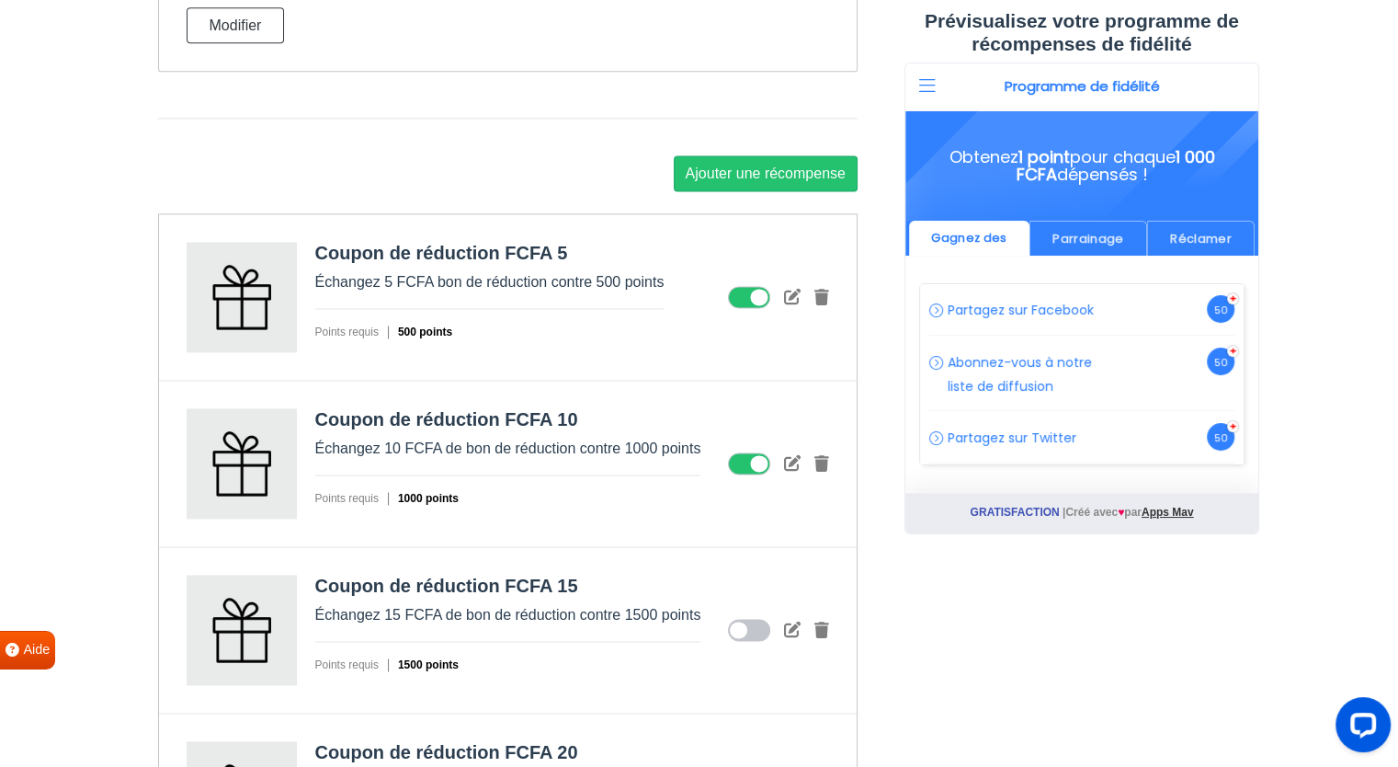
click at [761, 465] on icon at bounding box center [749, 463] width 42 height 22
click at [0, 0] on input "checkbox" at bounding box center [0, 0] width 0 height 0
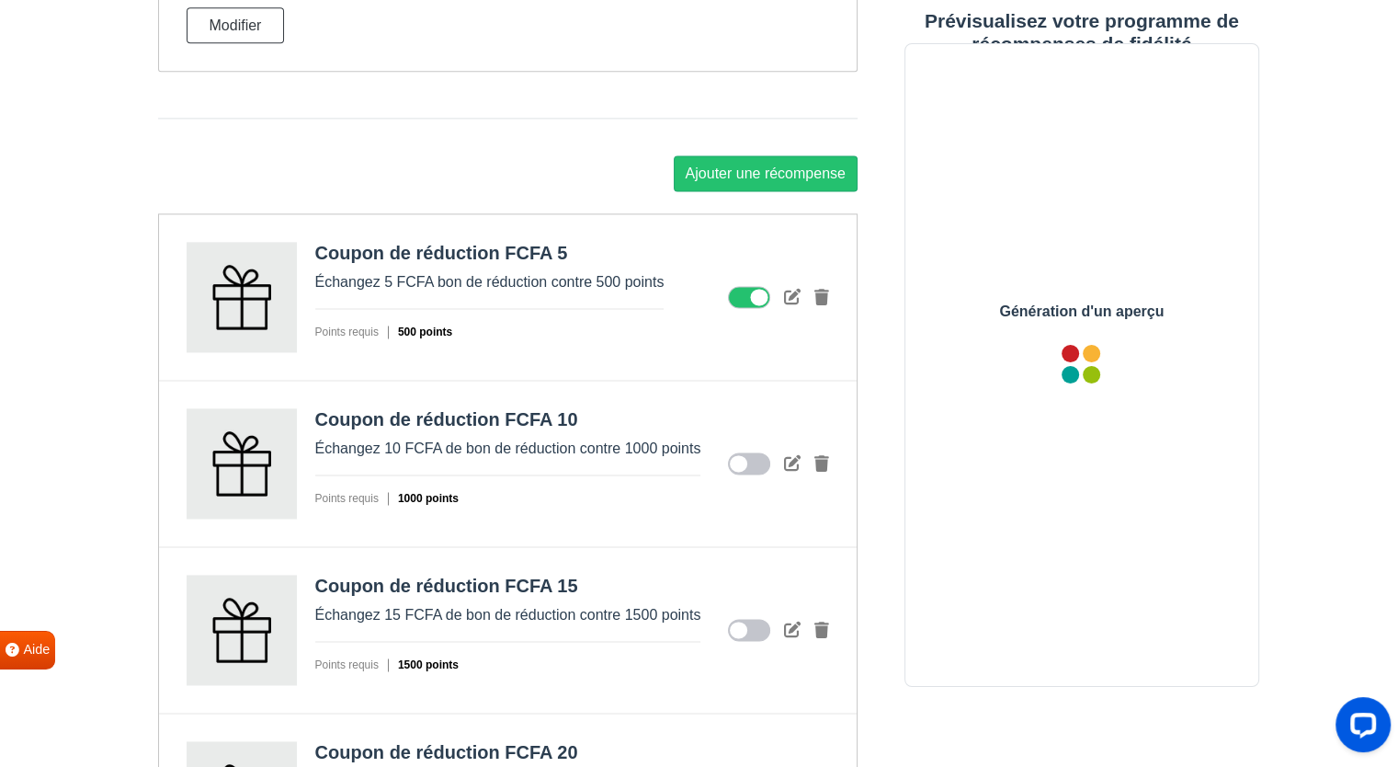
scroll to position [0, 0]
click at [750, 293] on icon at bounding box center [749, 297] width 42 height 22
click at [0, 0] on input "checkbox" at bounding box center [0, 0] width 0 height 0
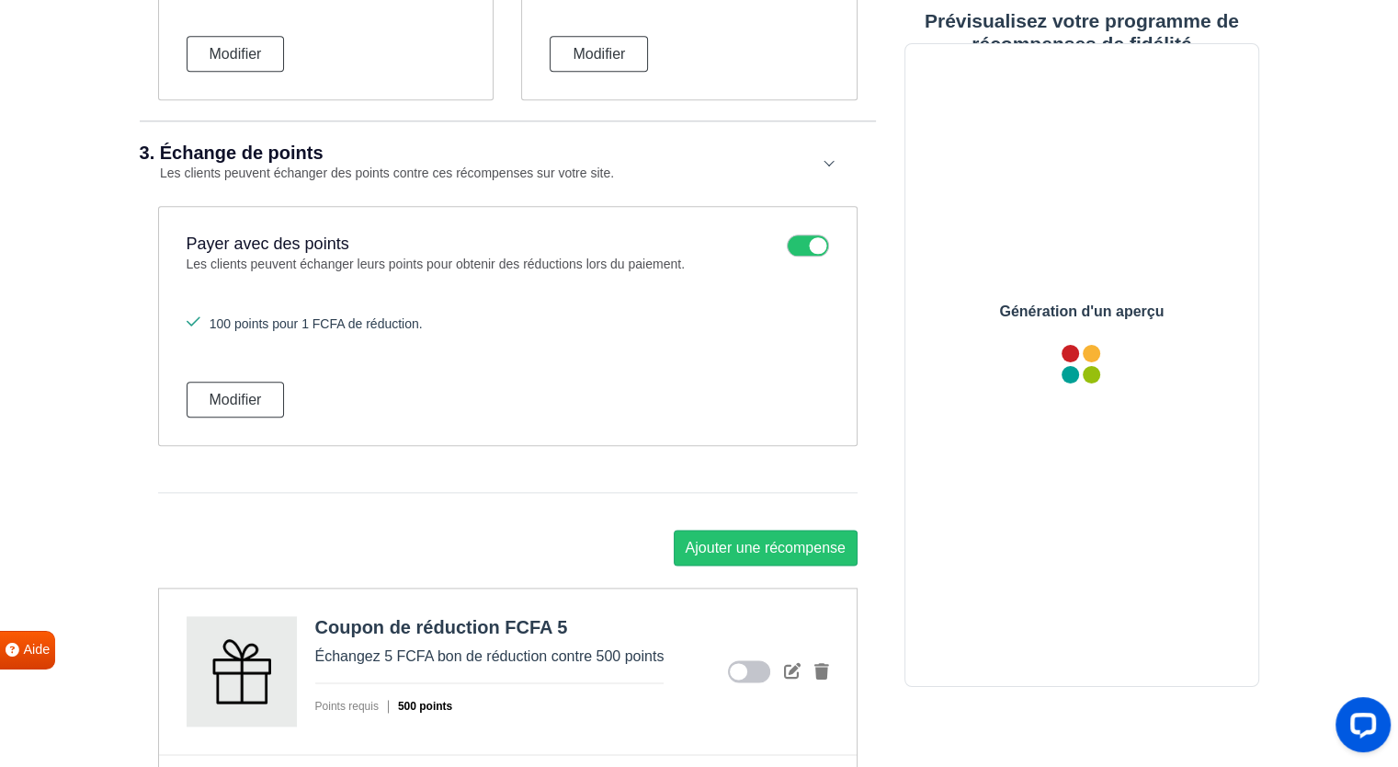
scroll to position [2116, 0]
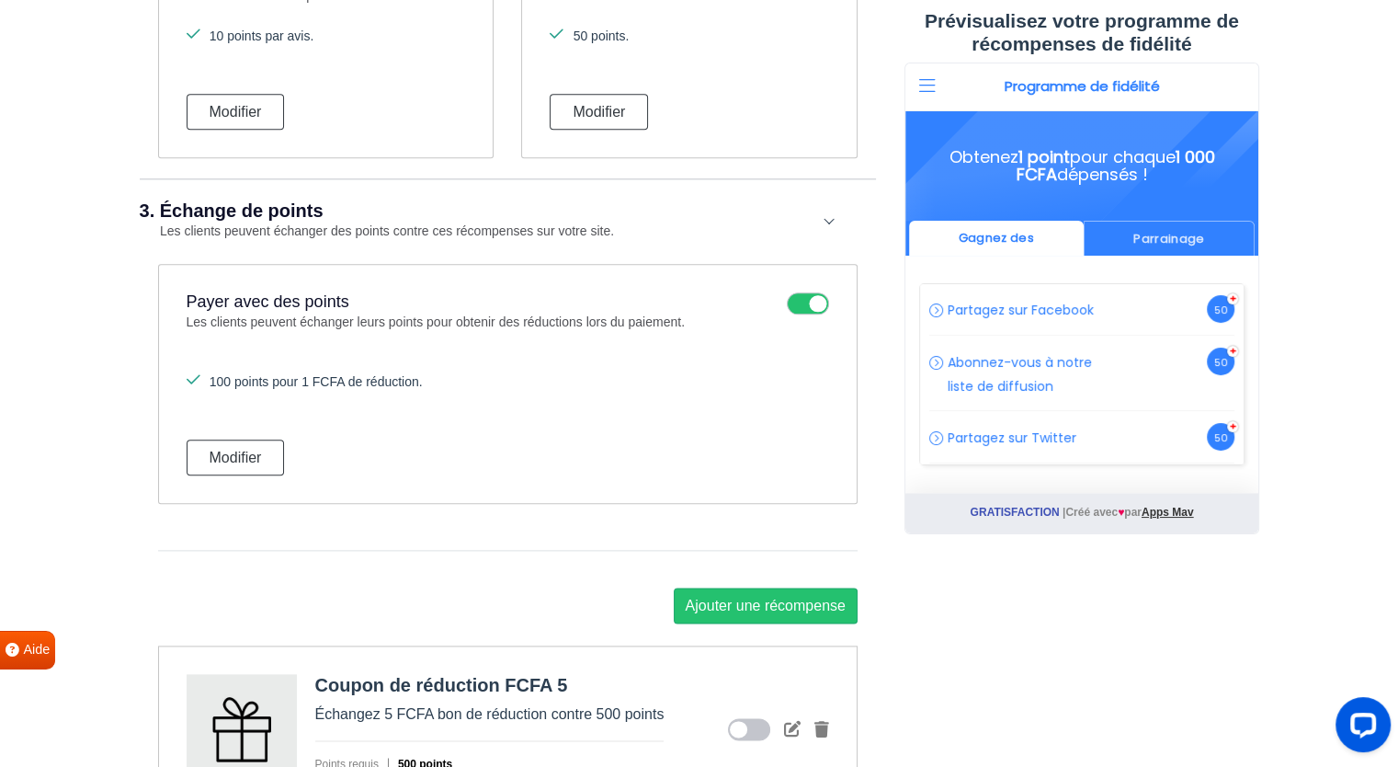
click at [753, 722] on icon at bounding box center [749, 729] width 42 height 22
click at [0, 0] on input "checkbox" at bounding box center [0, 0] width 0 height 0
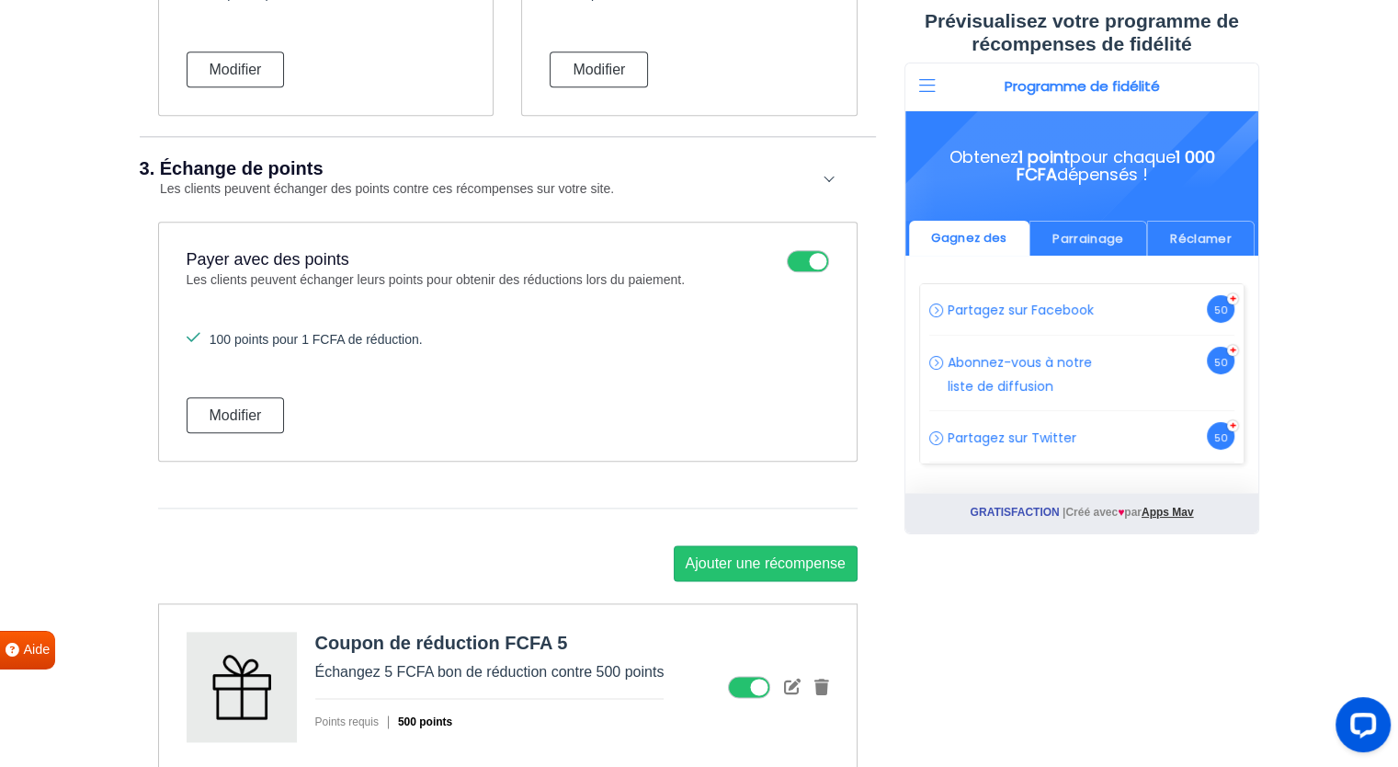
scroll to position [2162, 0]
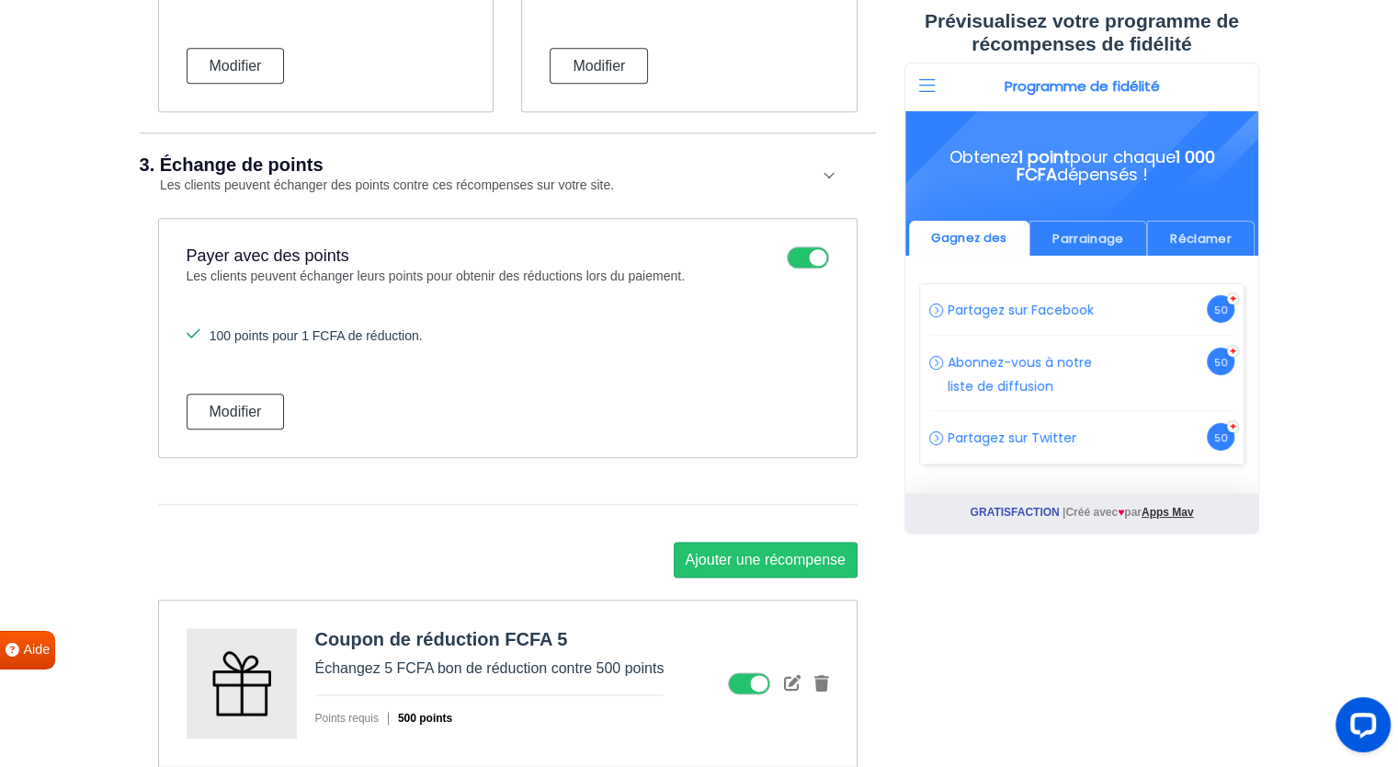
click at [754, 680] on icon at bounding box center [749, 683] width 42 height 22
click at [0, 0] on input "checkbox" at bounding box center [0, 0] width 0 height 0
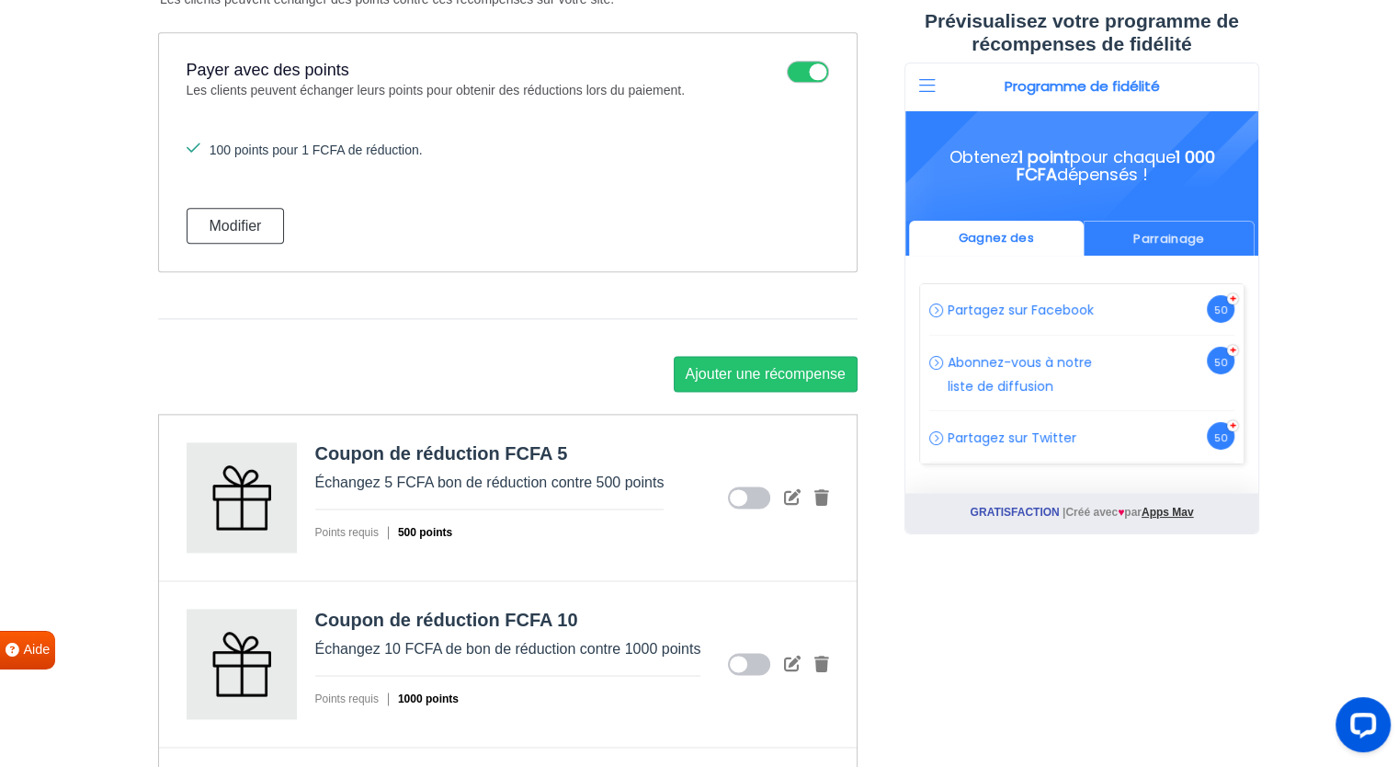
scroll to position [2349, 0]
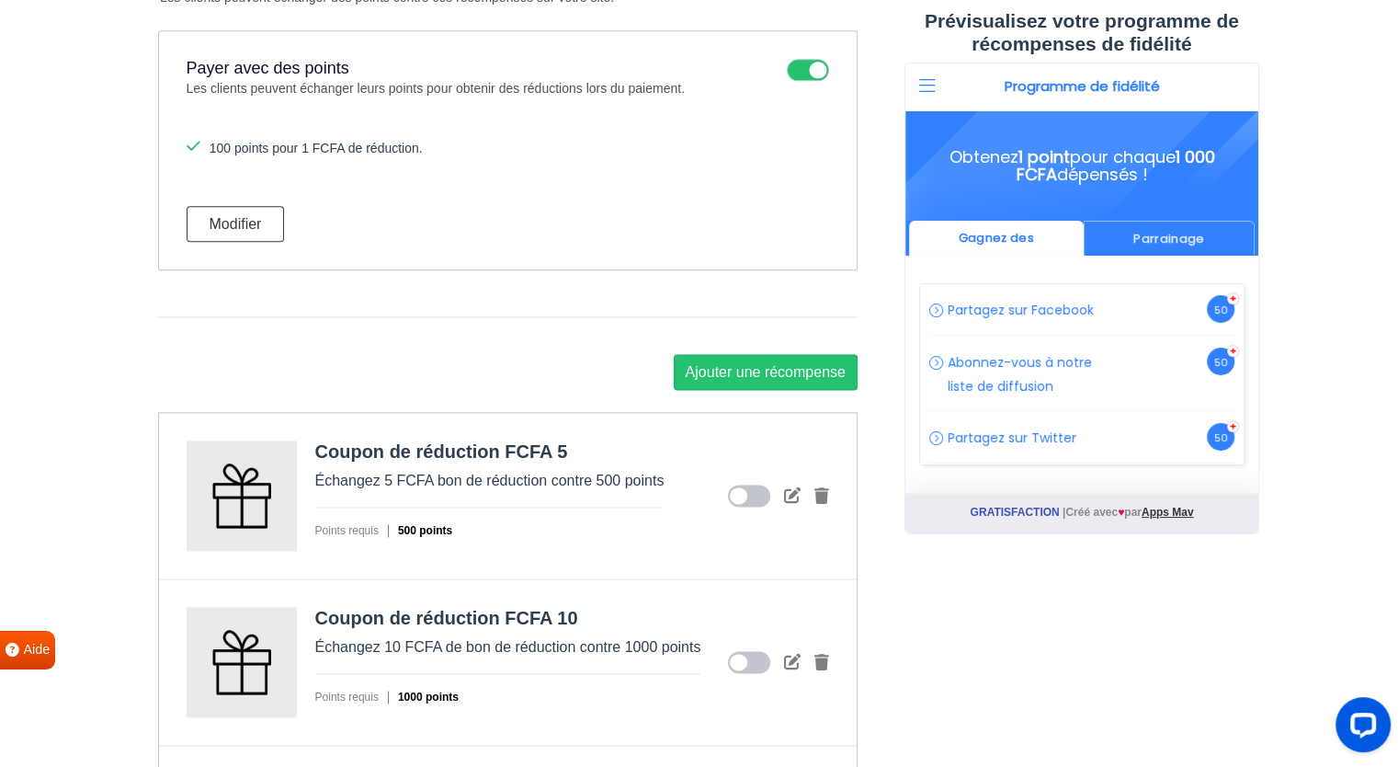
click at [773, 503] on div at bounding box center [778, 495] width 101 height 22
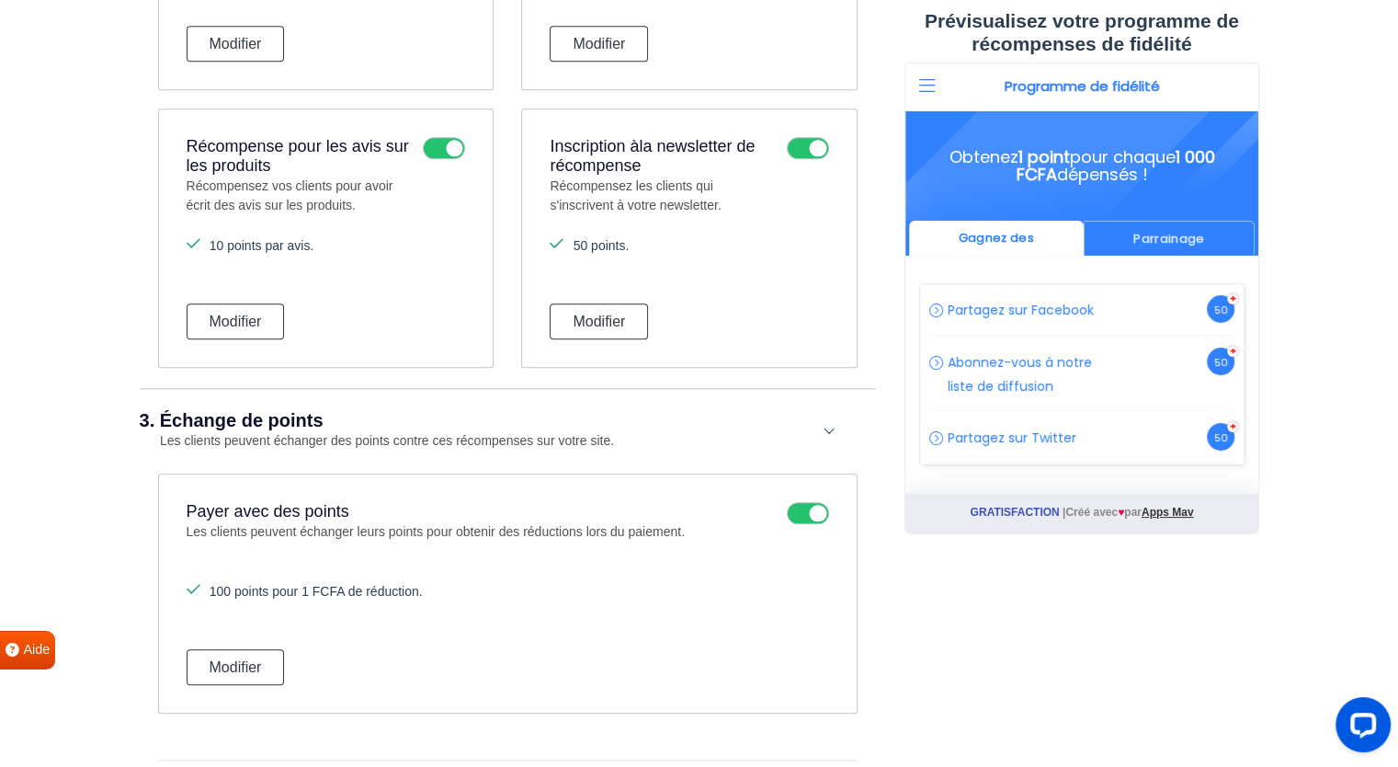
scroll to position [1908, 0]
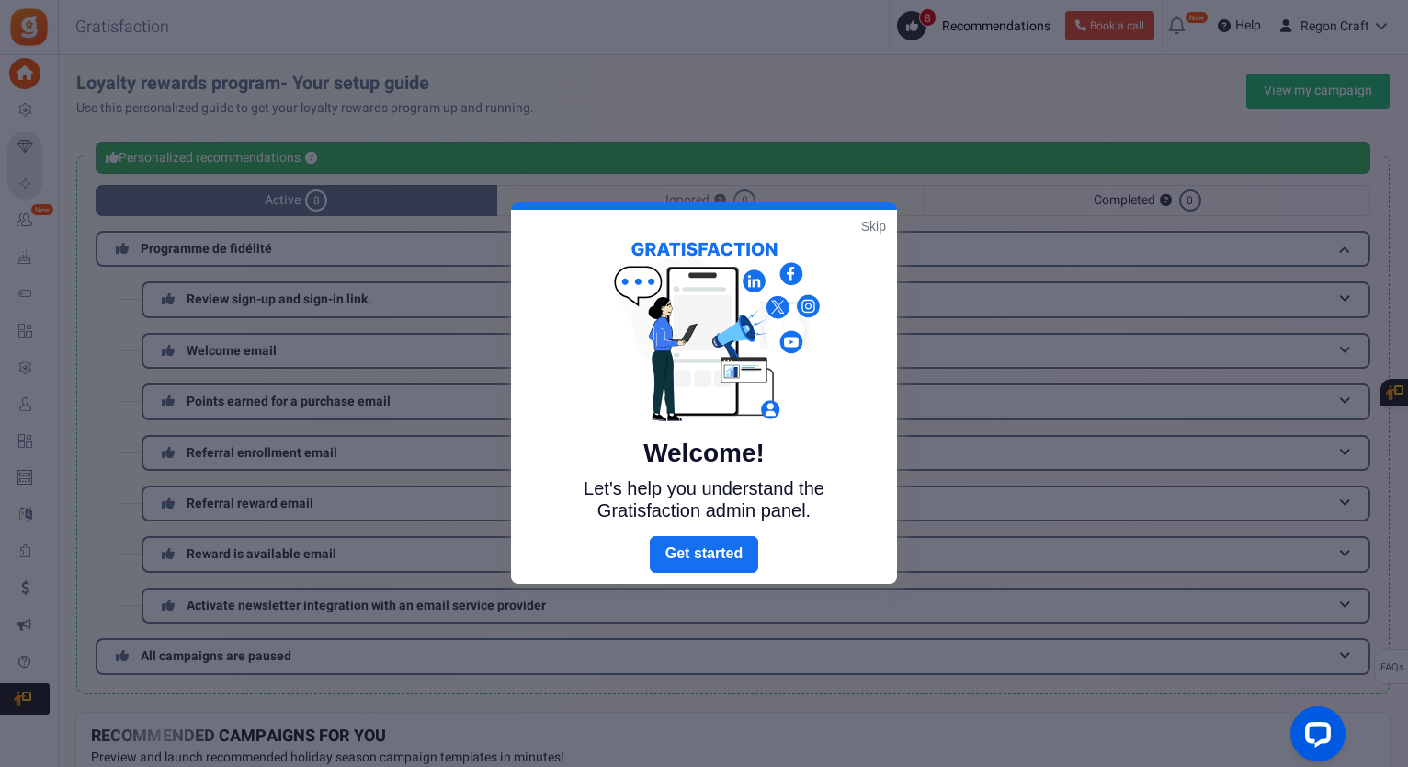
click at [868, 223] on link "Skip" at bounding box center [873, 226] width 25 height 18
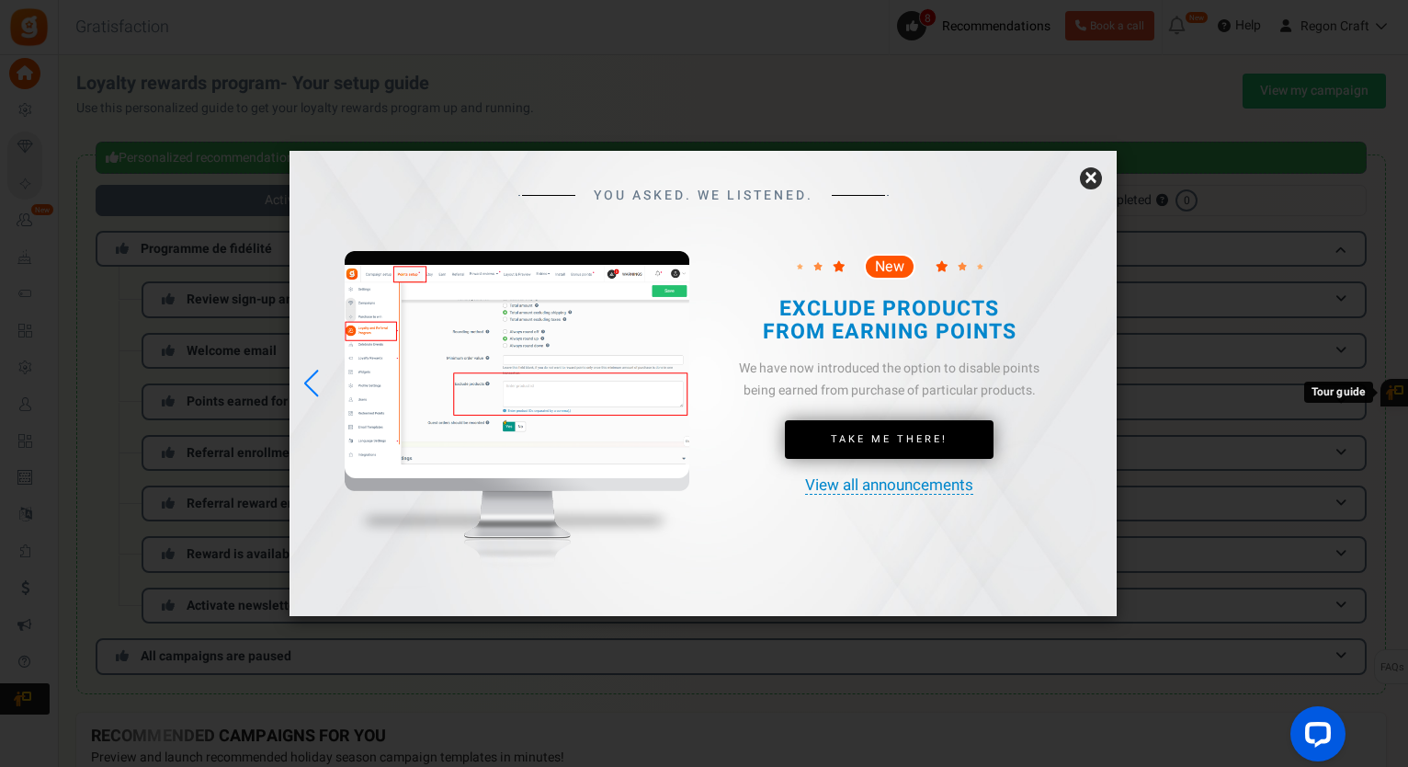
click at [1090, 173] on link "×" at bounding box center [1091, 178] width 22 height 22
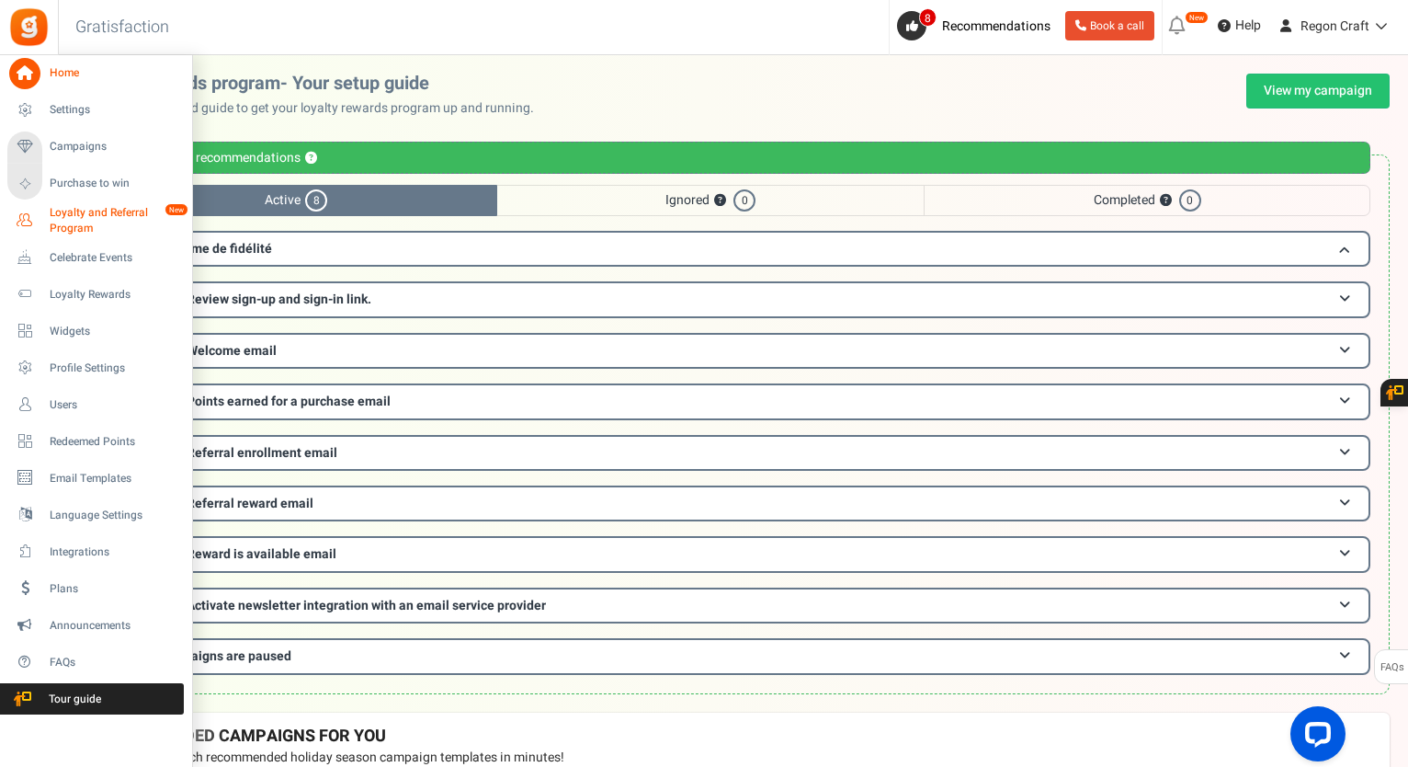
click at [71, 228] on span "Loyalty and Referral Program" at bounding box center [117, 220] width 134 height 31
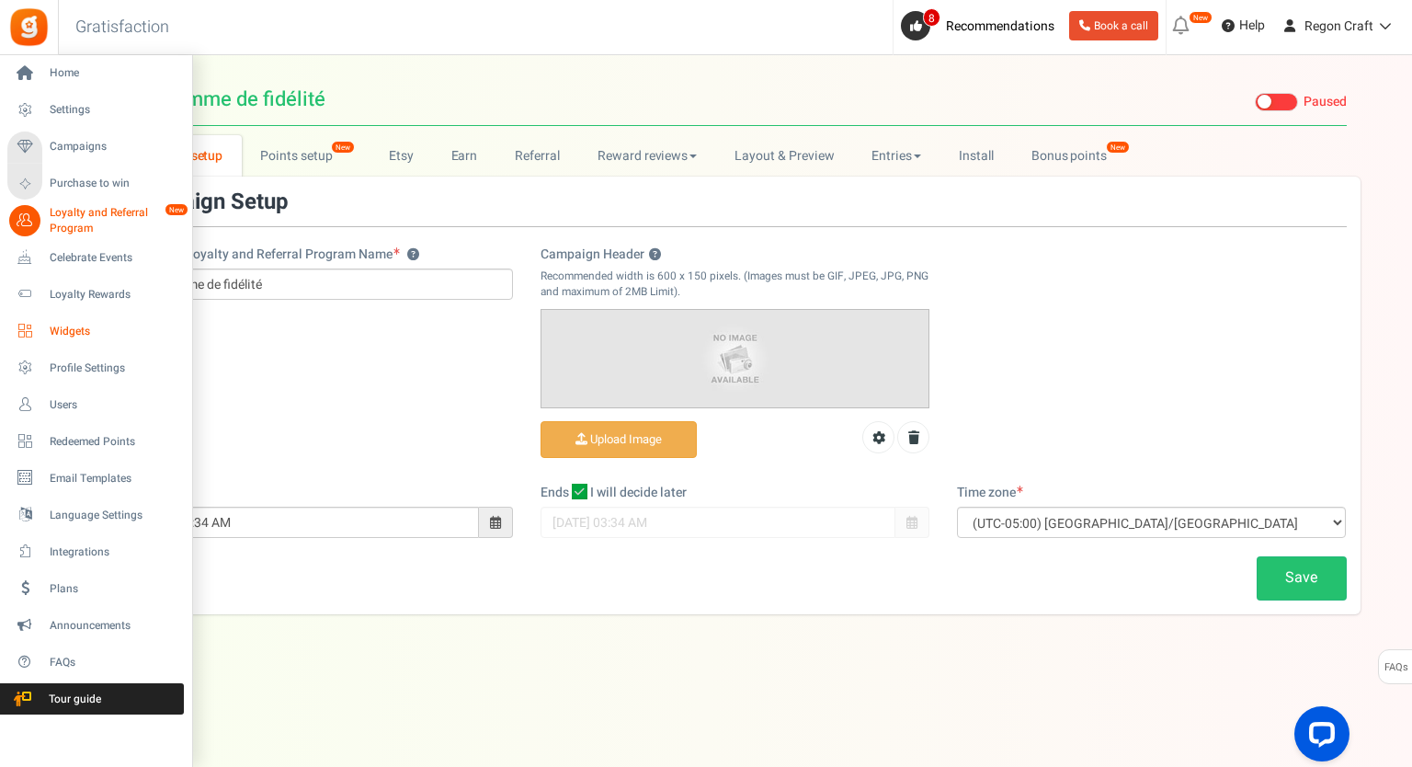
click at [43, 330] on link "Widgets" at bounding box center [95, 330] width 176 height 31
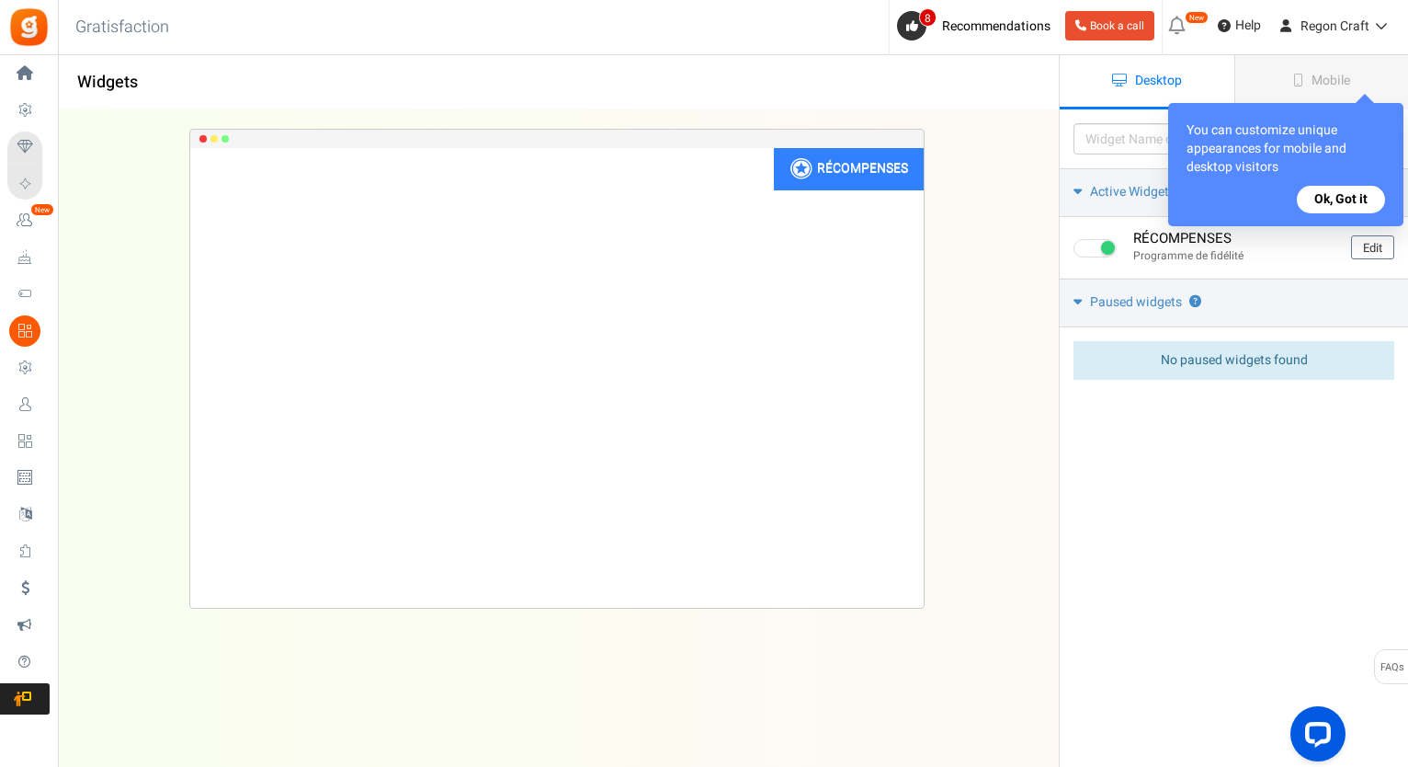
click at [377, 85] on h1 "Widgets" at bounding box center [559, 82] width 1000 height 37
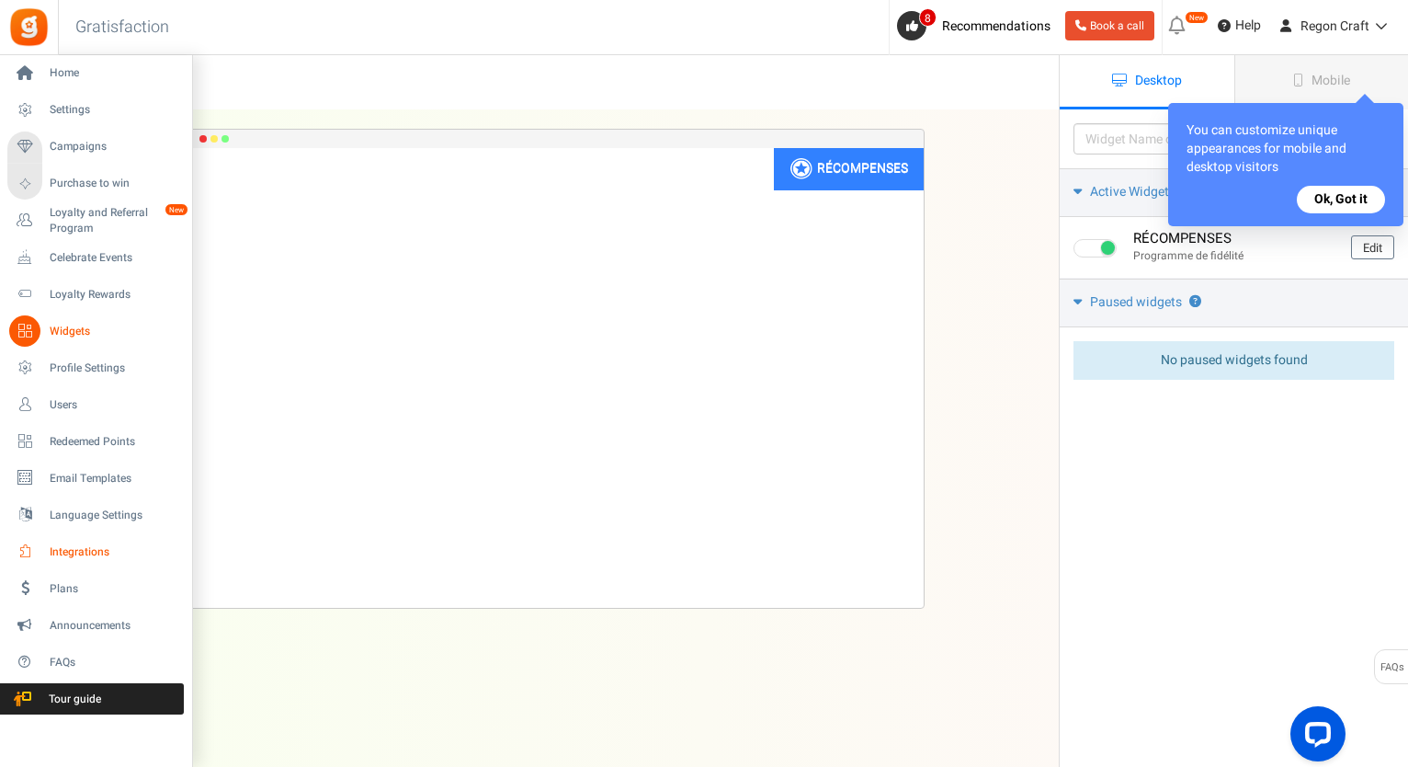
click at [110, 540] on link "Integrations" at bounding box center [95, 551] width 176 height 31
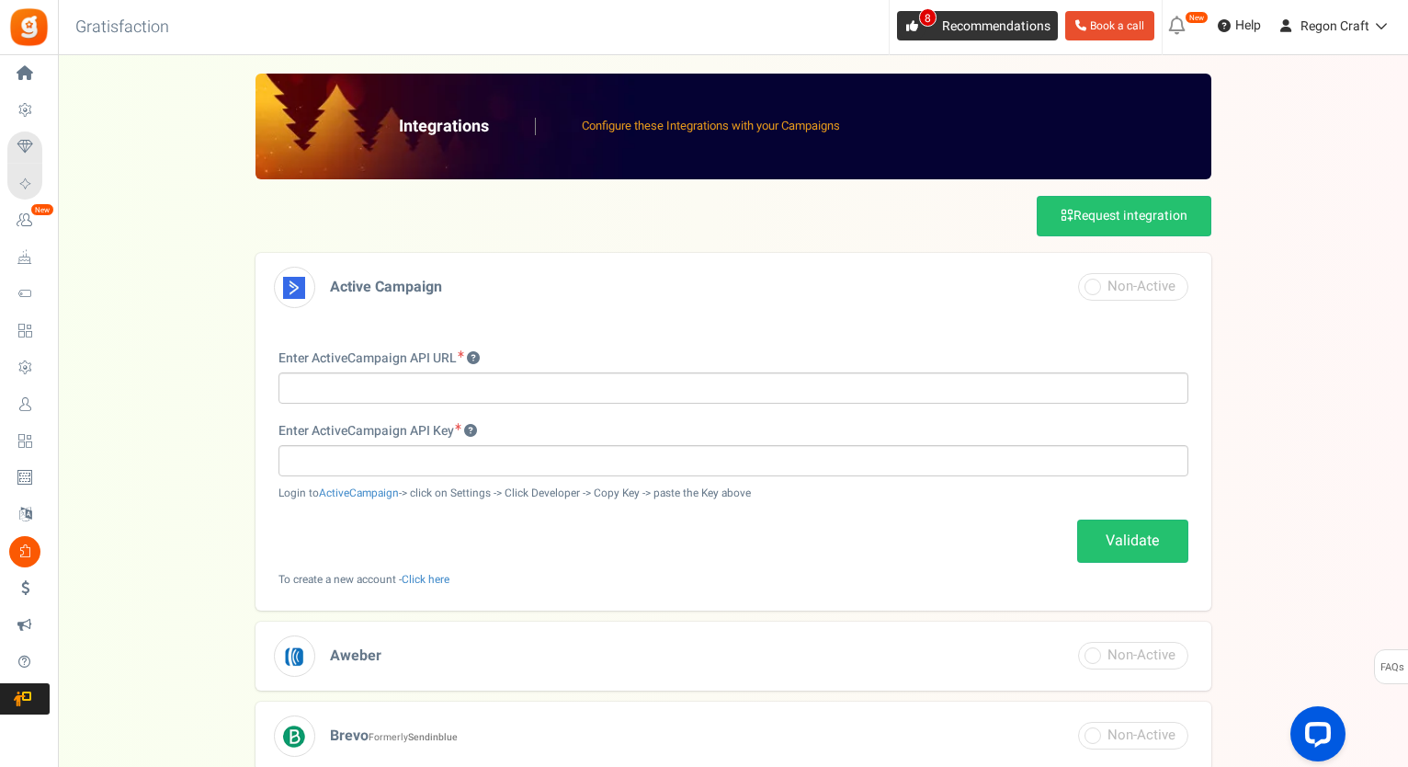
click at [966, 17] on span "Recommendations" at bounding box center [996, 26] width 108 height 19
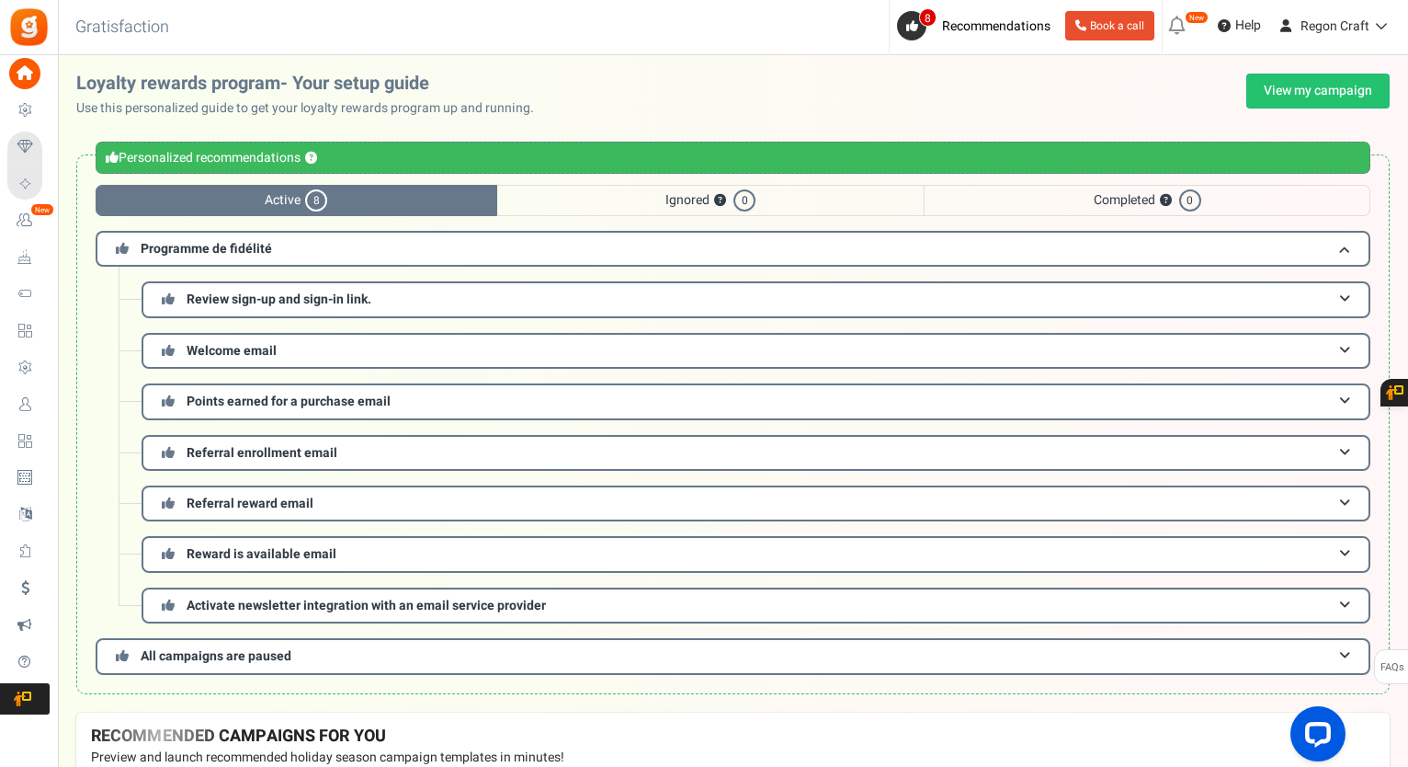
click at [643, 189] on span "Ignored ? 0" at bounding box center [710, 200] width 427 height 31
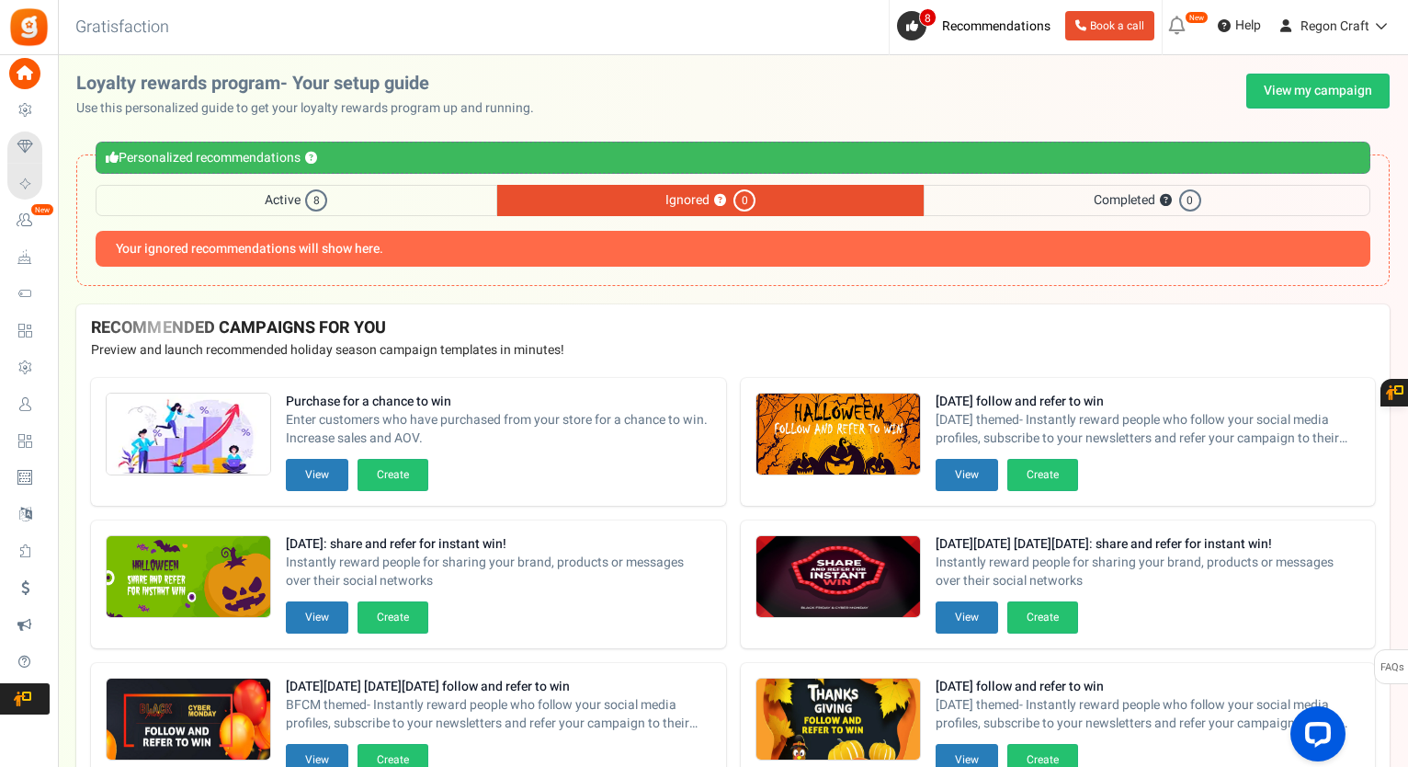
click at [1043, 197] on span "Completed ? 0" at bounding box center [1147, 200] width 447 height 31
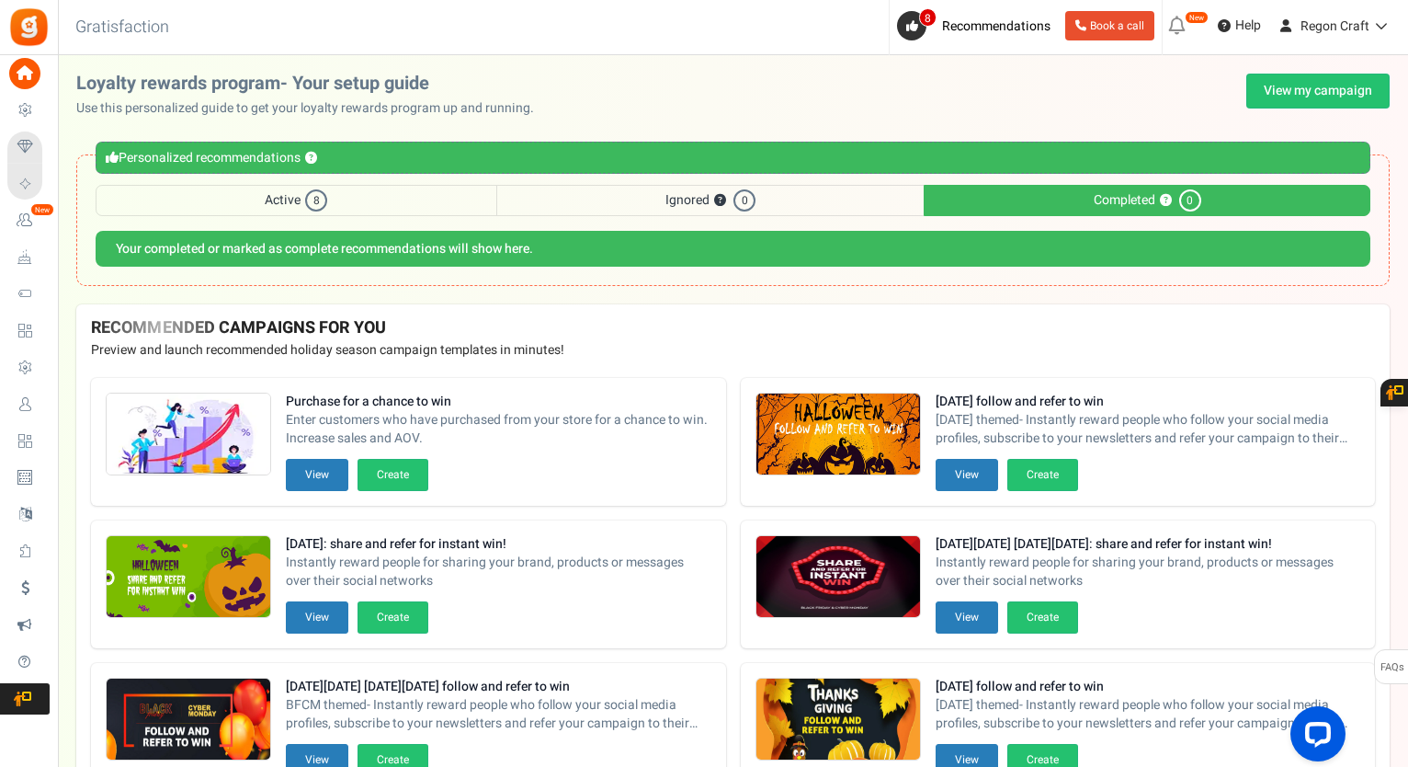
click at [283, 201] on span "Active 8" at bounding box center [297, 200] width 402 height 31
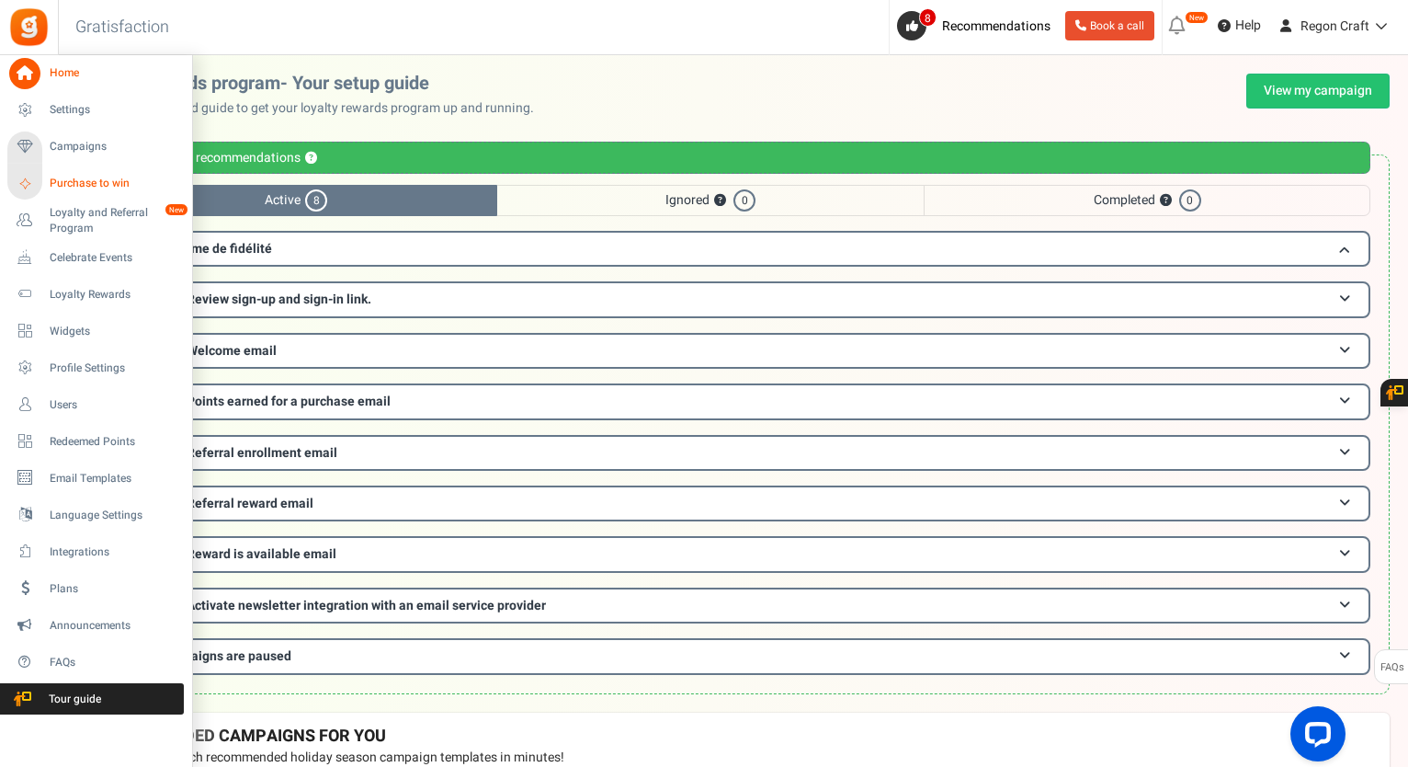
click at [63, 179] on span "Purchase to win" at bounding box center [114, 184] width 129 height 16
